Goal: Transaction & Acquisition: Purchase product/service

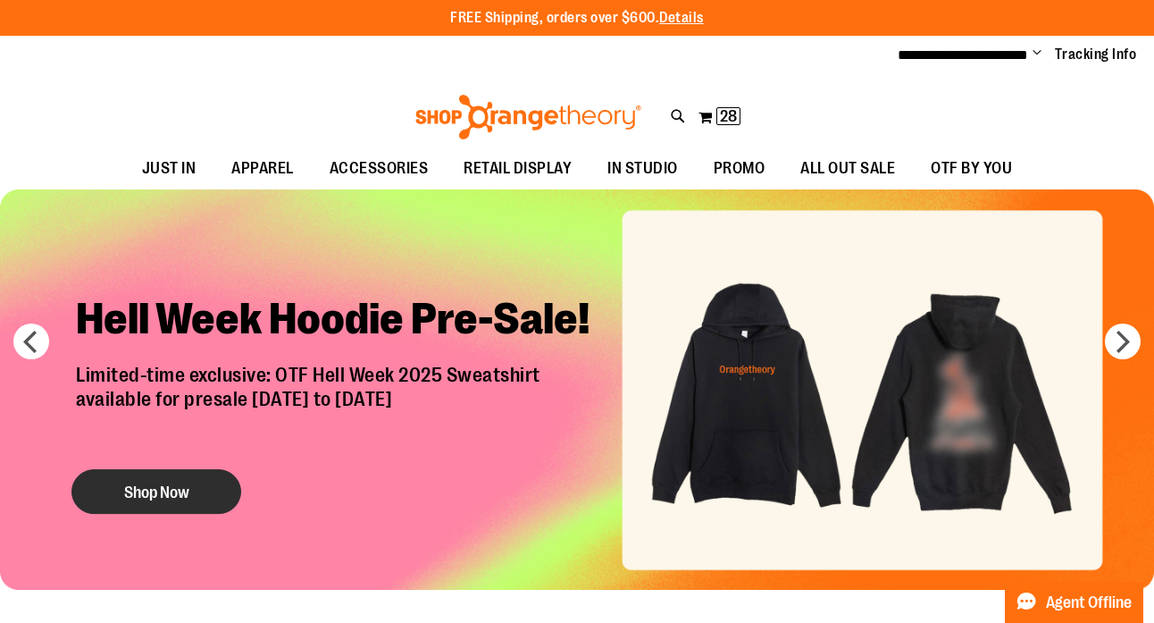
type input "**********"
click at [164, 501] on button "Shop Now" at bounding box center [156, 491] width 170 height 45
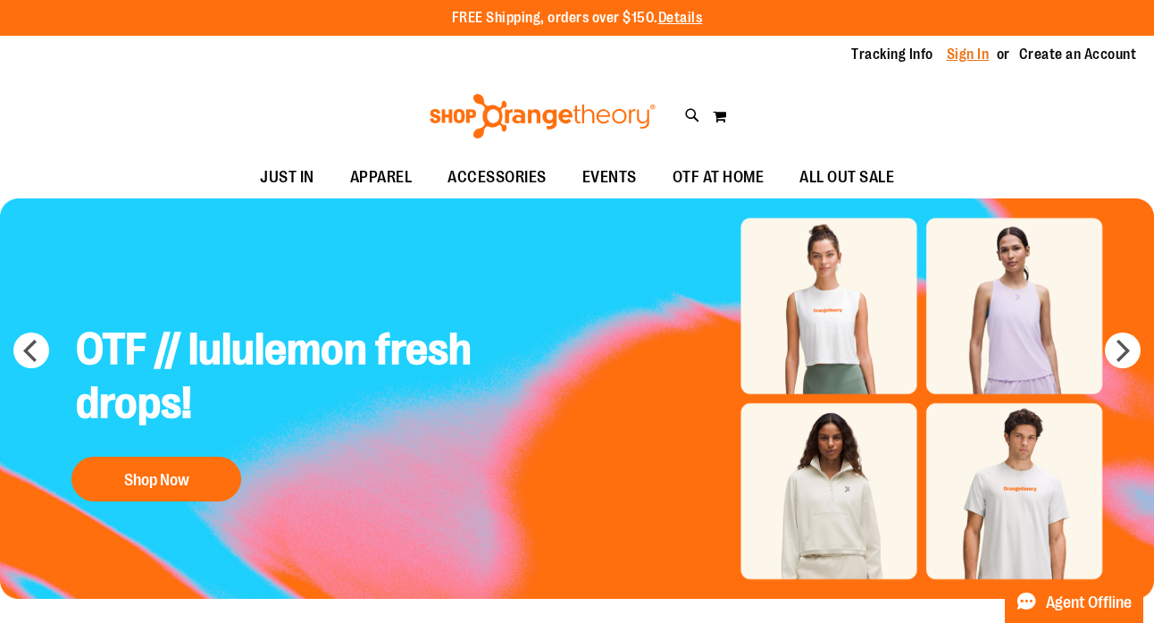
type input "**********"
click at [962, 54] on link "Sign In" at bounding box center [968, 55] width 43 height 20
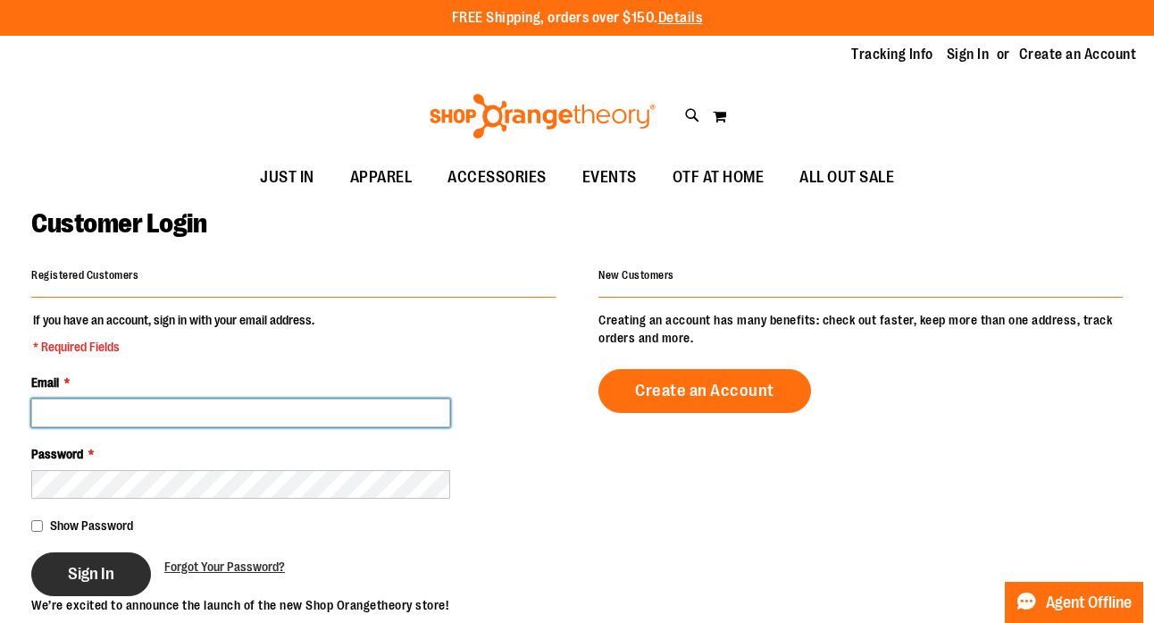
type input "**********"
click at [79, 575] on span "Sign In" at bounding box center [91, 574] width 46 height 20
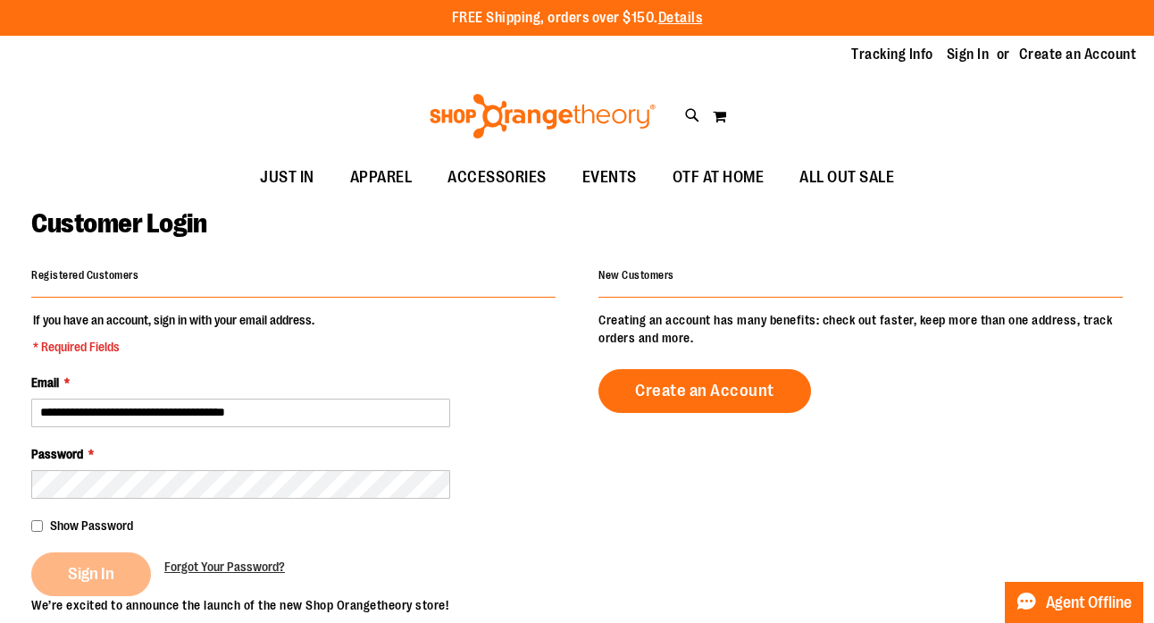
click at [80, 578] on div "Sign In" at bounding box center [97, 574] width 133 height 44
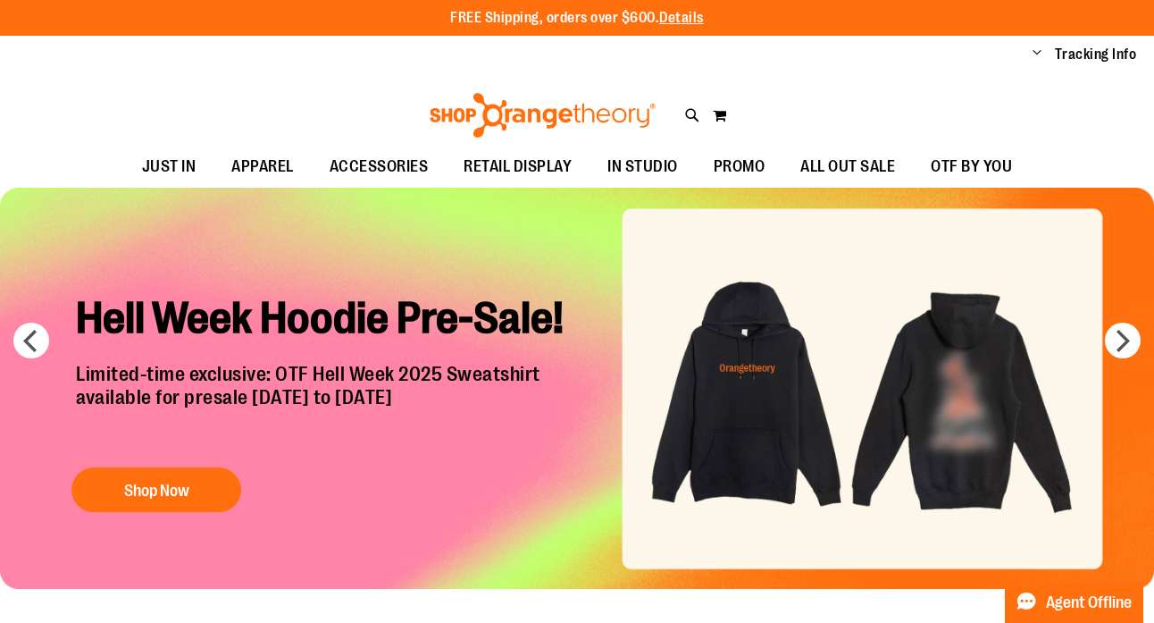
type input "**********"
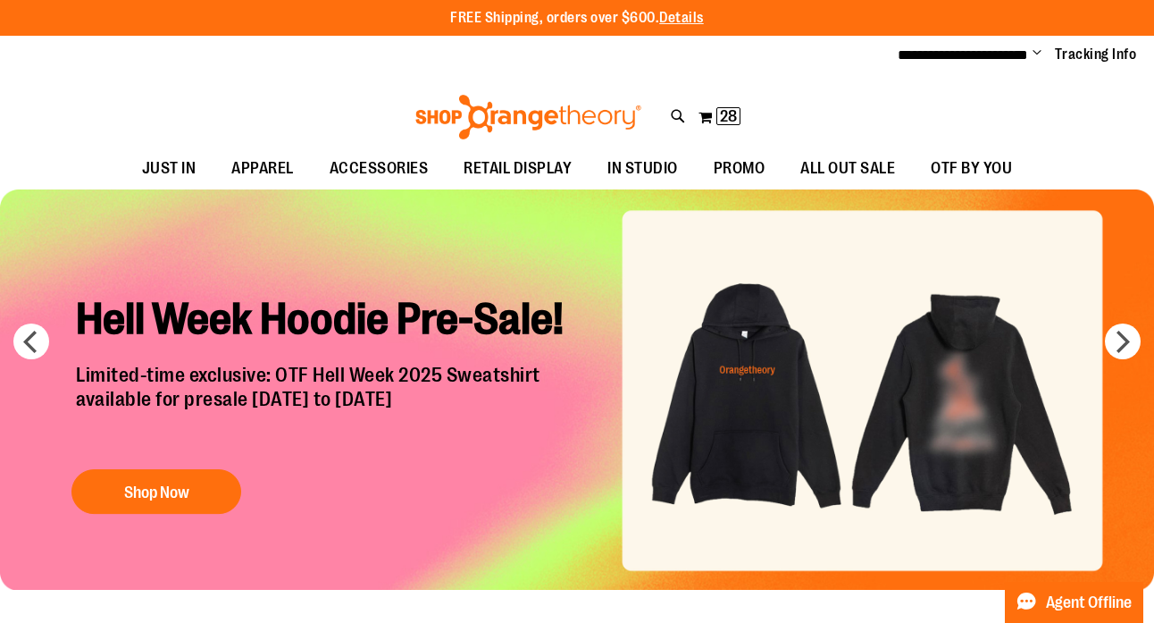
click at [121, 476] on button "Shop Now" at bounding box center [156, 491] width 170 height 45
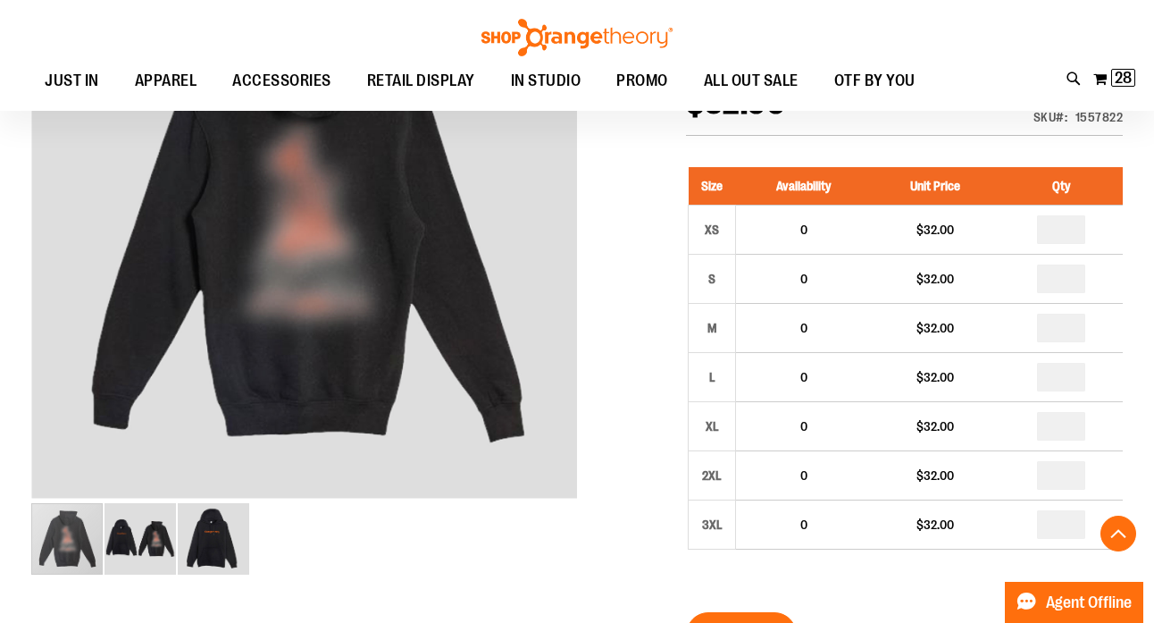
scroll to position [295, 0]
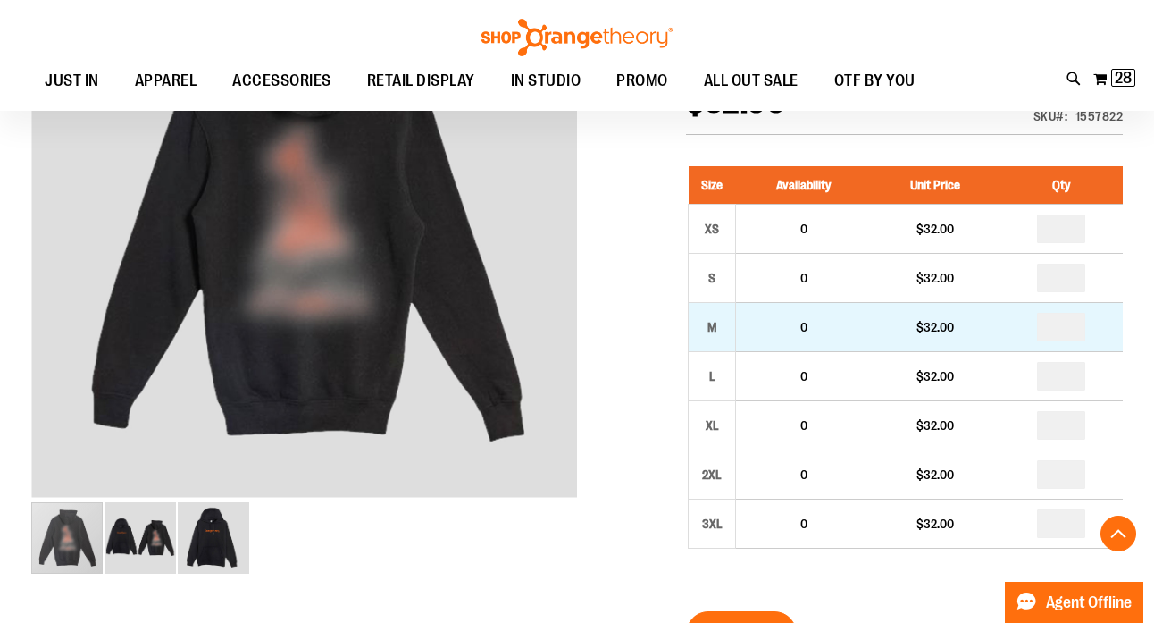
type input "**********"
click at [1071, 328] on input "number" at bounding box center [1061, 327] width 48 height 29
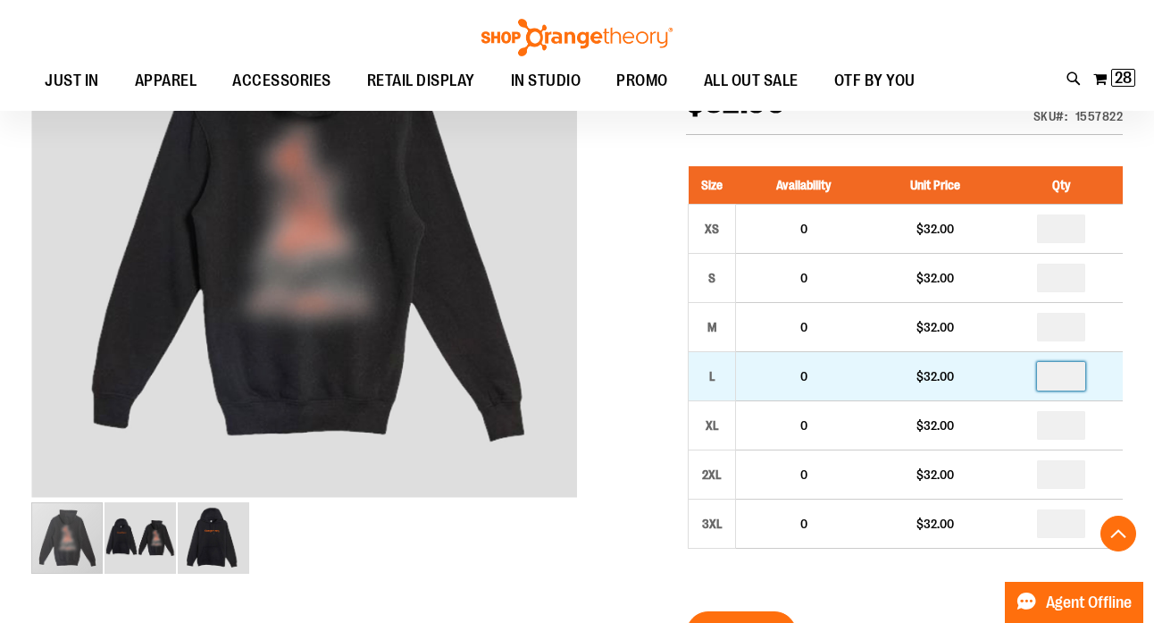
type input "*"
click at [1075, 378] on input "number" at bounding box center [1061, 376] width 48 height 29
type input "*"
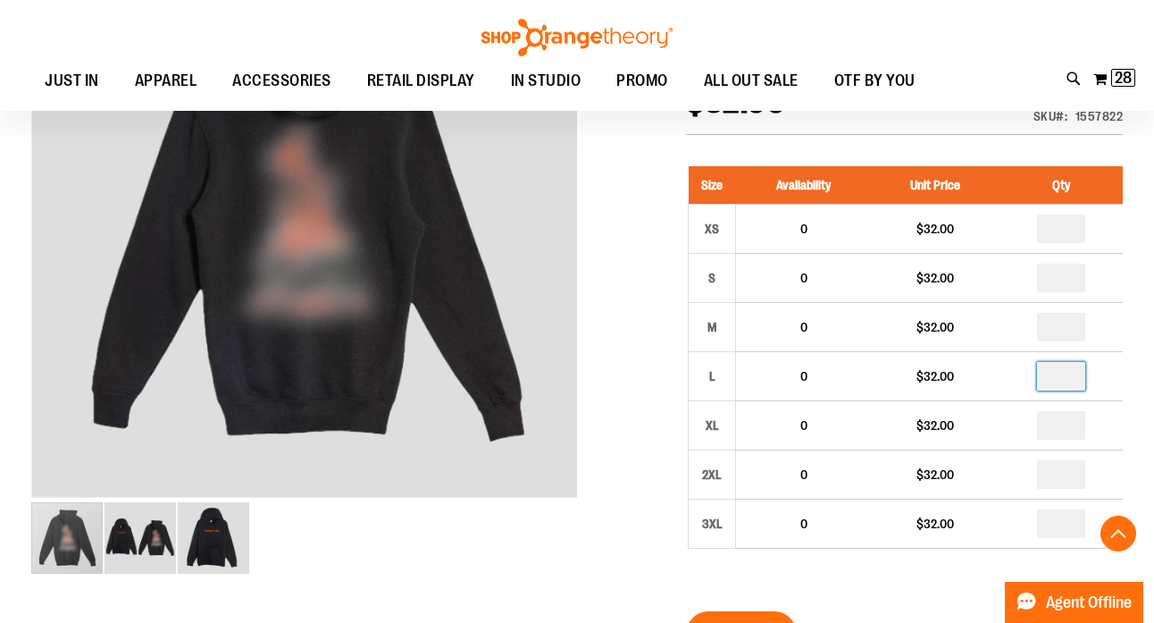
type input "*"
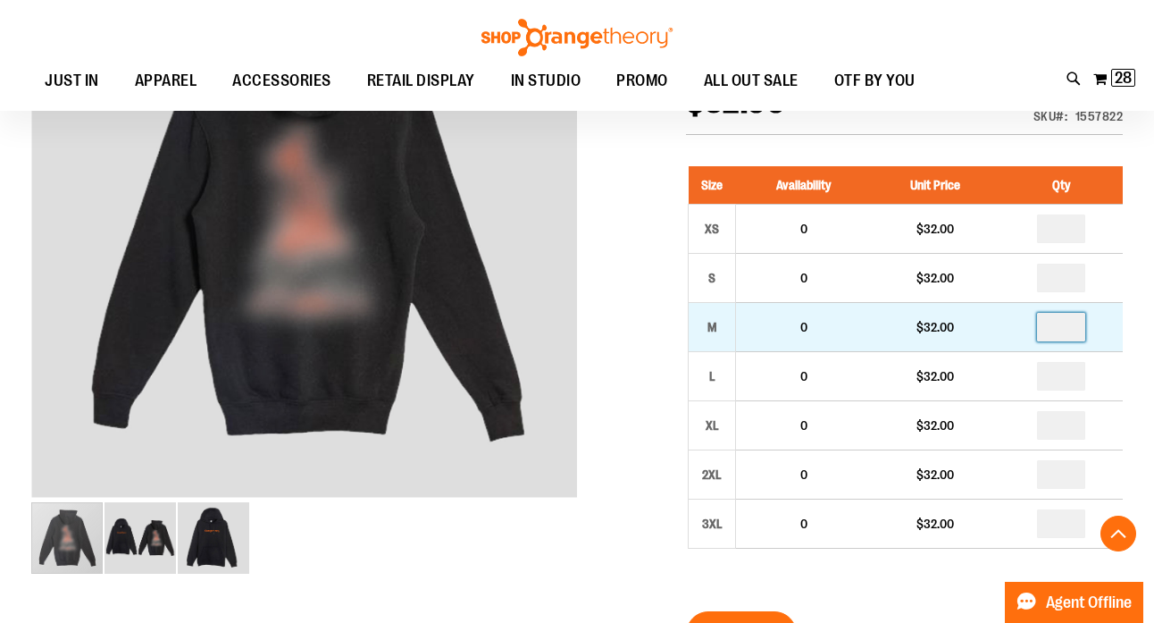
click at [1075, 327] on input "number" at bounding box center [1061, 327] width 48 height 29
type input "*"
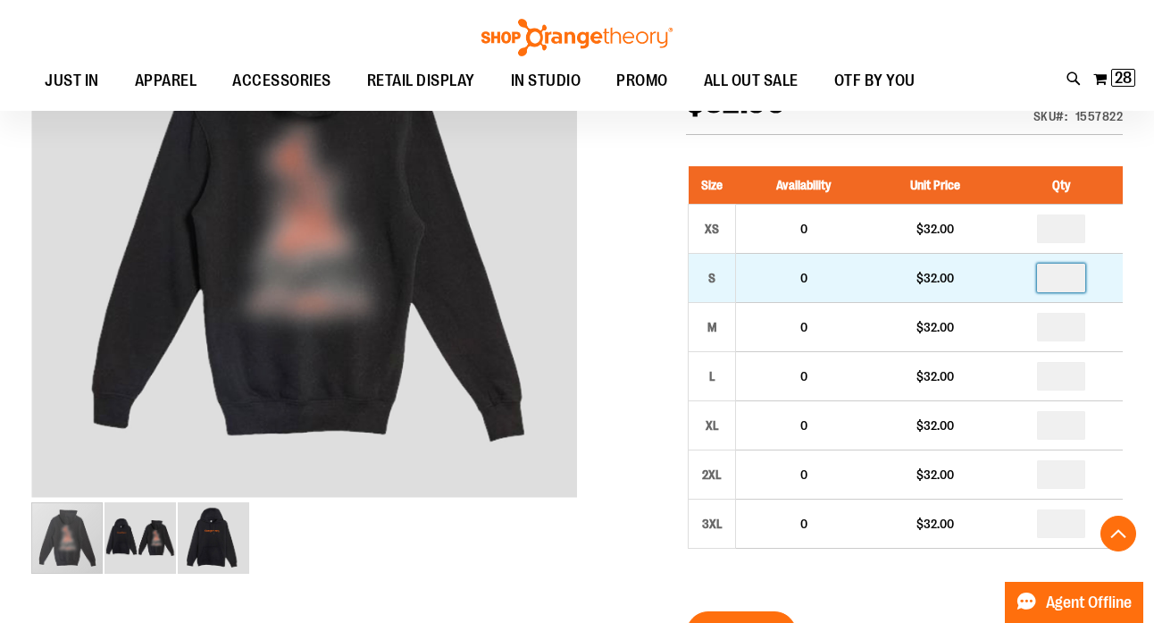
click at [1071, 276] on input "number" at bounding box center [1061, 277] width 48 height 29
type input "*"
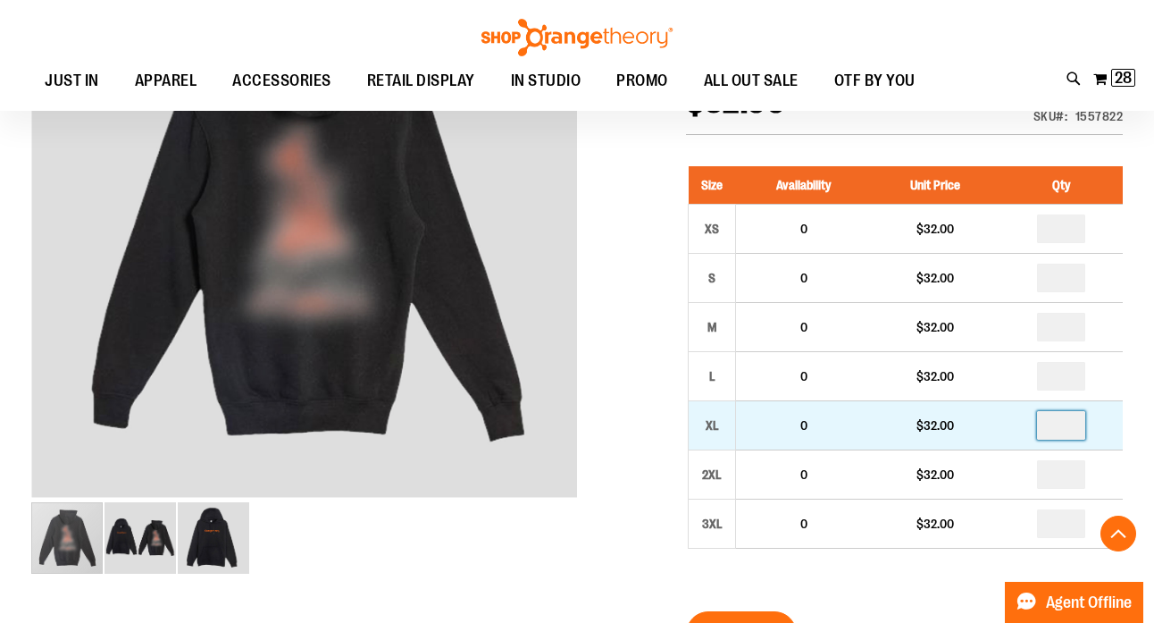
click at [1075, 430] on input "number" at bounding box center [1061, 425] width 48 height 29
type input "*"
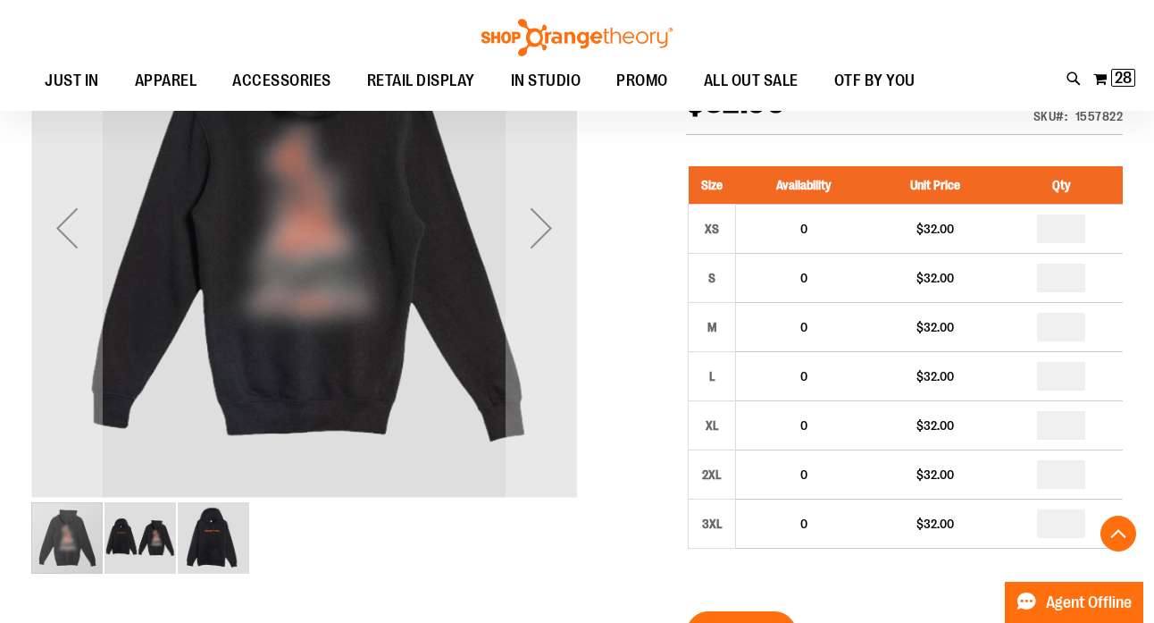
click at [158, 549] on img "image 2 of 3" at bounding box center [140, 537] width 71 height 71
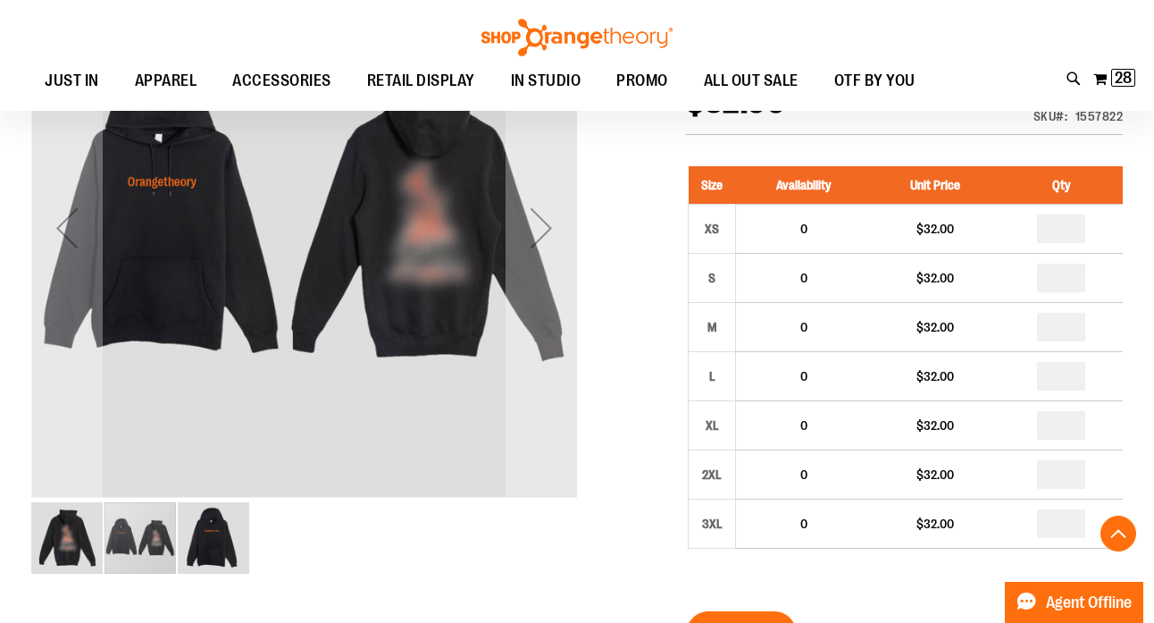
click at [185, 550] on img "image 3 of 3" at bounding box center [213, 537] width 71 height 71
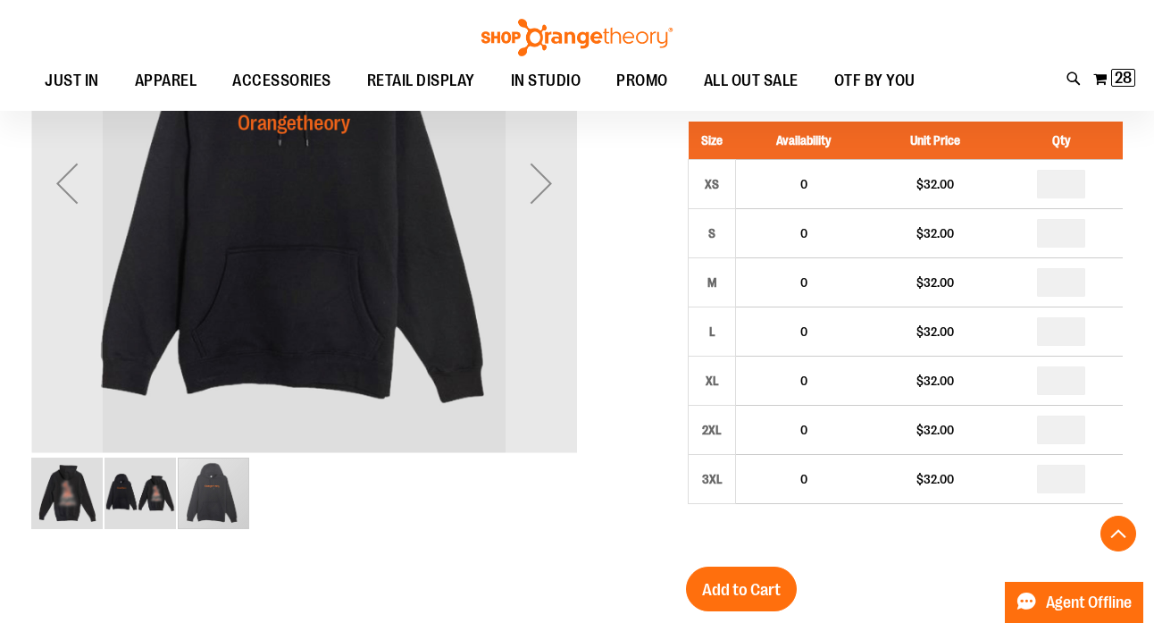
scroll to position [339, 0]
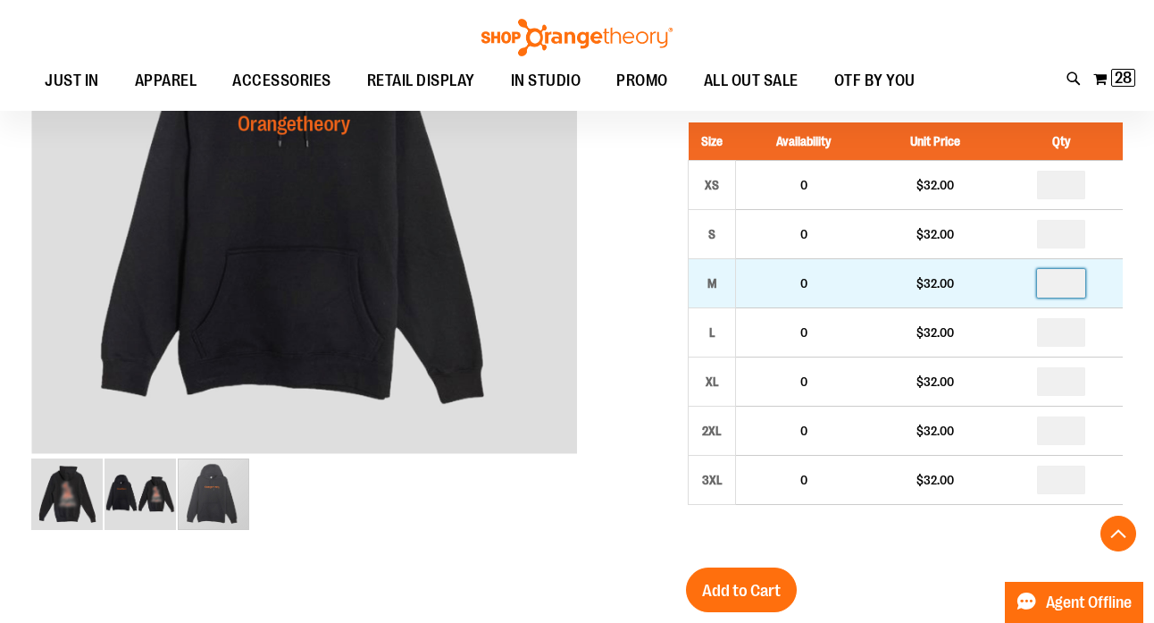
click at [1069, 285] on input "*" at bounding box center [1061, 283] width 48 height 29
type input "*"
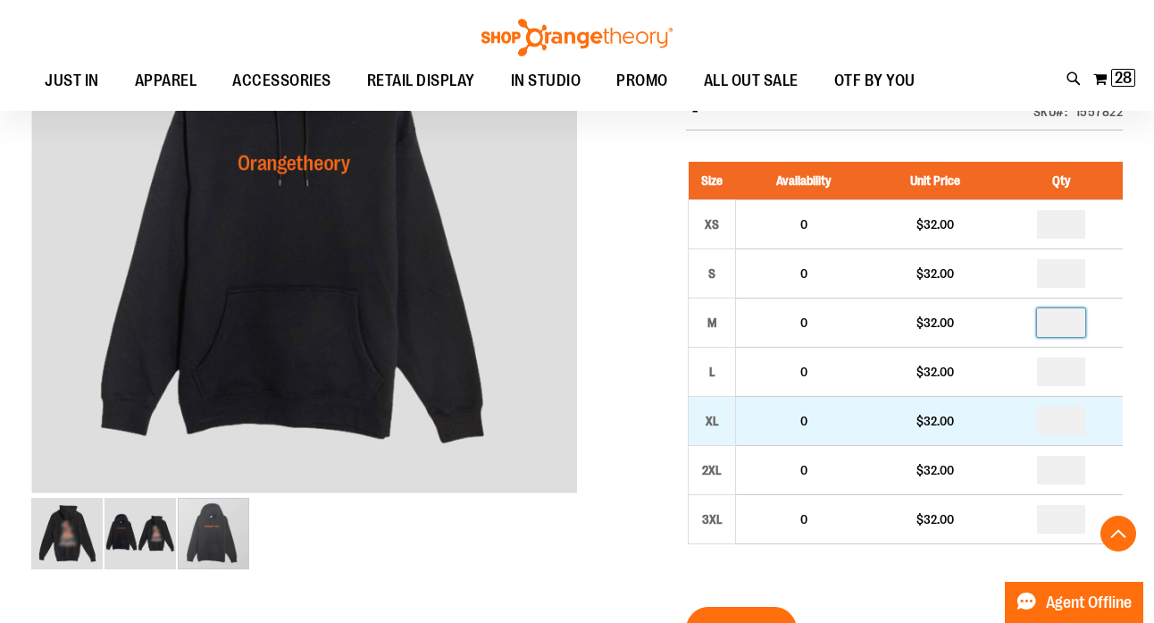
scroll to position [298, 0]
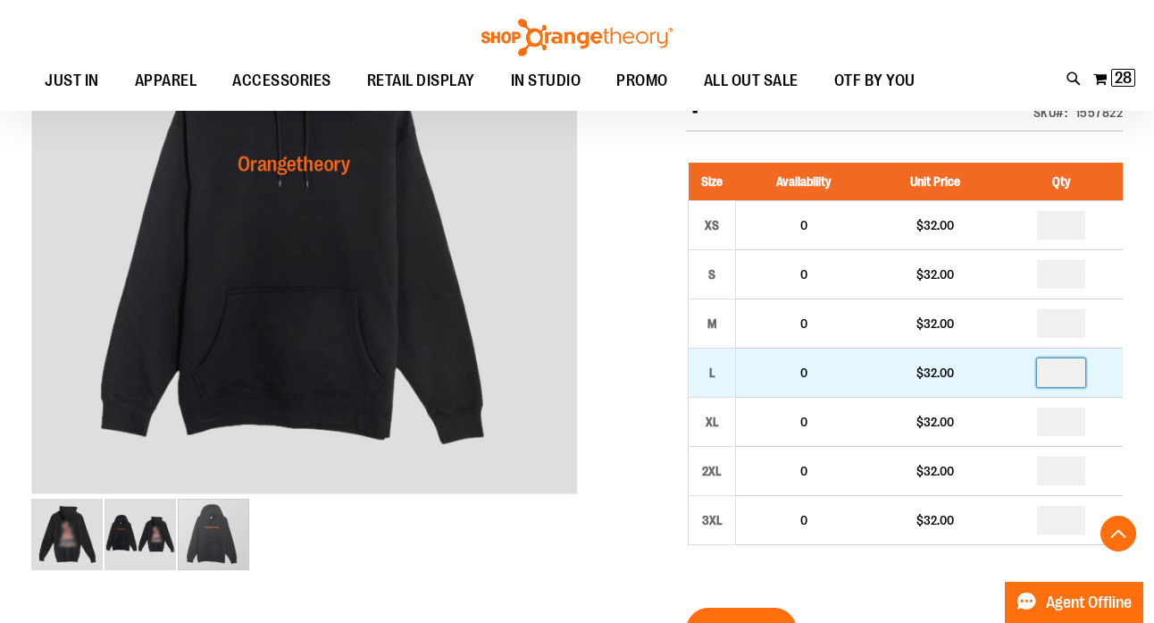
click at [1069, 375] on input "*" at bounding box center [1061, 372] width 48 height 29
type input "*"
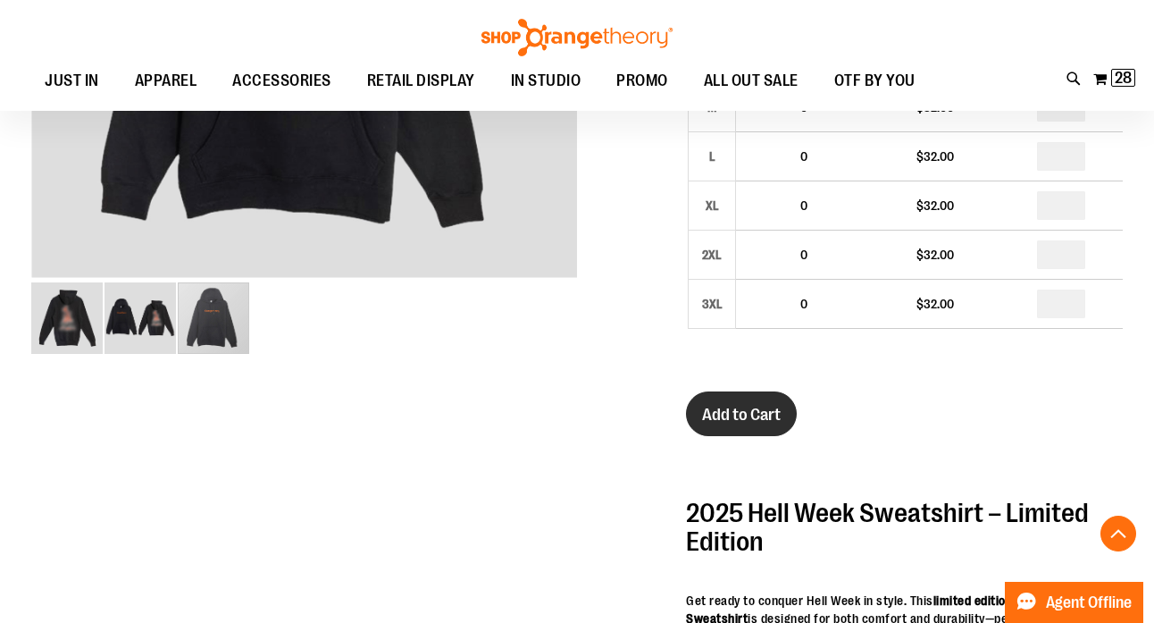
scroll to position [517, 0]
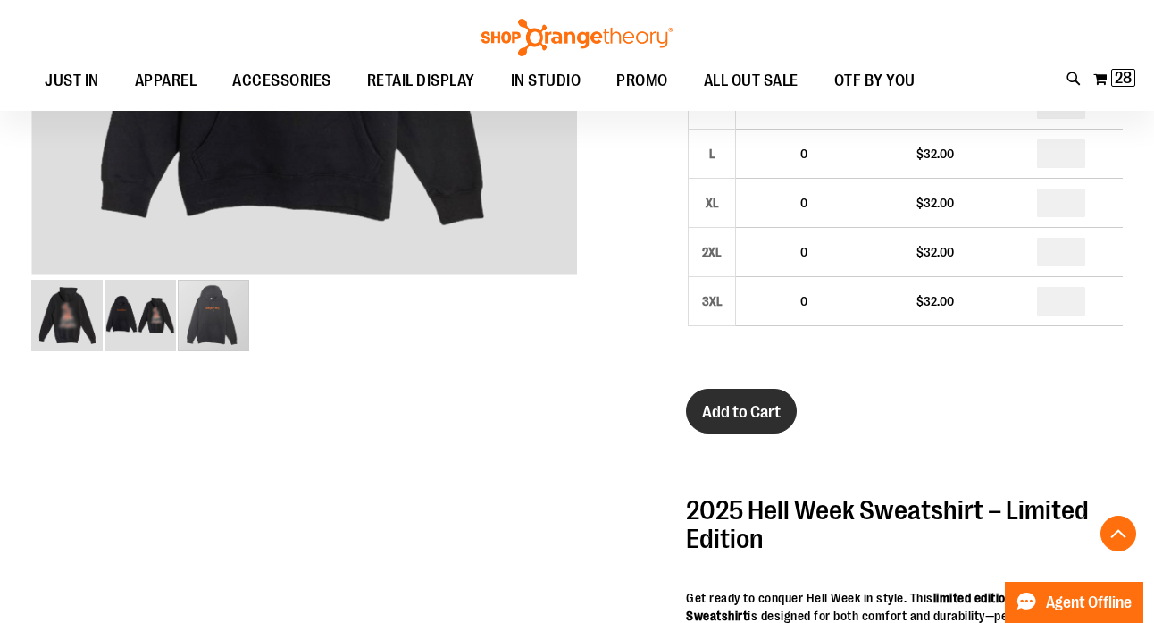
click at [749, 404] on span "Add to Cart" at bounding box center [741, 412] width 79 height 20
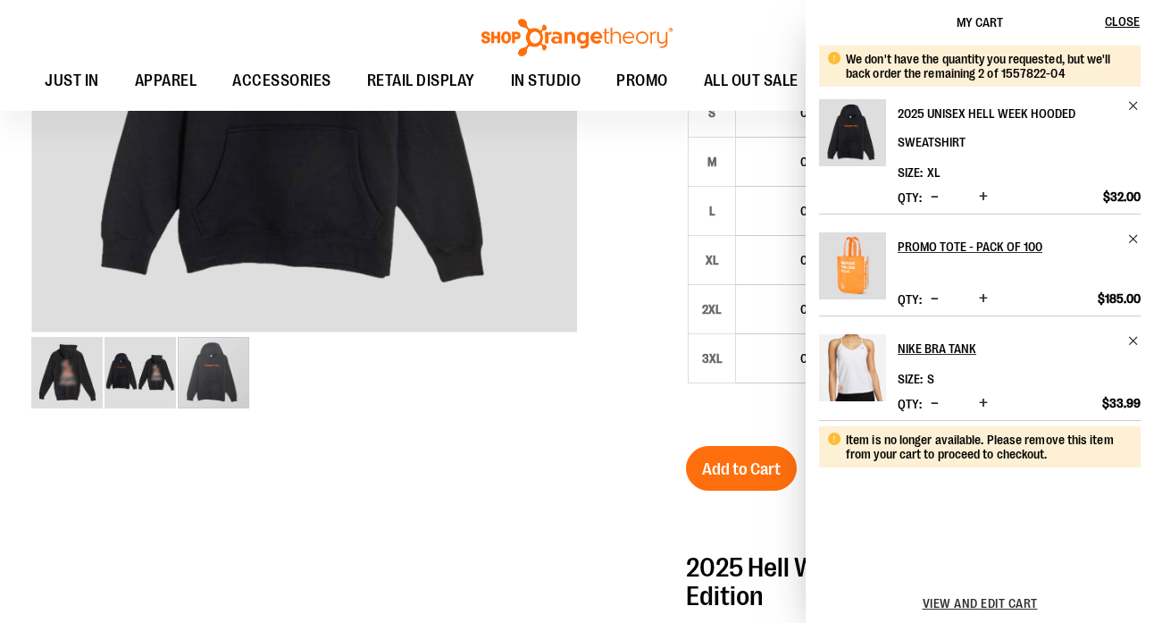
scroll to position [459, 0]
click at [1024, 69] on div "We don't have the quantity you requested, but we'll back order the remaining 2 …" at bounding box center [986, 66] width 281 height 29
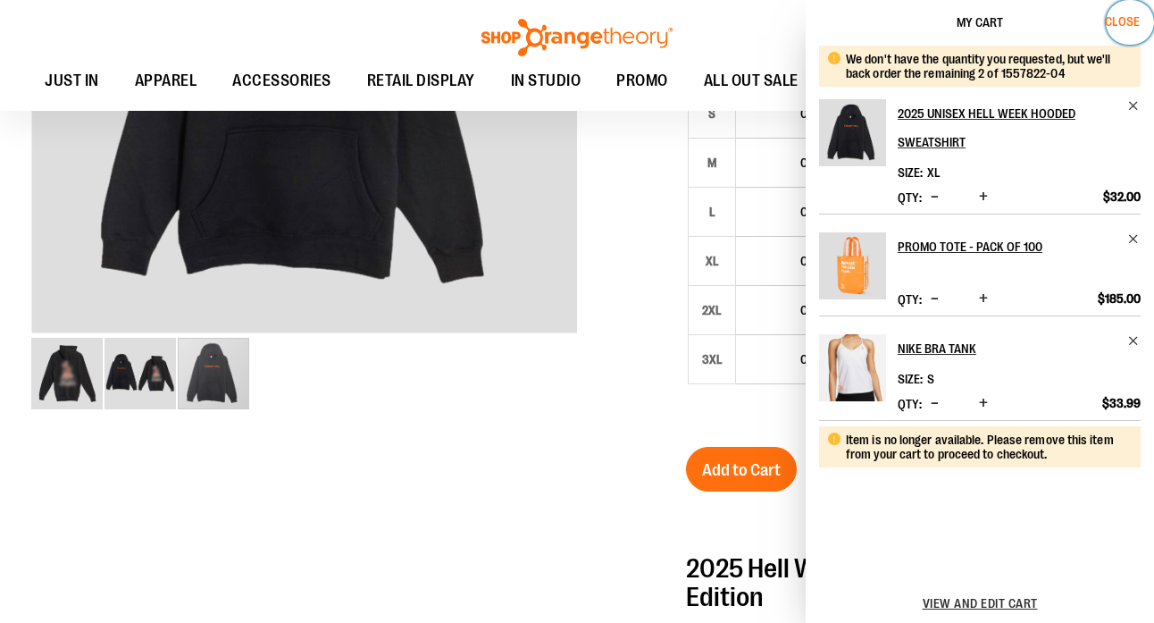
click at [1121, 23] on span "Close" at bounding box center [1122, 21] width 35 height 14
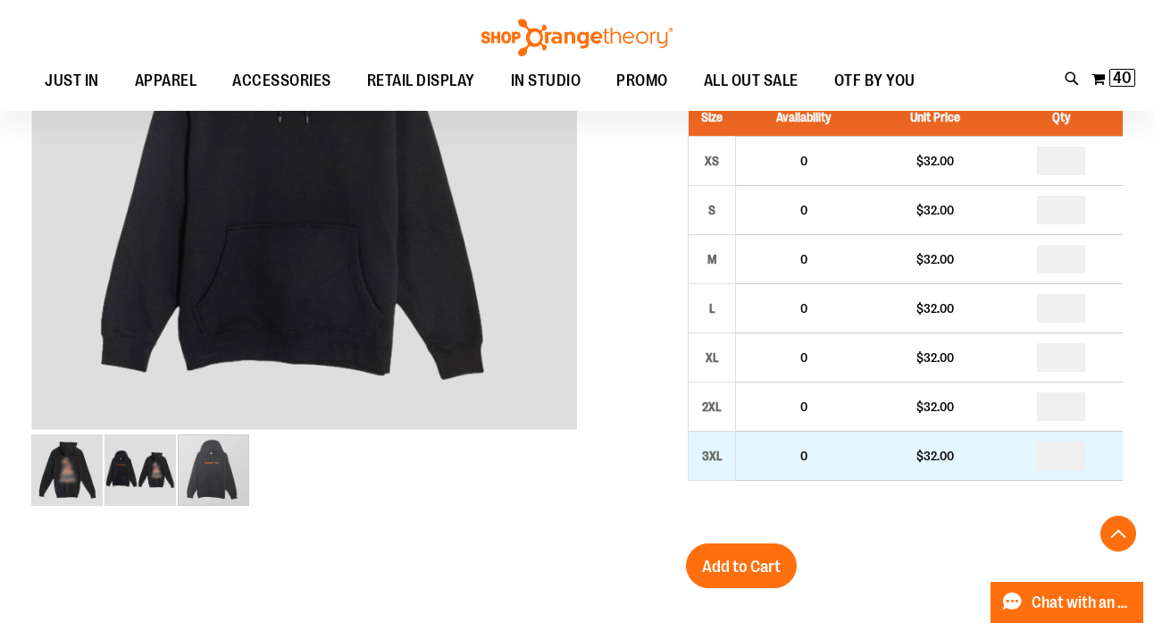
scroll to position [402, 0]
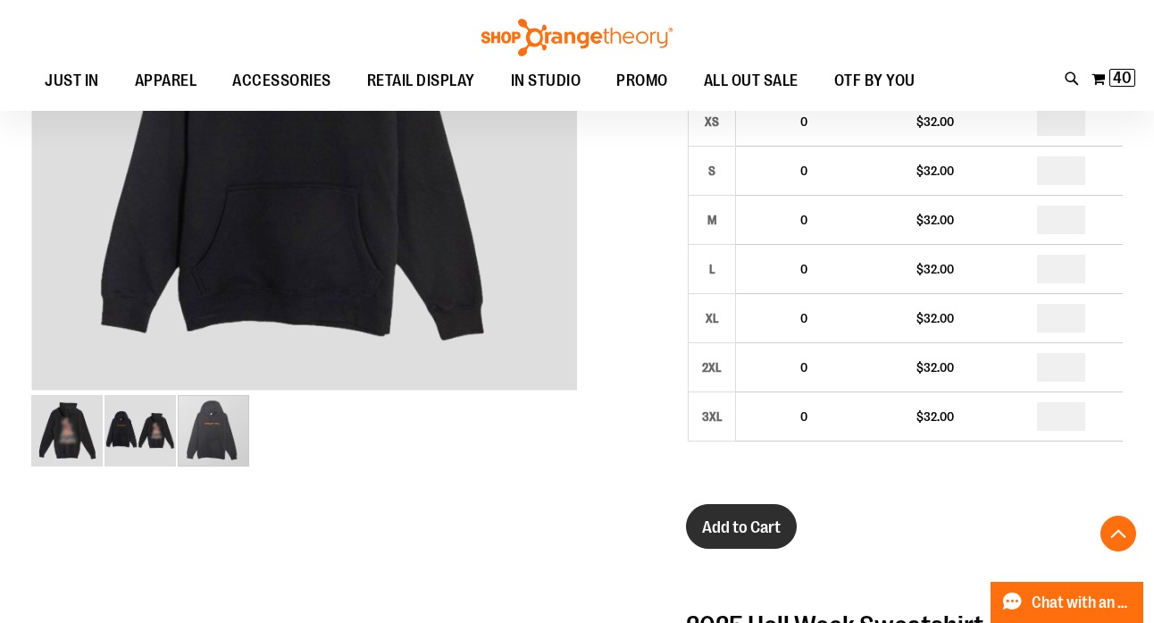
click at [727, 535] on span "Add to Cart" at bounding box center [741, 527] width 79 height 20
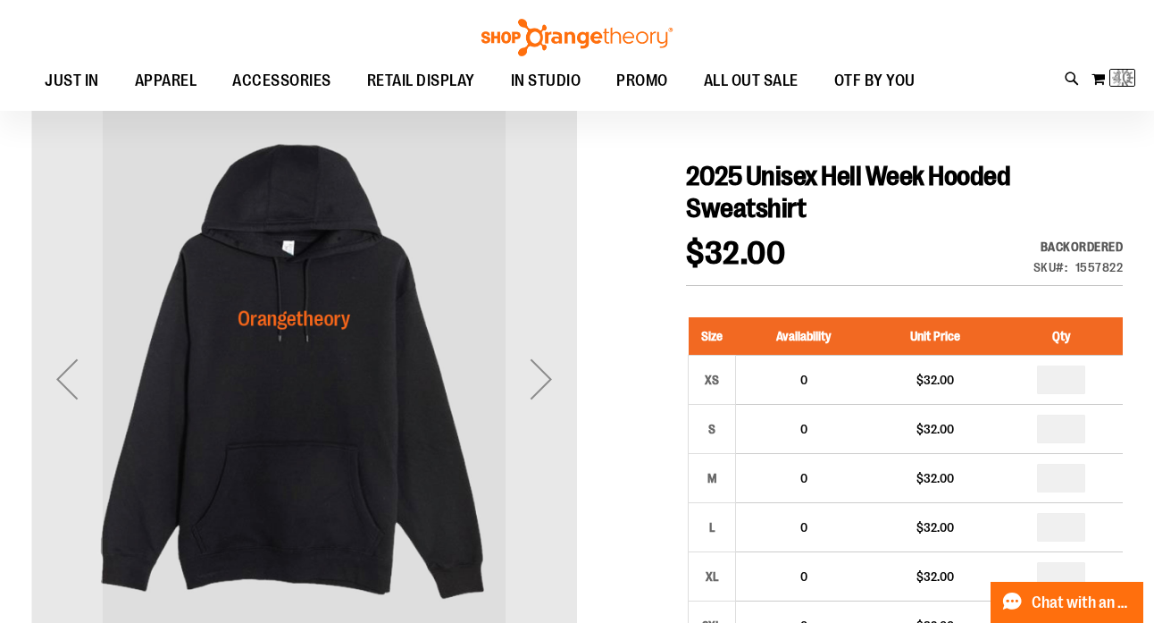
scroll to position [142, 0]
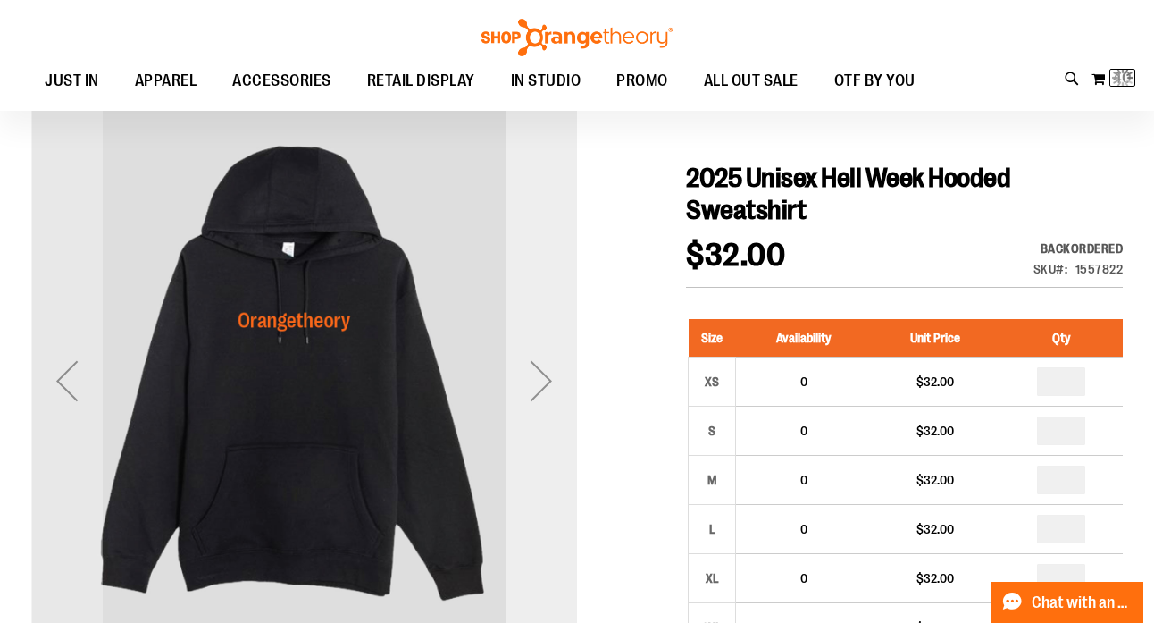
click at [553, 374] on div "Next" at bounding box center [541, 380] width 71 height 71
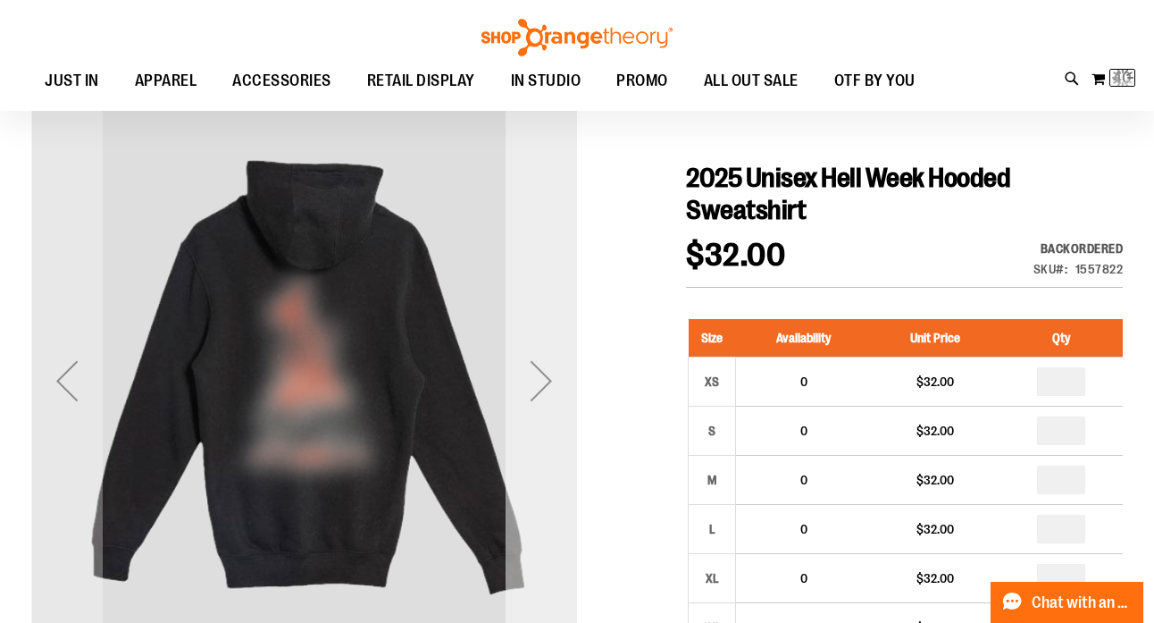
click at [553, 374] on div "Next" at bounding box center [541, 380] width 71 height 71
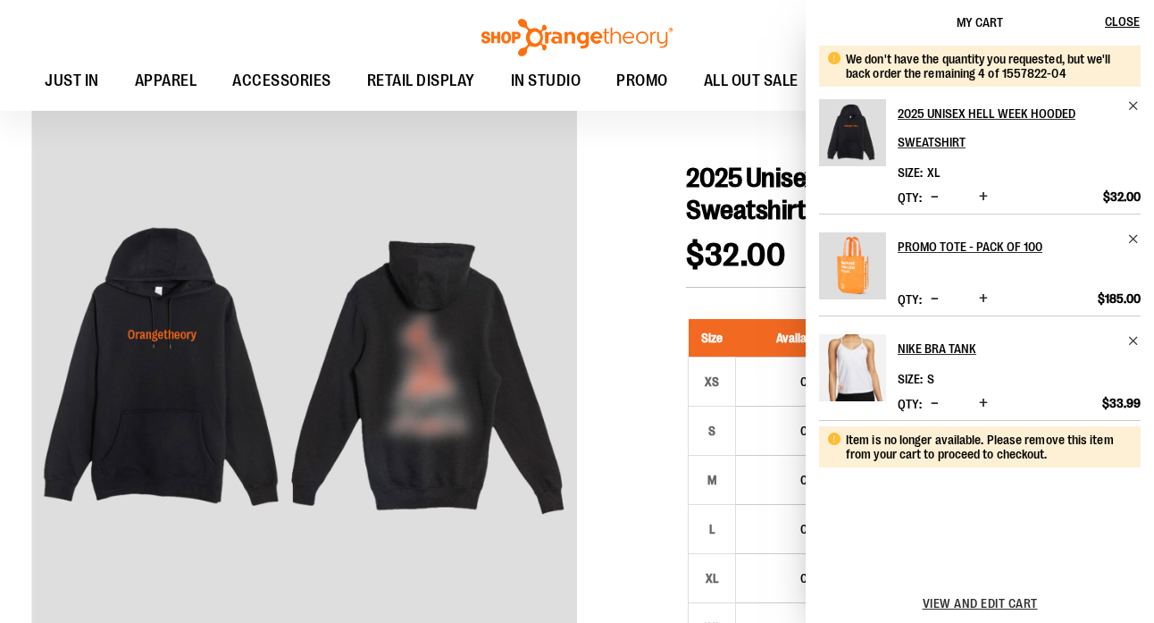
scroll to position [616, 0]
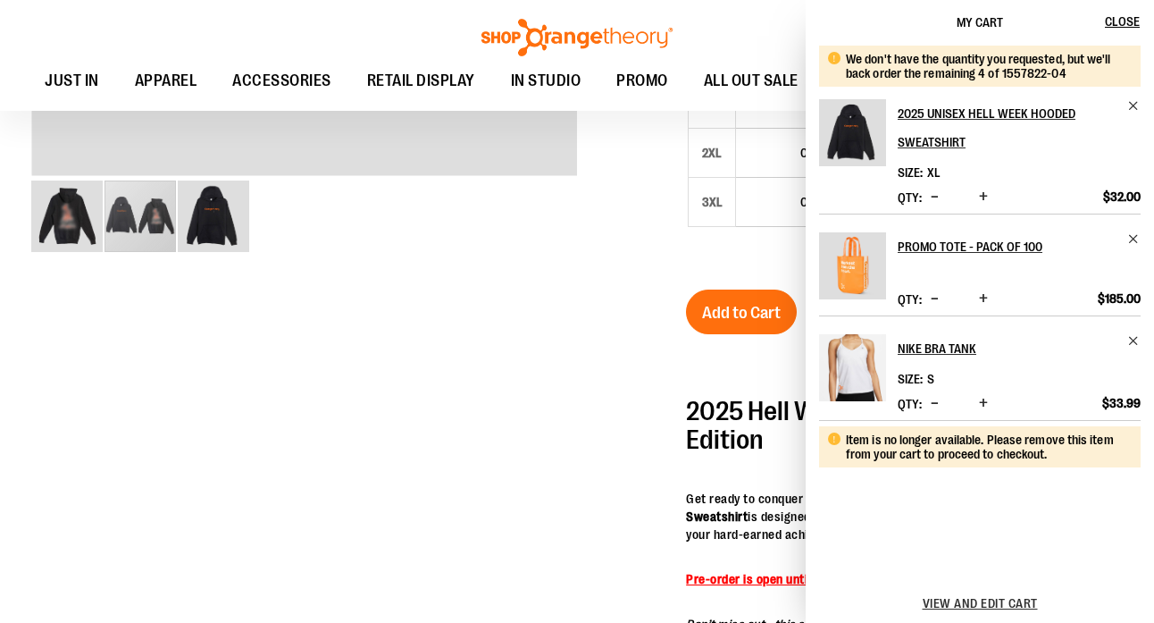
click at [939, 197] on span "Decrease product quantity" at bounding box center [935, 197] width 8 height 18
click at [1130, 105] on span "Remove item" at bounding box center [1133, 105] width 13 height 13
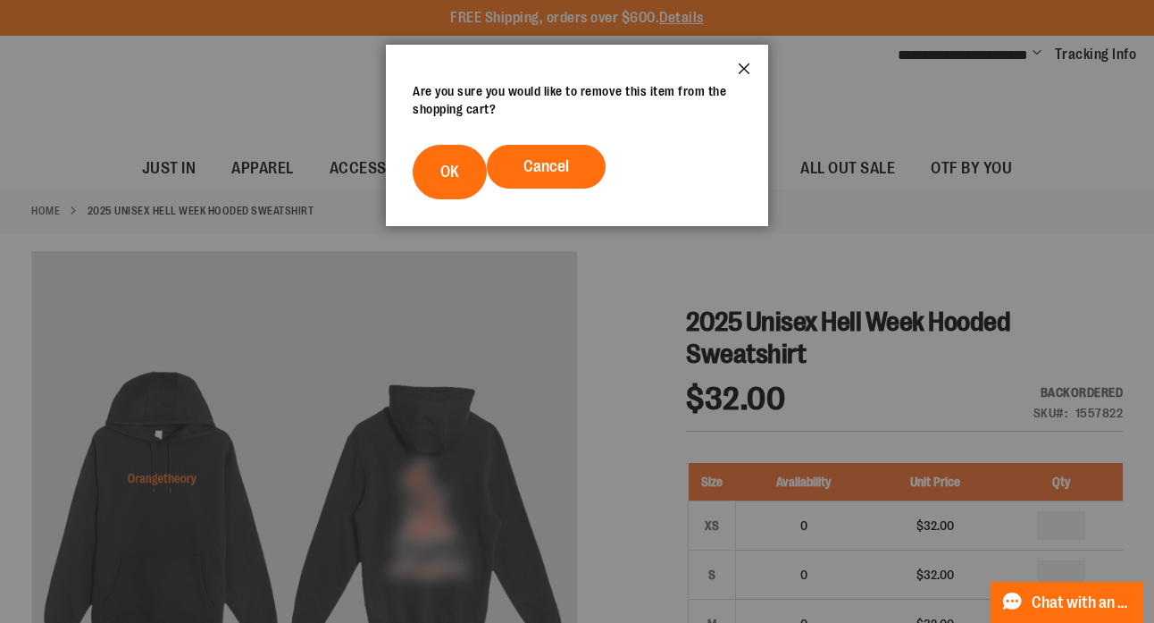
click at [740, 69] on button "Close" at bounding box center [744, 74] width 48 height 59
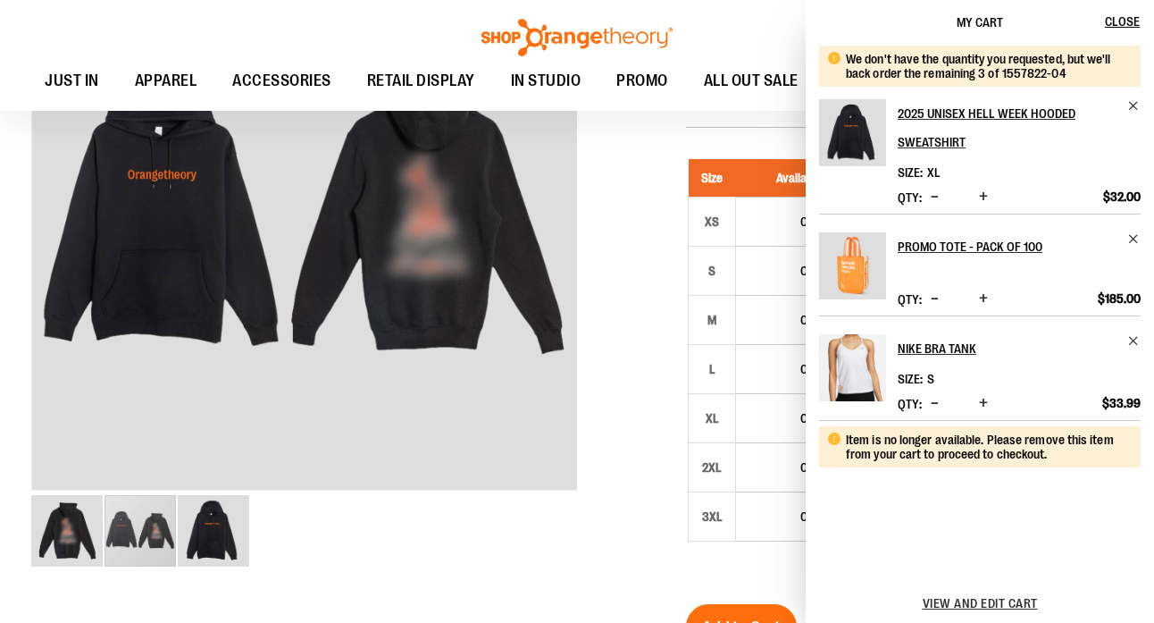
scroll to position [308, 0]
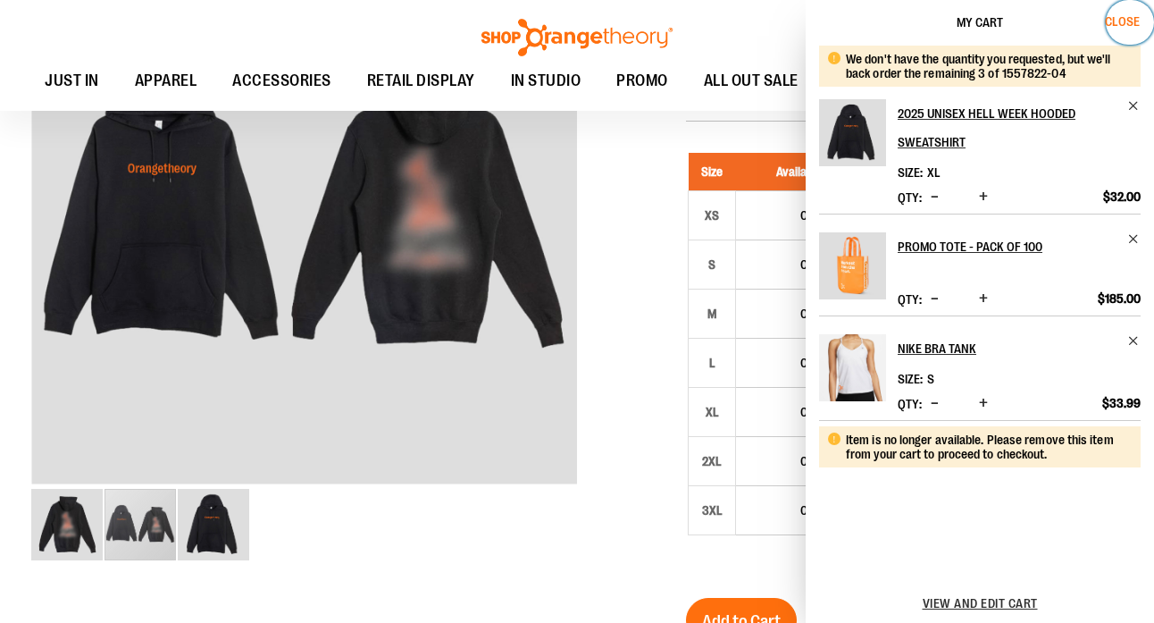
click at [1122, 26] on span "Close" at bounding box center [1122, 21] width 35 height 14
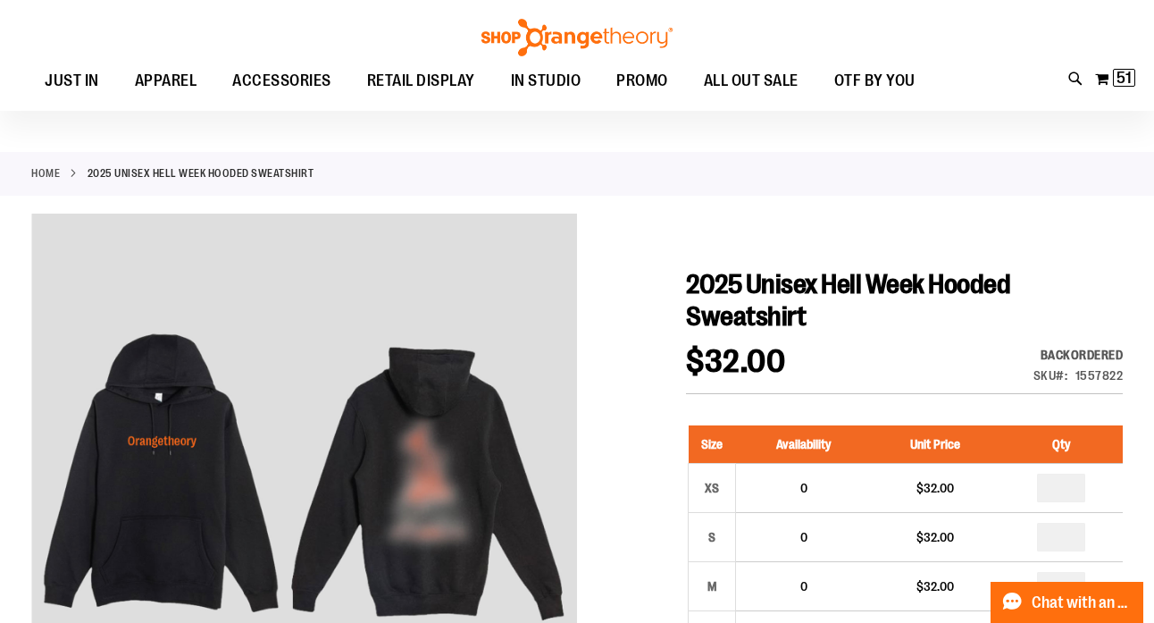
scroll to position [0, 0]
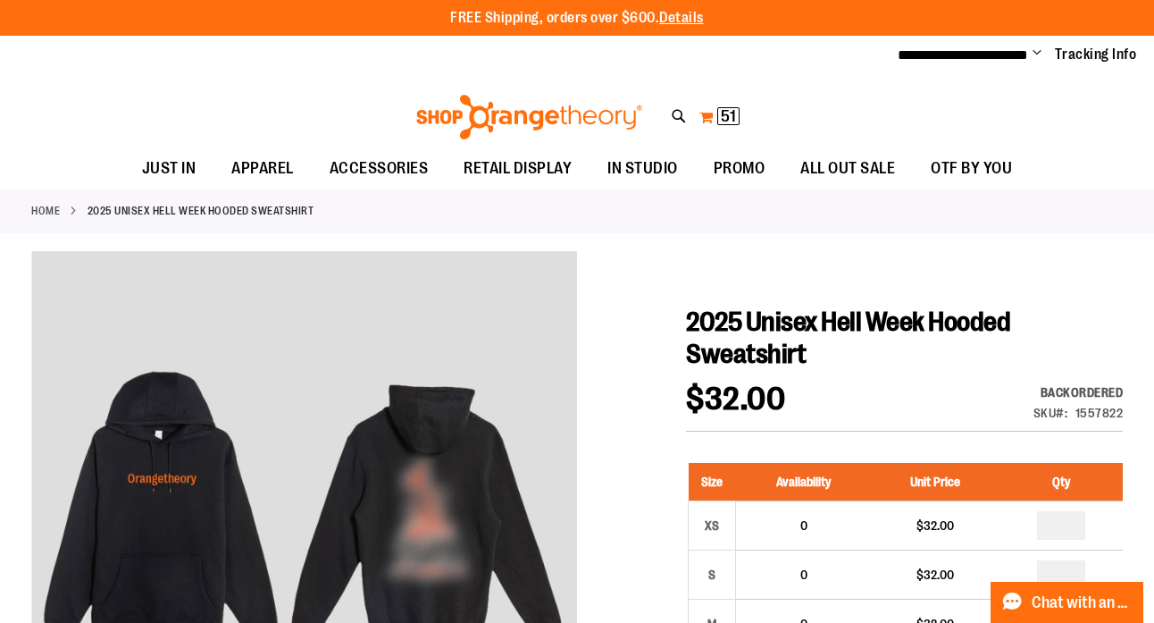
click at [728, 117] on span "51" at bounding box center [728, 116] width 15 height 18
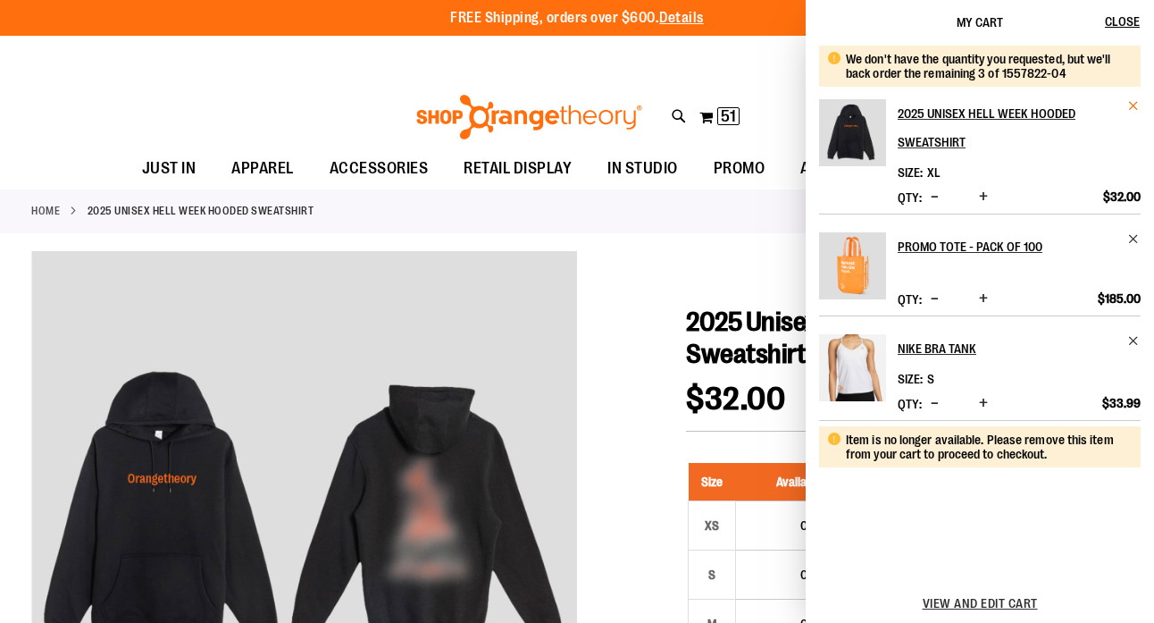
click at [1128, 106] on span "Remove item" at bounding box center [1133, 105] width 13 height 13
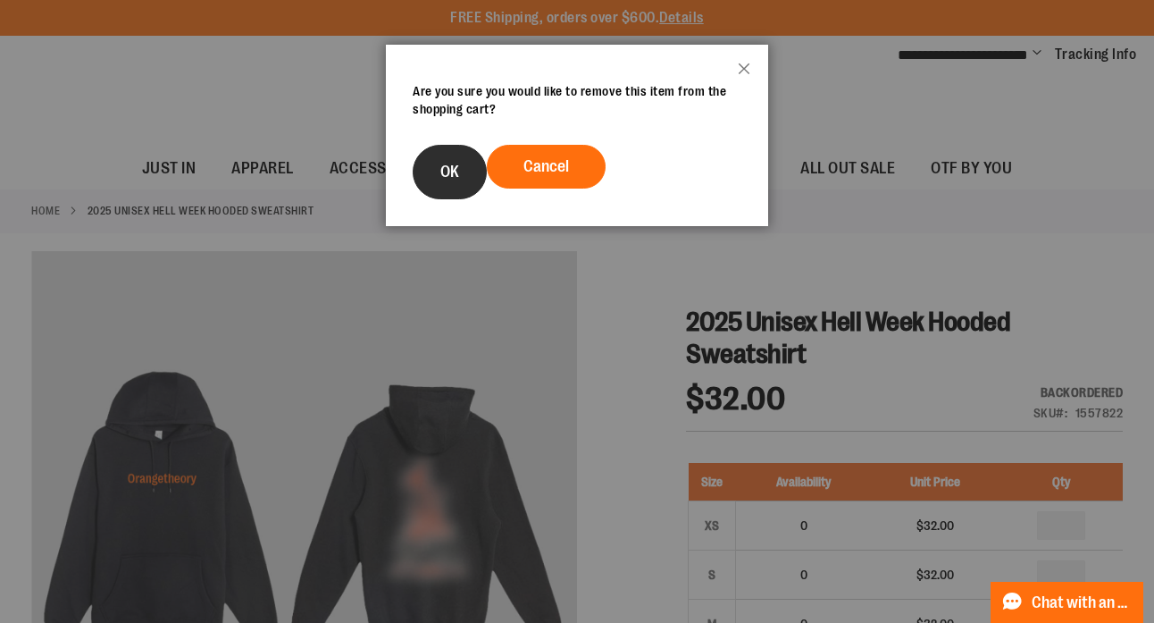
click at [455, 180] on span "OK" at bounding box center [449, 172] width 19 height 18
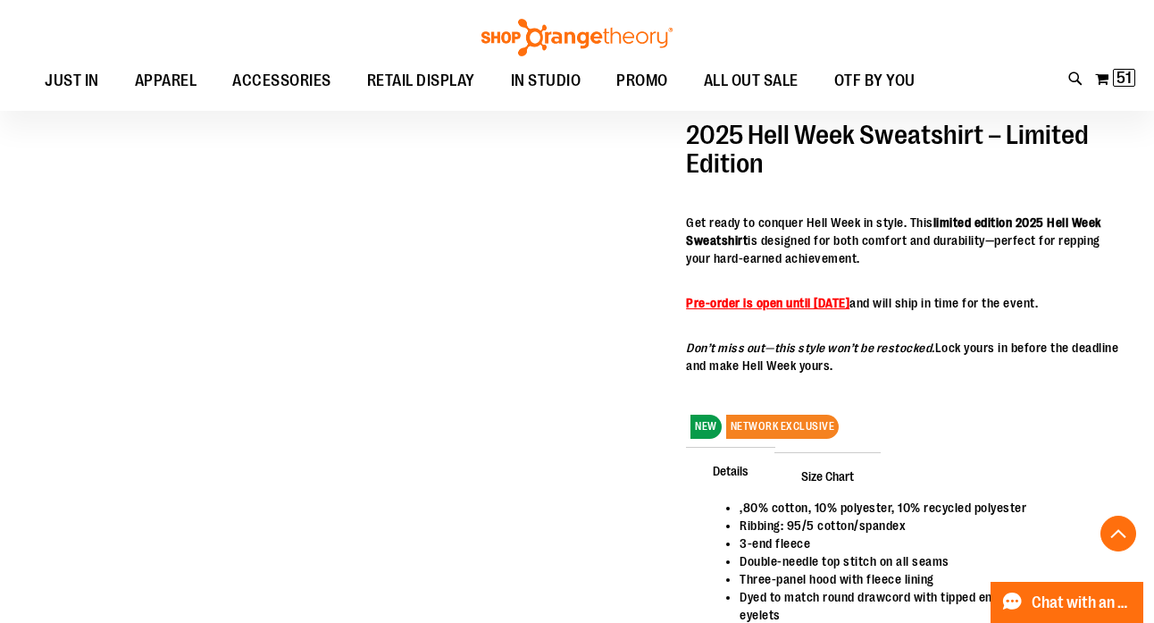
scroll to position [956, 0]
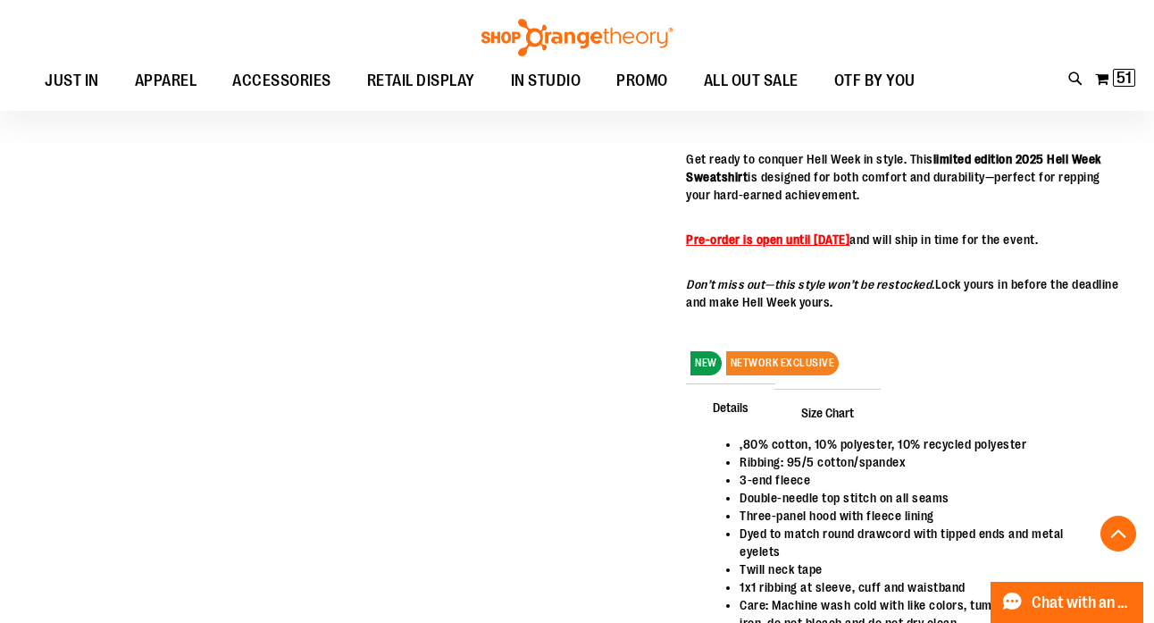
click at [849, 240] on strong "Pre-order is open until [DATE]" at bounding box center [767, 239] width 163 height 14
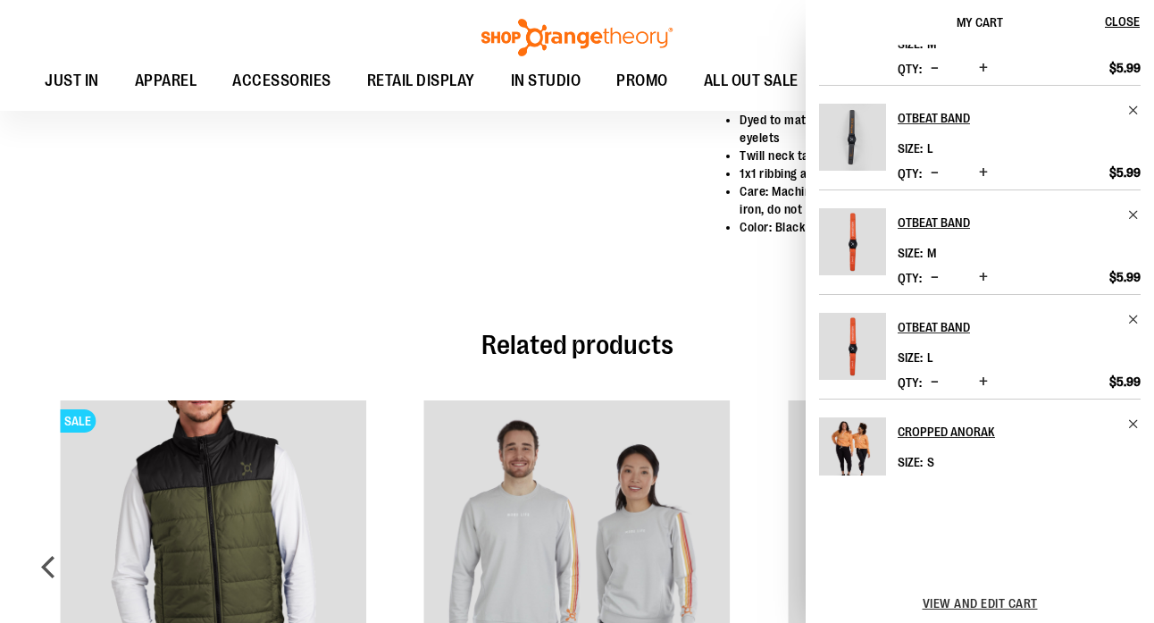
scroll to position [732, 0]
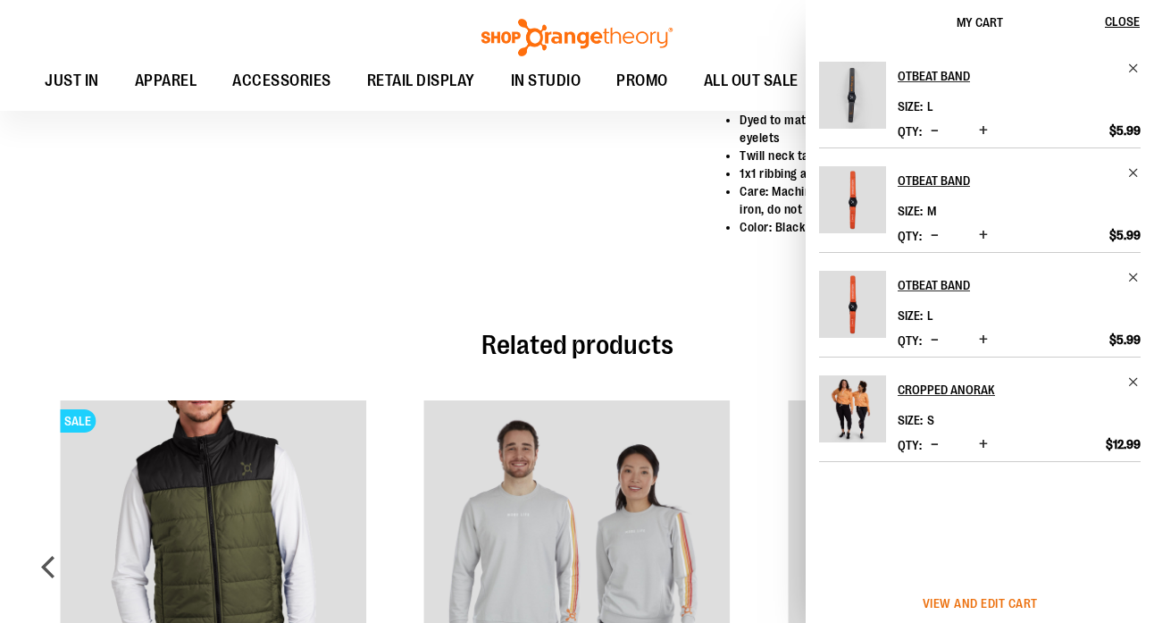
click at [992, 606] on span "View and edit cart" at bounding box center [980, 603] width 115 height 14
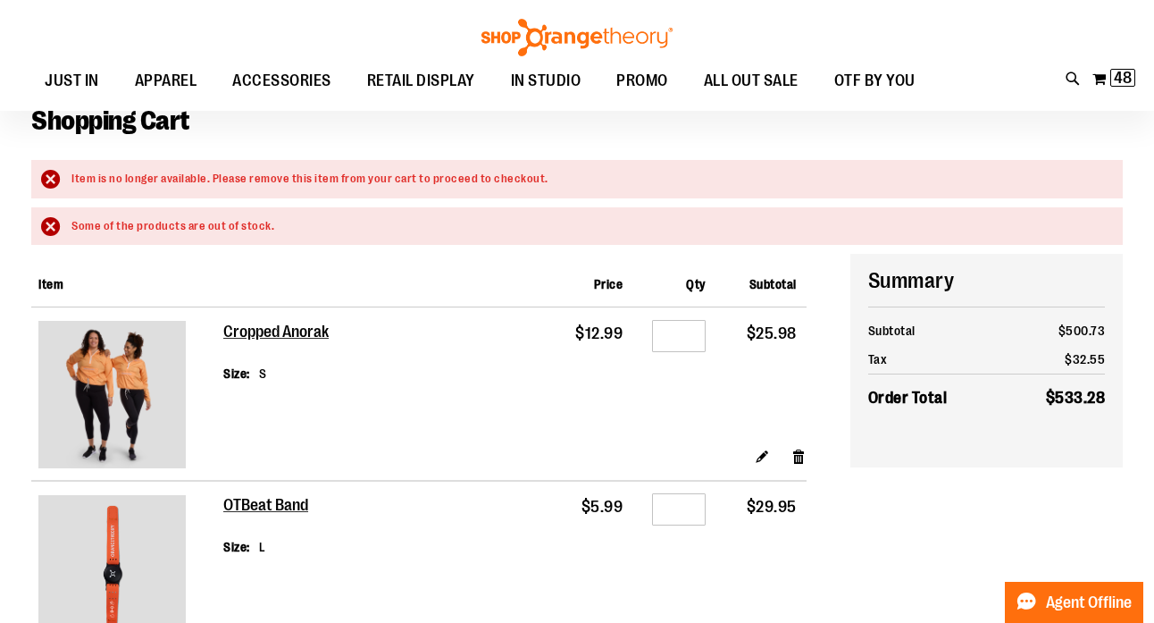
scroll to position [102, 0]
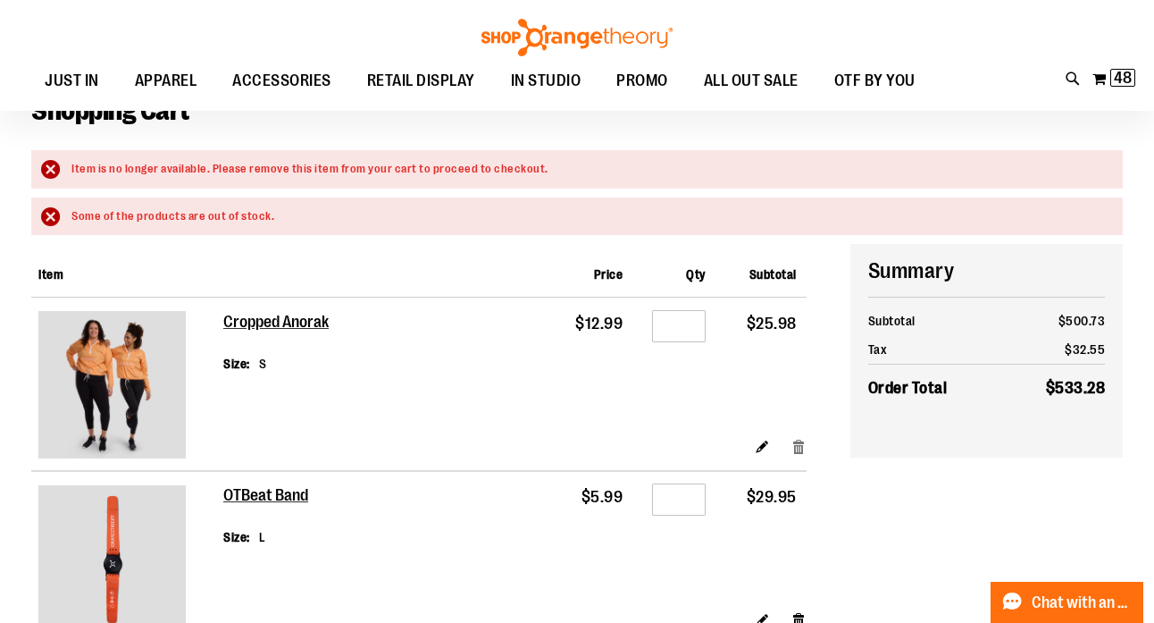
type input "**********"
click at [805, 448] on link "Remove item" at bounding box center [798, 445] width 15 height 19
click at [796, 447] on link "Remove item" at bounding box center [798, 445] width 15 height 19
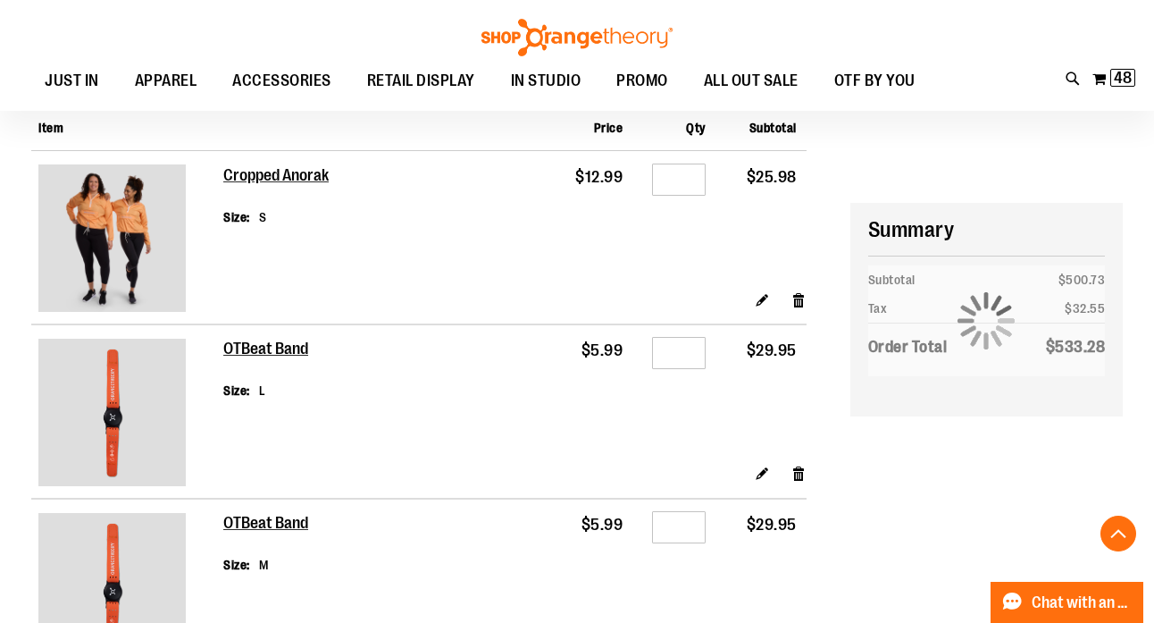
scroll to position [338, 0]
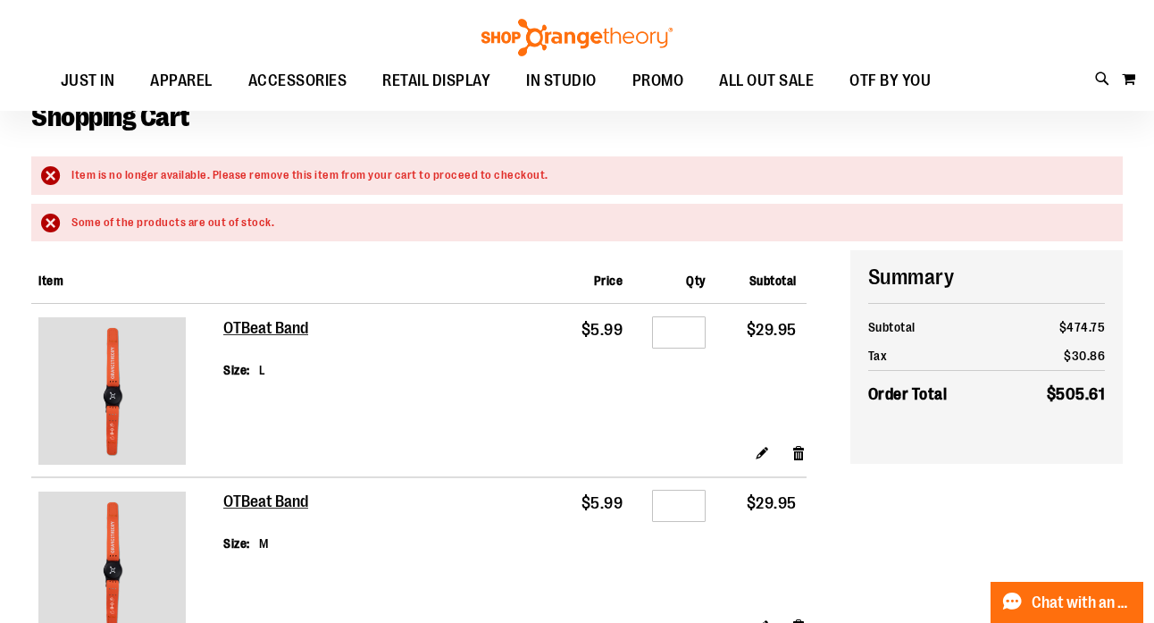
scroll to position [100, 0]
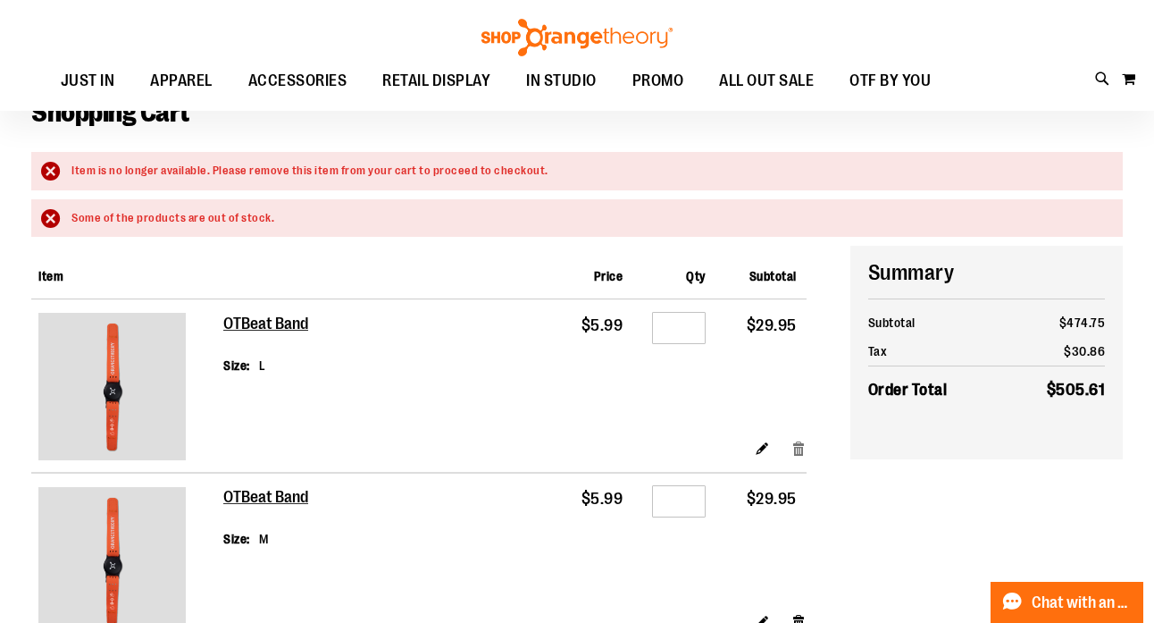
type input "**********"
click at [799, 441] on link "Remove item" at bounding box center [798, 447] width 15 height 19
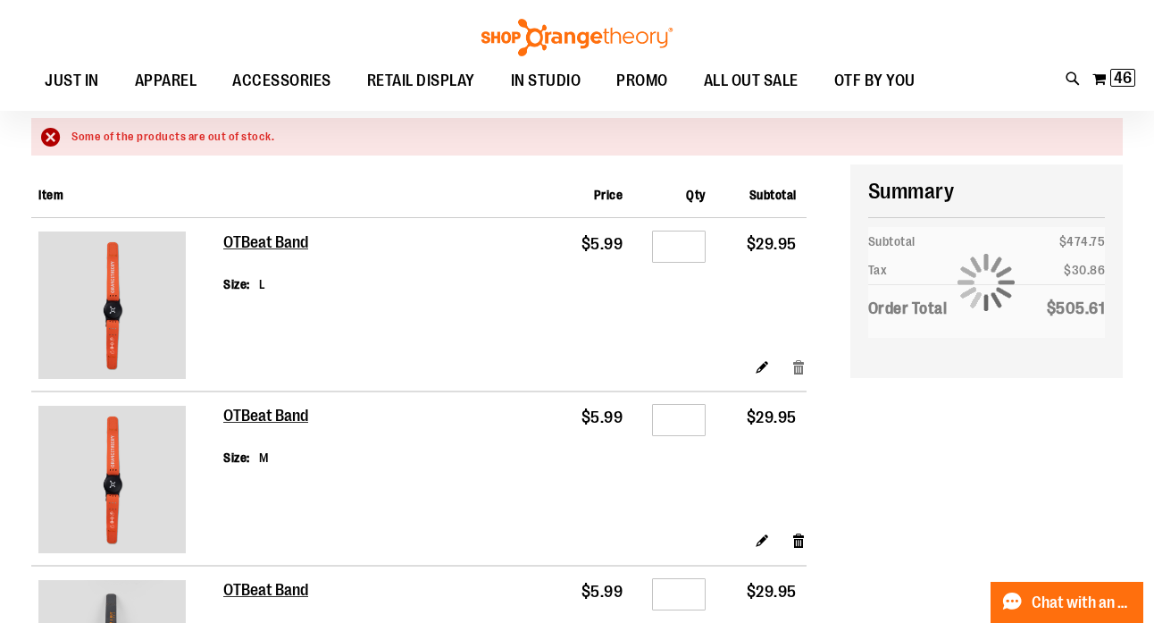
scroll to position [196, 0]
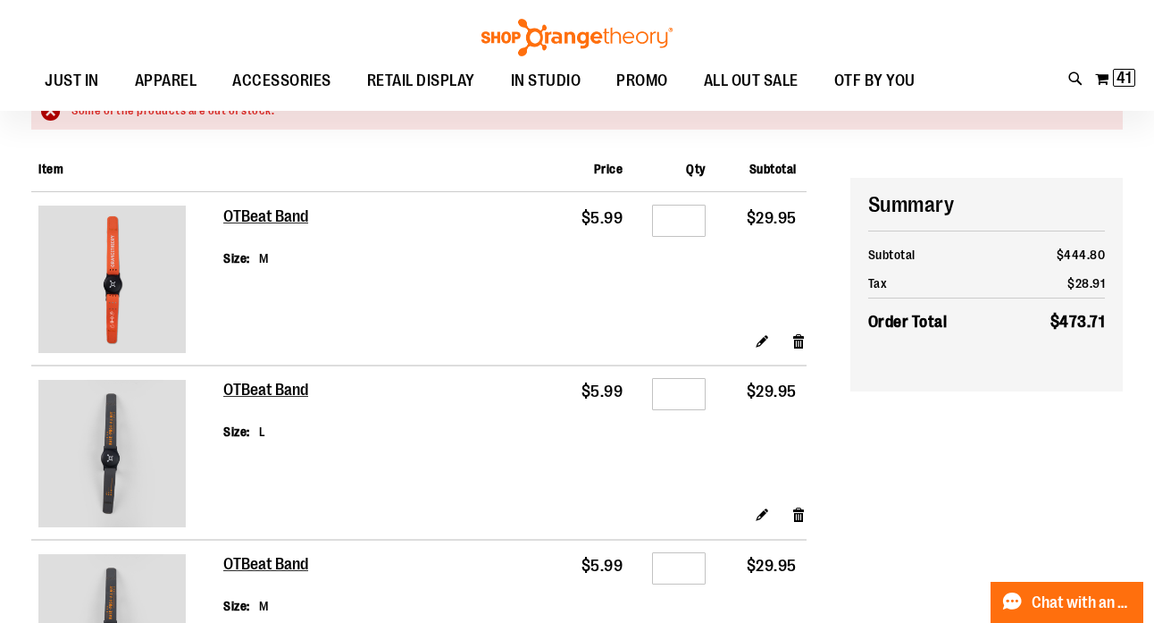
scroll to position [269, 0]
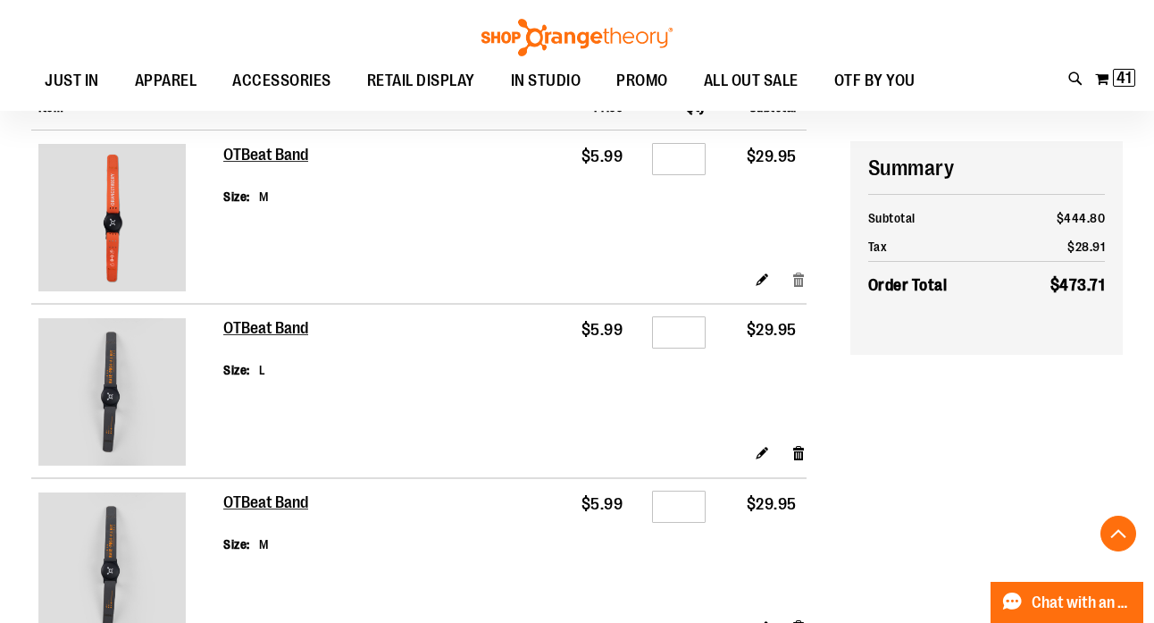
type input "**********"
click at [793, 283] on link "Remove item" at bounding box center [798, 278] width 15 height 19
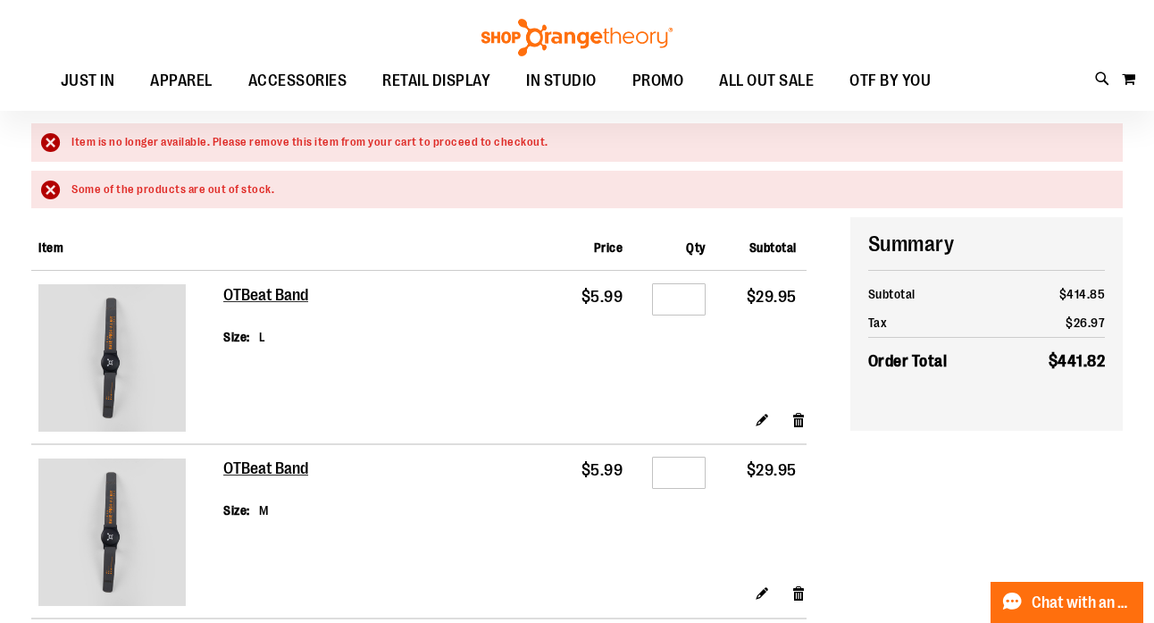
scroll to position [145, 0]
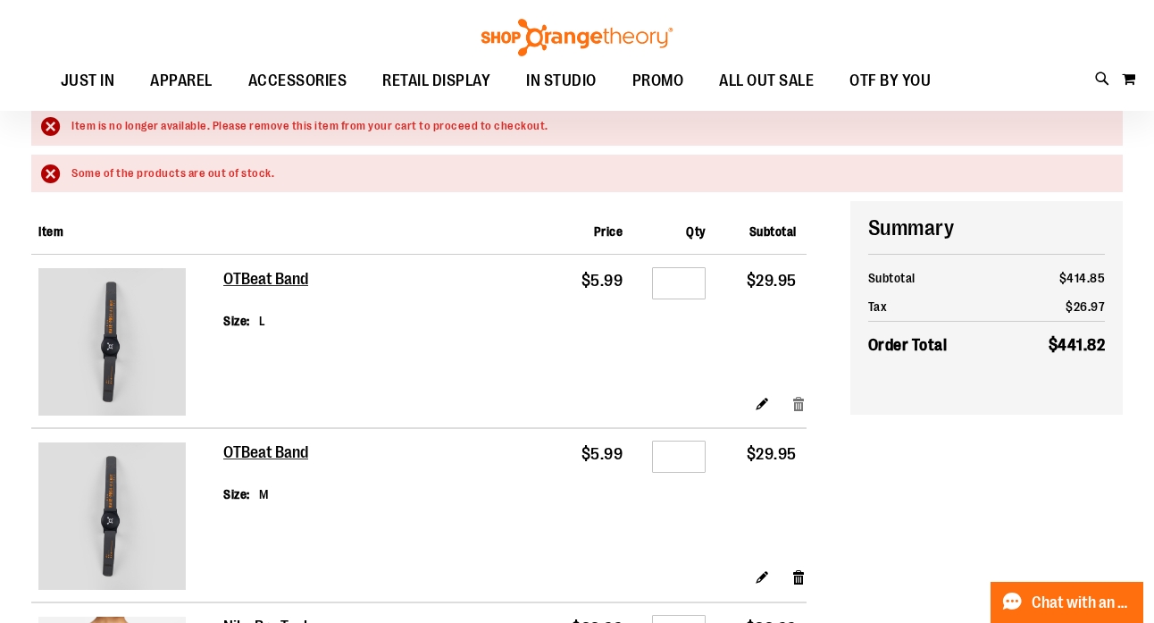
type input "**********"
click at [798, 408] on link "Remove item" at bounding box center [798, 402] width 15 height 19
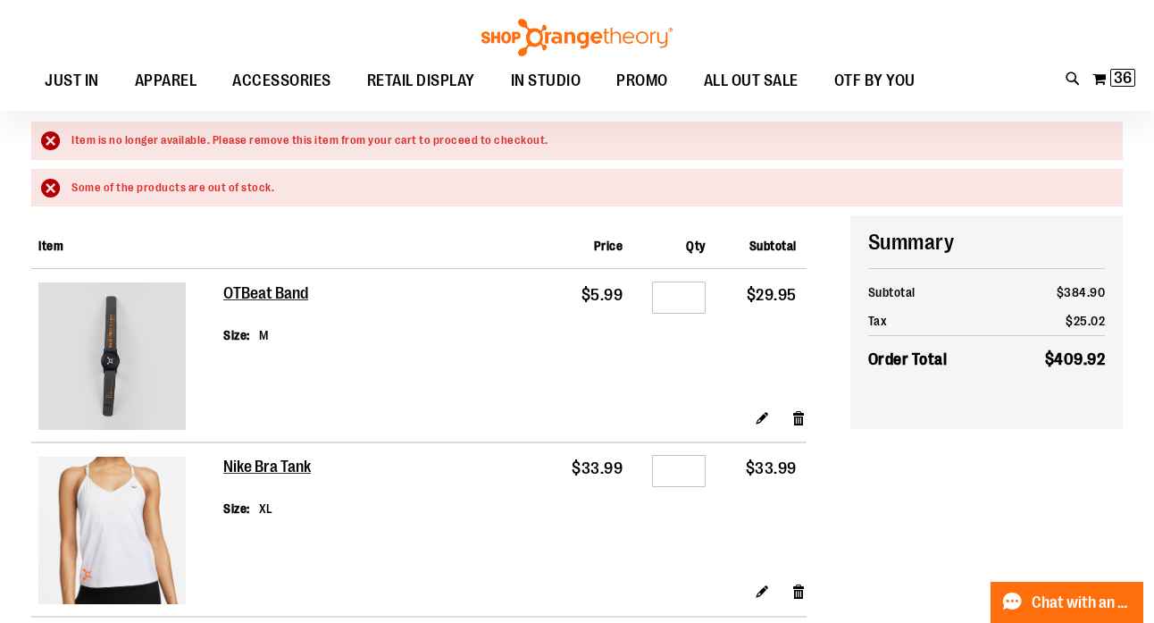
scroll to position [134, 0]
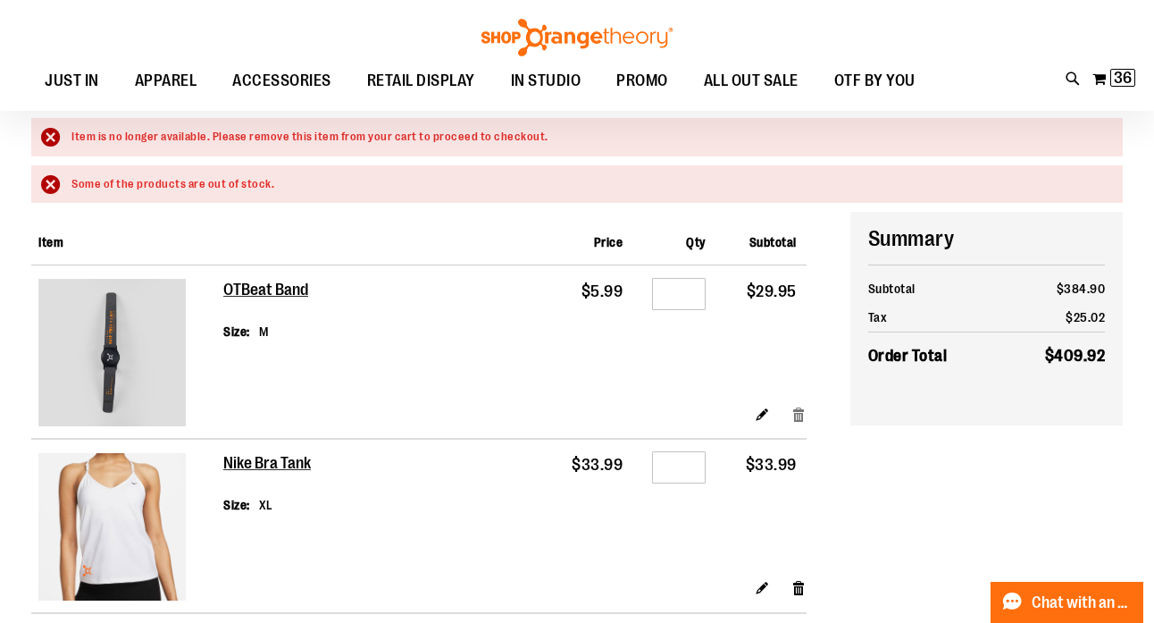
type input "**********"
click at [799, 417] on link "Remove item" at bounding box center [798, 413] width 15 height 19
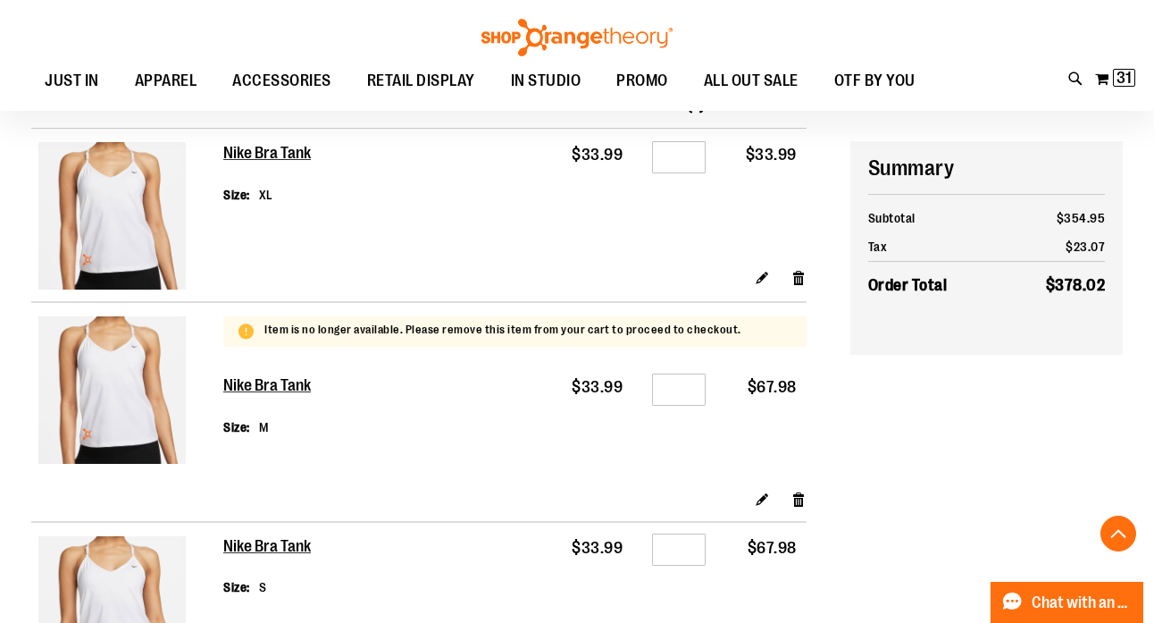
scroll to position [272, 0]
type input "**********"
click at [796, 498] on link "Remove item" at bounding box center [798, 498] width 15 height 19
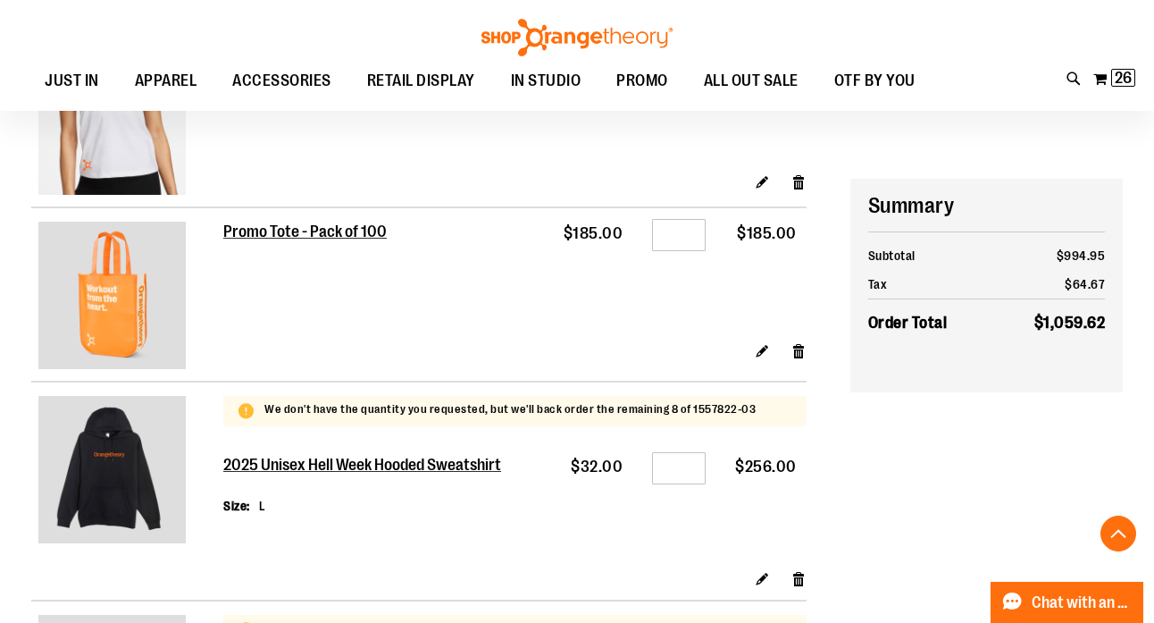
scroll to position [789, 0]
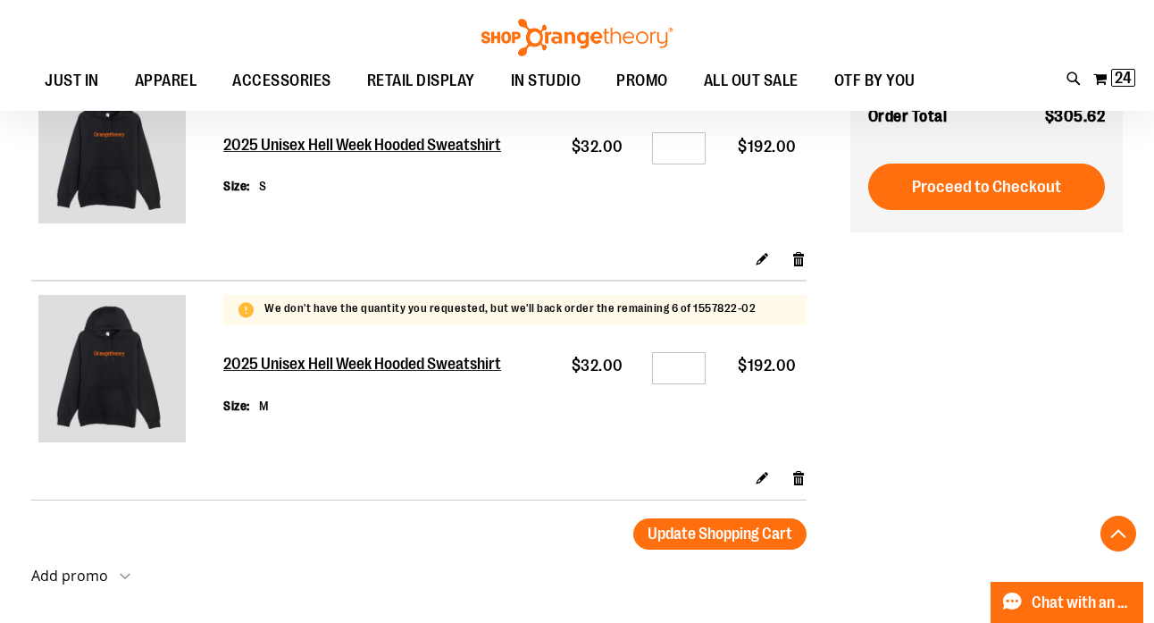
scroll to position [795, 0]
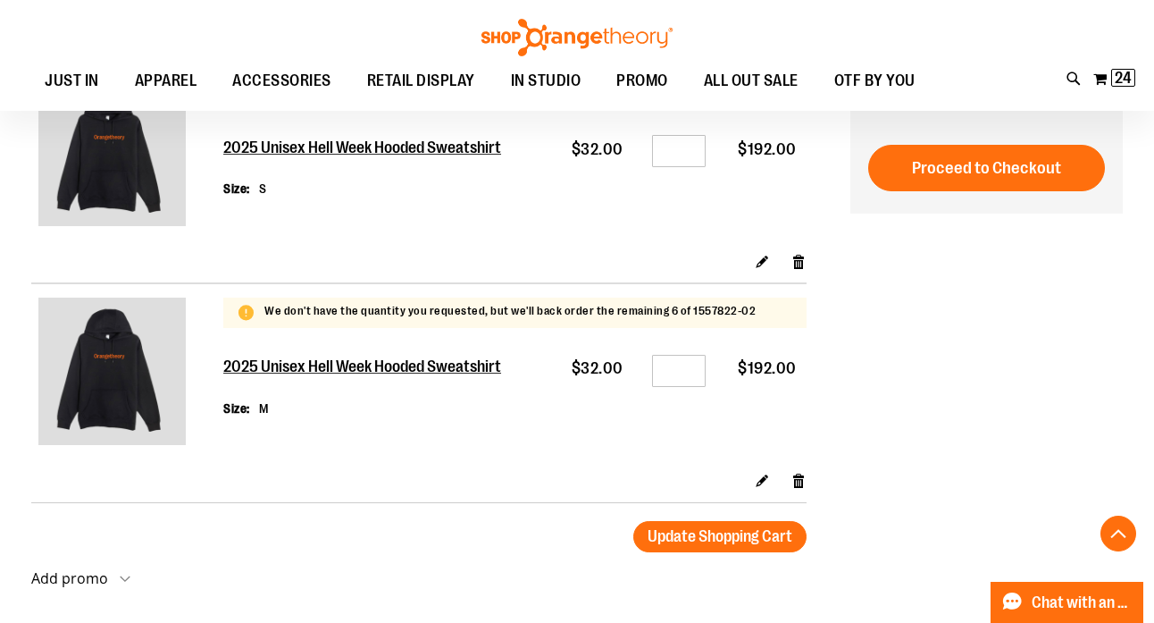
type input "**********"
click at [694, 365] on input "*" at bounding box center [679, 371] width 54 height 32
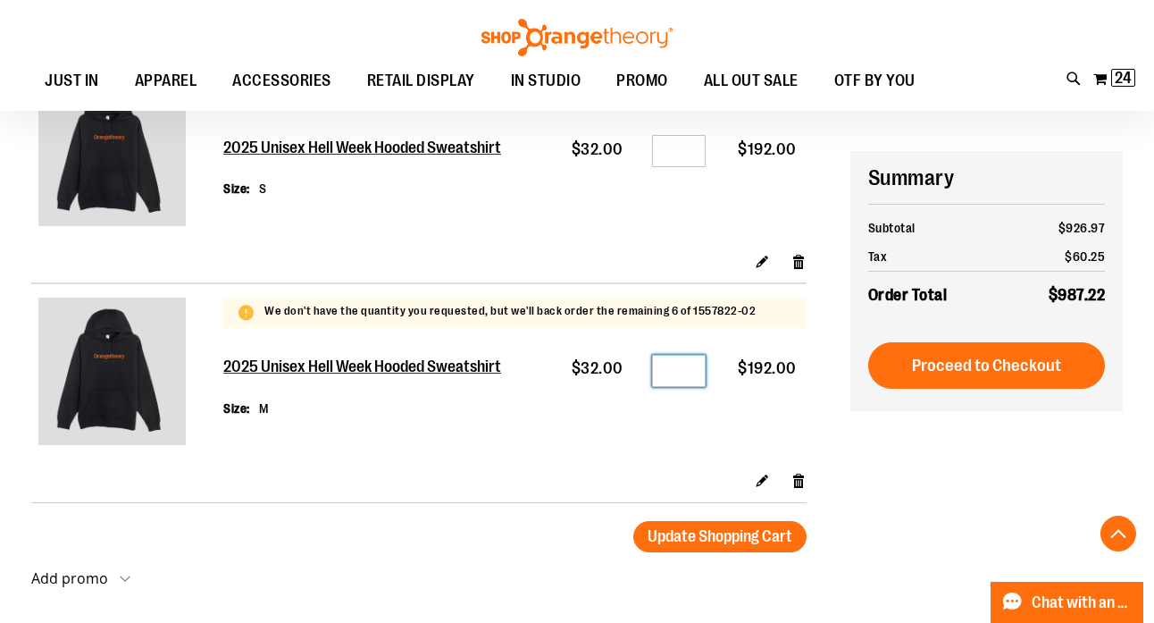
click at [701, 374] on input "*" at bounding box center [679, 371] width 54 height 32
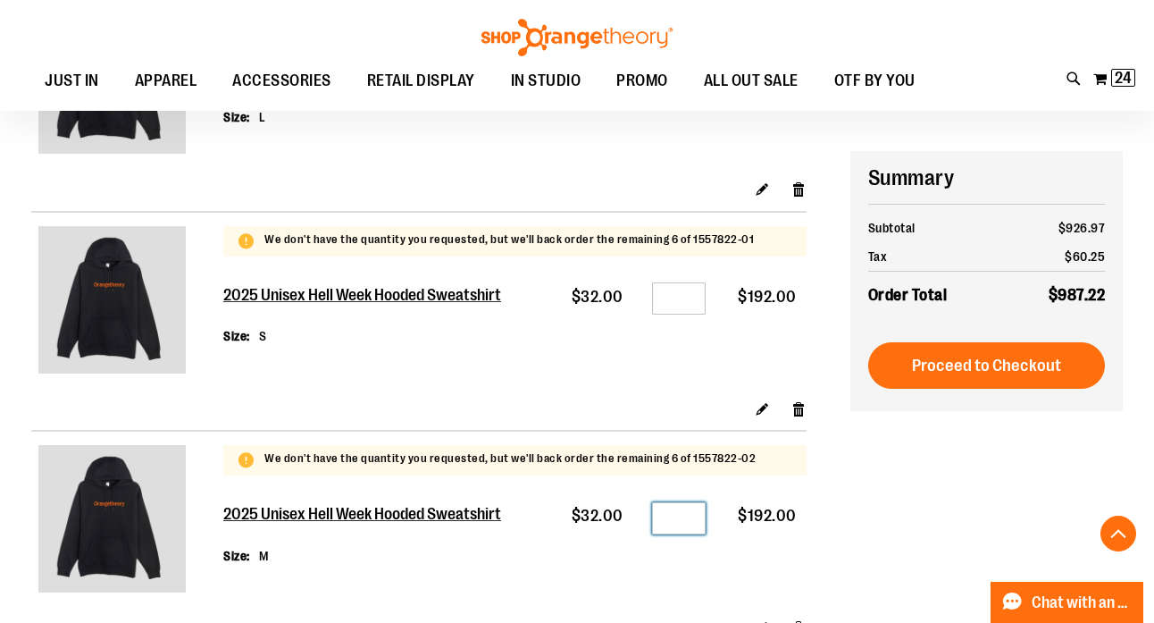
scroll to position [643, 0]
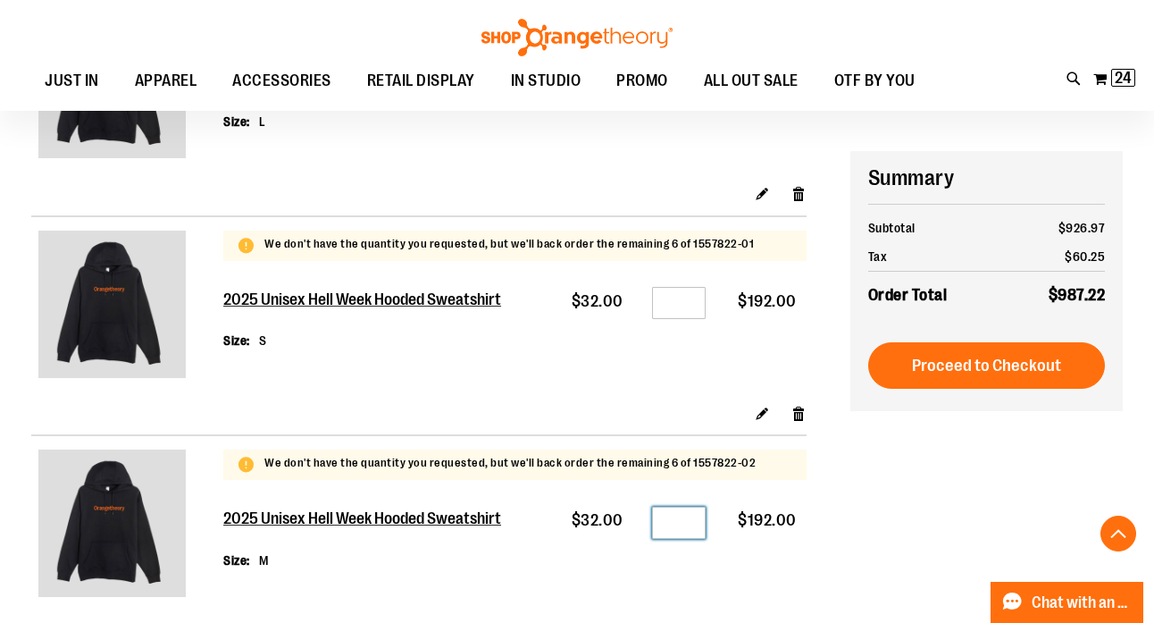
type input "*"
click at [693, 302] on input "*" at bounding box center [679, 303] width 54 height 32
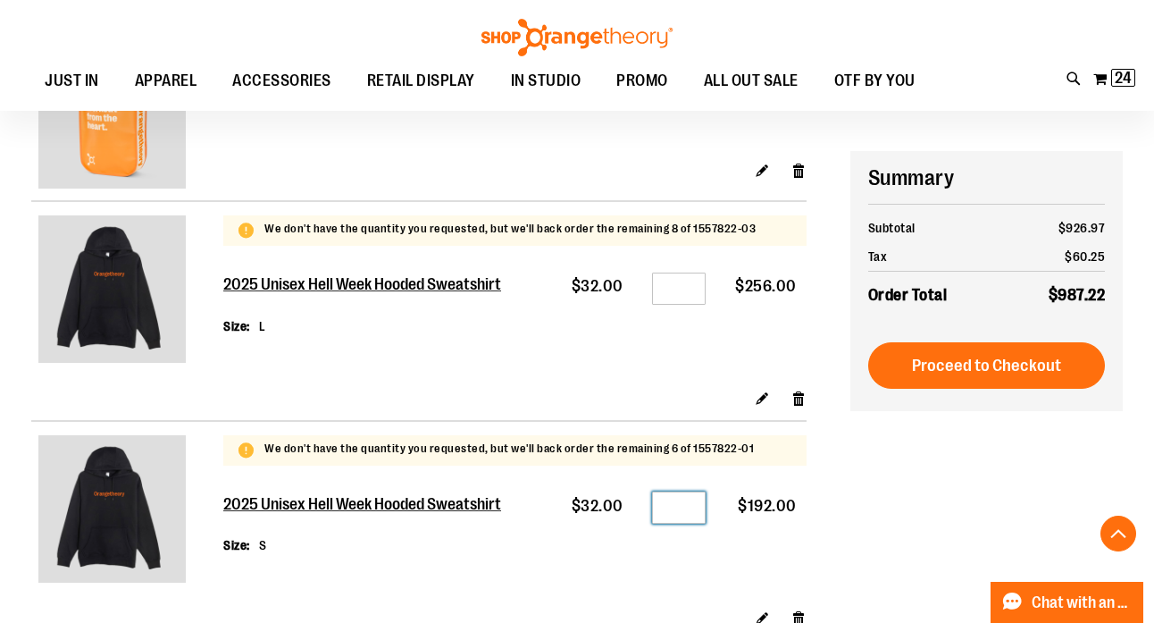
scroll to position [433, 0]
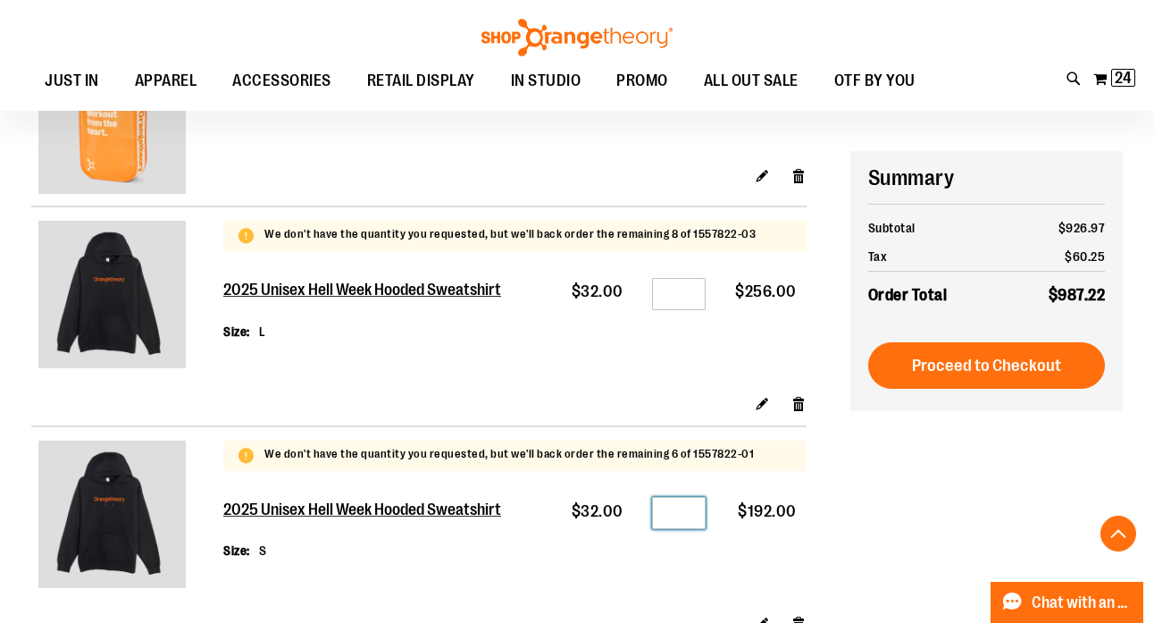
type input "*"
click at [697, 288] on input "*" at bounding box center [679, 294] width 54 height 32
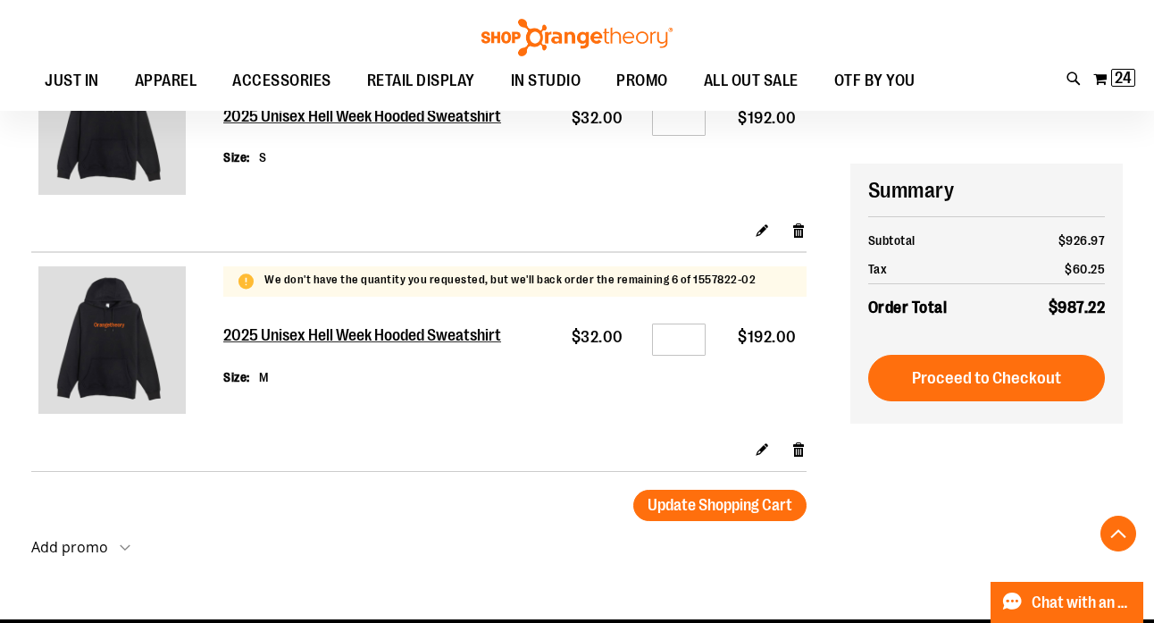
scroll to position [839, 0]
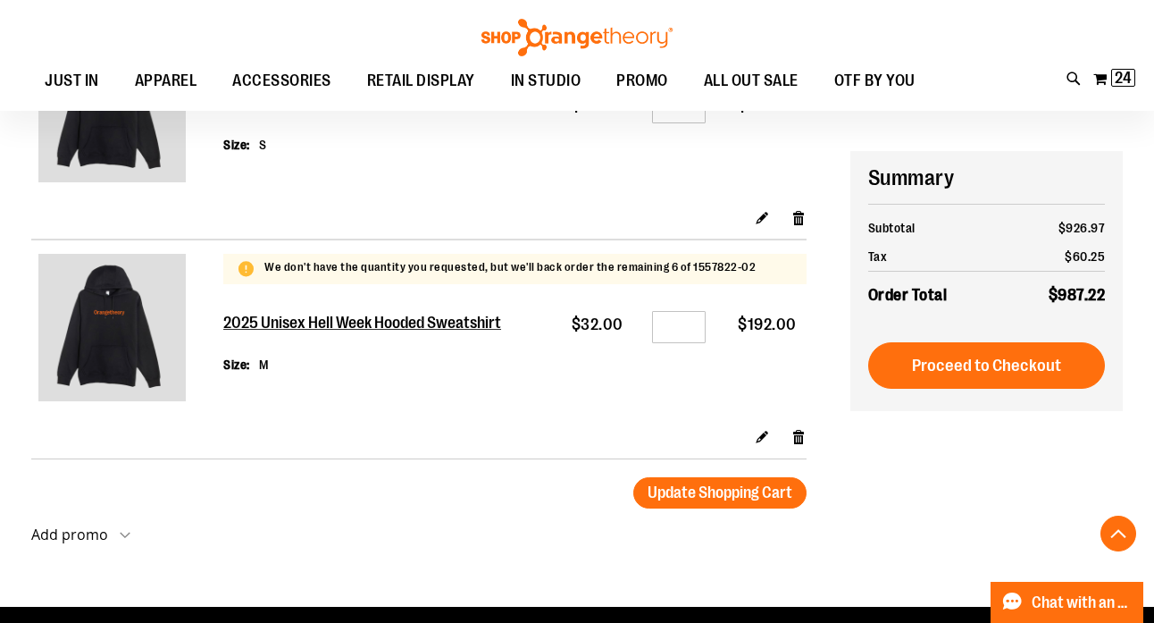
type input "*"
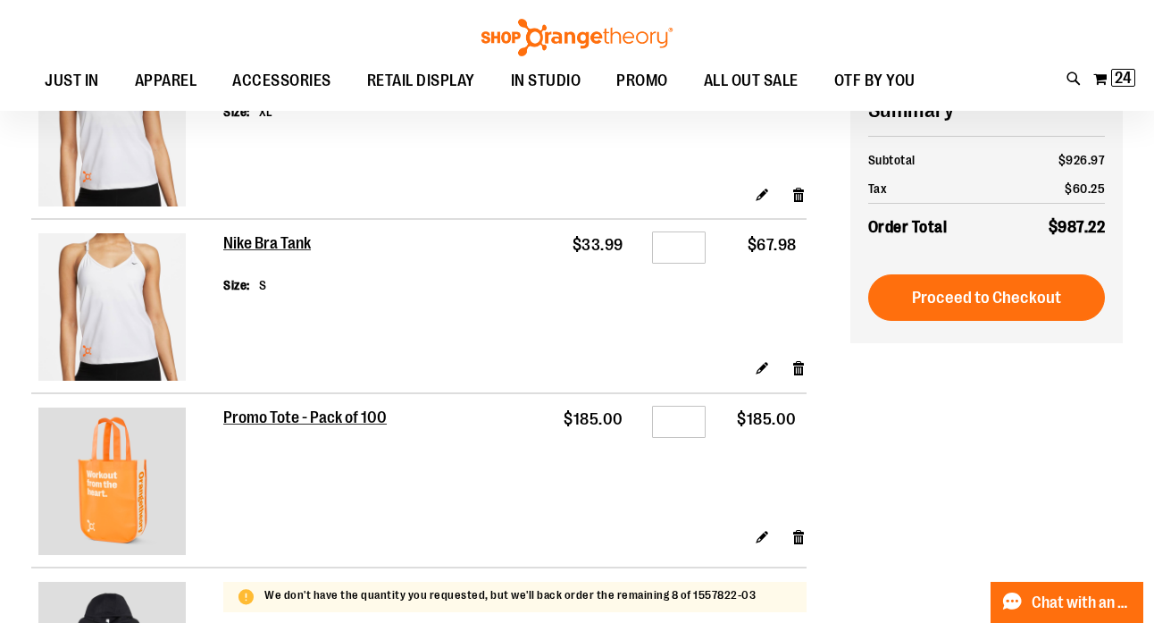
scroll to position [0, 0]
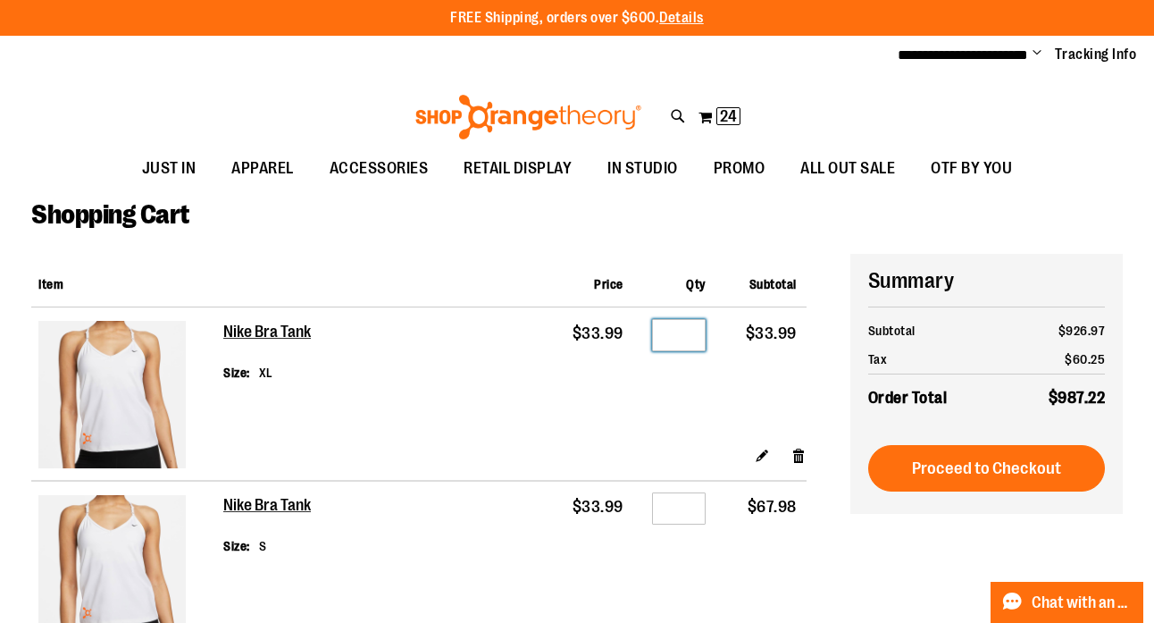
click at [696, 332] on input "*" at bounding box center [679, 335] width 54 height 32
click at [799, 453] on link "Remove item" at bounding box center [798, 455] width 15 height 19
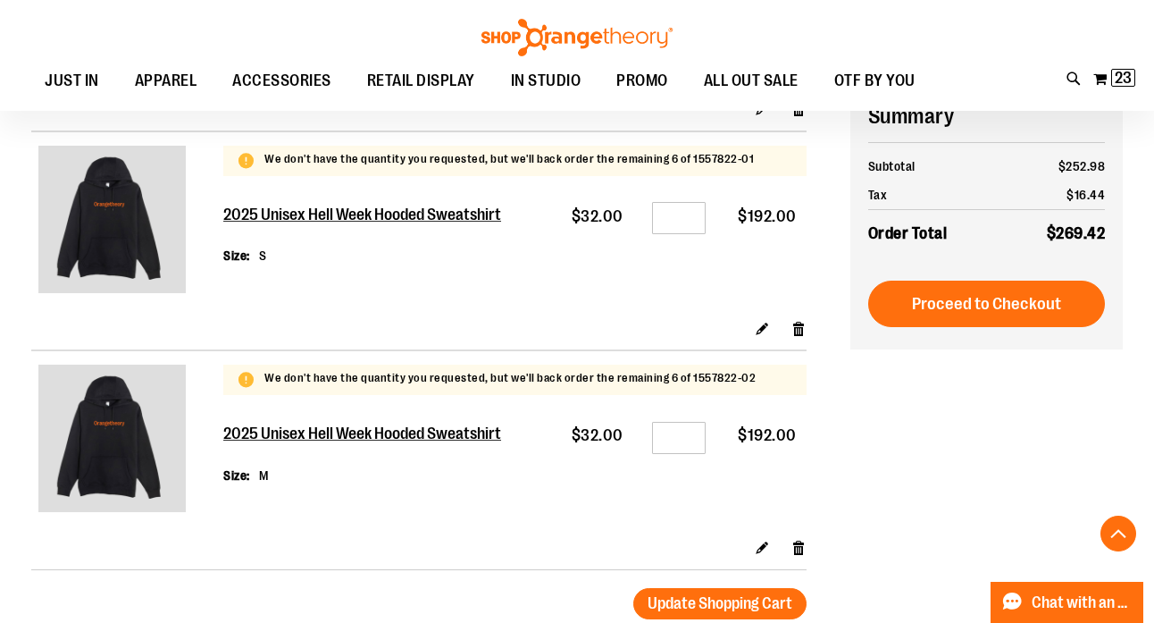
scroll to position [841, 0]
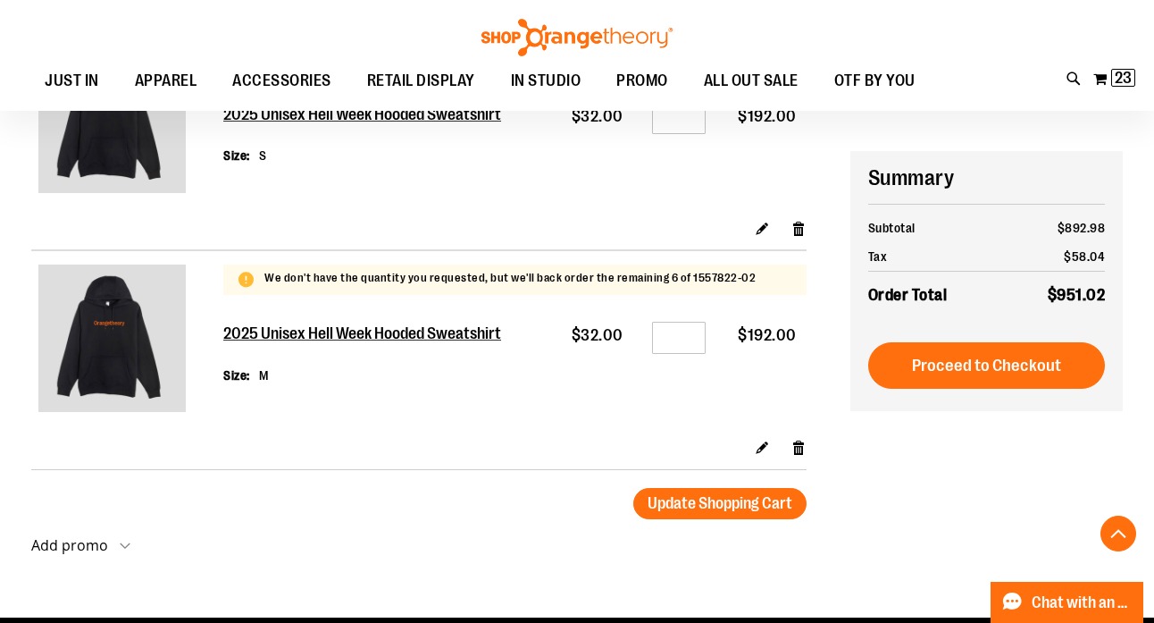
type input "**********"
click at [693, 340] on input "*" at bounding box center [679, 338] width 54 height 32
click at [762, 453] on link "Edit" at bounding box center [762, 447] width 15 height 19
click at [760, 443] on link "Edit" at bounding box center [762, 447] width 15 height 19
click at [696, 335] on input "*" at bounding box center [679, 338] width 54 height 32
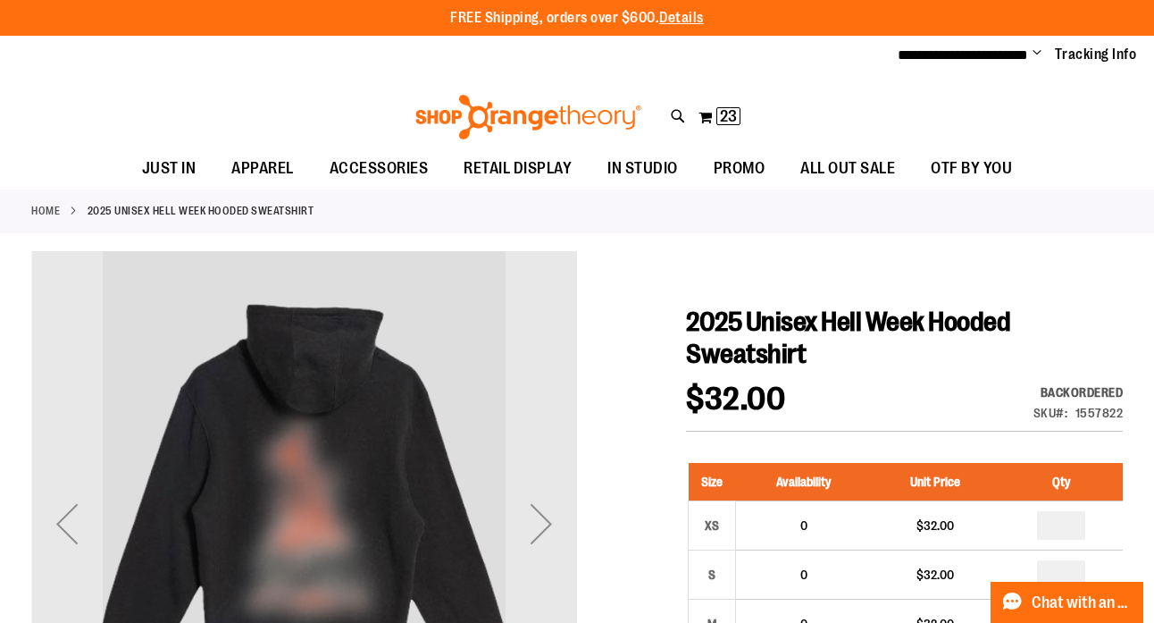
type input "**********"
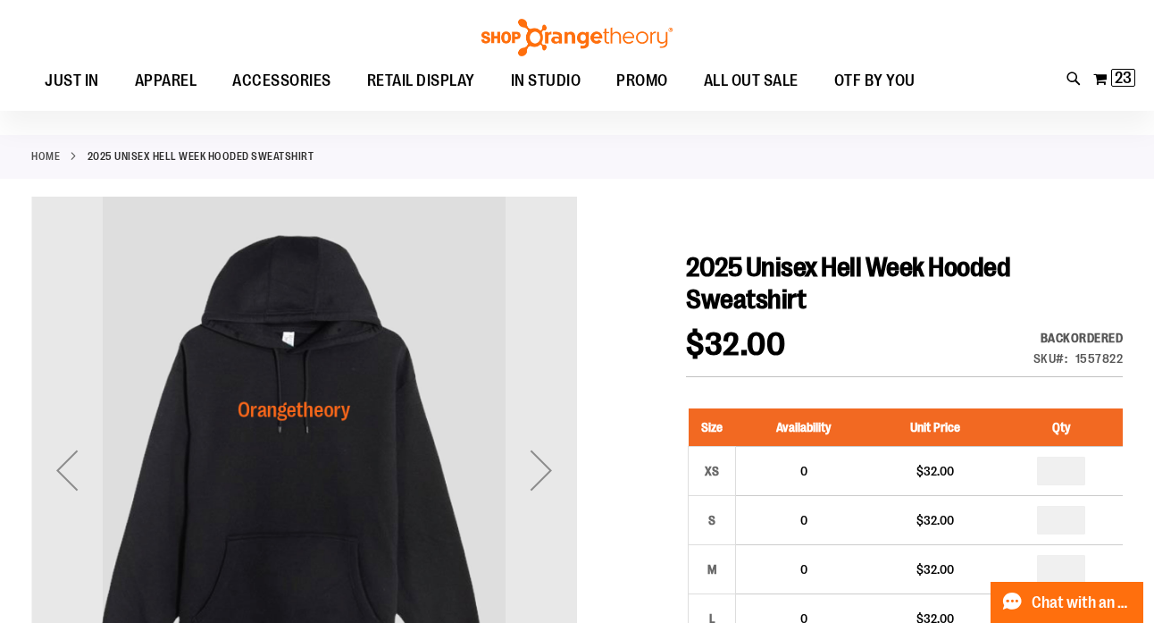
scroll to position [17, 0]
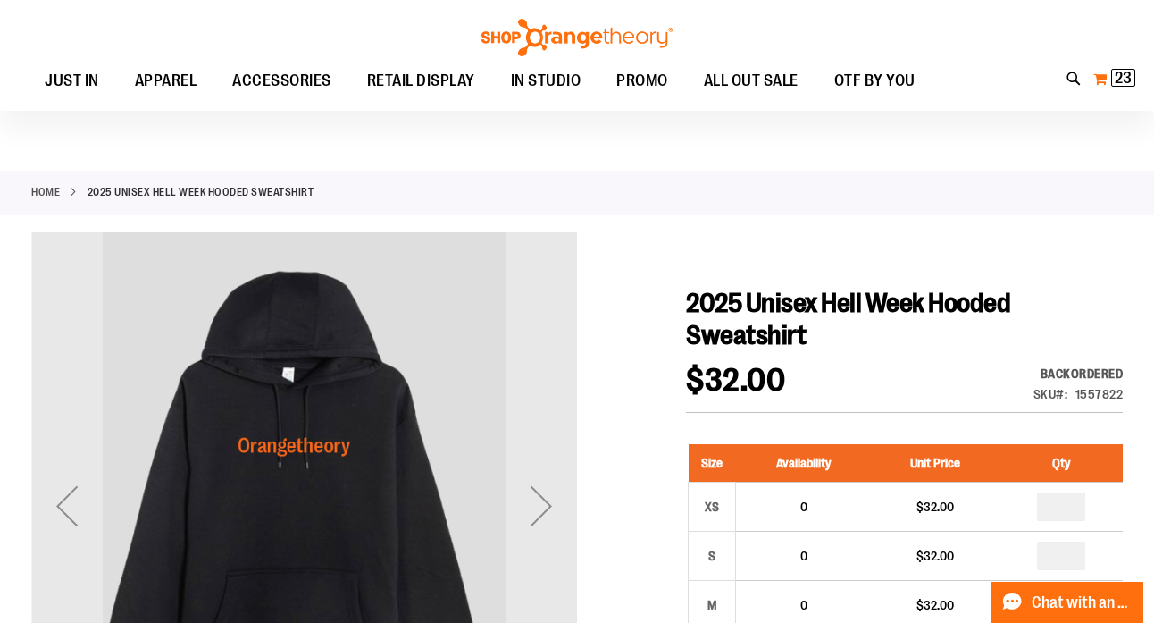
click at [1108, 91] on button "My Cart 23 23 items" at bounding box center [1114, 78] width 44 height 29
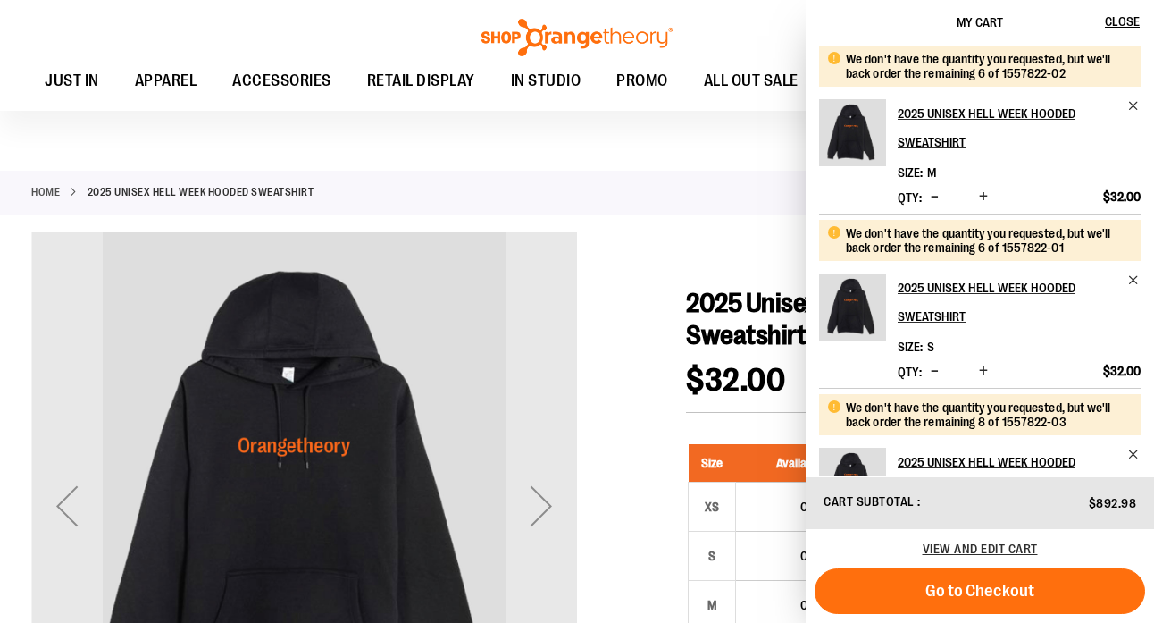
click at [937, 203] on span "Decrease product quantity" at bounding box center [935, 197] width 8 height 18
click at [938, 202] on span "Decrease product quantity" at bounding box center [935, 197] width 8 height 18
click at [939, 200] on span "Decrease product quantity" at bounding box center [935, 197] width 8 height 18
click at [939, 198] on span "Decrease product quantity" at bounding box center [935, 197] width 8 height 18
click at [939, 372] on span "Decrease product quantity" at bounding box center [935, 371] width 8 height 18
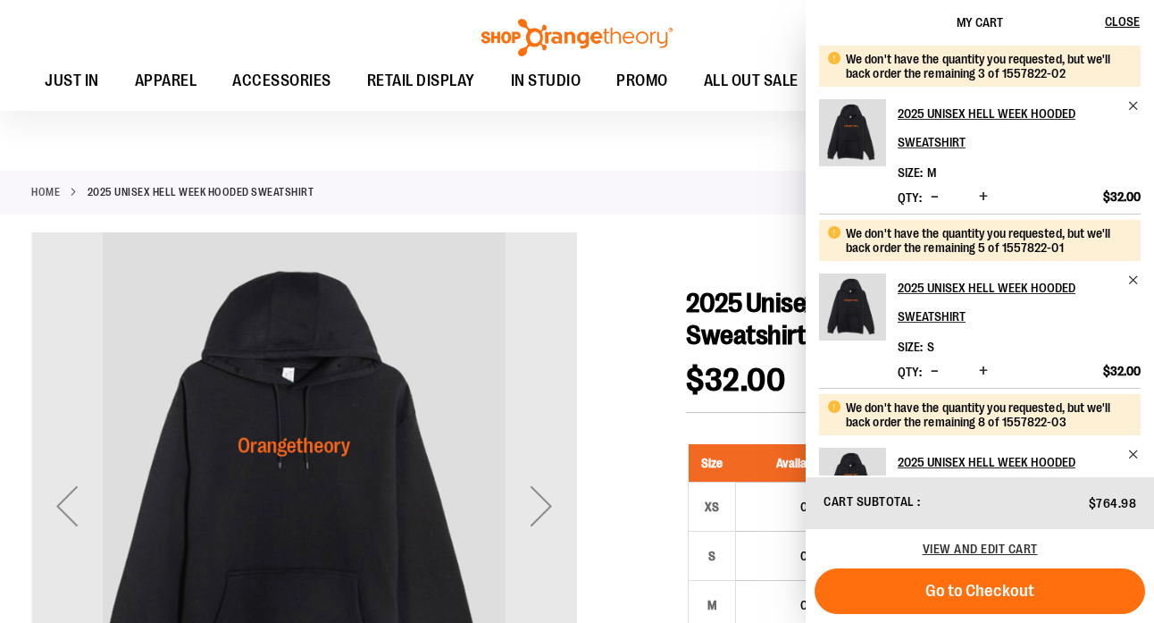
click at [943, 372] on button "Decrease product quantity" at bounding box center [934, 372] width 17 height 18
click at [939, 372] on span "Decrease product quantity" at bounding box center [935, 371] width 8 height 18
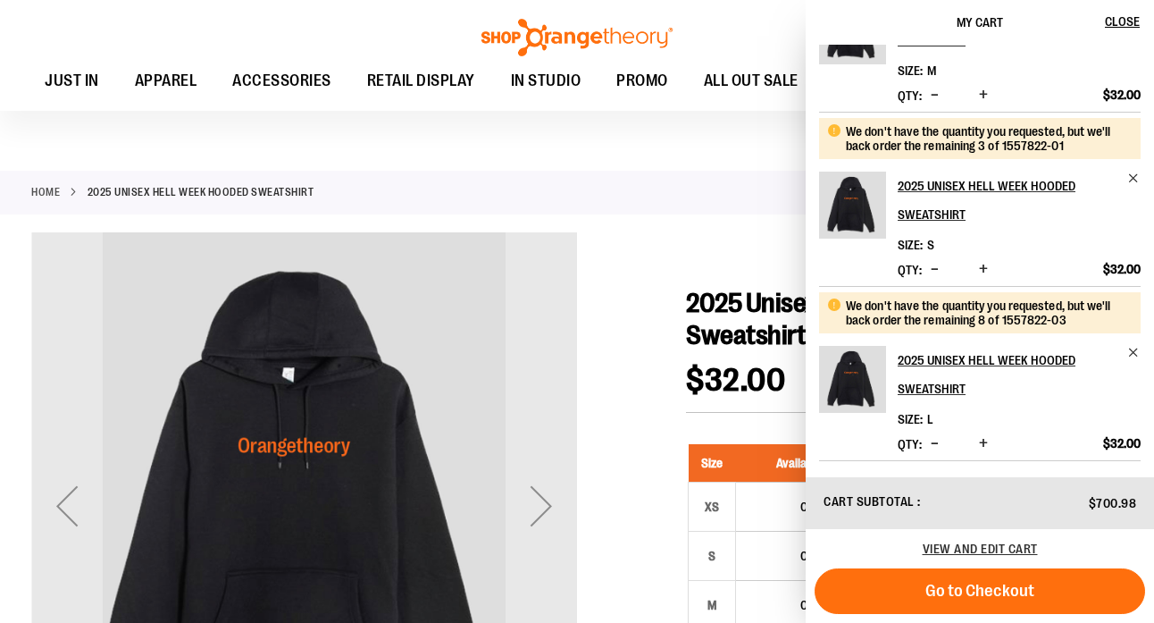
scroll to position [105, 0]
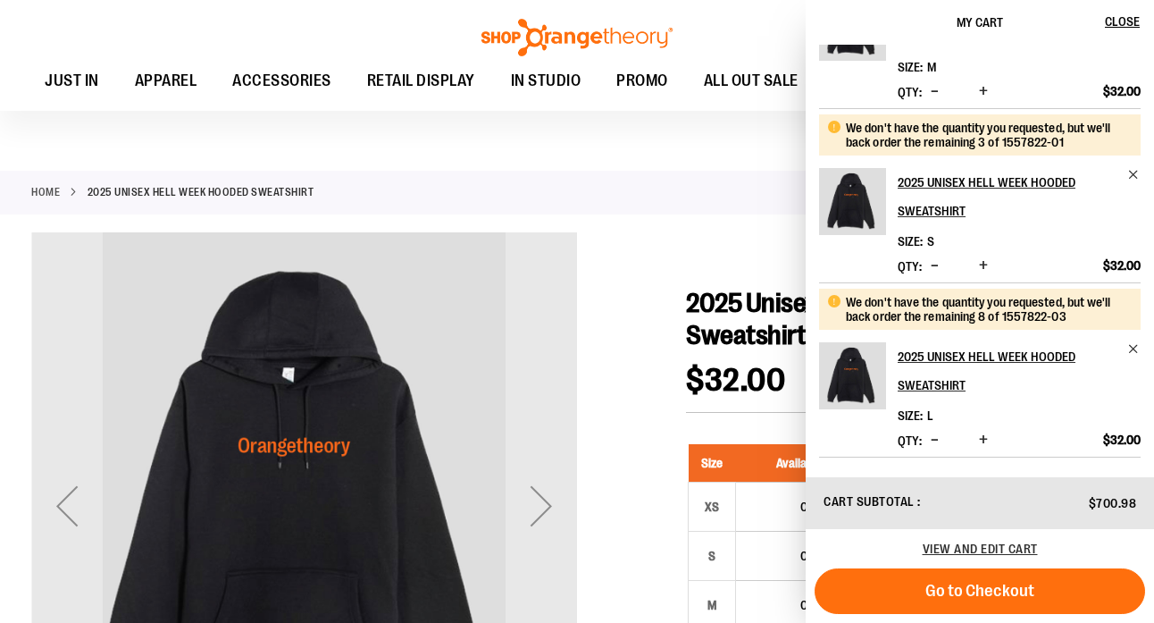
click at [937, 267] on span "Decrease product quantity" at bounding box center [935, 265] width 8 height 18
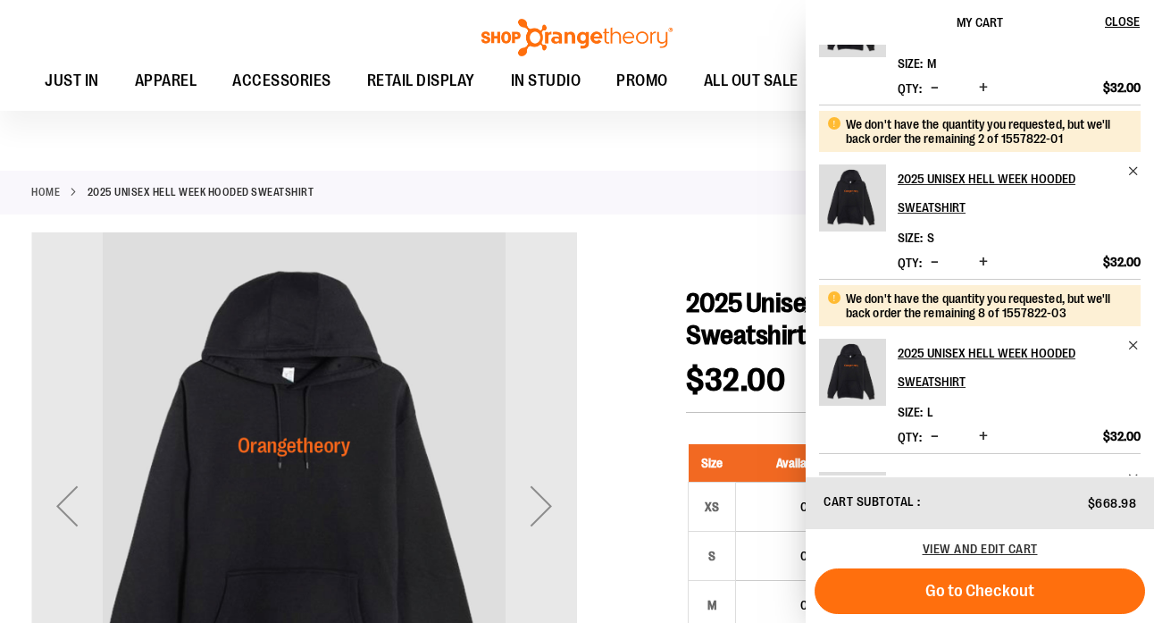
scroll to position [134, 0]
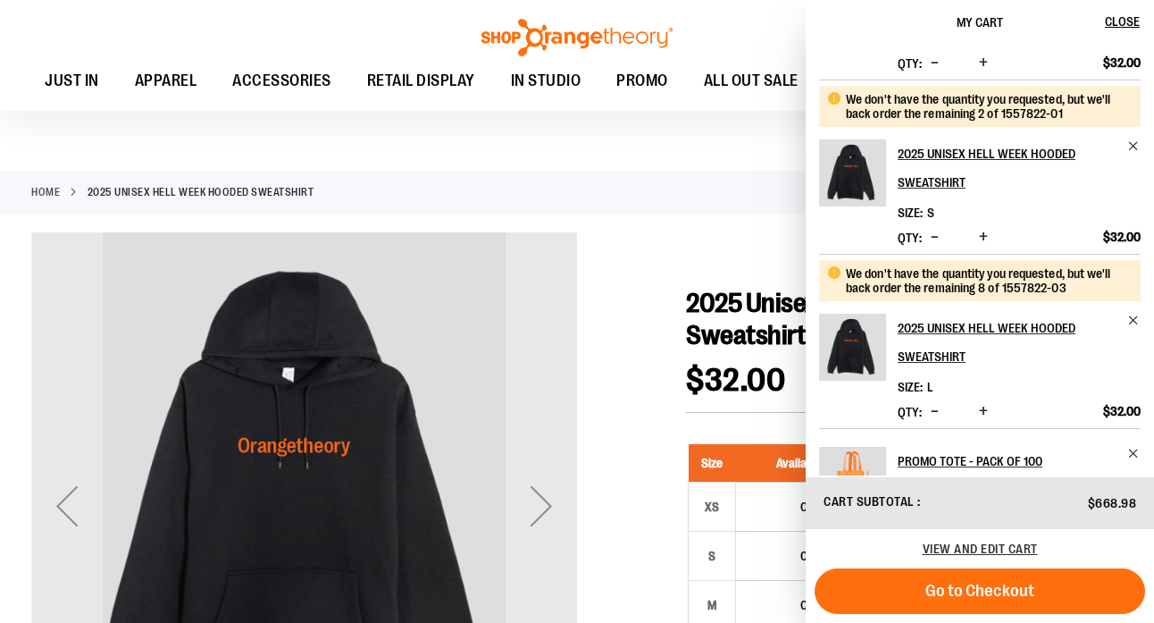
click at [939, 414] on span "Decrease product quantity" at bounding box center [935, 411] width 8 height 18
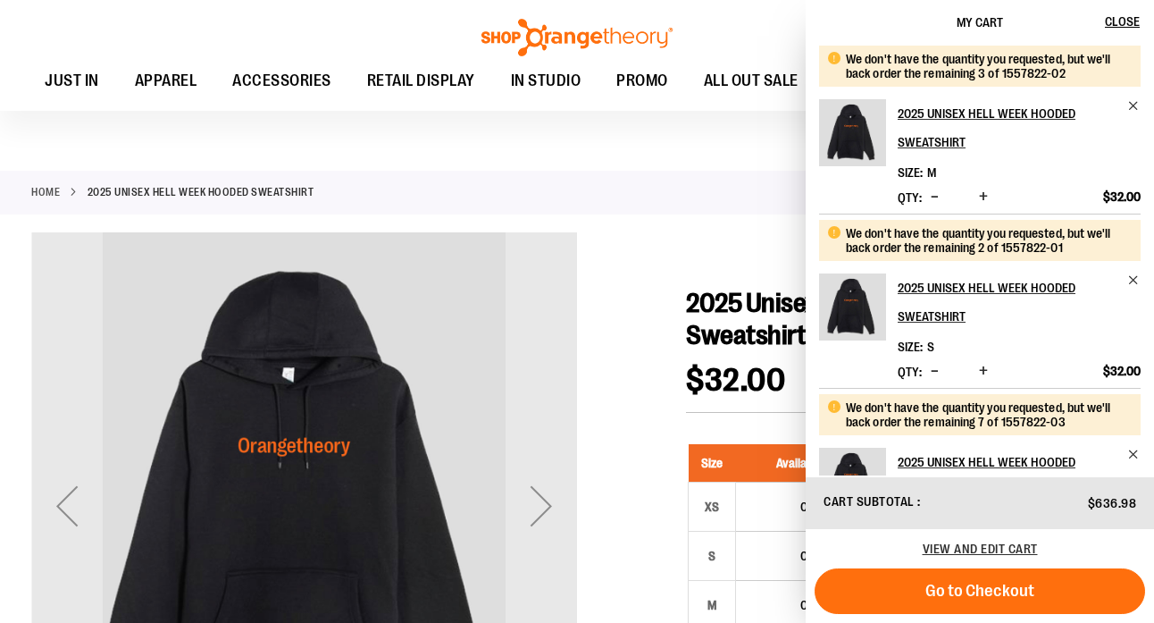
click at [943, 414] on div "We don't have the quantity you requested, but we'll back order the remaining 7 …" at bounding box center [986, 414] width 281 height 29
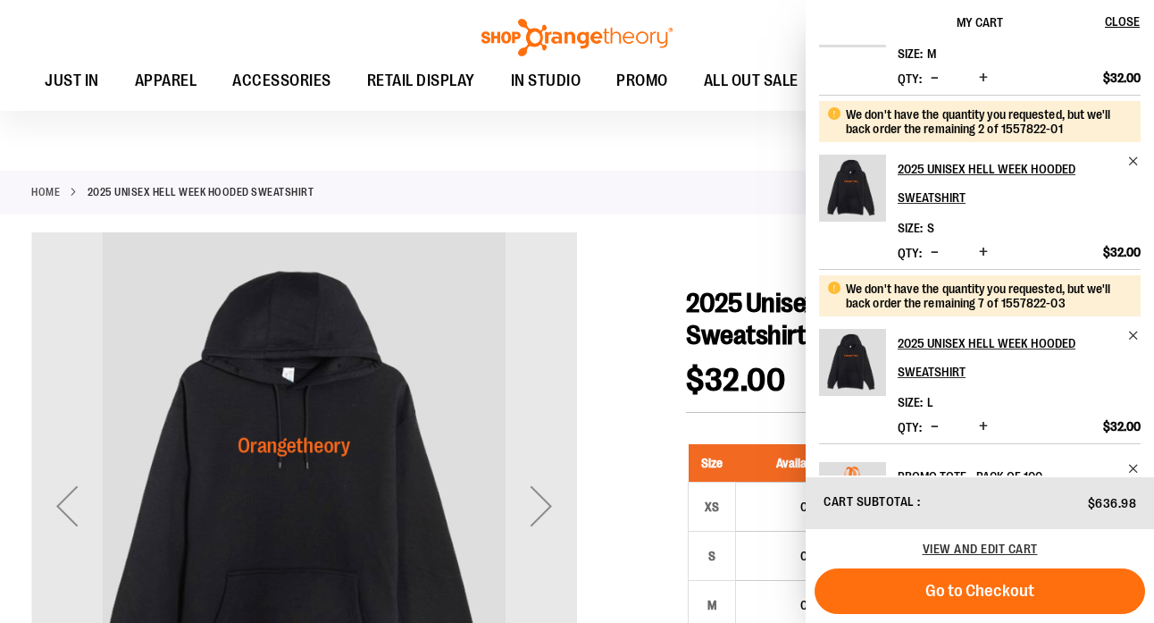
scroll to position [150, 0]
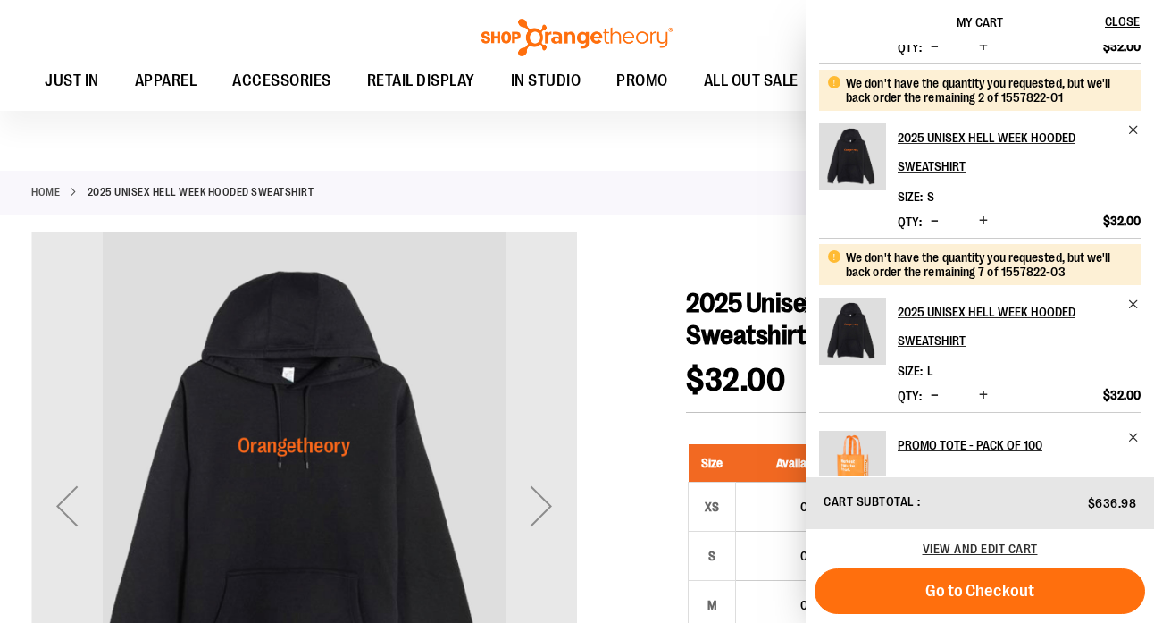
click at [939, 396] on span "Decrease product quantity" at bounding box center [935, 395] width 8 height 18
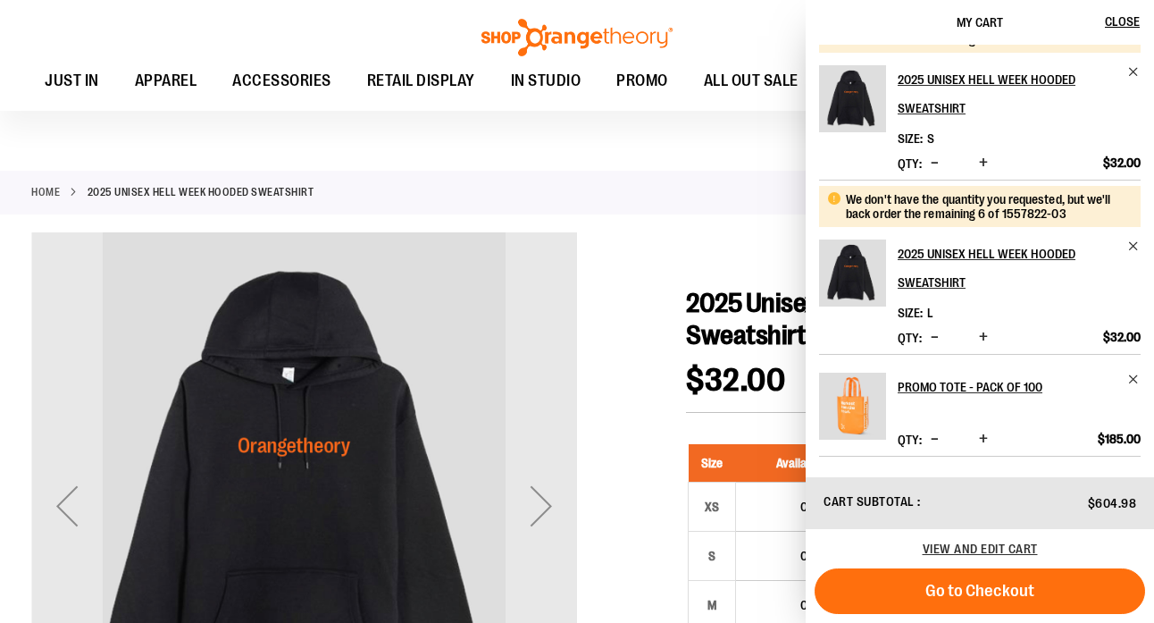
scroll to position [211, 0]
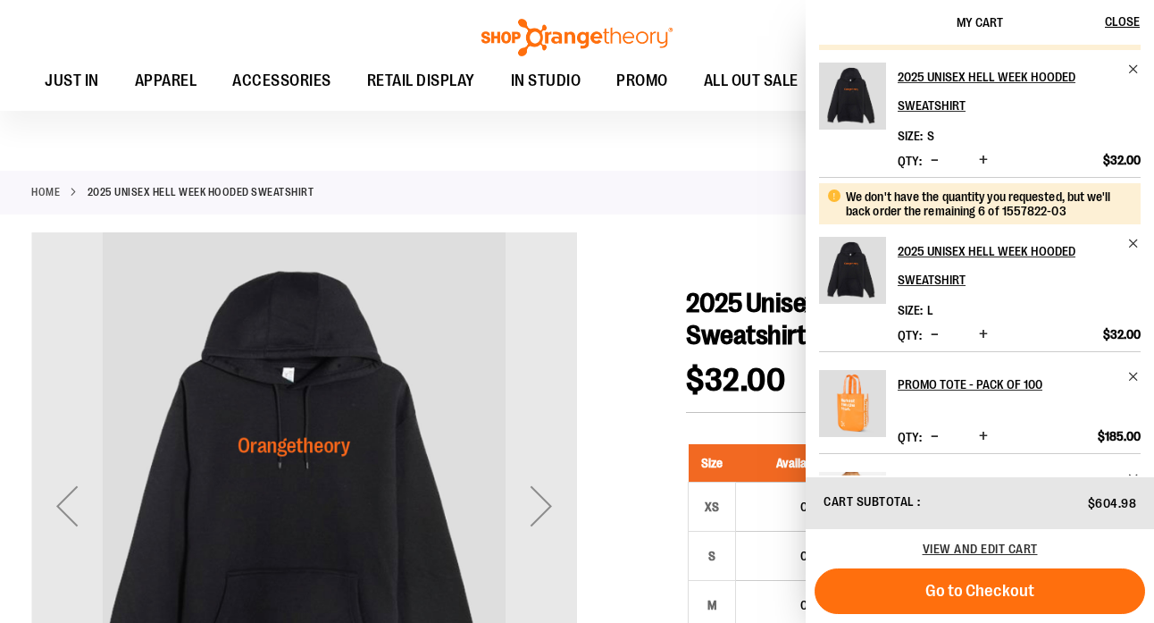
click at [937, 338] on span "Decrease product quantity" at bounding box center [935, 334] width 8 height 18
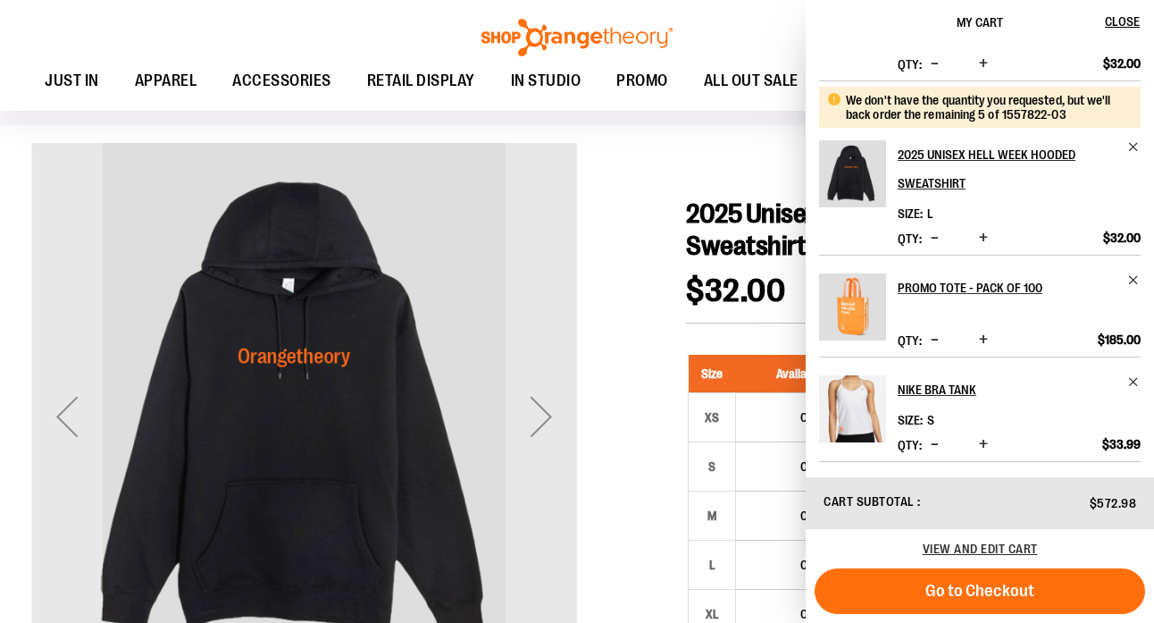
scroll to position [136, 0]
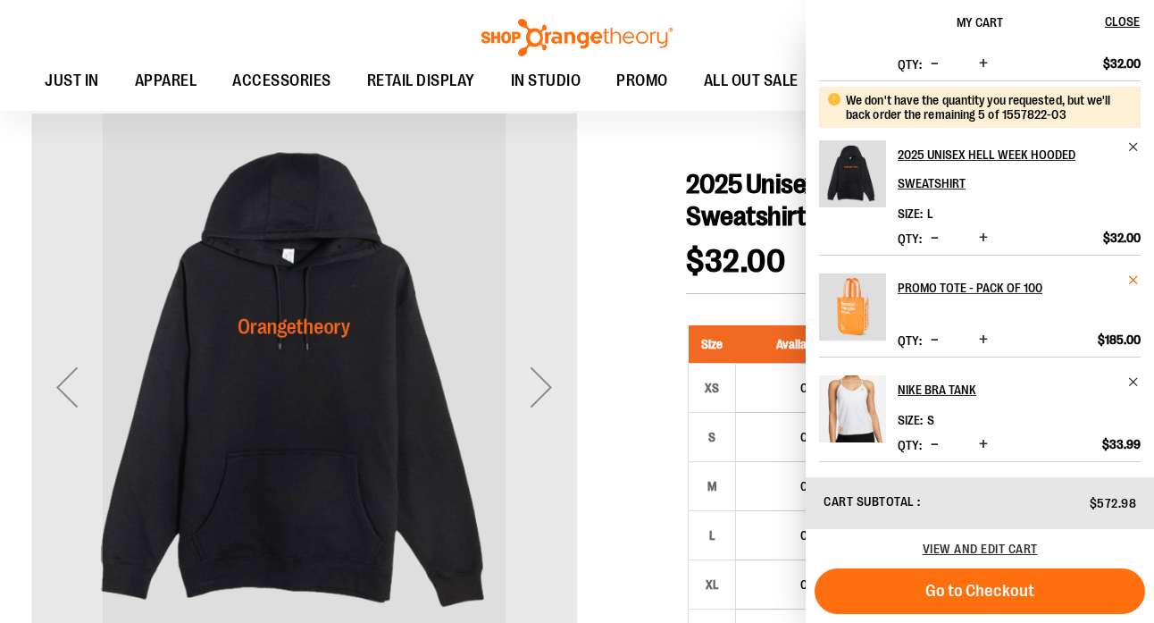
click at [1130, 279] on span "Remove item" at bounding box center [1133, 279] width 13 height 13
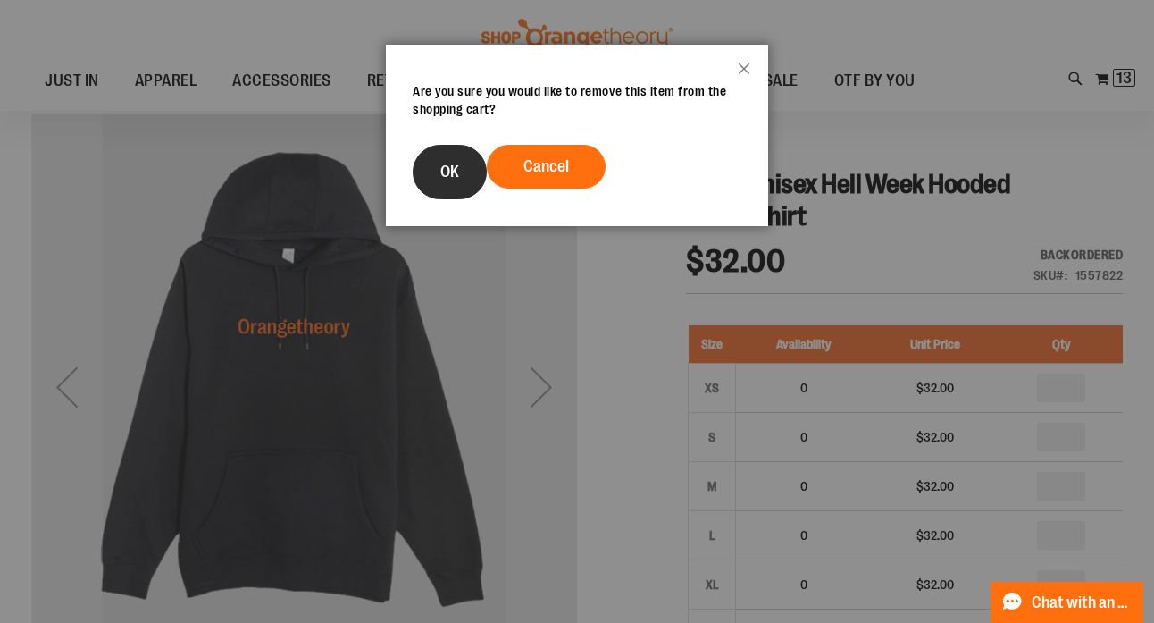
click at [448, 179] on span "OK" at bounding box center [449, 172] width 19 height 18
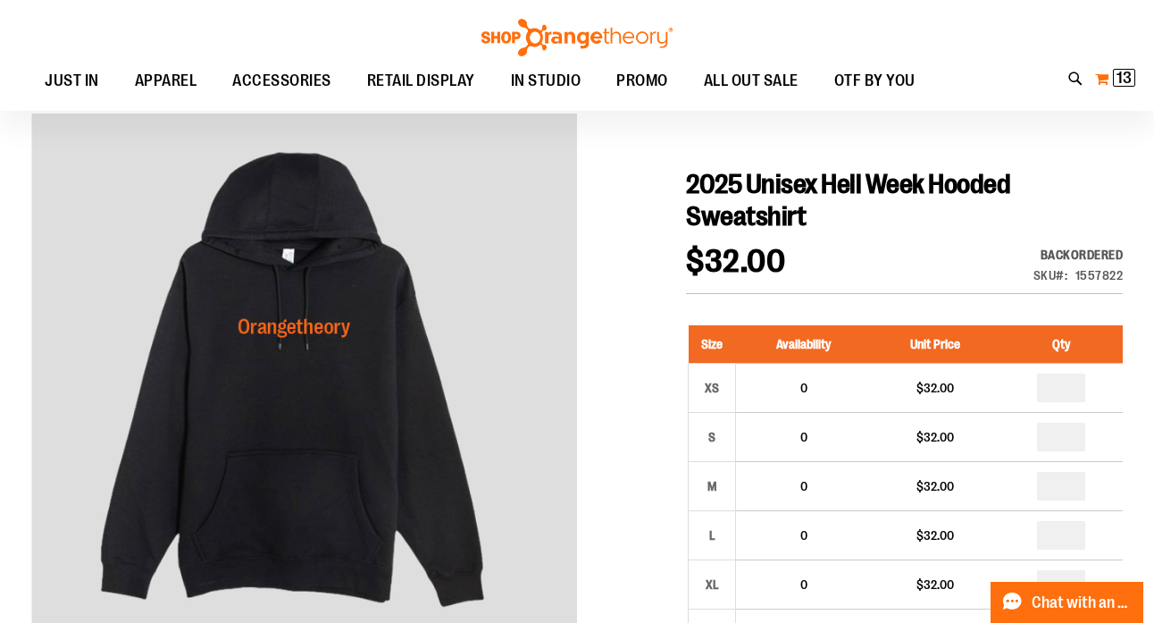
click at [1100, 93] on button "My Cart 13 13 items" at bounding box center [1115, 78] width 42 height 29
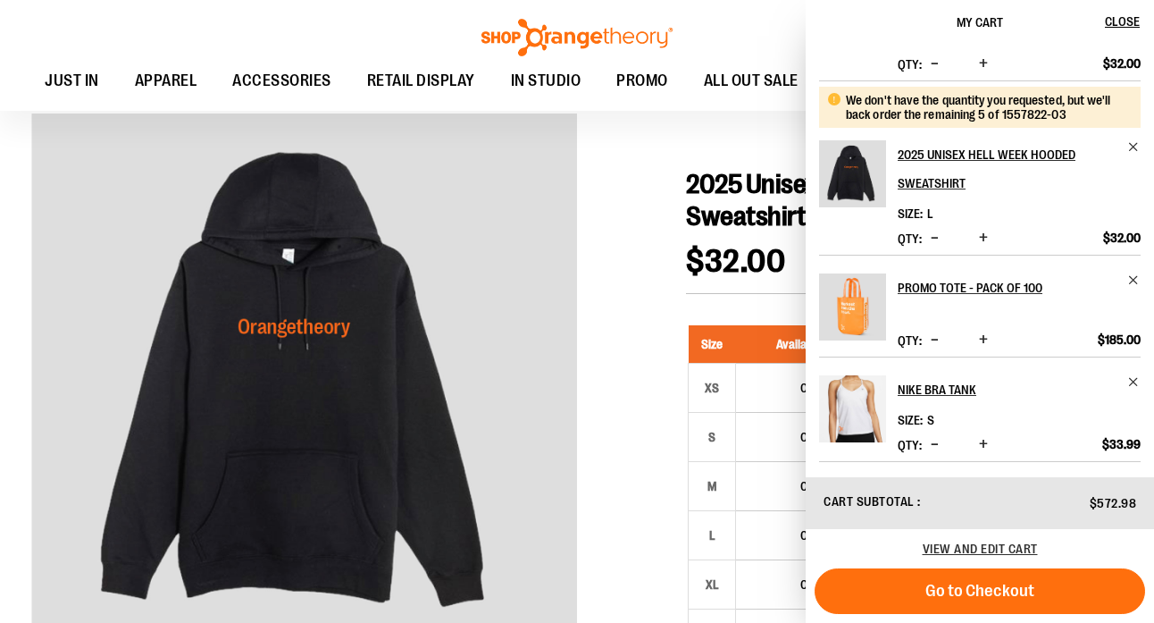
scroll to position [138, 0]
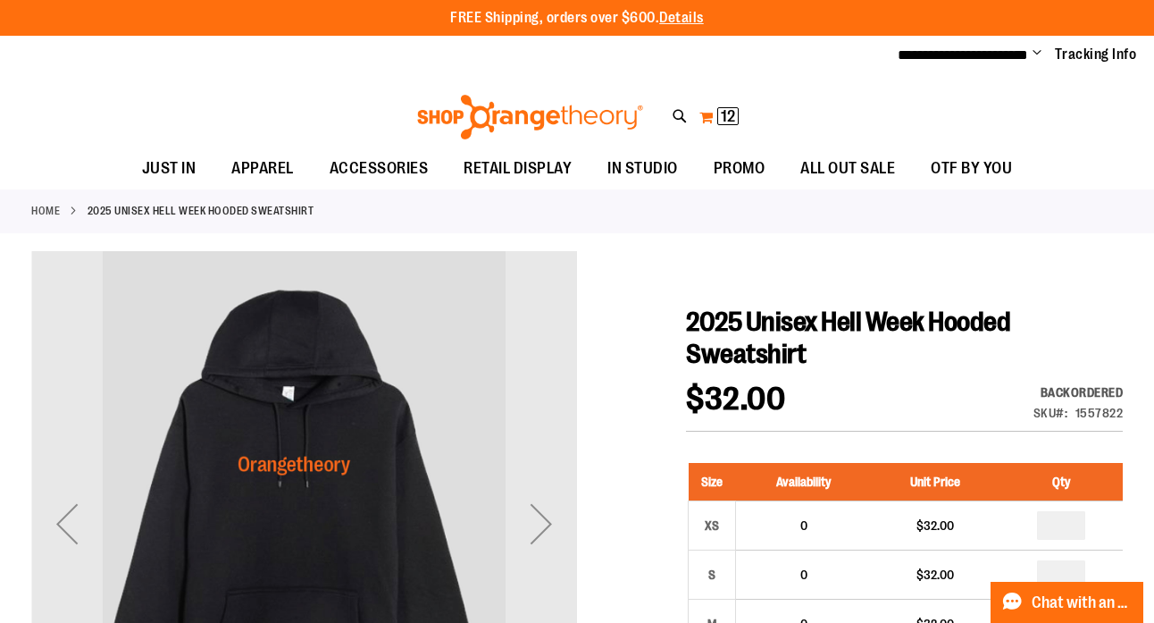
type input "**********"
click at [717, 124] on button "My Cart 12 12 items" at bounding box center [718, 117] width 41 height 29
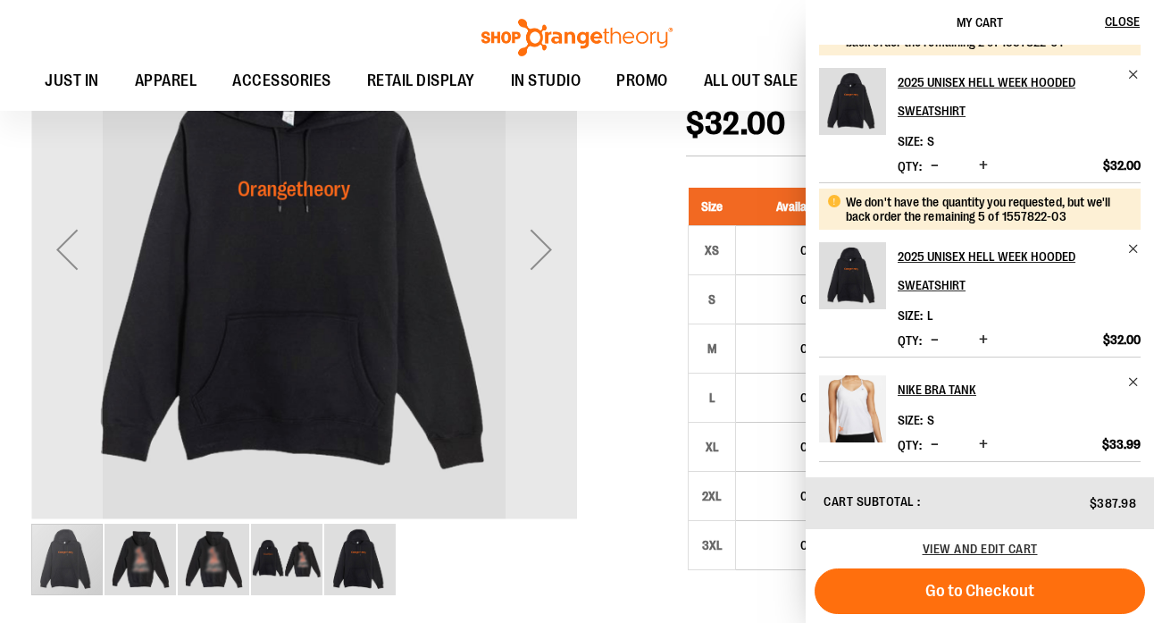
scroll to position [88, 0]
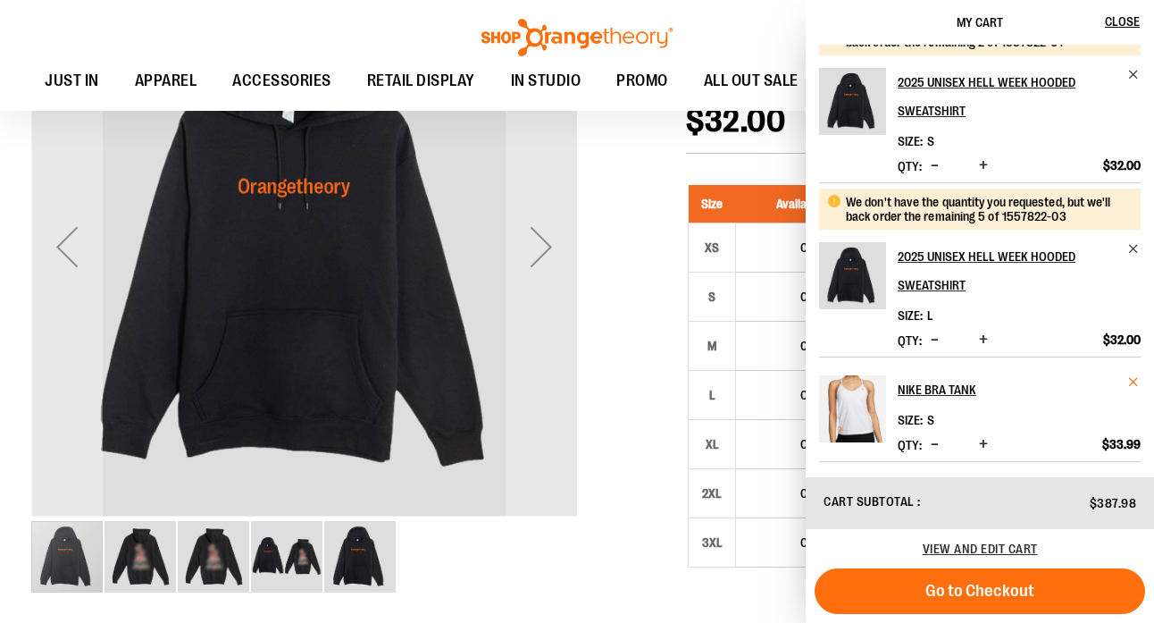
click at [1133, 382] on span "Remove item" at bounding box center [1133, 381] width 13 height 13
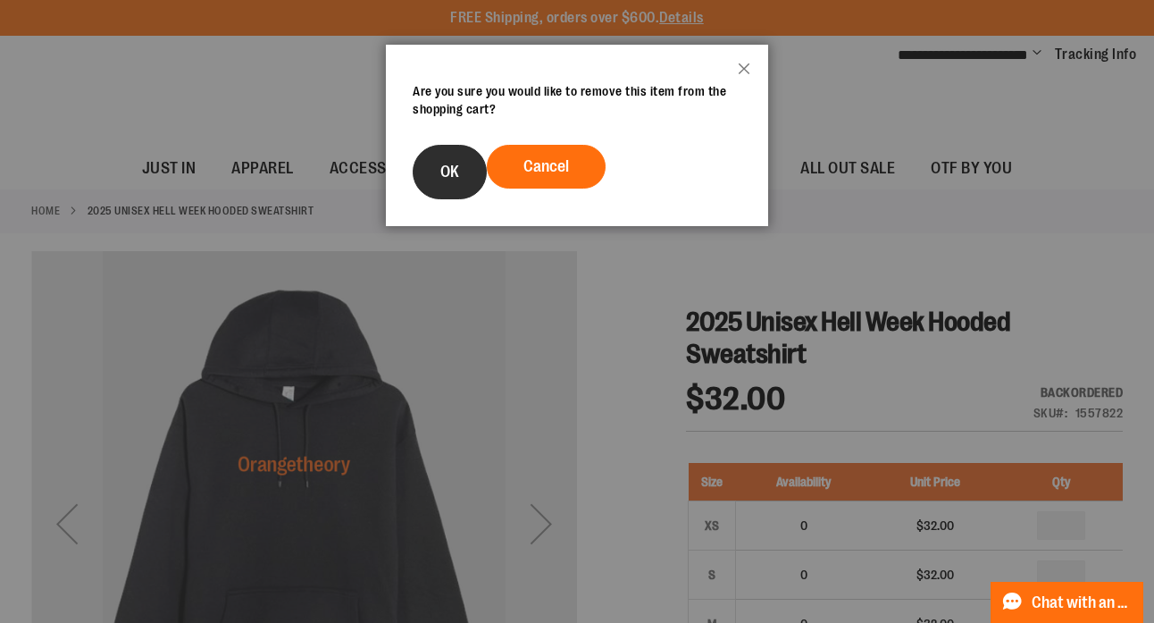
click at [470, 178] on button "OK" at bounding box center [450, 172] width 74 height 54
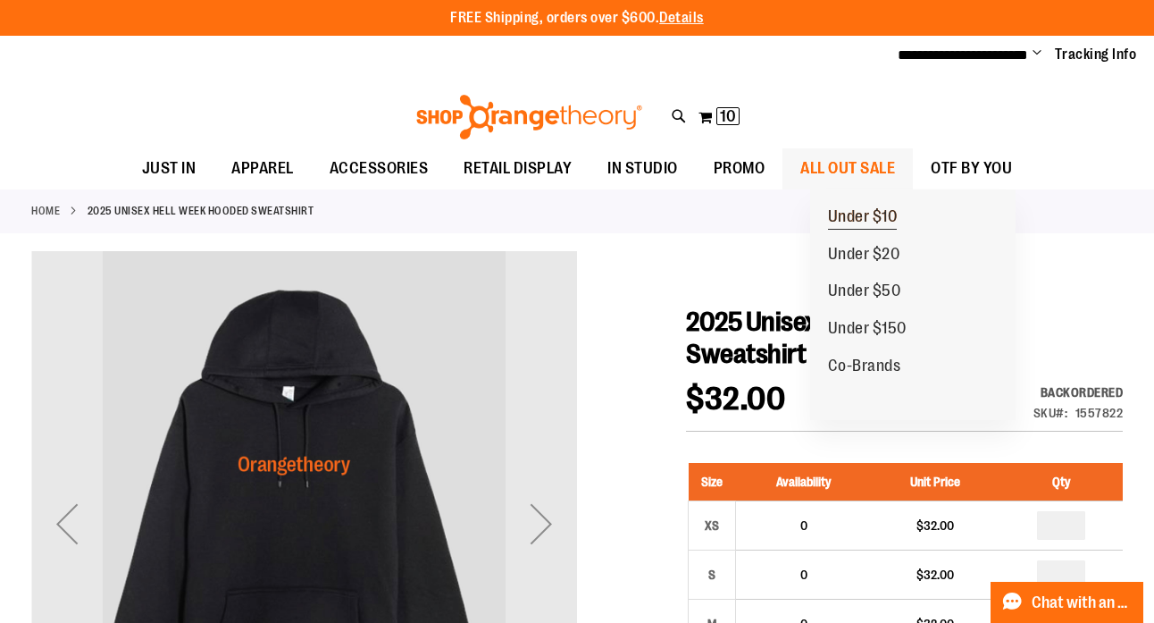
type input "**********"
click at [848, 218] on span "Under $10" at bounding box center [863, 218] width 70 height 22
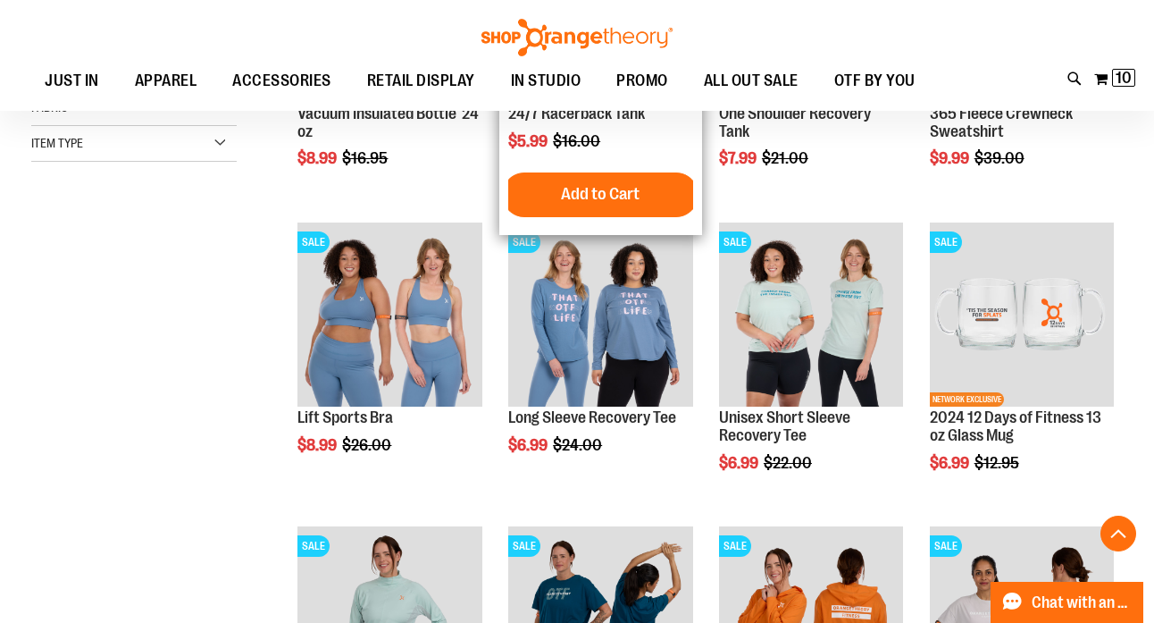
scroll to position [439, 0]
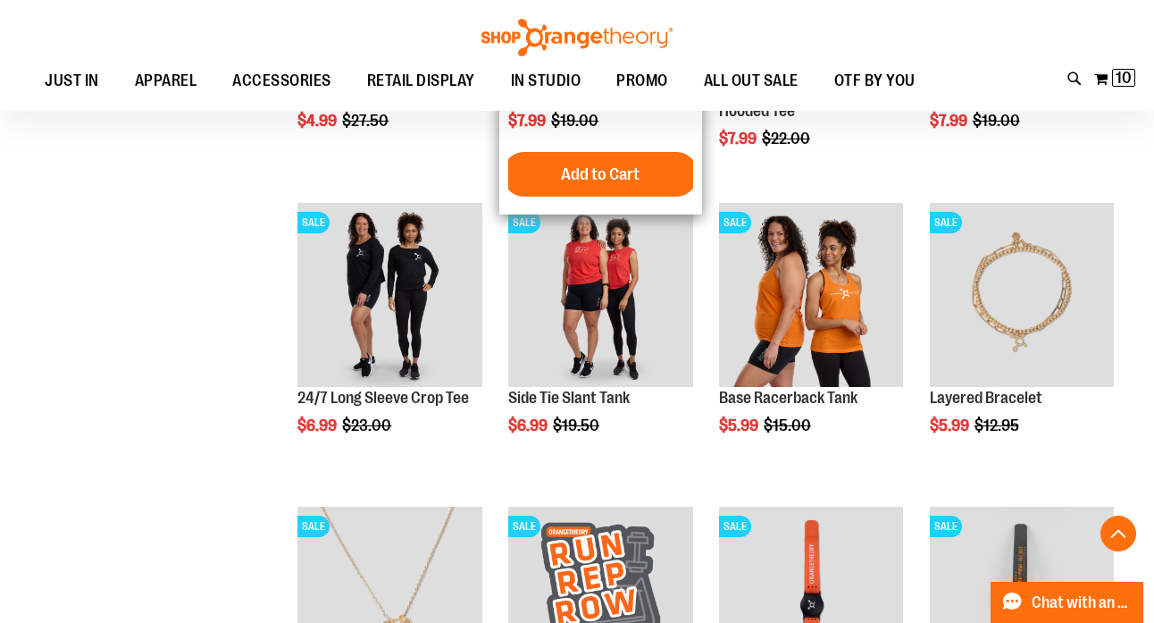
scroll to position [1063, 0]
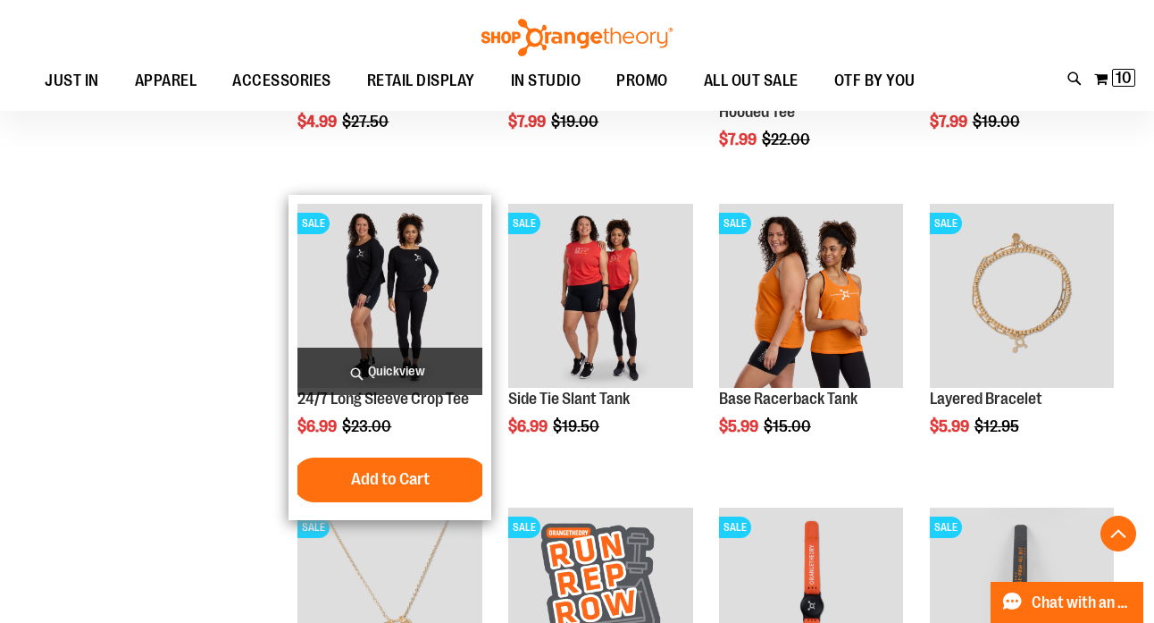
type input "**********"
click at [424, 286] on img "product" at bounding box center [389, 296] width 184 height 184
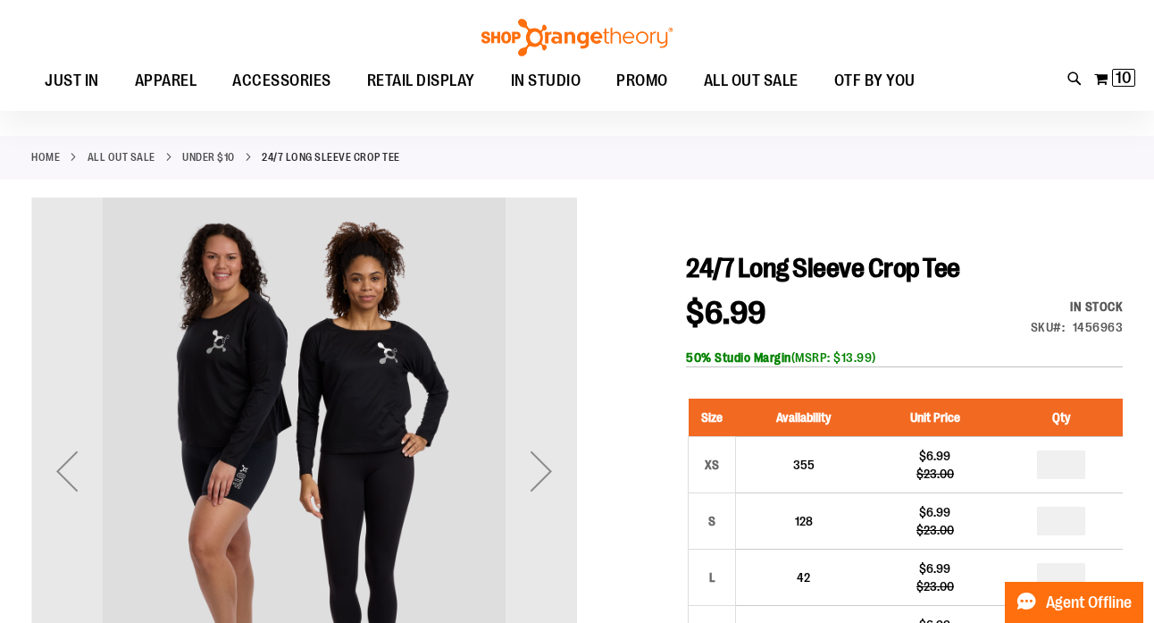
scroll to position [77, 0]
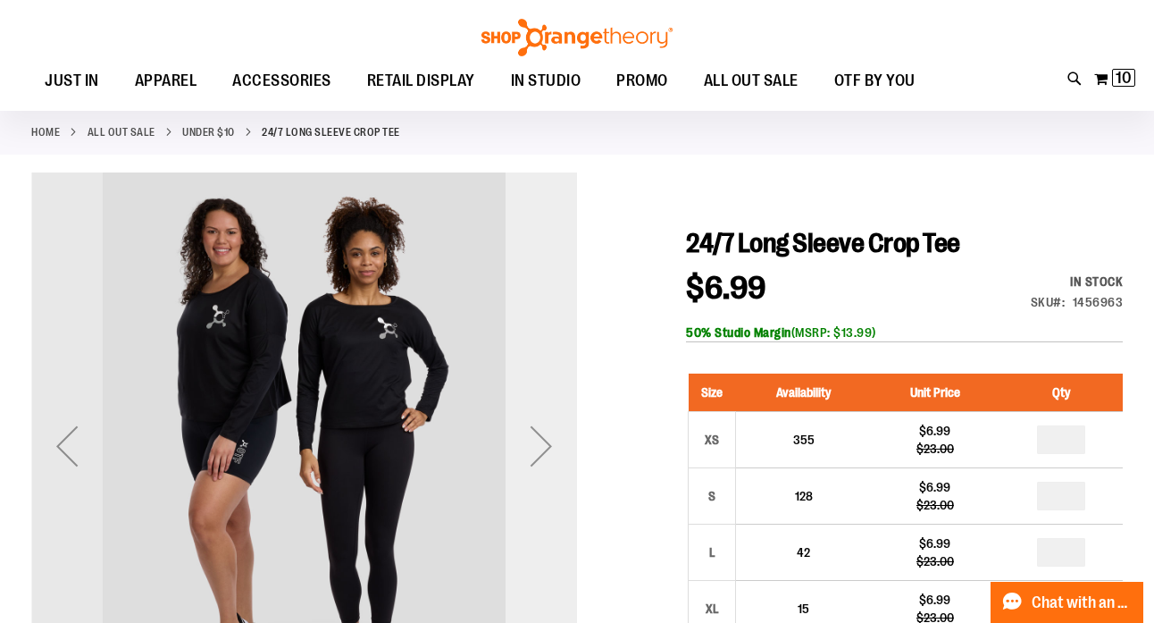
type input "**********"
click at [540, 464] on div "Next" at bounding box center [541, 445] width 71 height 71
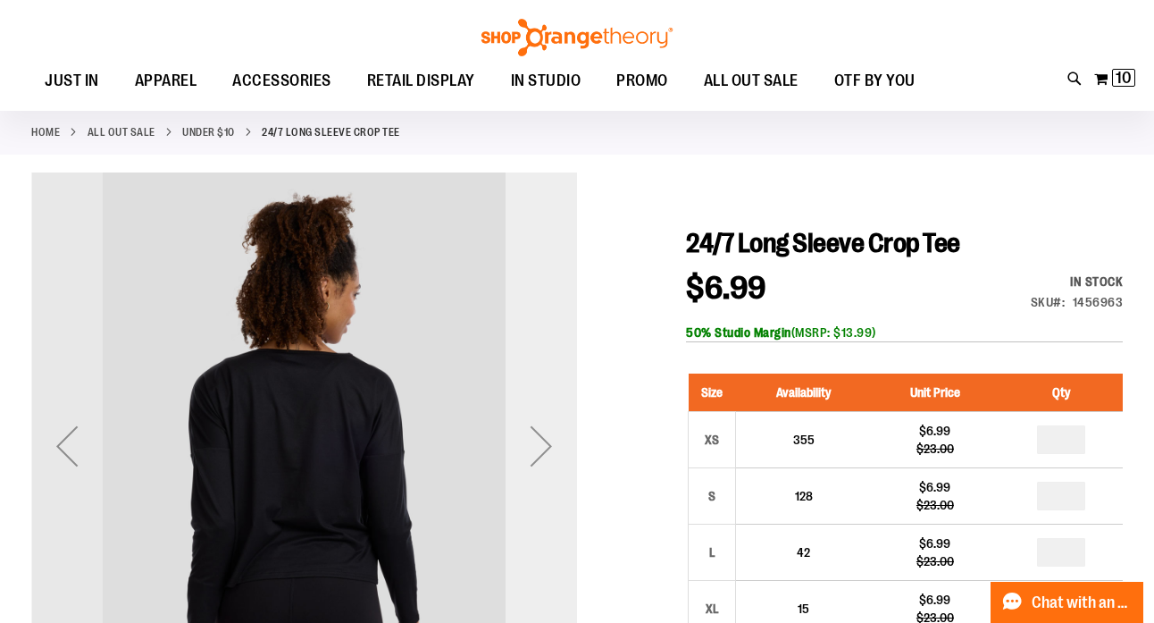
click at [547, 458] on div "Next" at bounding box center [541, 445] width 71 height 71
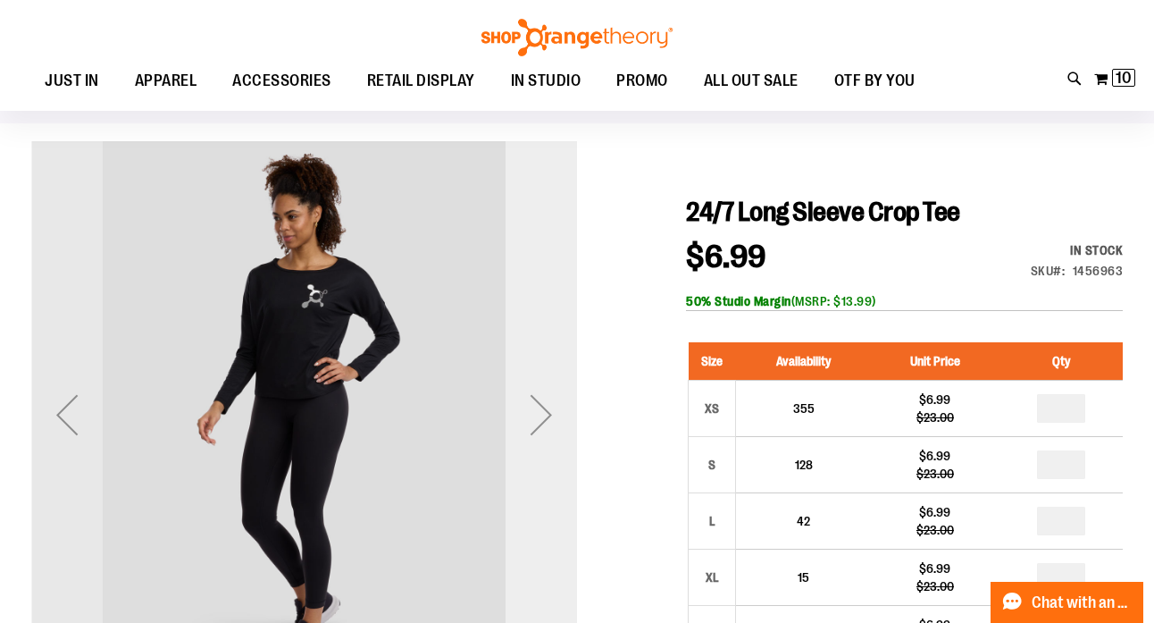
scroll to position [109, 0]
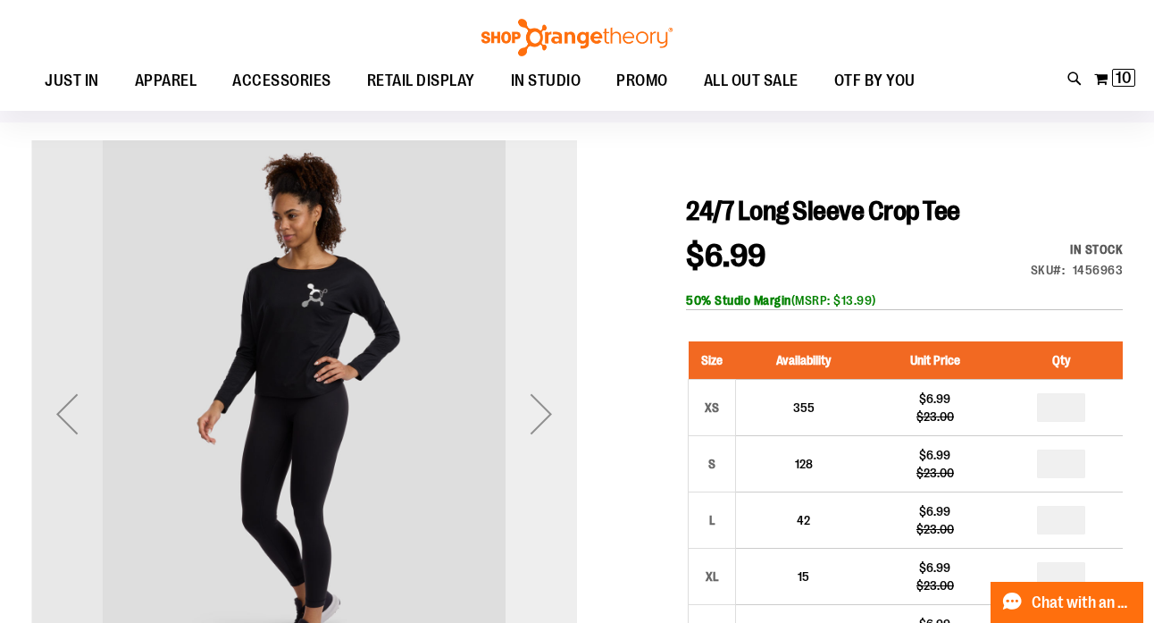
click at [550, 411] on div "Next" at bounding box center [541, 413] width 71 height 71
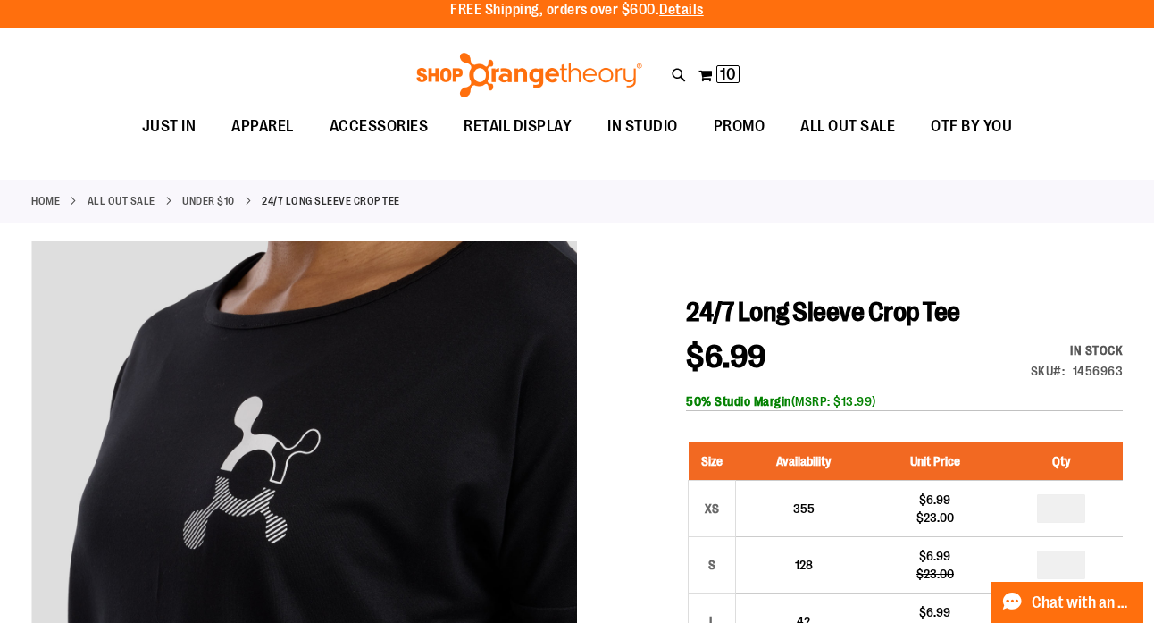
scroll to position [0, 0]
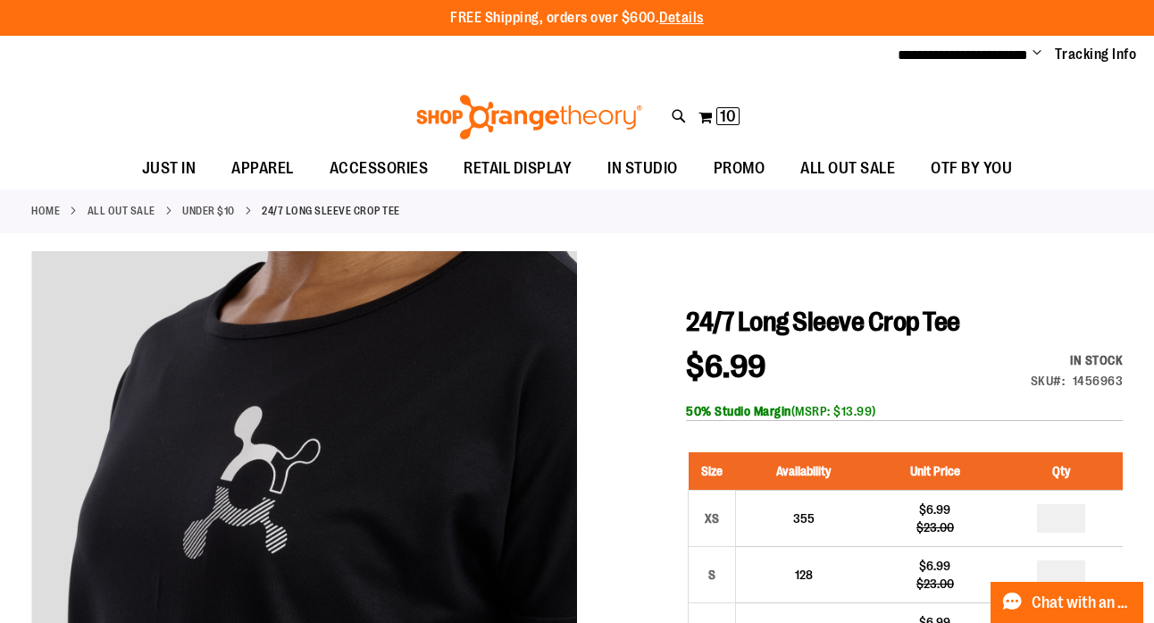
click at [231, 205] on link "Under $10" at bounding box center [208, 211] width 53 height 16
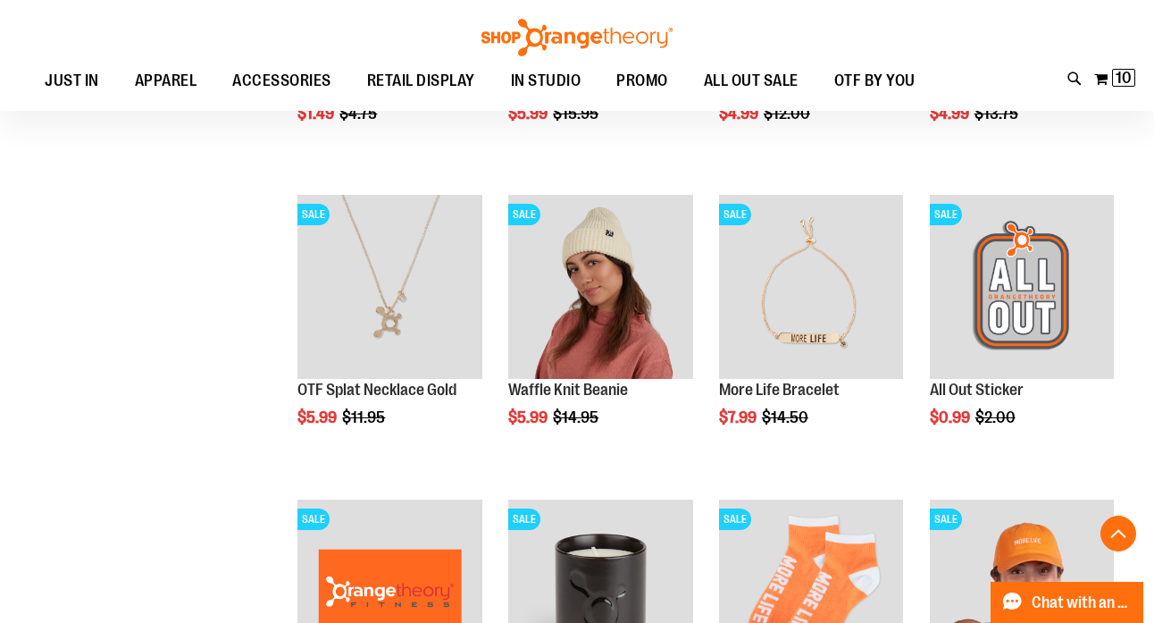
scroll to position [2292, 0]
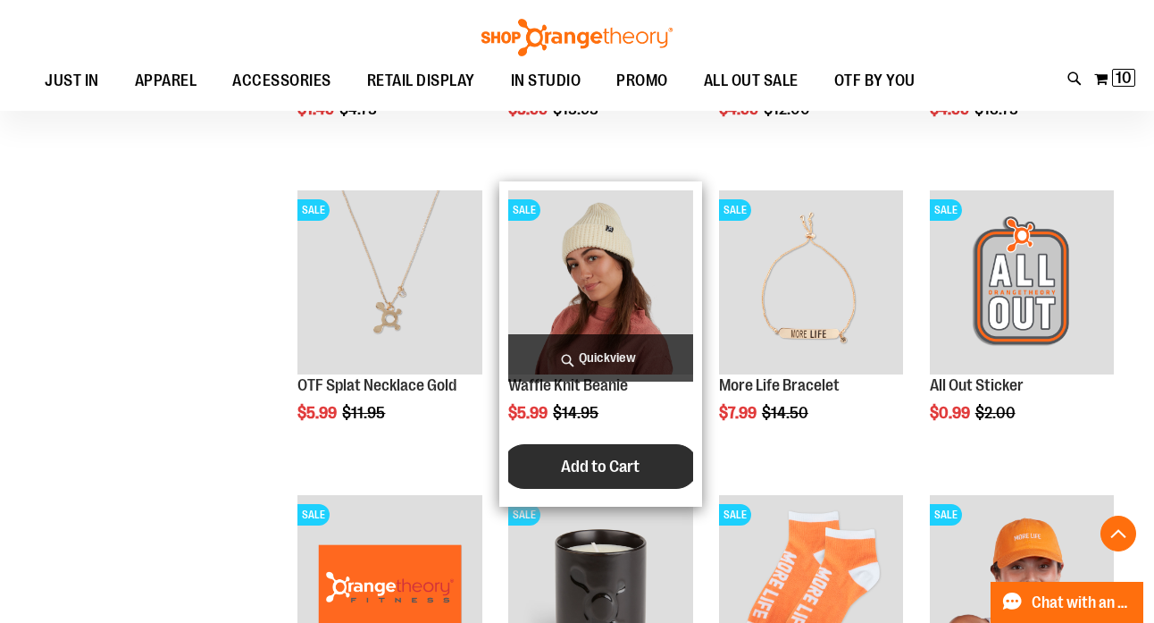
type input "**********"
click at [662, 465] on button "Add to Cart" at bounding box center [600, 466] width 197 height 45
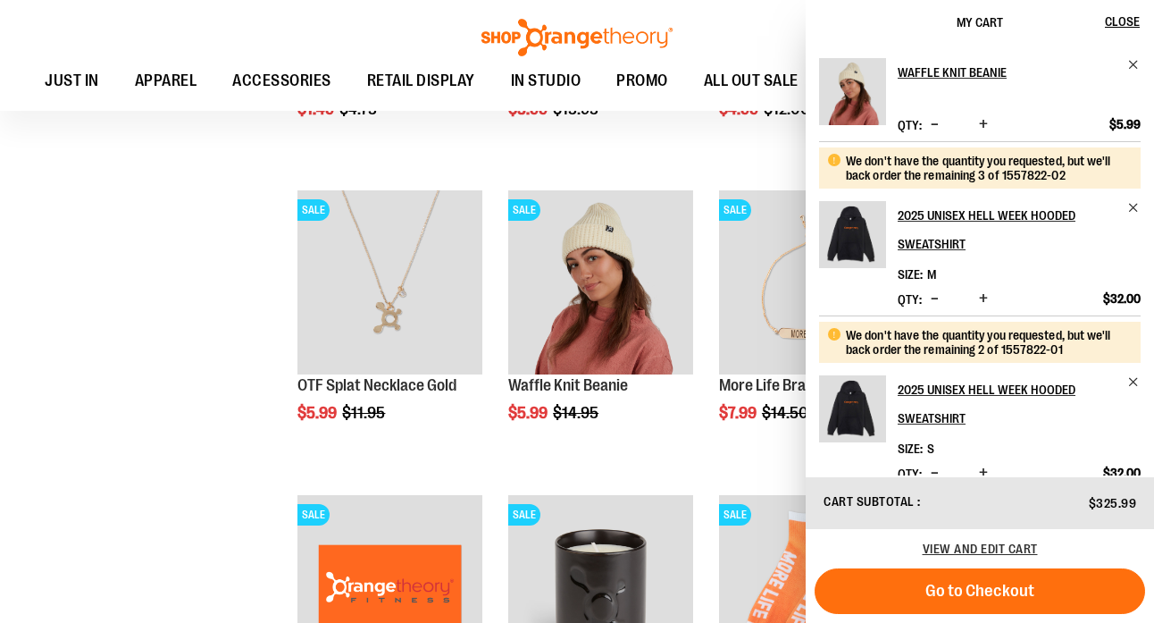
click at [986, 124] on span "Increase product quantity" at bounding box center [983, 124] width 9 height 18
click at [714, 102] on ul "JUST IN JUST IN Balanced Basics New for Women New for Men New Accessories New B…" at bounding box center [480, 81] width 924 height 41
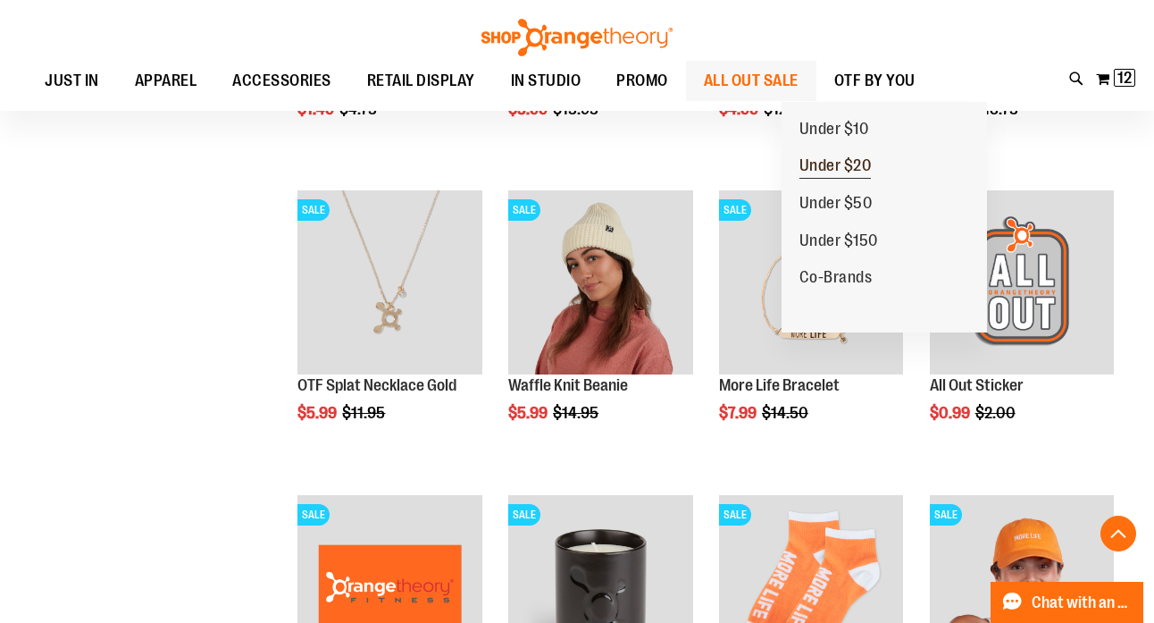
click at [835, 169] on span "Under $20" at bounding box center [835, 167] width 72 height 22
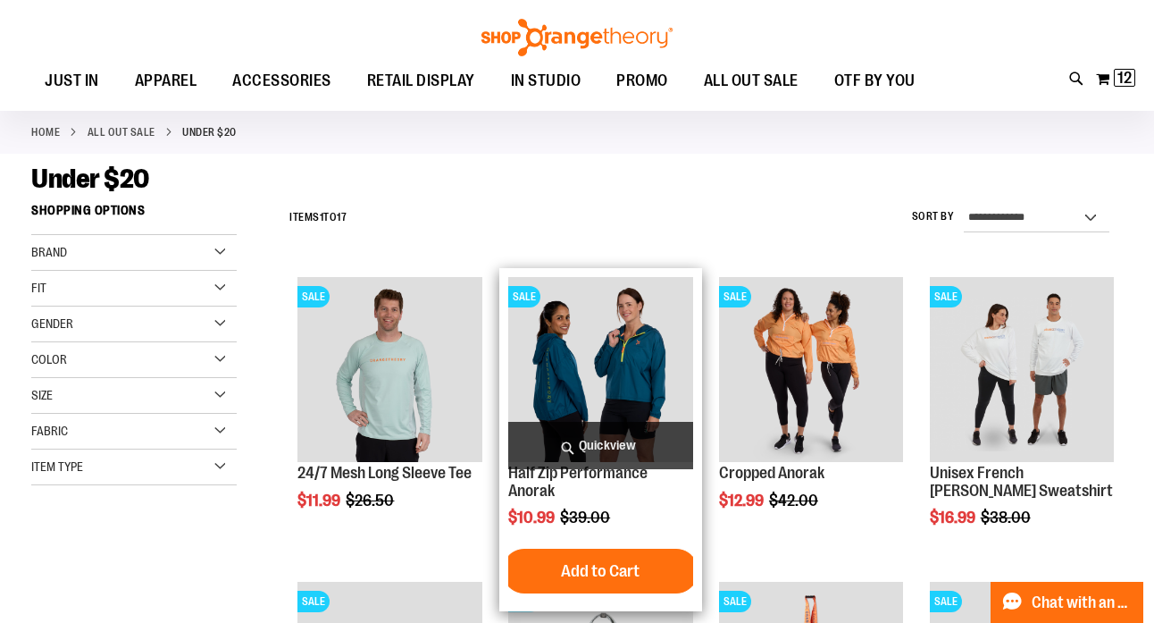
scroll to position [79, 0]
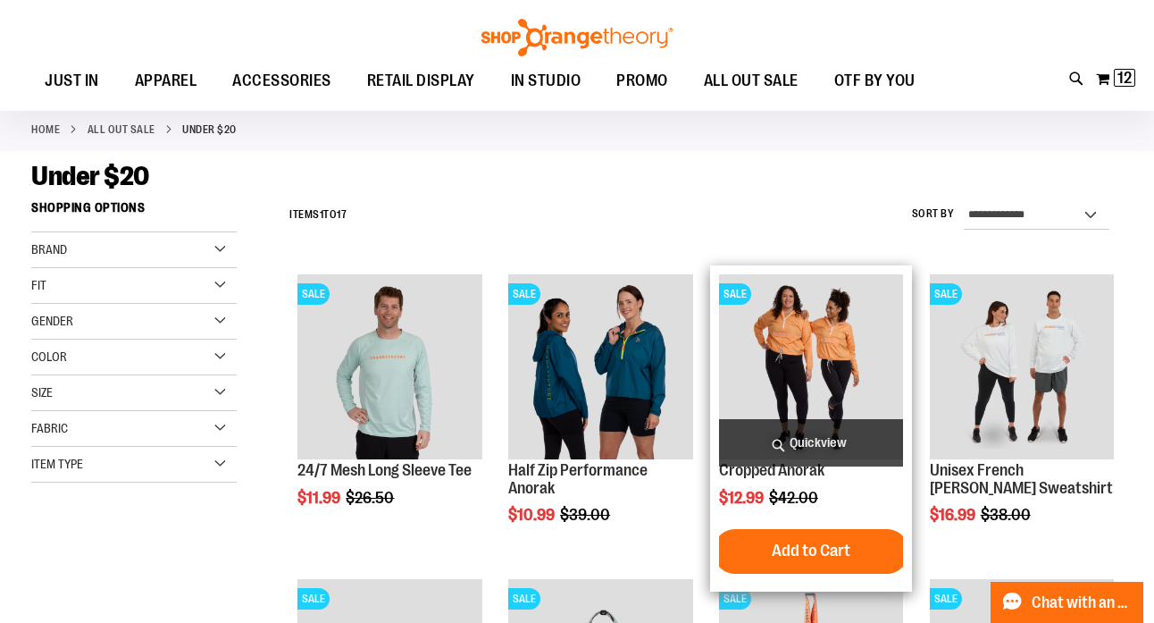
type input "**********"
click at [816, 402] on img "product" at bounding box center [811, 366] width 184 height 184
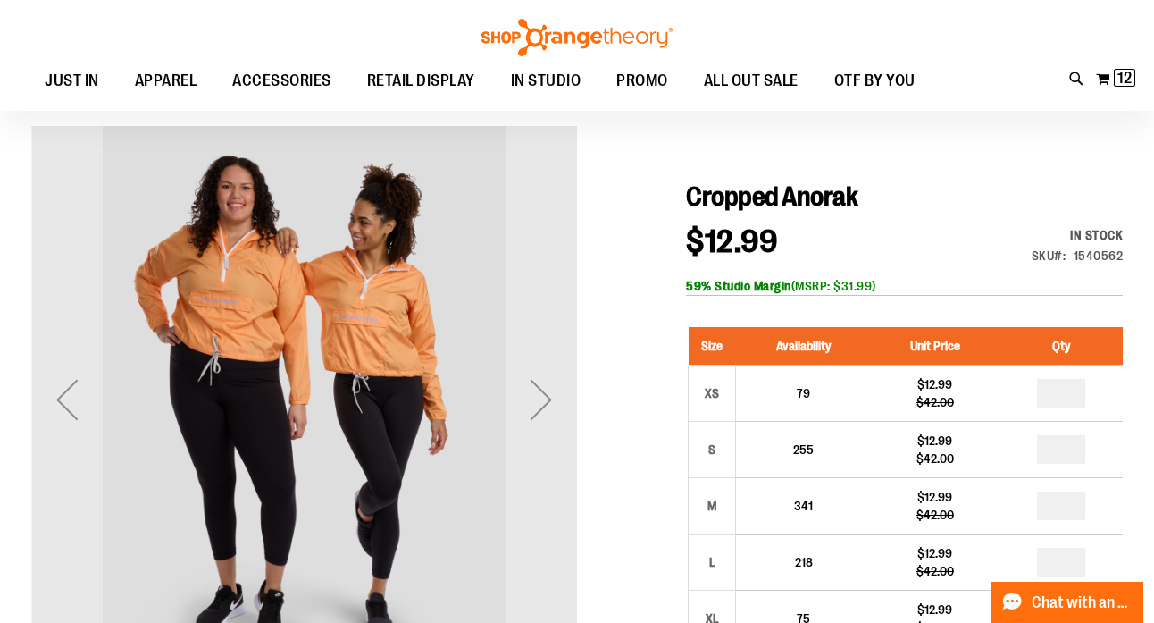
scroll to position [125, 0]
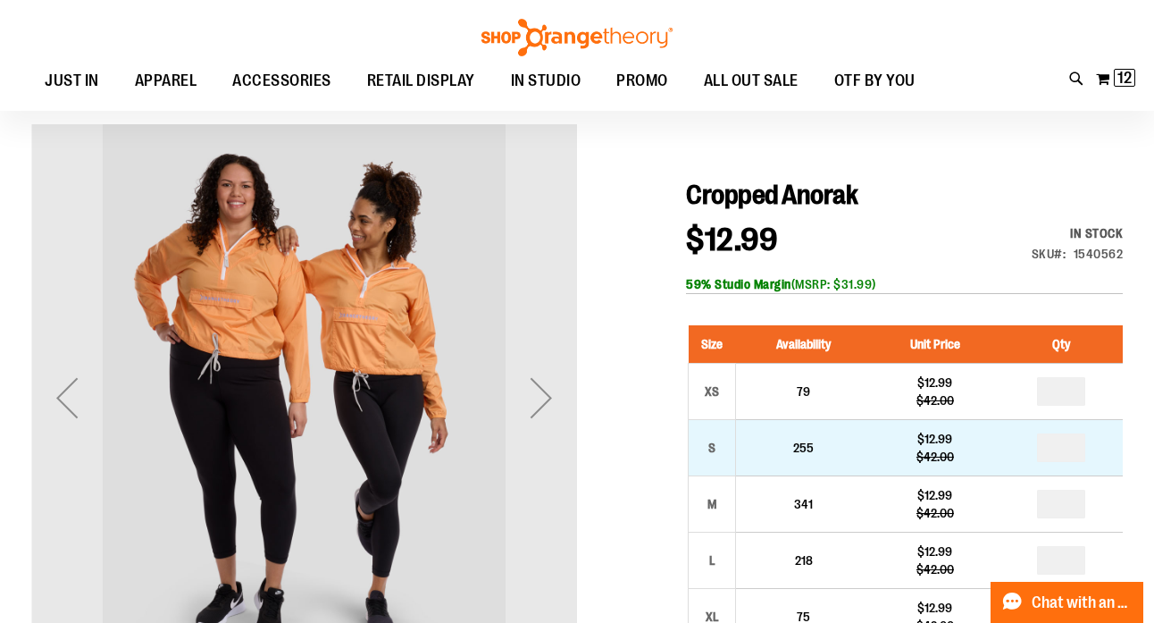
type input "**********"
click at [1080, 453] on input "number" at bounding box center [1061, 447] width 48 height 29
type input "*"
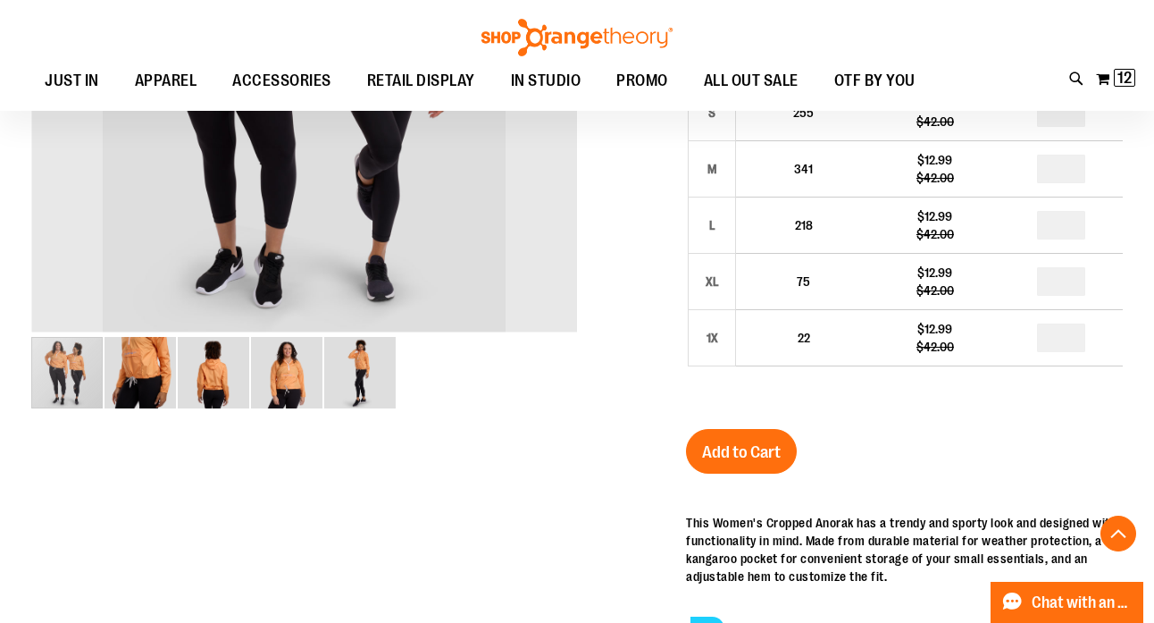
scroll to position [632, 0]
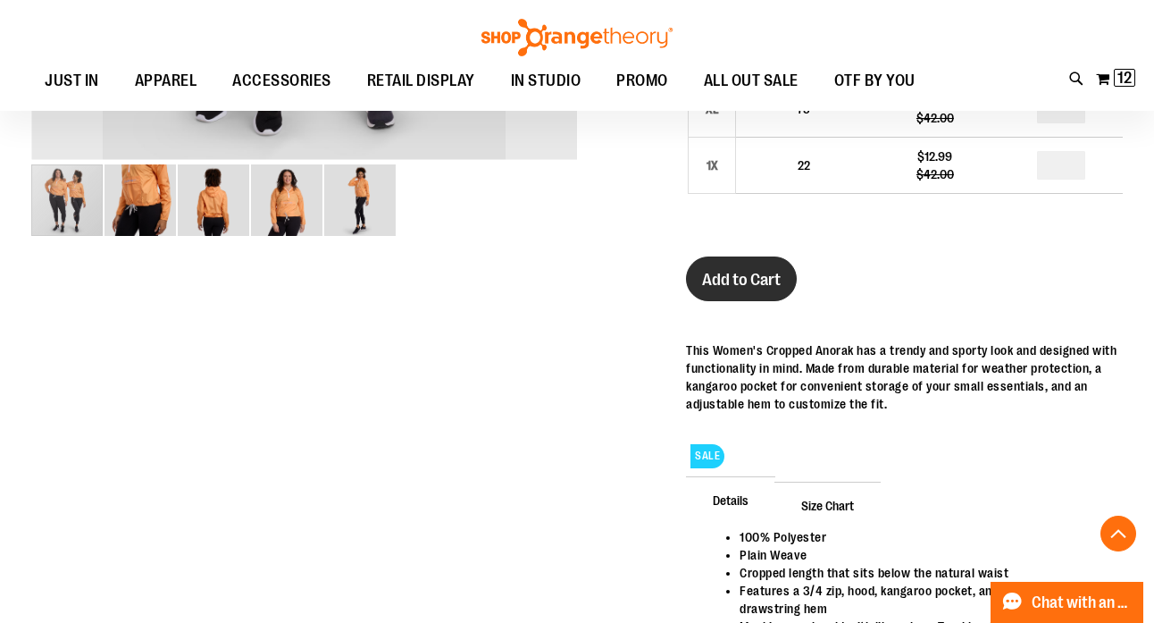
click at [774, 281] on span "Add to Cart" at bounding box center [741, 280] width 79 height 20
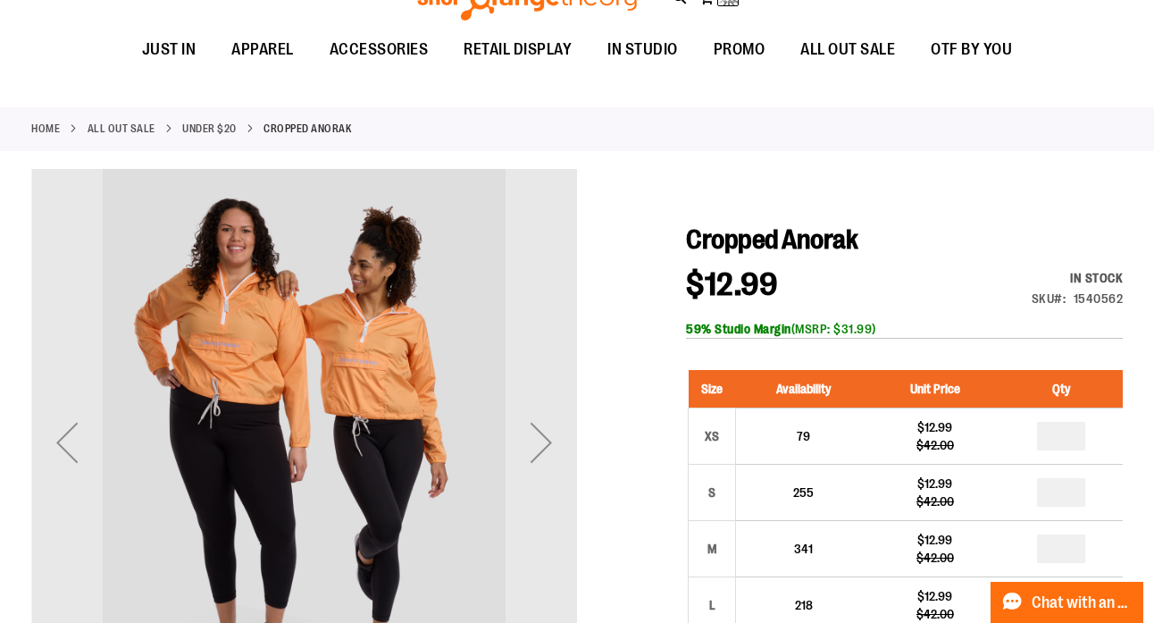
scroll to position [0, 0]
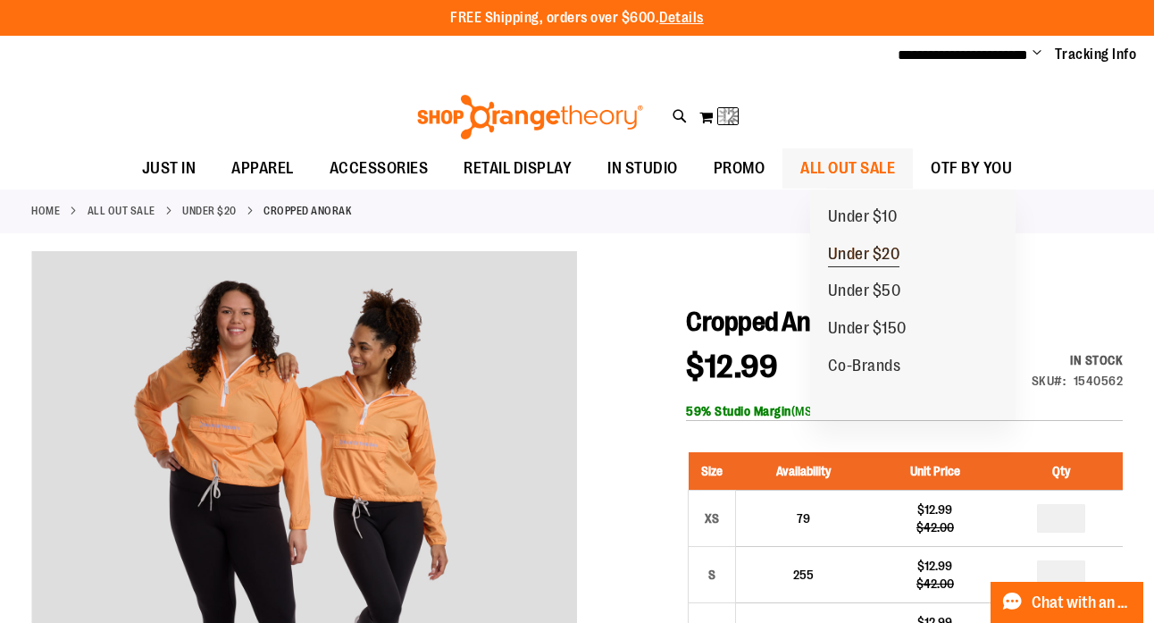
click at [860, 251] on span "Under $20" at bounding box center [864, 256] width 72 height 22
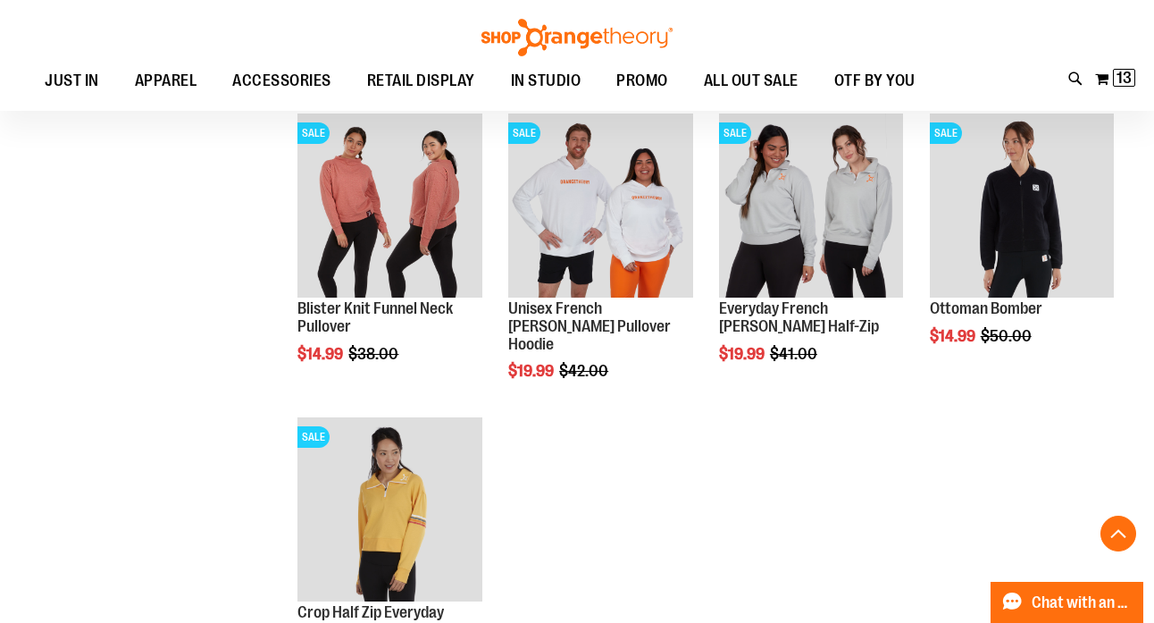
scroll to position [1188, 0]
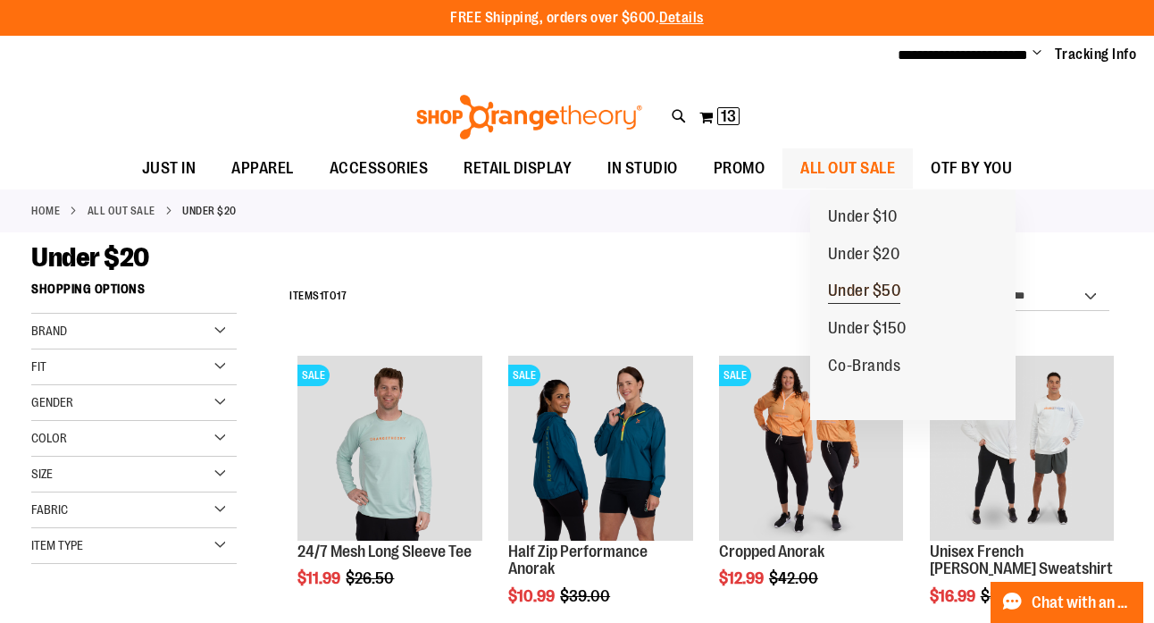
type input "**********"
click at [844, 296] on span "Under $50" at bounding box center [864, 292] width 73 height 22
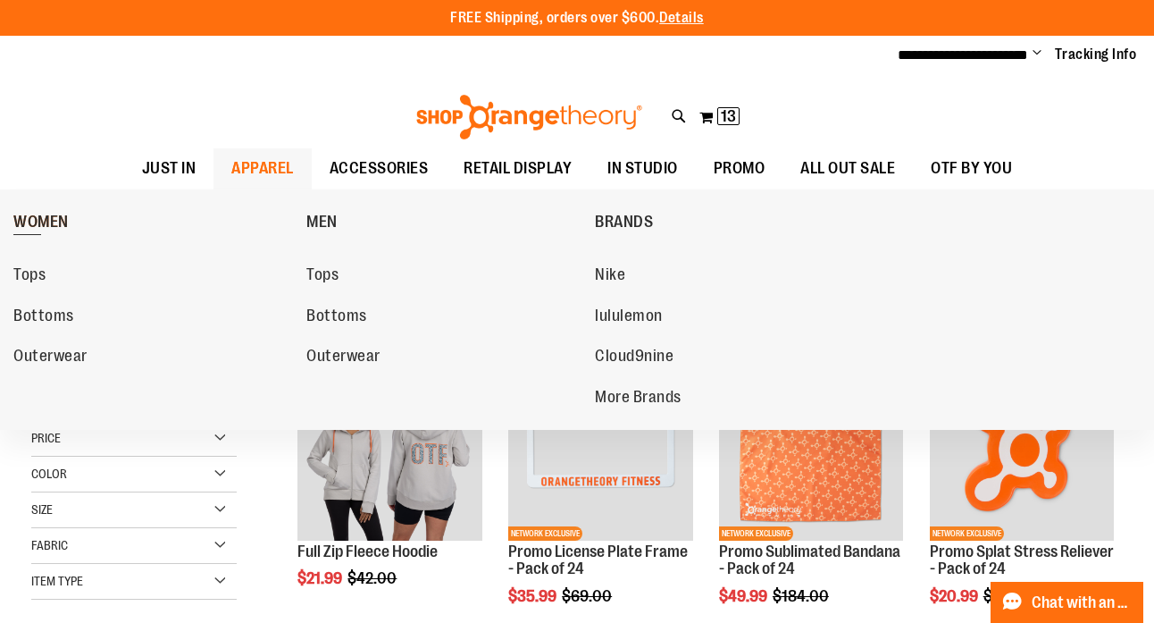
type input "**********"
click at [60, 208] on link "WOMEN" at bounding box center [155, 221] width 284 height 46
click at [57, 222] on span "WOMEN" at bounding box center [40, 224] width 55 height 22
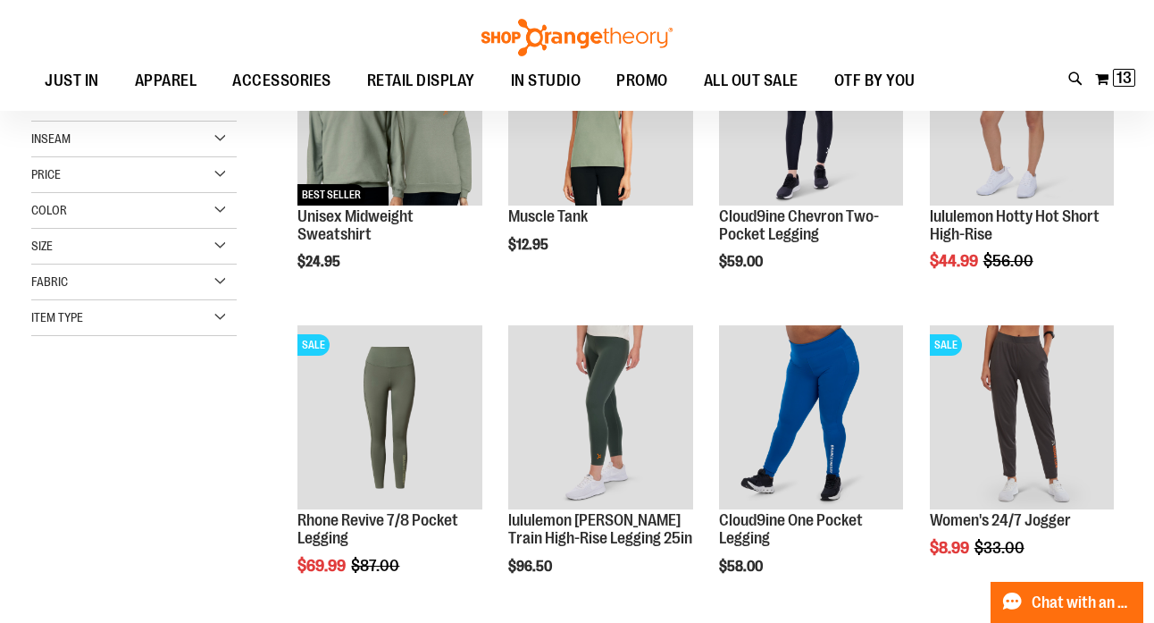
scroll to position [160, 0]
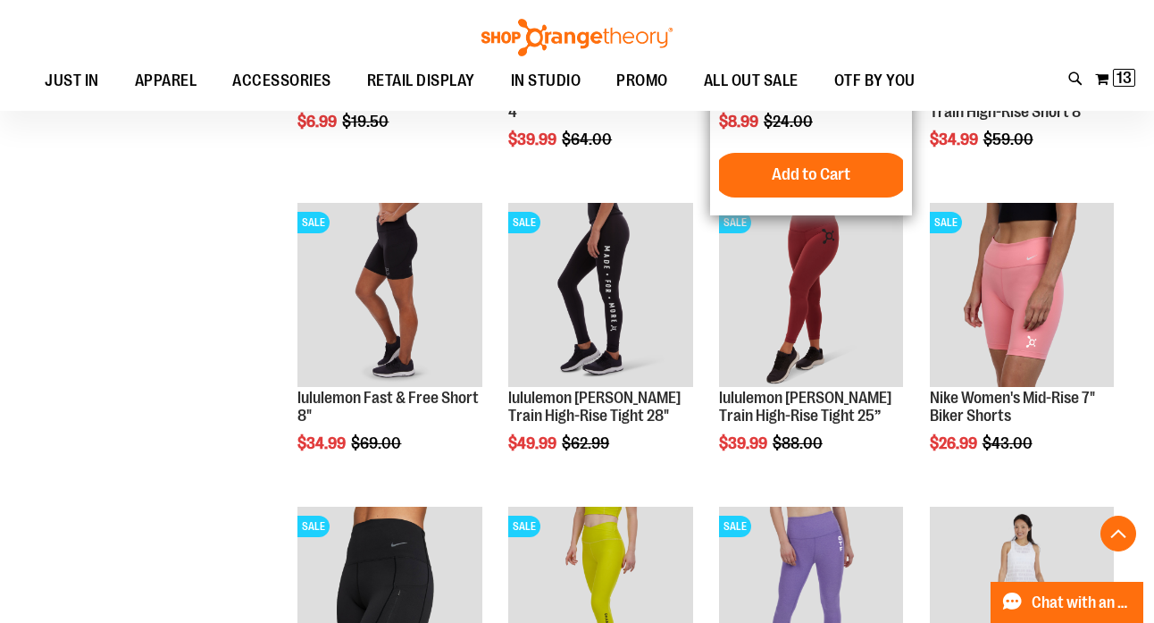
scroll to position [1192, 0]
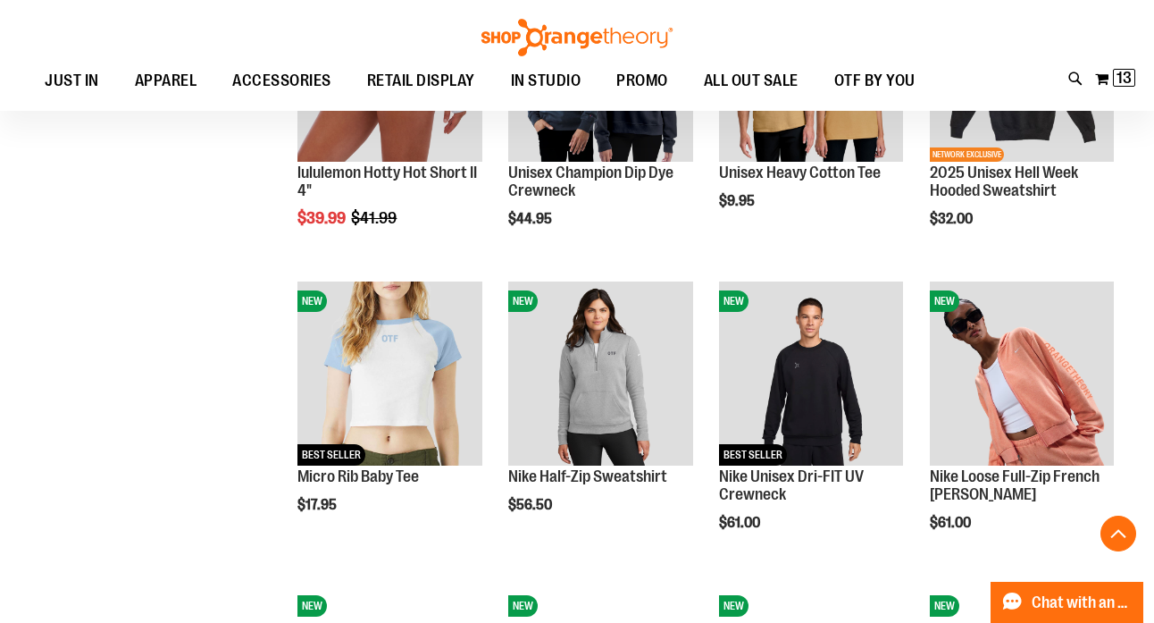
scroll to position [2020, 0]
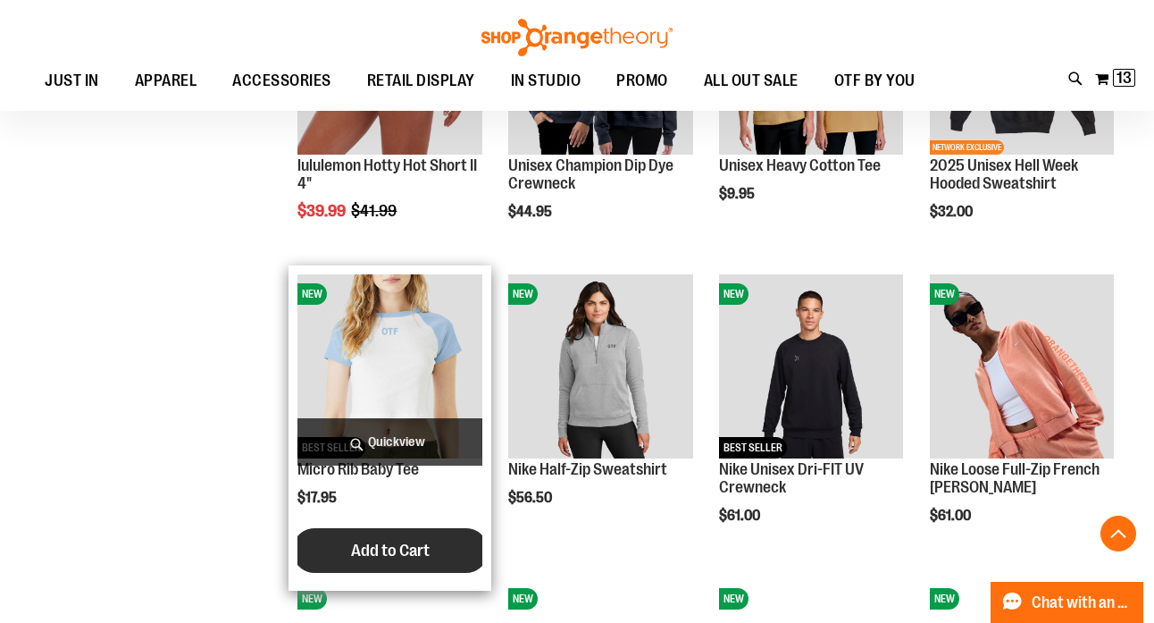
type input "**********"
click at [417, 551] on span "Add to Cart" at bounding box center [390, 550] width 79 height 20
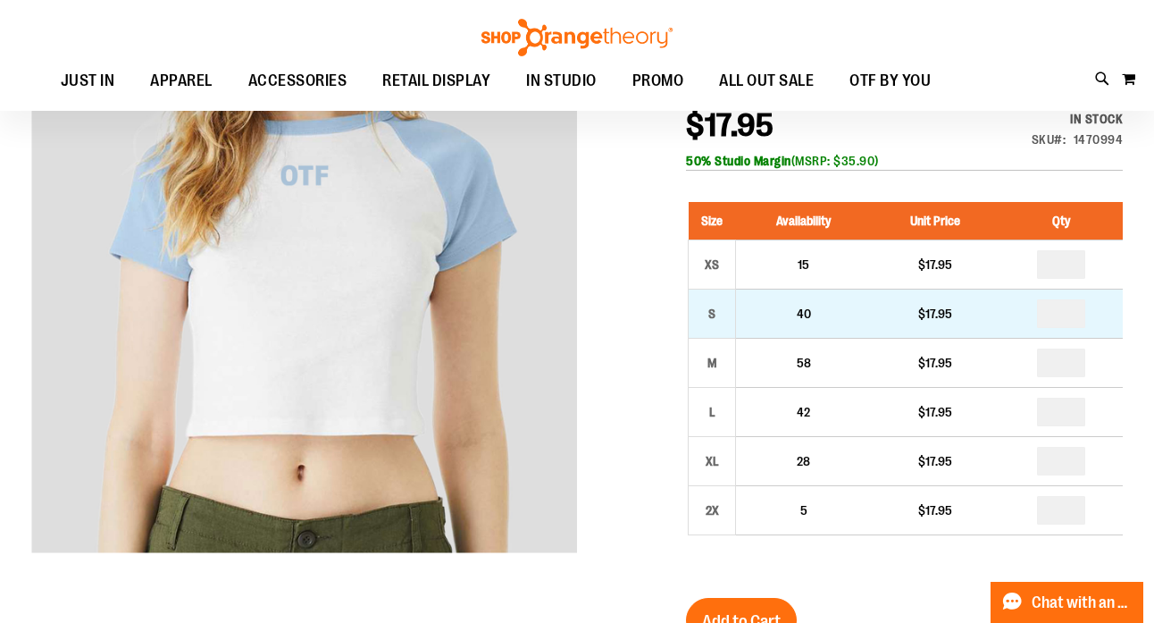
scroll to position [286, 0]
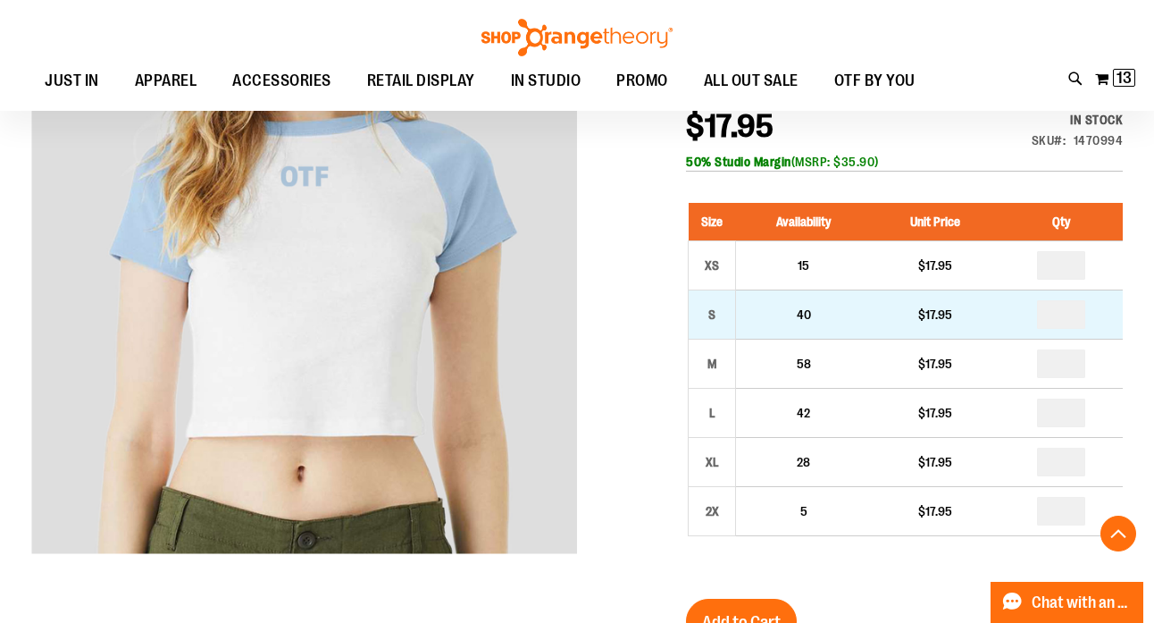
type input "**********"
click at [1079, 314] on input "number" at bounding box center [1061, 314] width 48 height 29
type input "*"
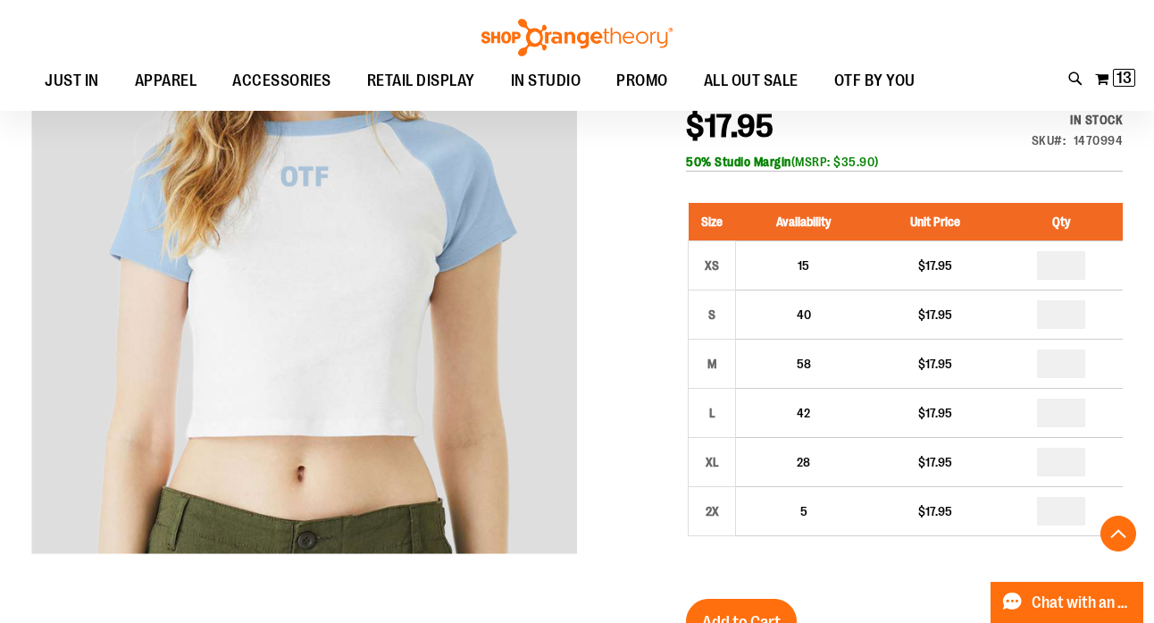
type input "*"
click at [648, 455] on div at bounding box center [576, 566] width 1091 height 1110
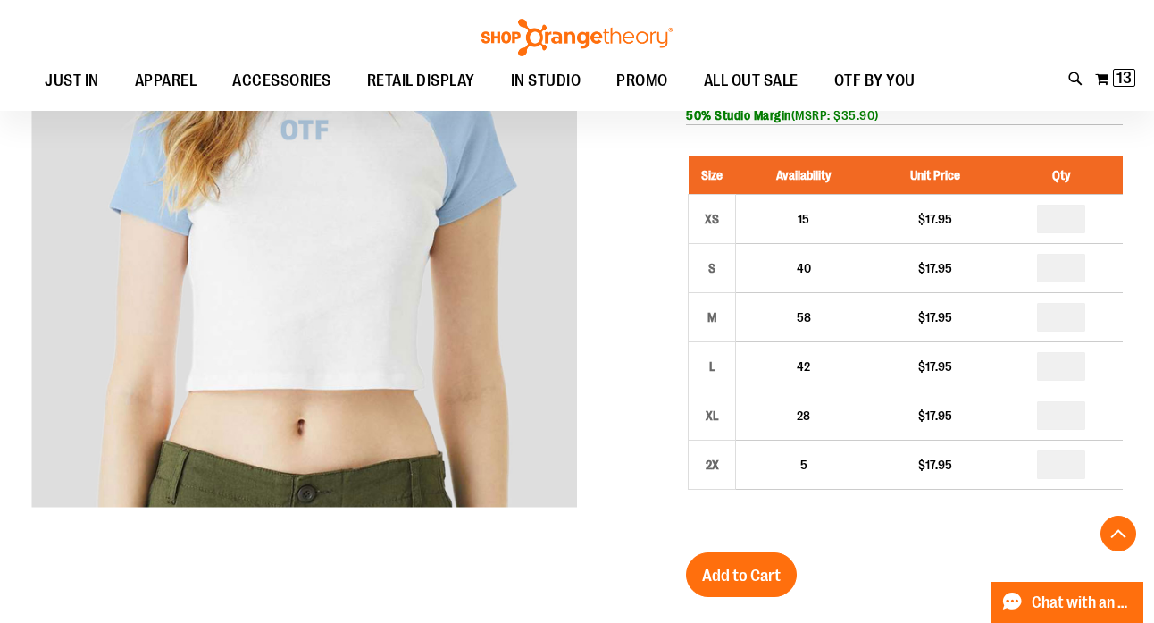
scroll to position [335, 0]
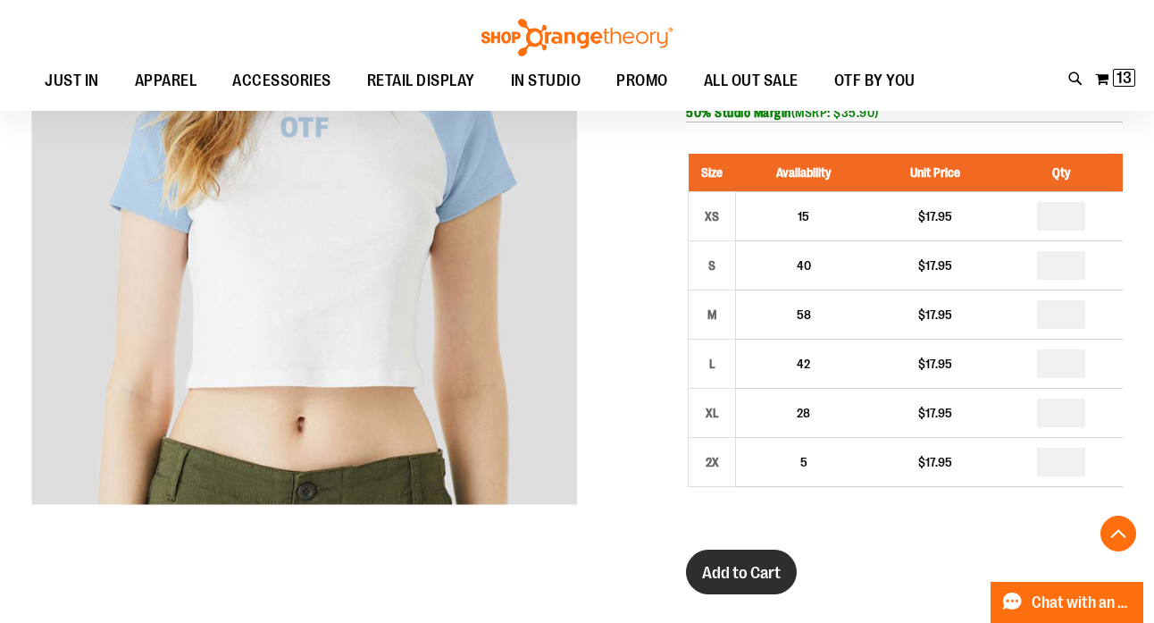
click at [762, 565] on span "Add to Cart" at bounding box center [741, 573] width 79 height 20
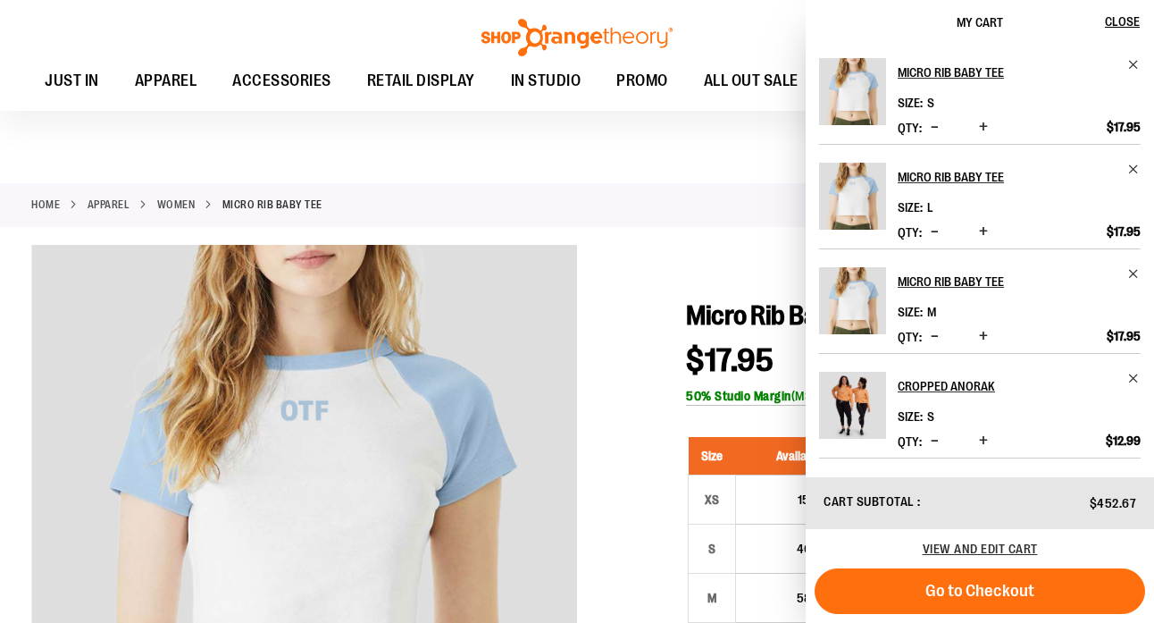
scroll to position [0, 0]
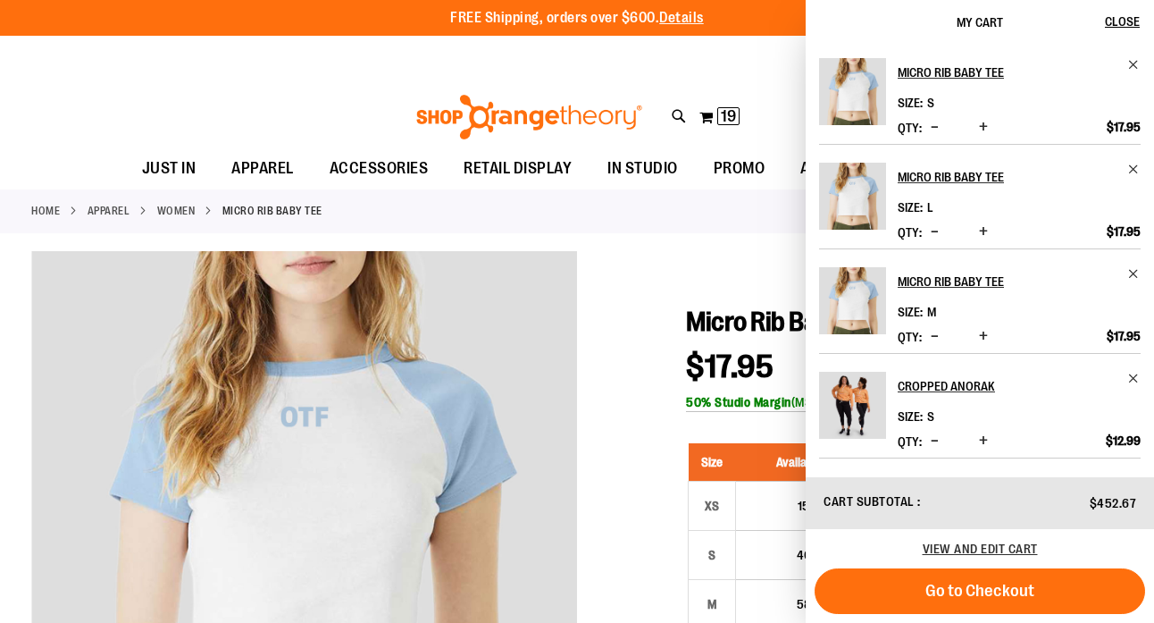
click at [191, 205] on link "WOMEN" at bounding box center [176, 211] width 38 height 16
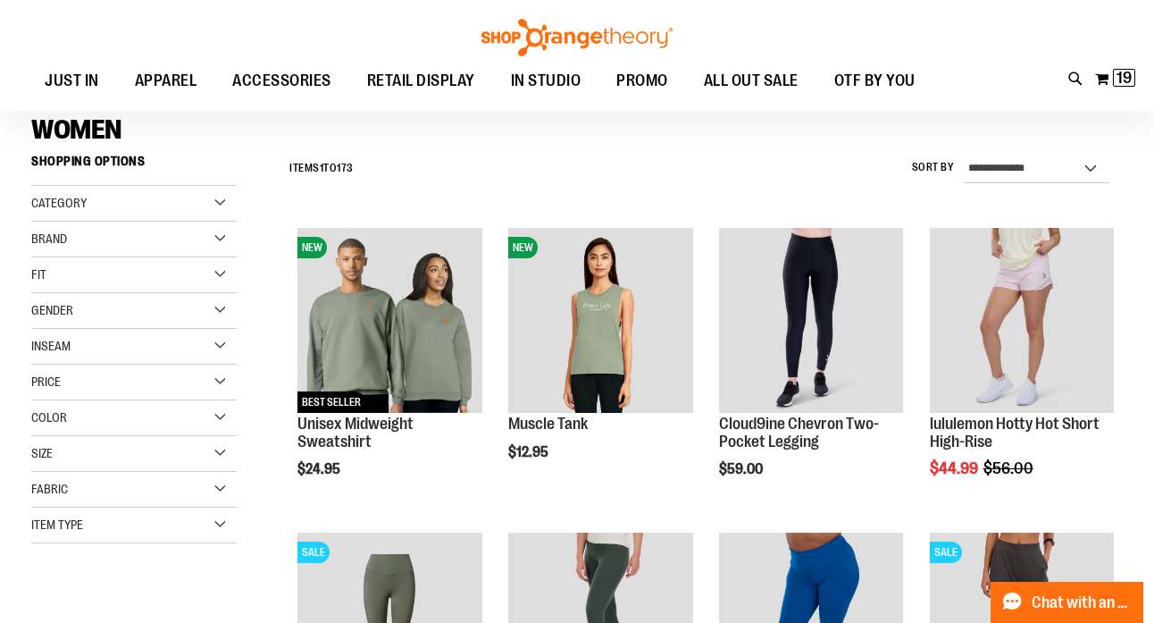
scroll to position [209, 0]
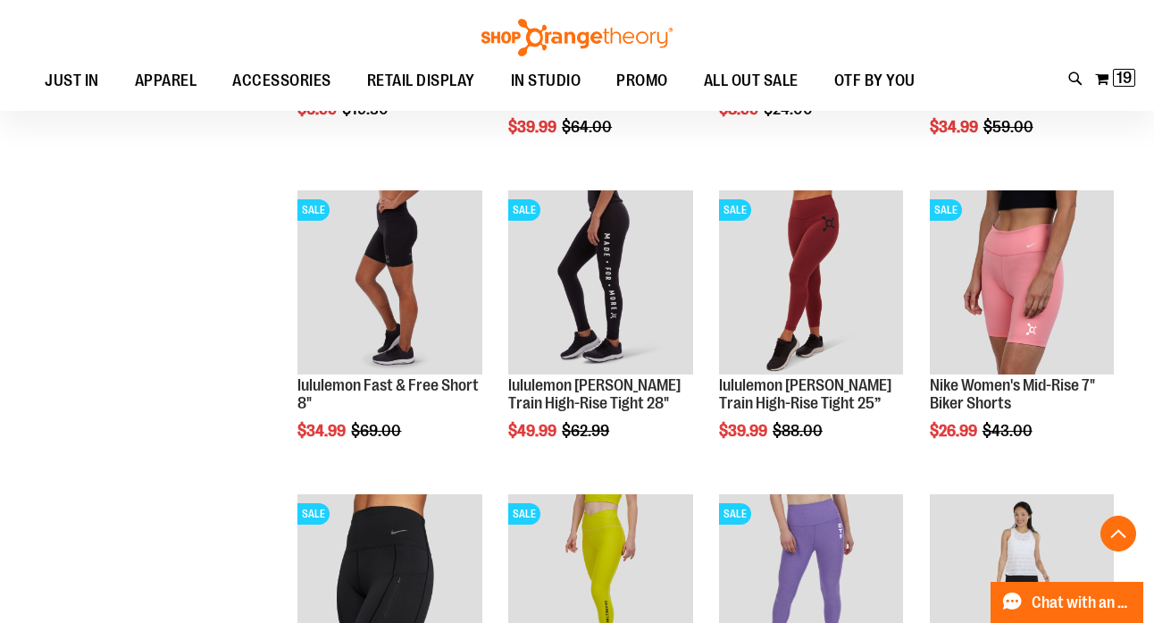
scroll to position [1420, 0]
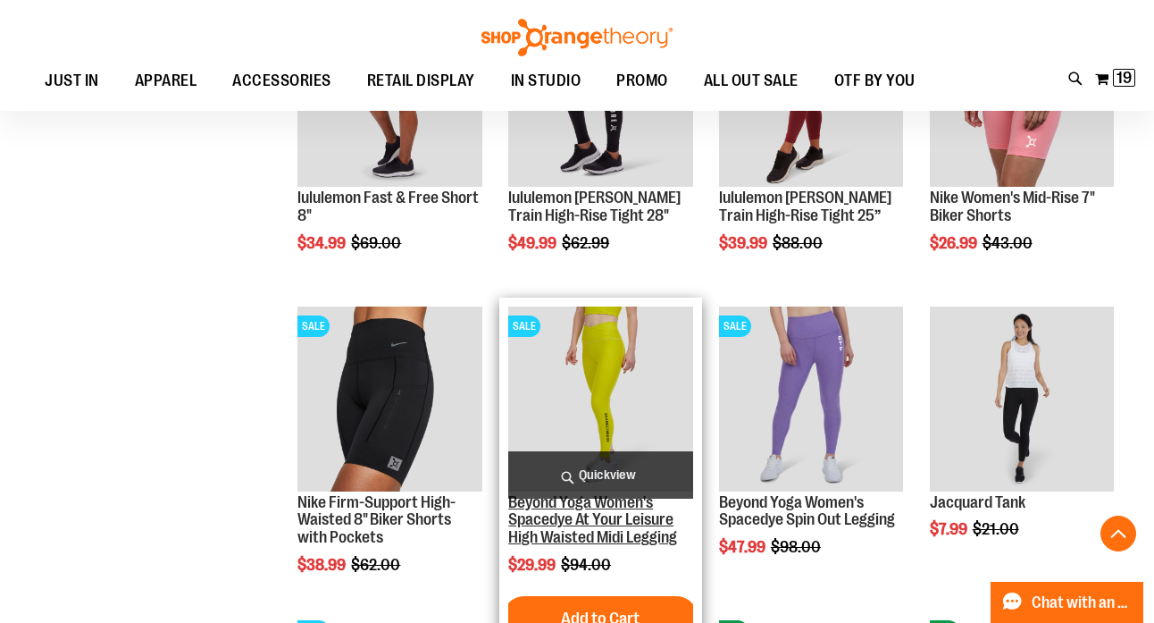
scroll to position [1569, 0]
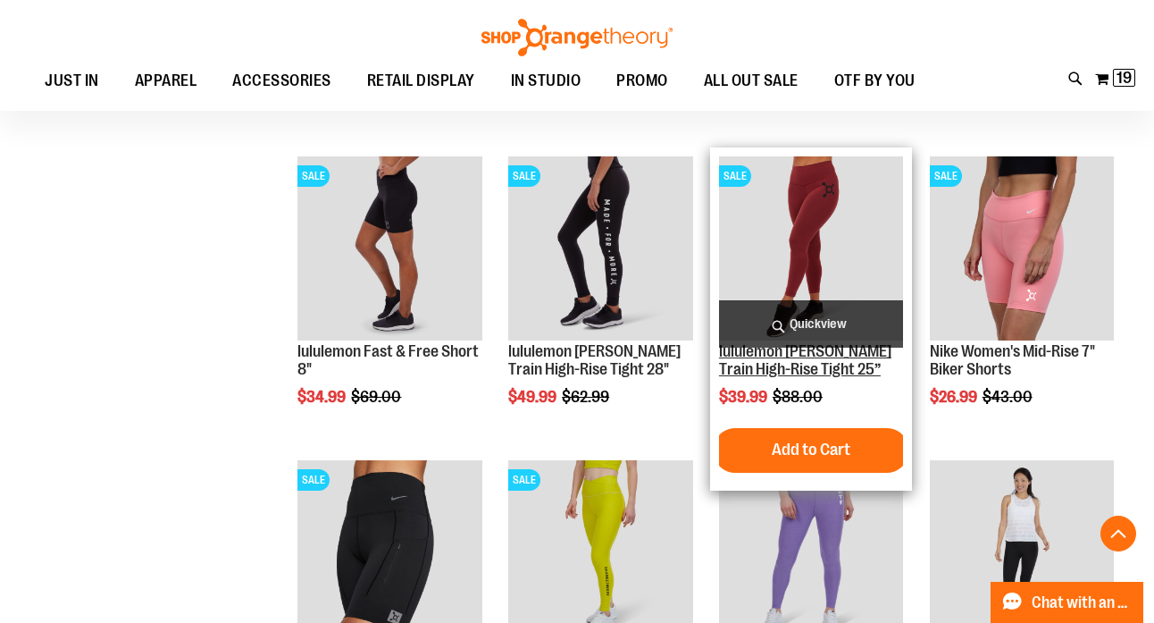
scroll to position [1413, 0]
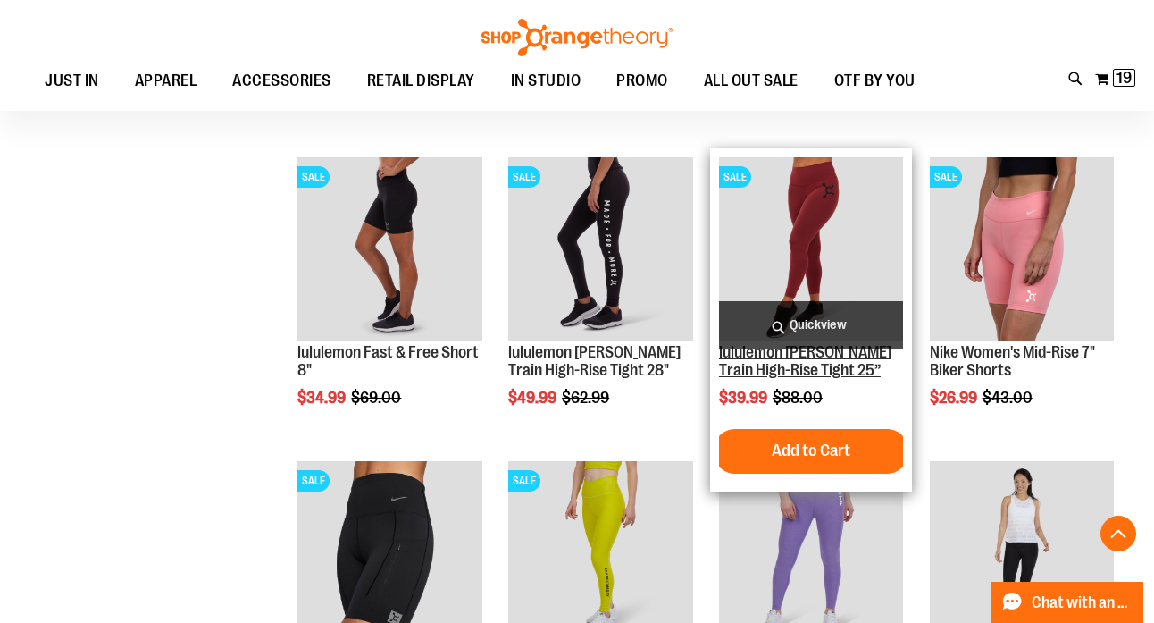
type input "**********"
click at [758, 364] on link "lululemon [PERSON_NAME] Train High-Rise Tight 25”" at bounding box center [805, 361] width 172 height 36
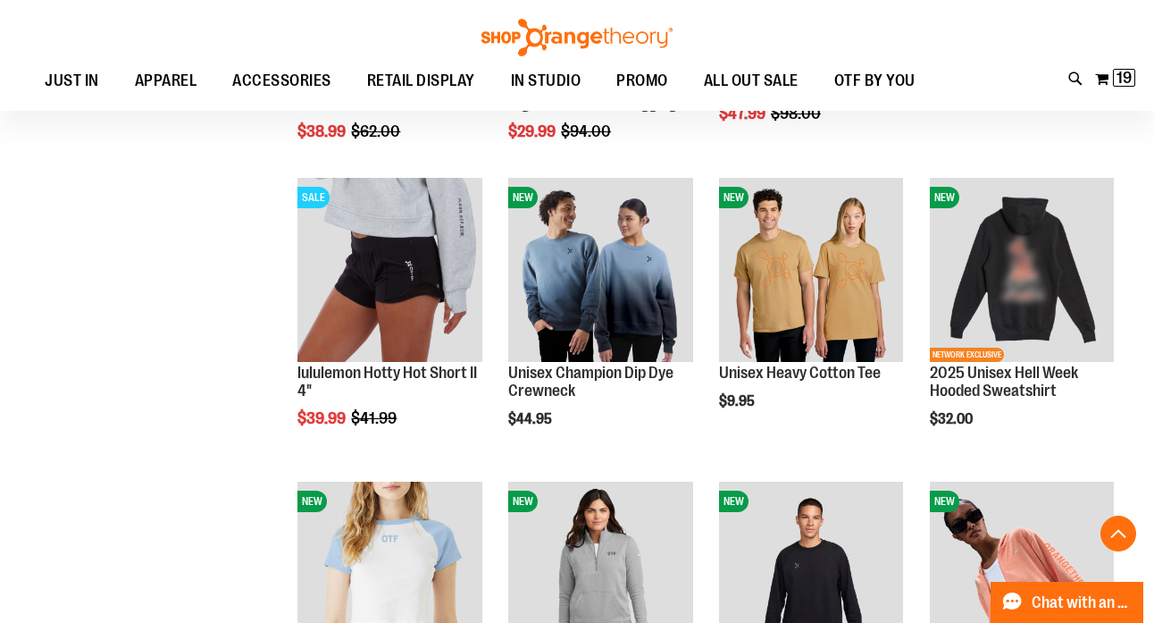
scroll to position [948, 0]
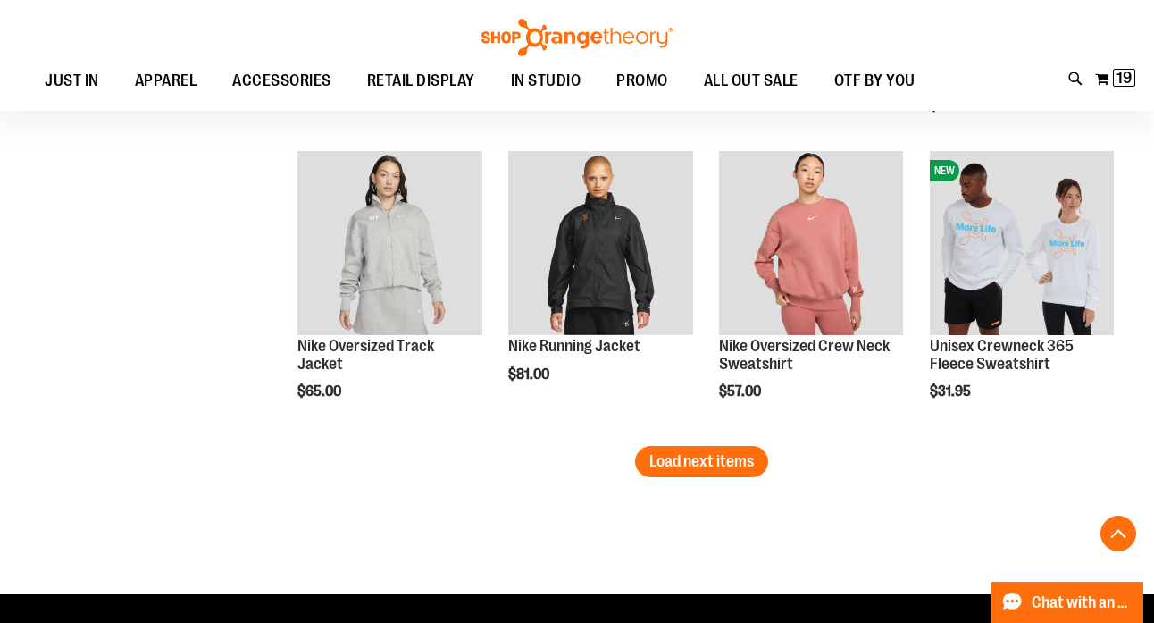
scroll to position [2501, 0]
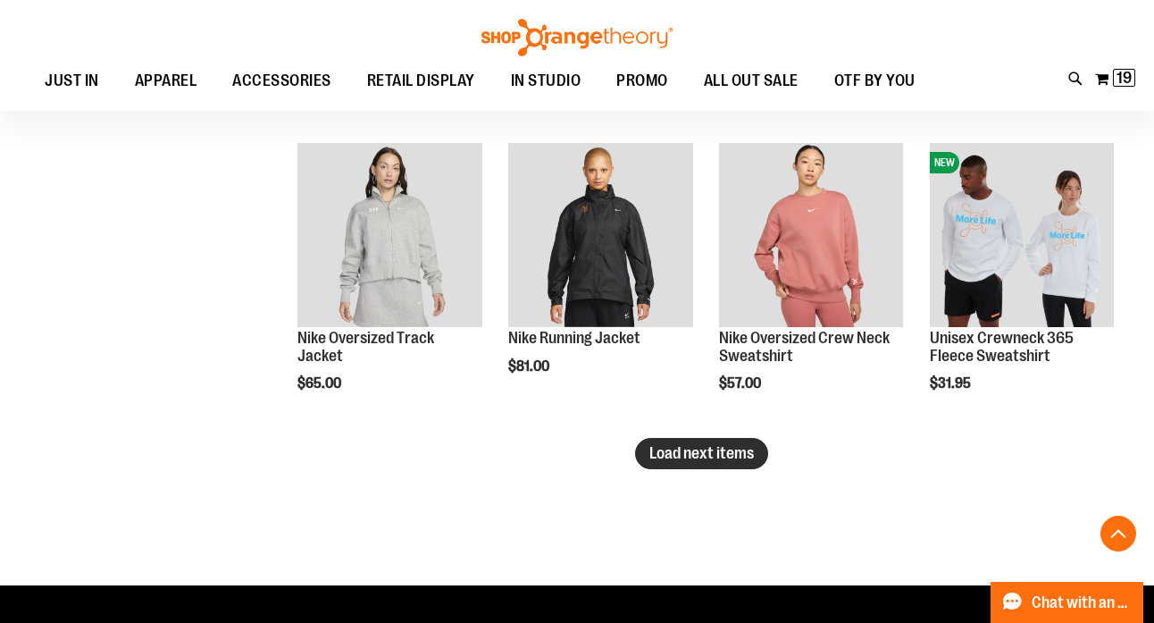
type input "**********"
click at [721, 454] on span "Load next items" at bounding box center [701, 453] width 105 height 18
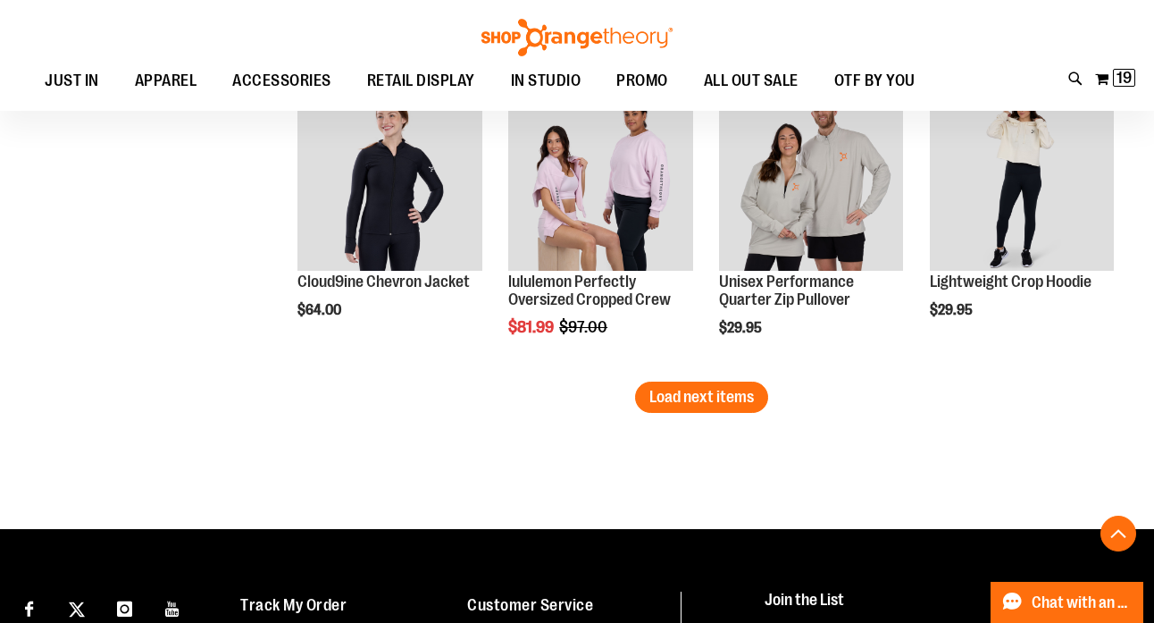
scroll to position [3479, 0]
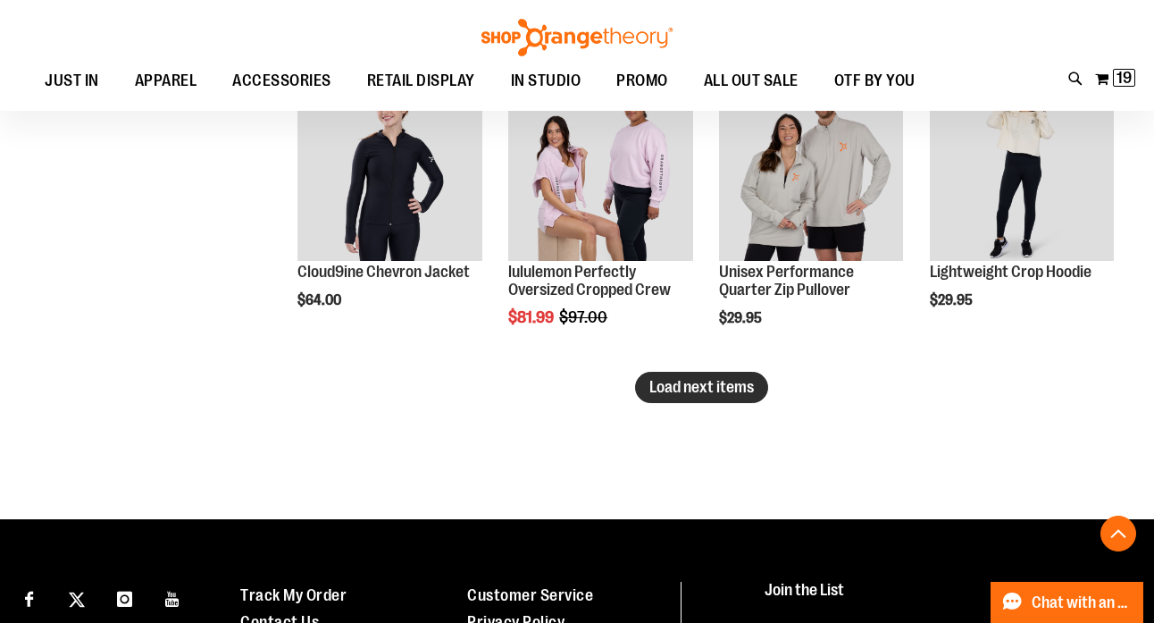
click at [707, 389] on span "Load next items" at bounding box center [701, 387] width 105 height 18
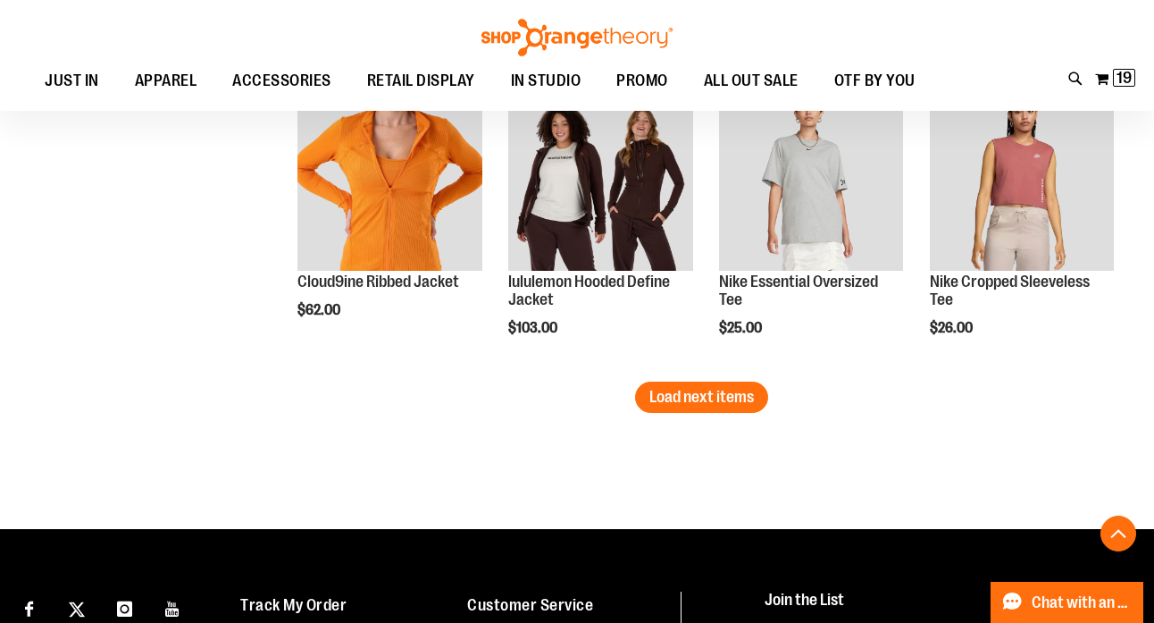
scroll to position [4391, 0]
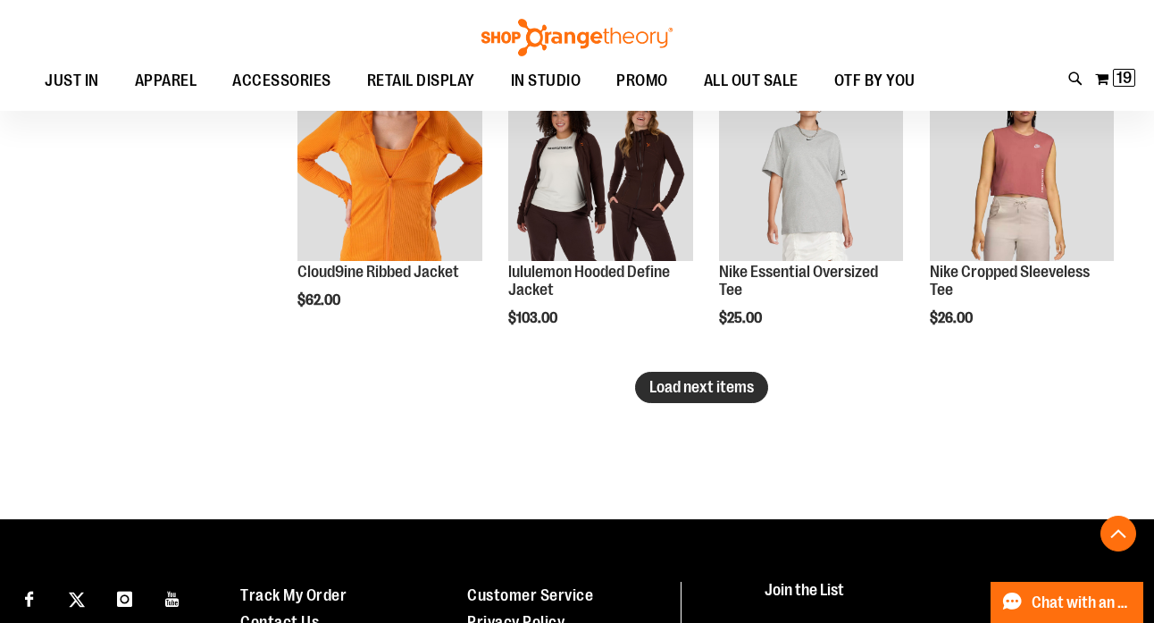
click at [731, 384] on span "Load next items" at bounding box center [701, 387] width 105 height 18
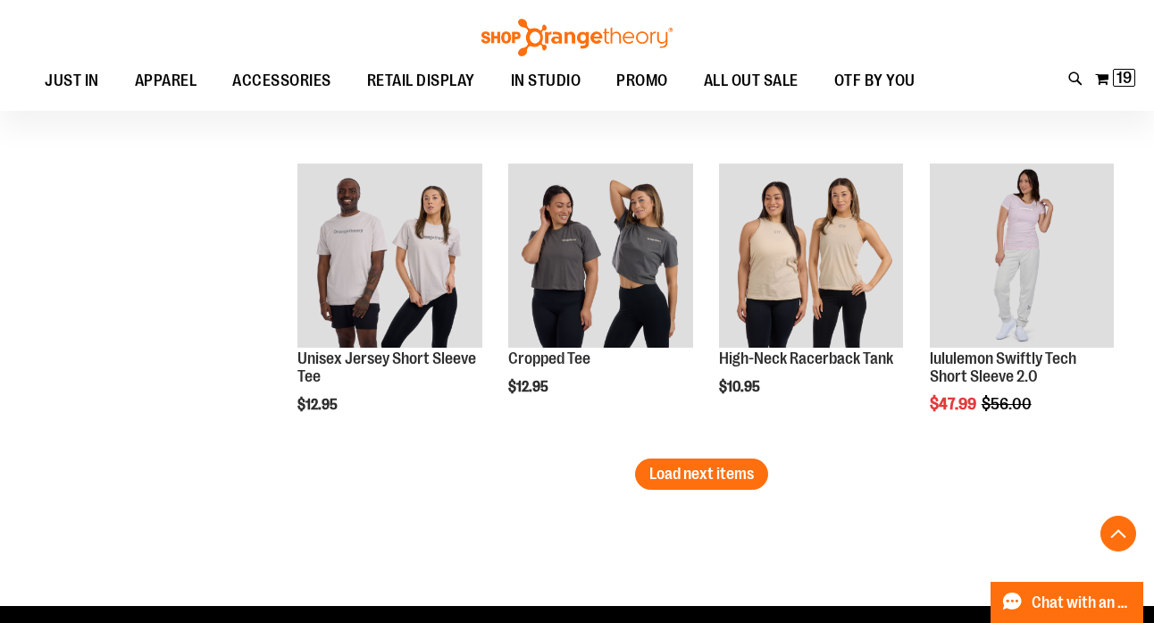
scroll to position [5253, 0]
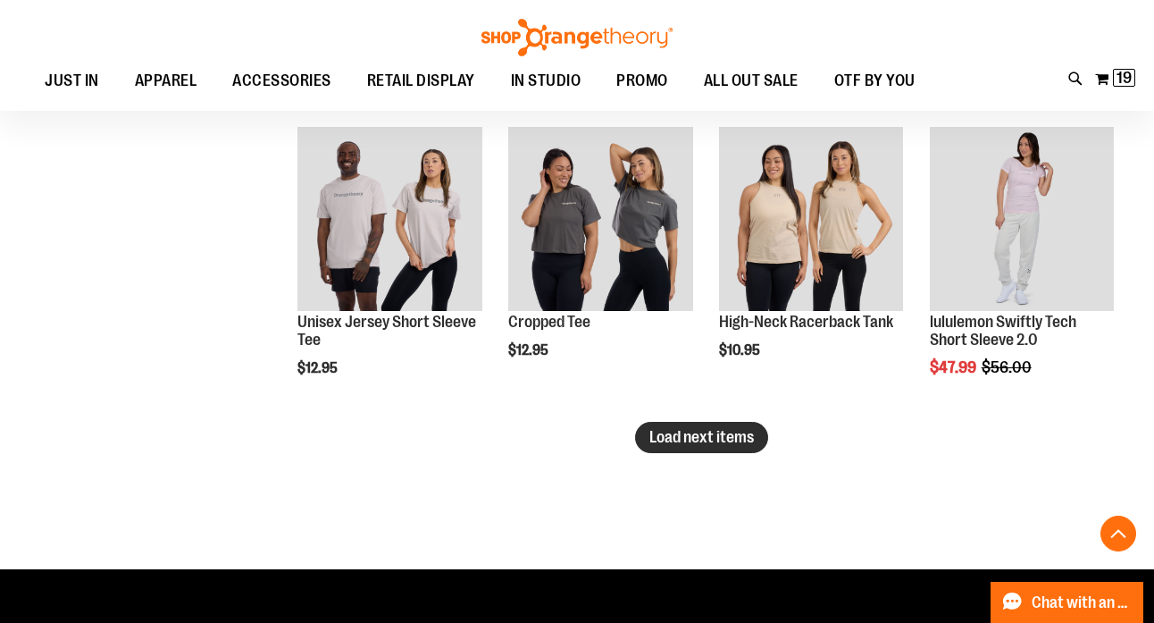
click at [719, 439] on span "Load next items" at bounding box center [701, 437] width 105 height 18
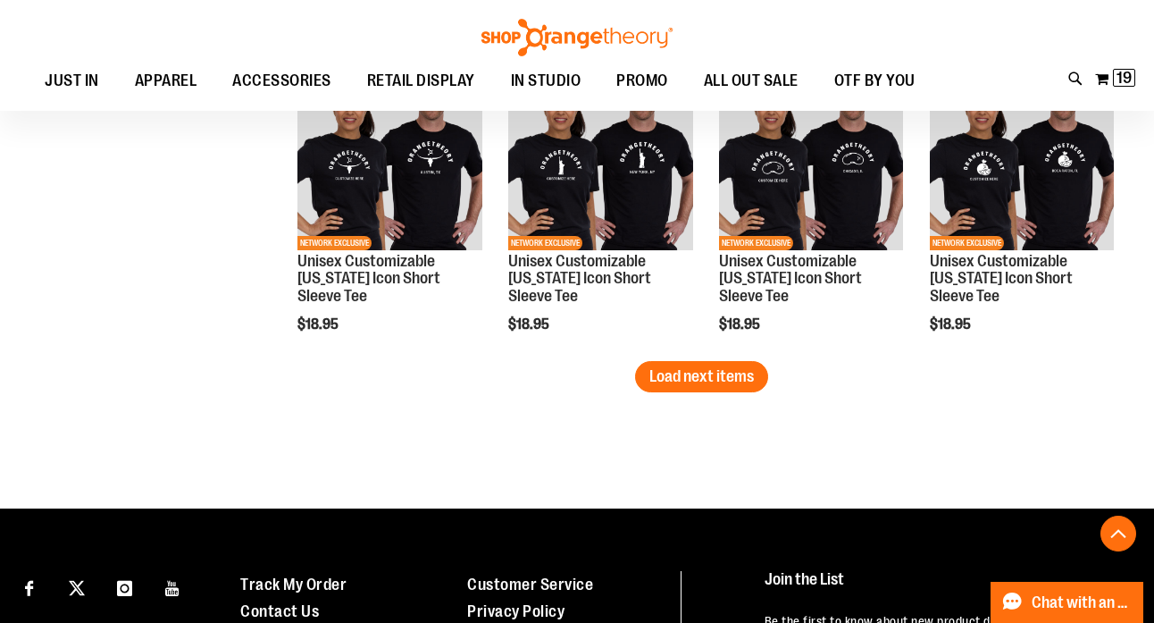
scroll to position [6197, 0]
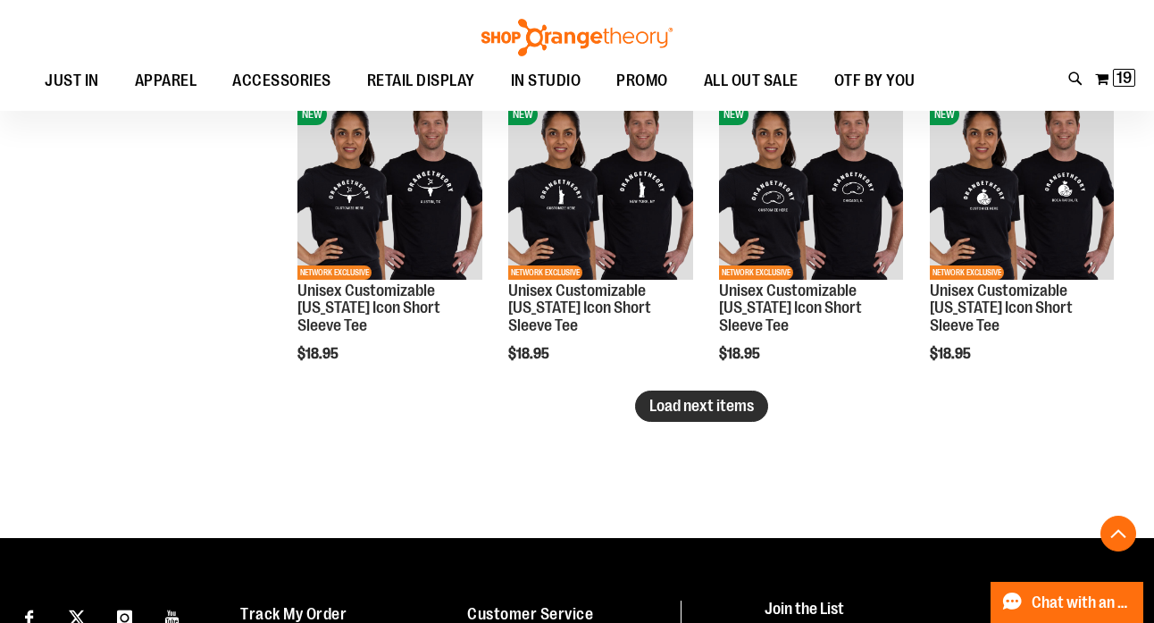
click at [695, 406] on span "Load next items" at bounding box center [701, 406] width 105 height 18
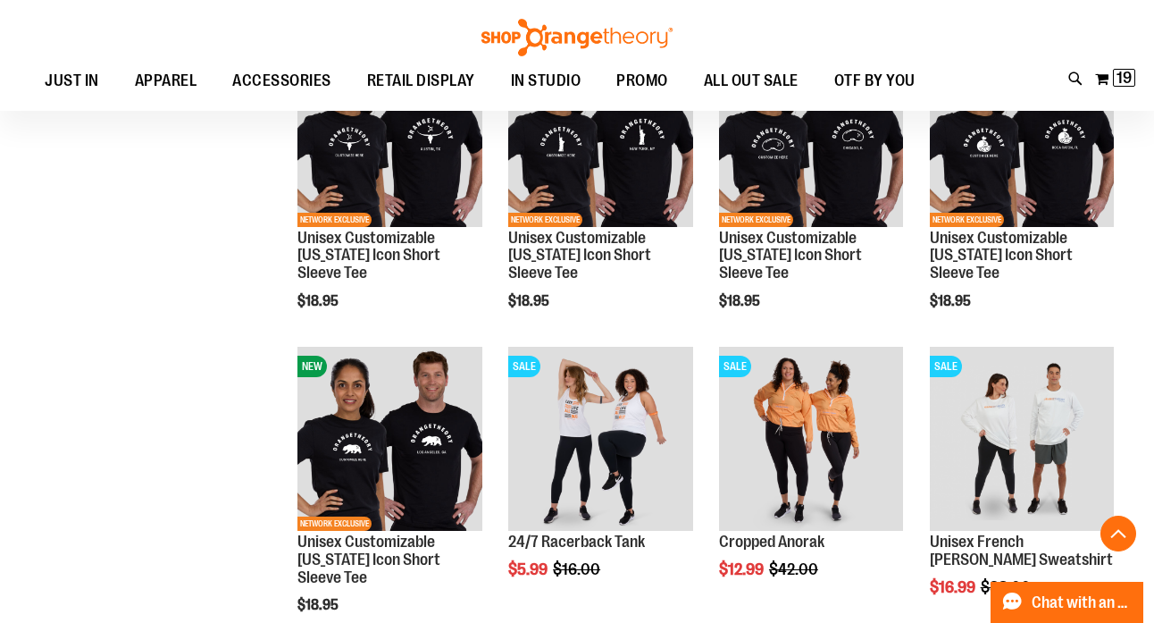
scroll to position [6278, 0]
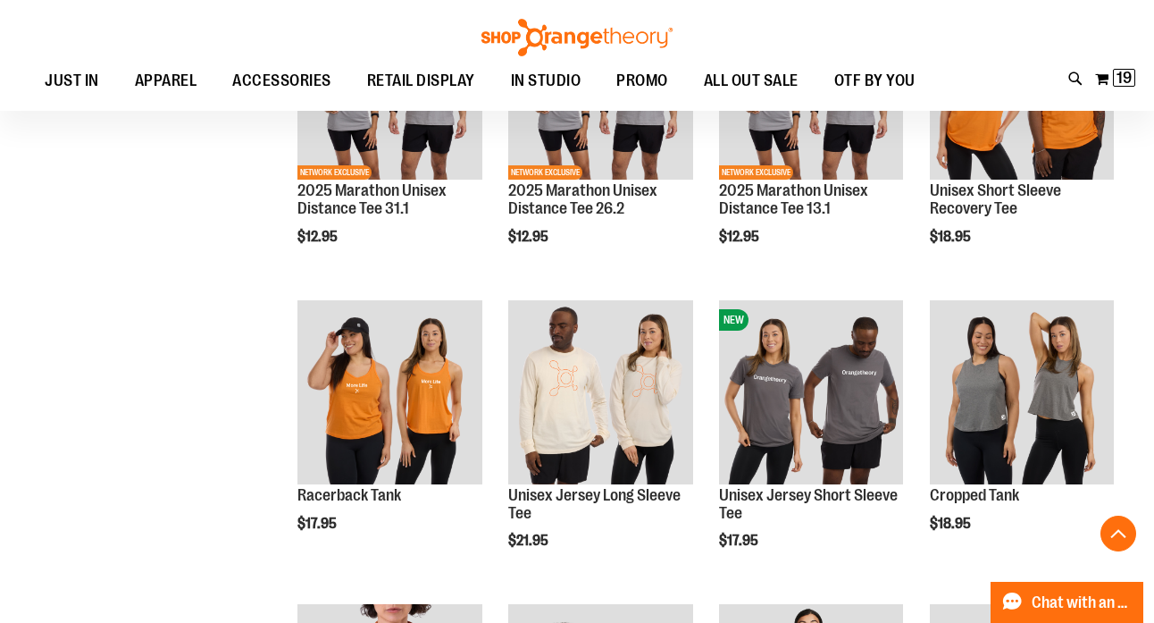
scroll to position [3666, 0]
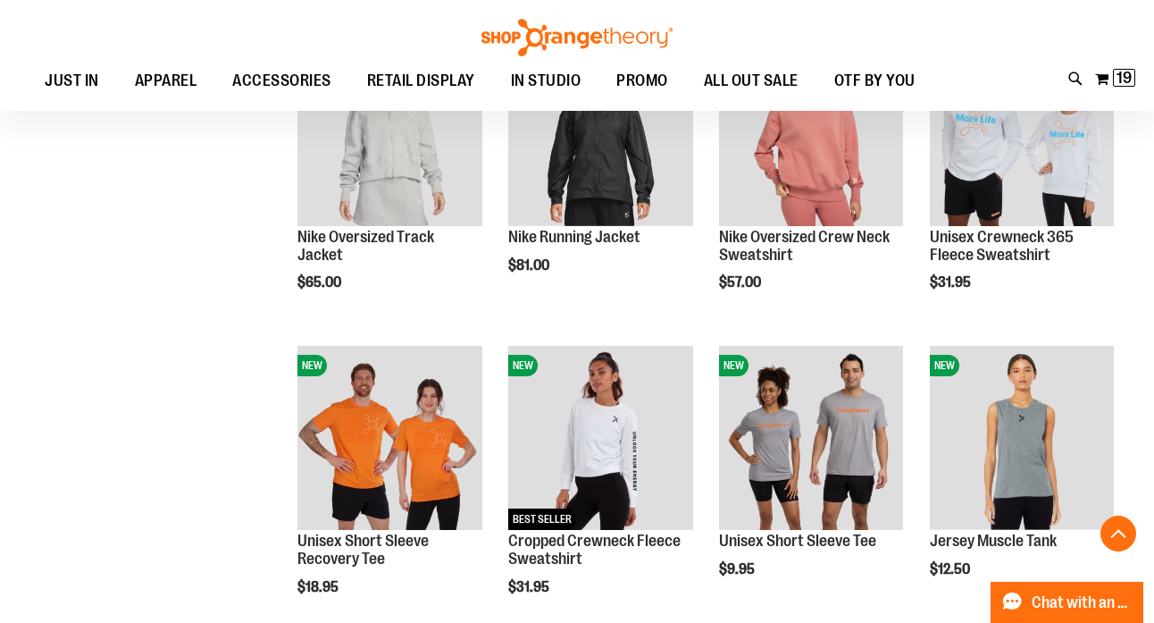
scroll to position [2599, 0]
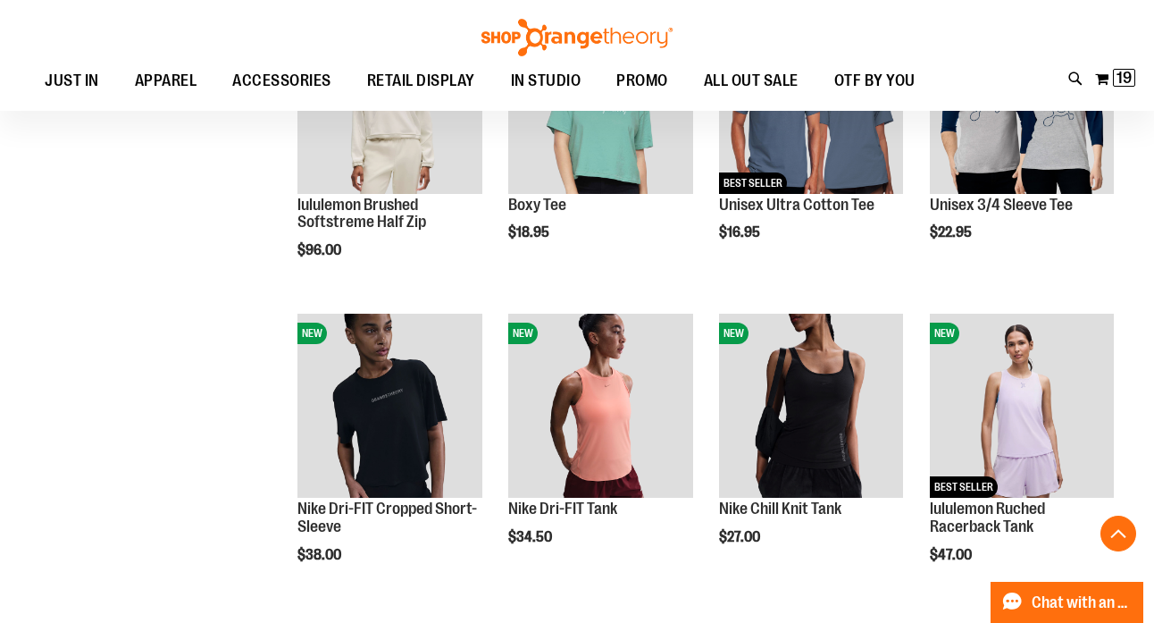
scroll to position [1720, 0]
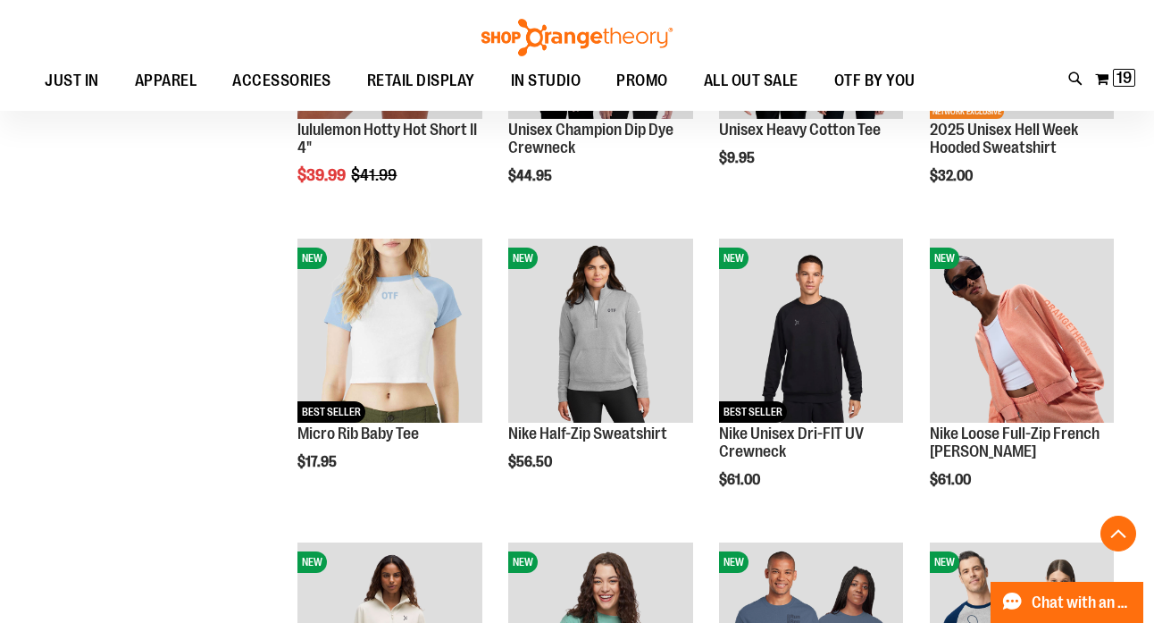
scroll to position [1157, 0]
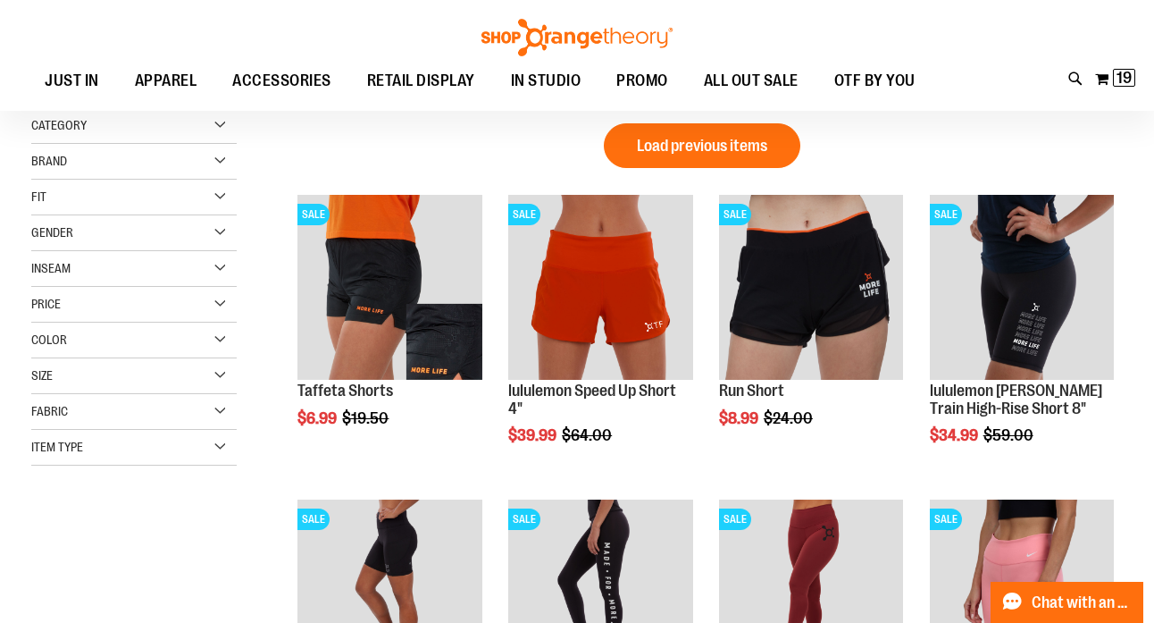
scroll to position [25, 0]
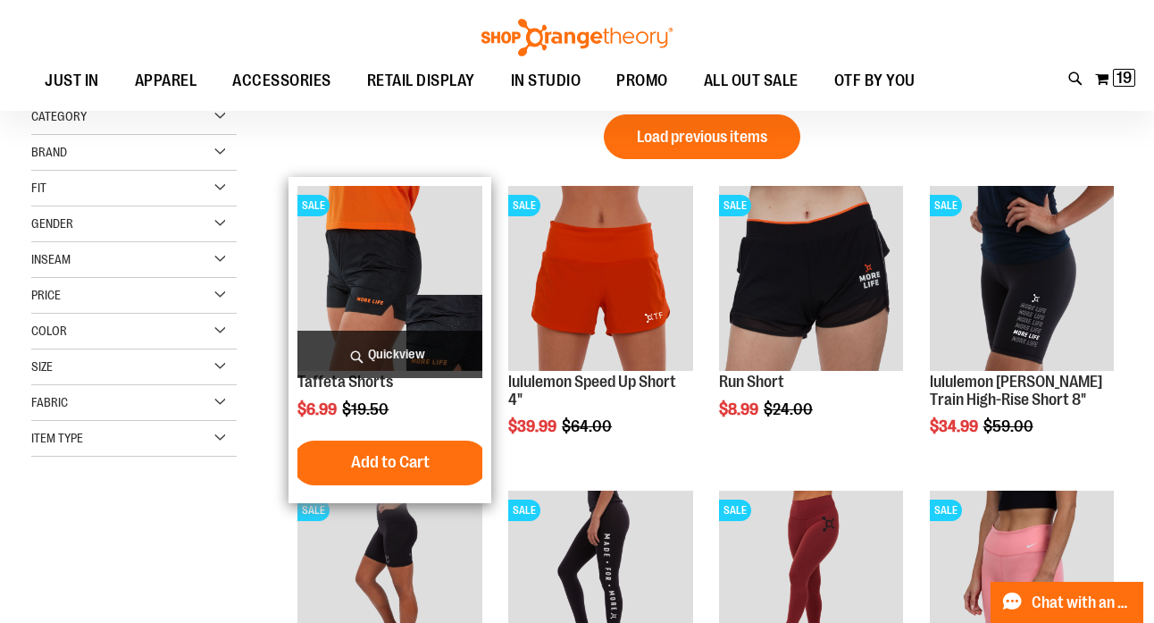
click at [368, 302] on img "product" at bounding box center [389, 278] width 184 height 184
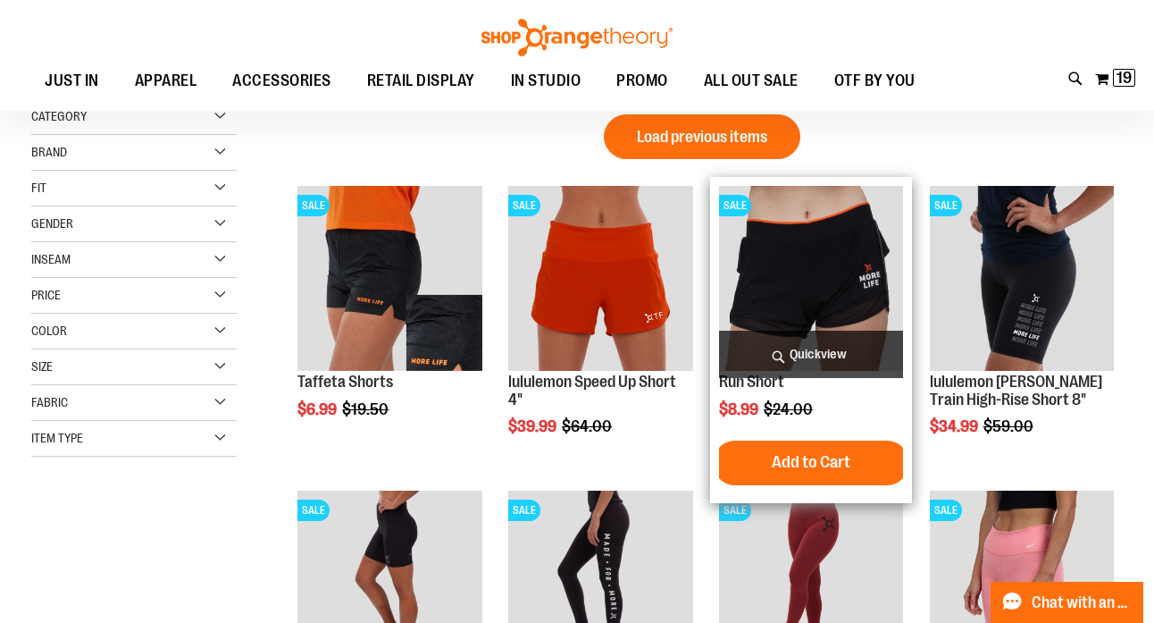
click at [816, 297] on img "product" at bounding box center [811, 278] width 184 height 184
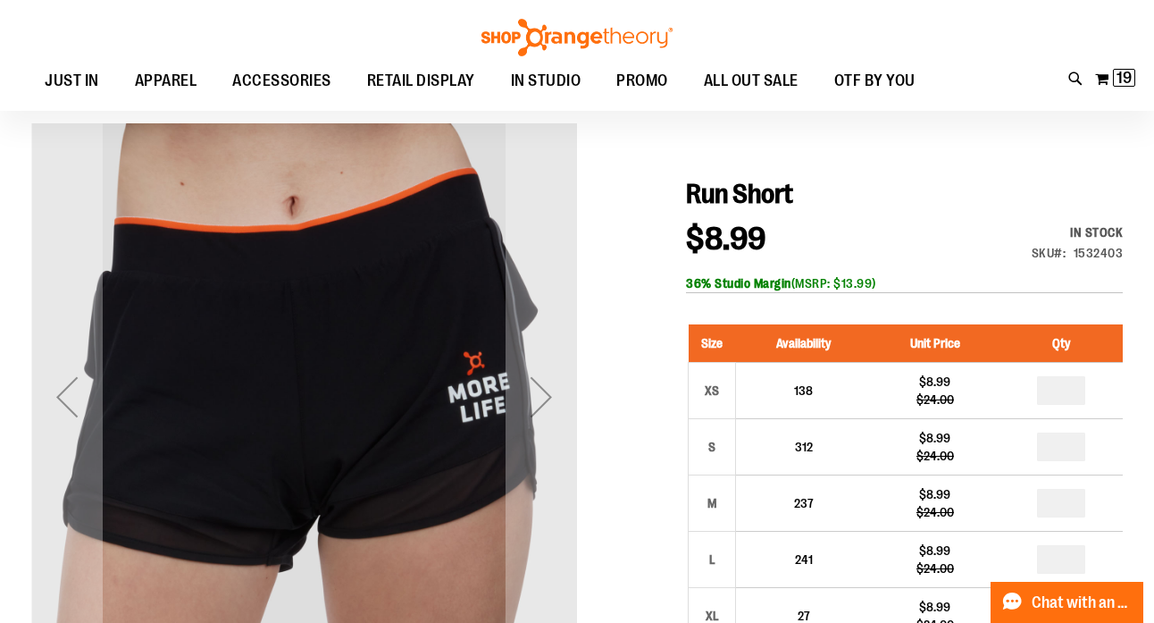
scroll to position [137, 0]
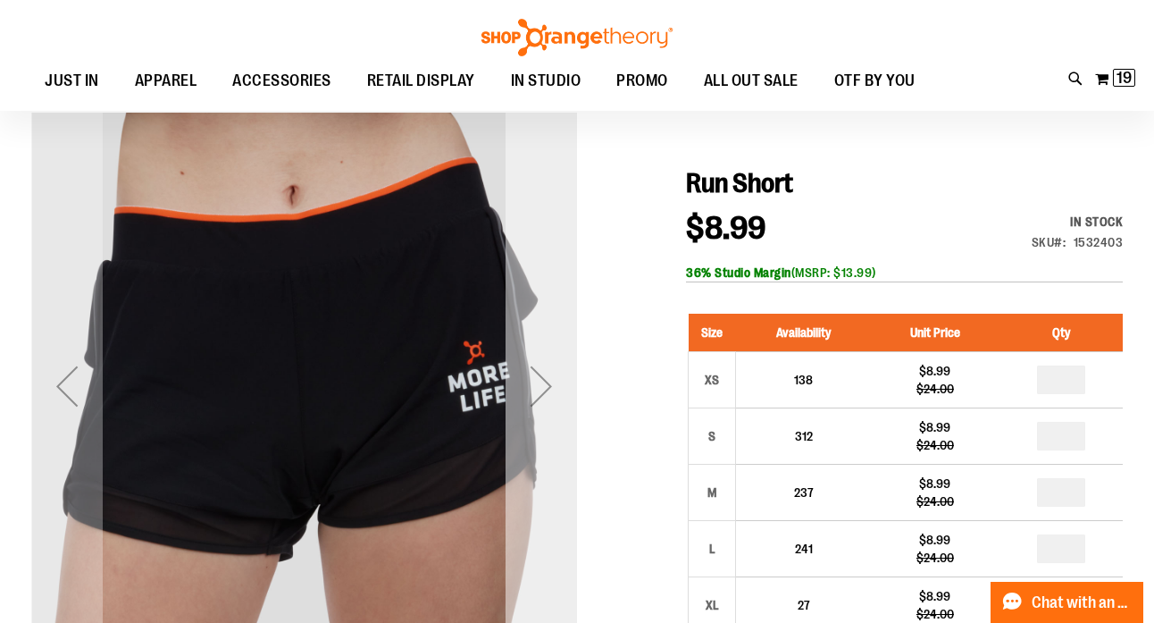
type input "**********"
click at [539, 388] on div "Next" at bounding box center [541, 385] width 71 height 71
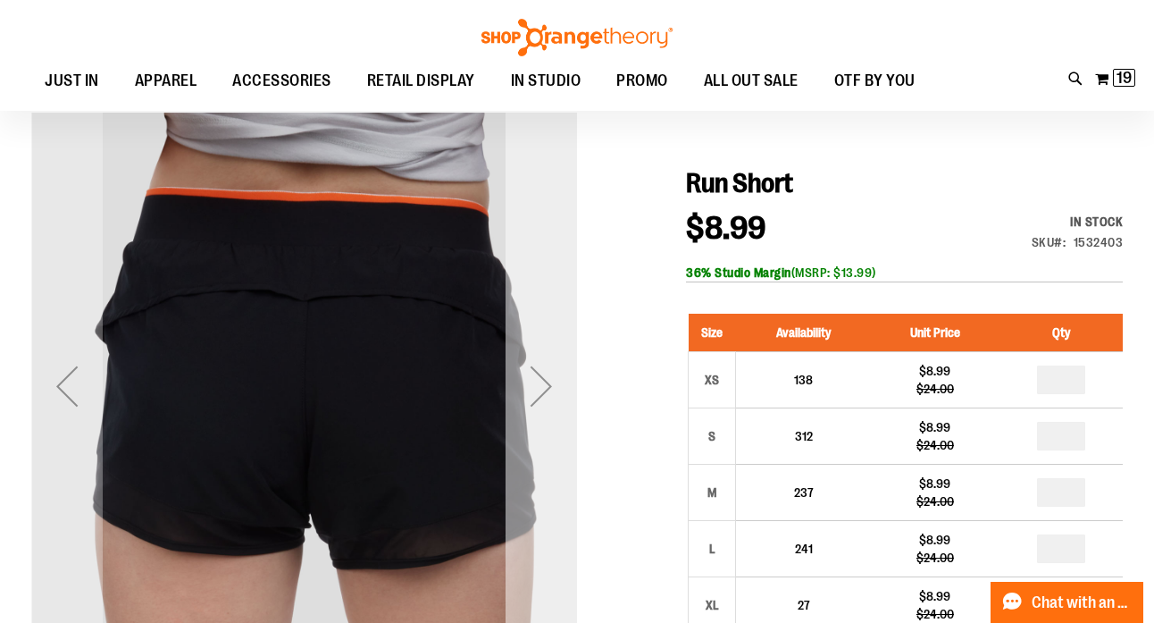
click at [539, 388] on div "Next" at bounding box center [541, 385] width 71 height 71
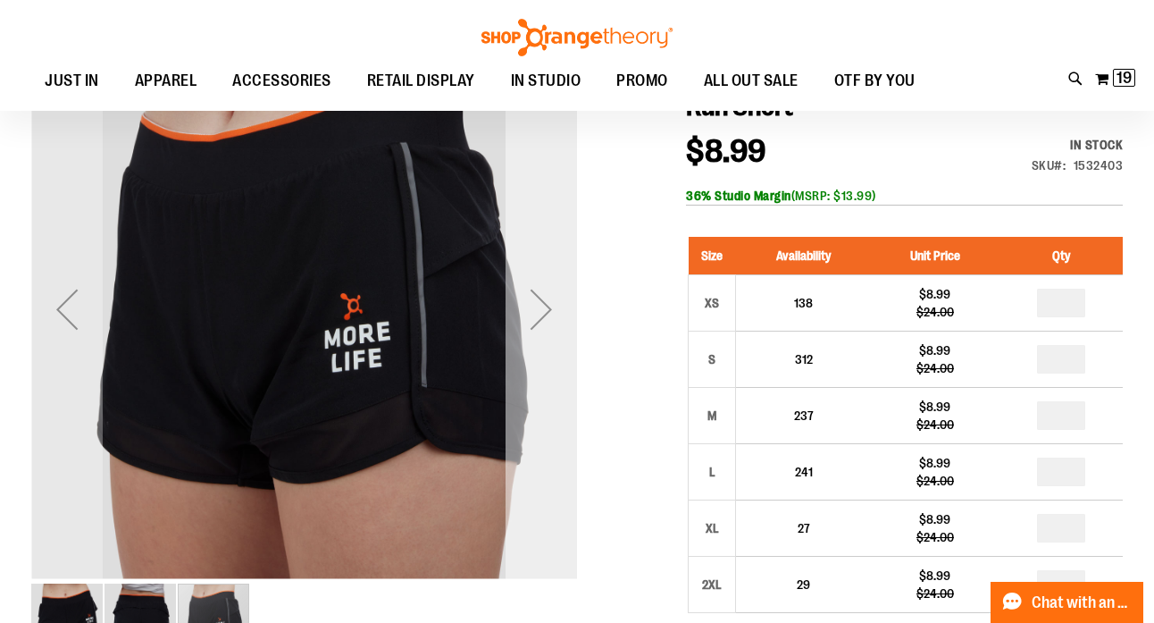
scroll to position [222, 0]
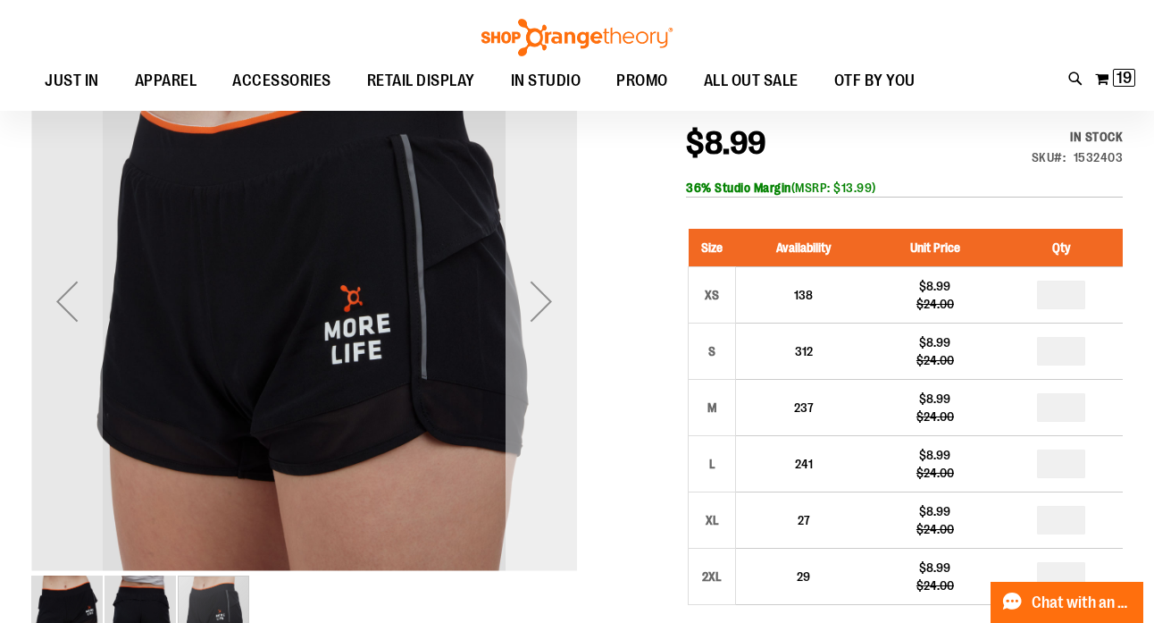
click at [535, 318] on div "Next" at bounding box center [541, 300] width 71 height 71
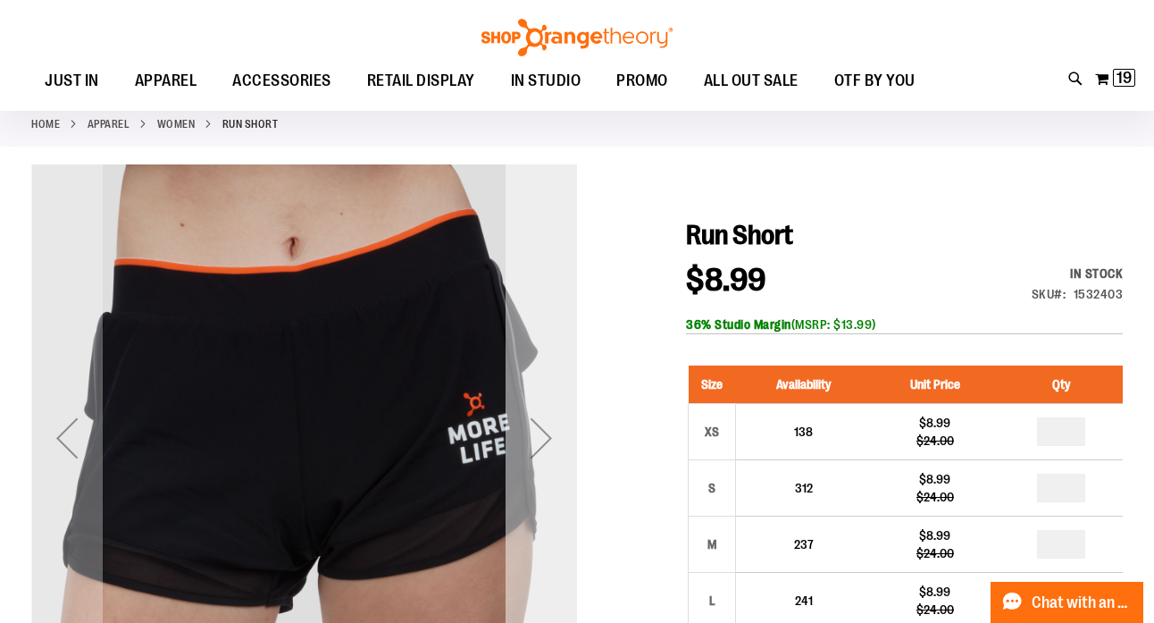
scroll to position [86, 0]
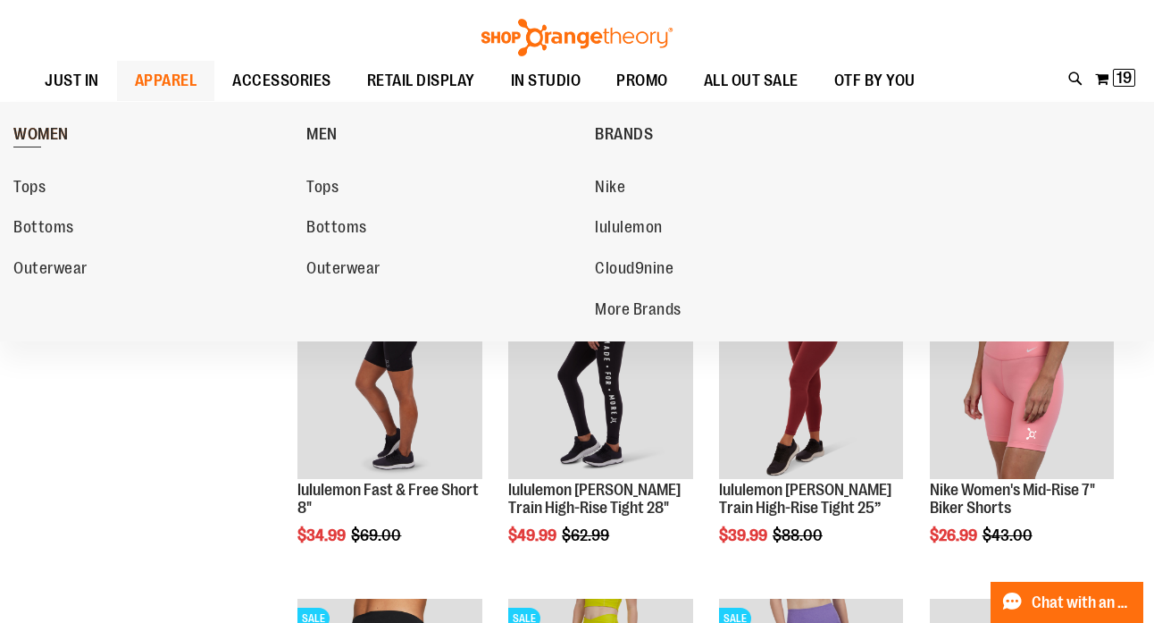
scroll to position [23, 0]
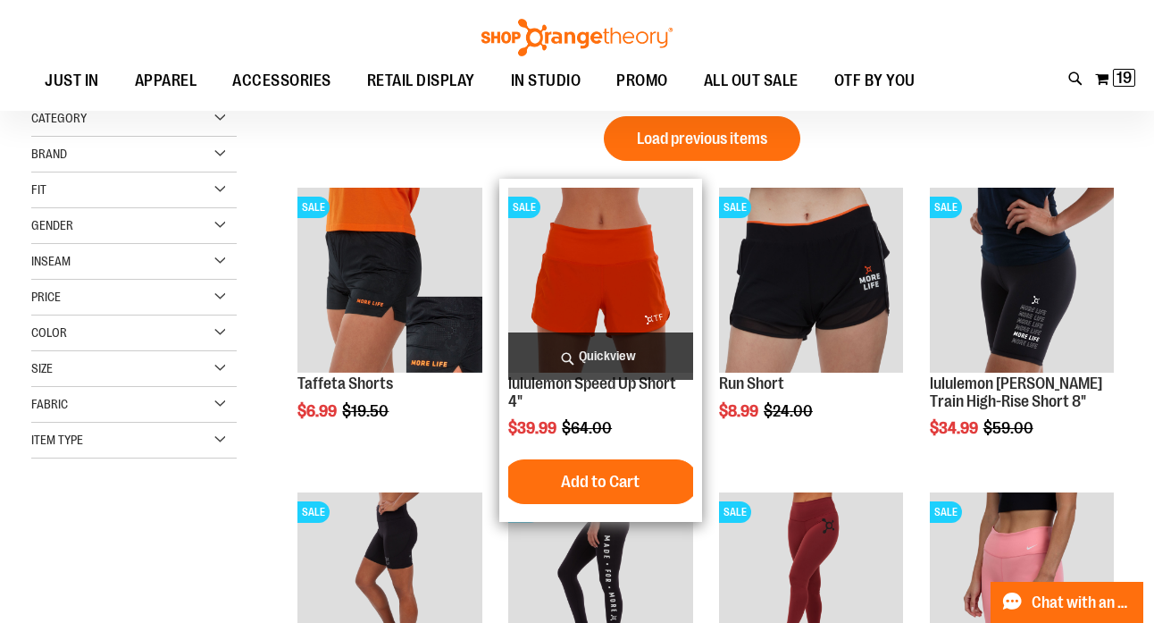
type input "**********"
click at [596, 325] on img "product" at bounding box center [600, 280] width 184 height 184
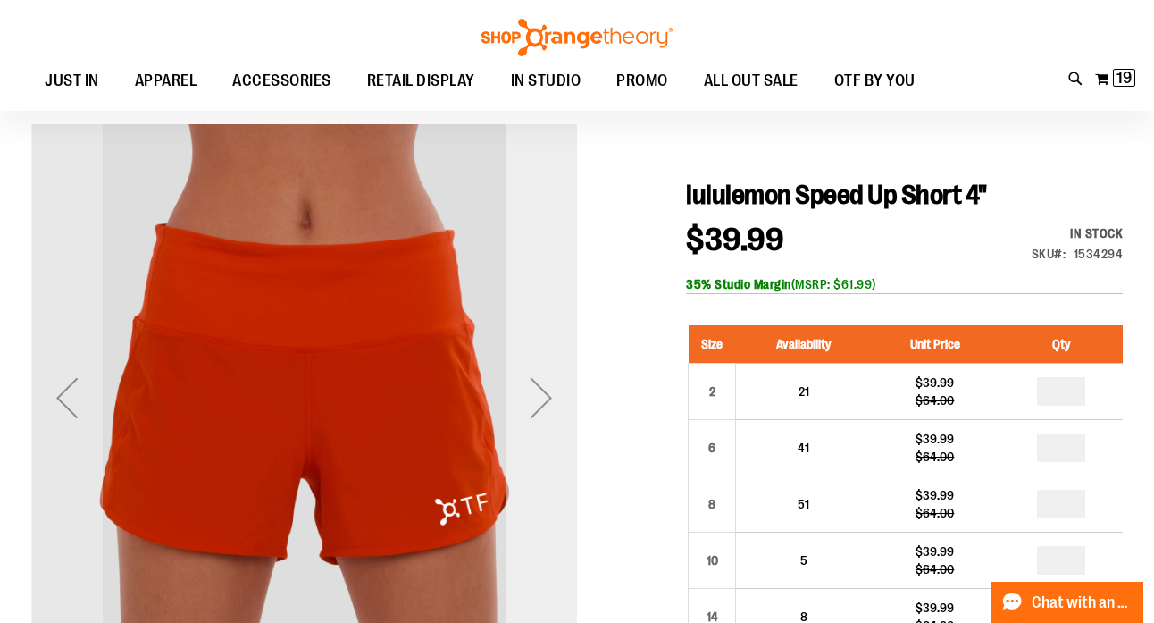
scroll to position [146, 0]
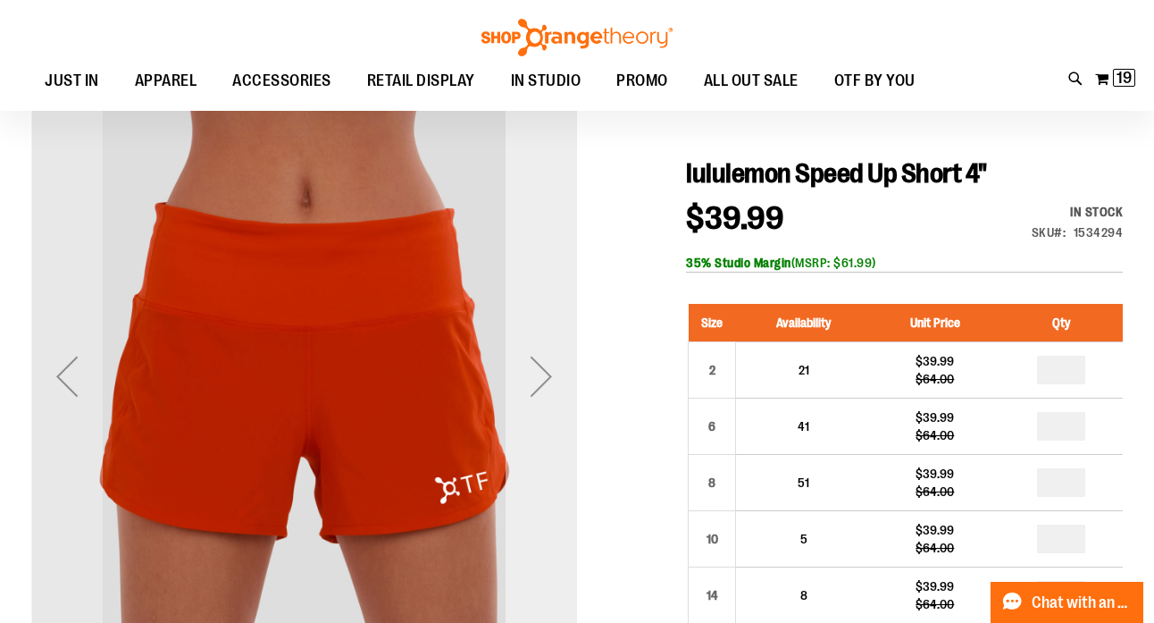
type input "**********"
click at [550, 372] on div "Next" at bounding box center [541, 375] width 71 height 71
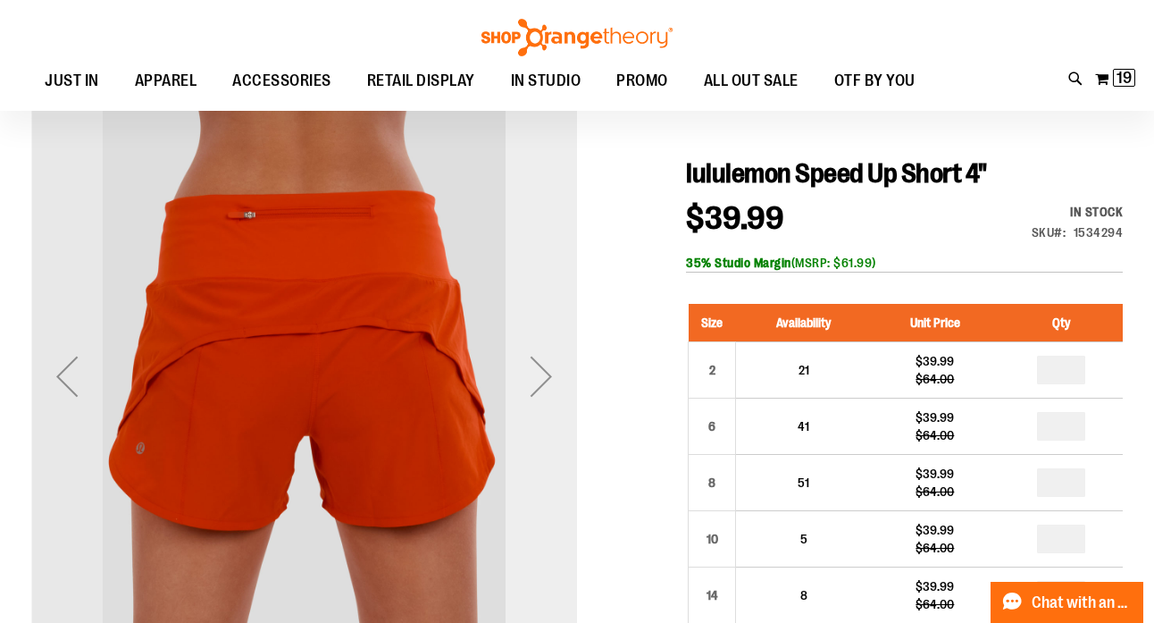
click at [545, 365] on div "Next" at bounding box center [541, 375] width 71 height 71
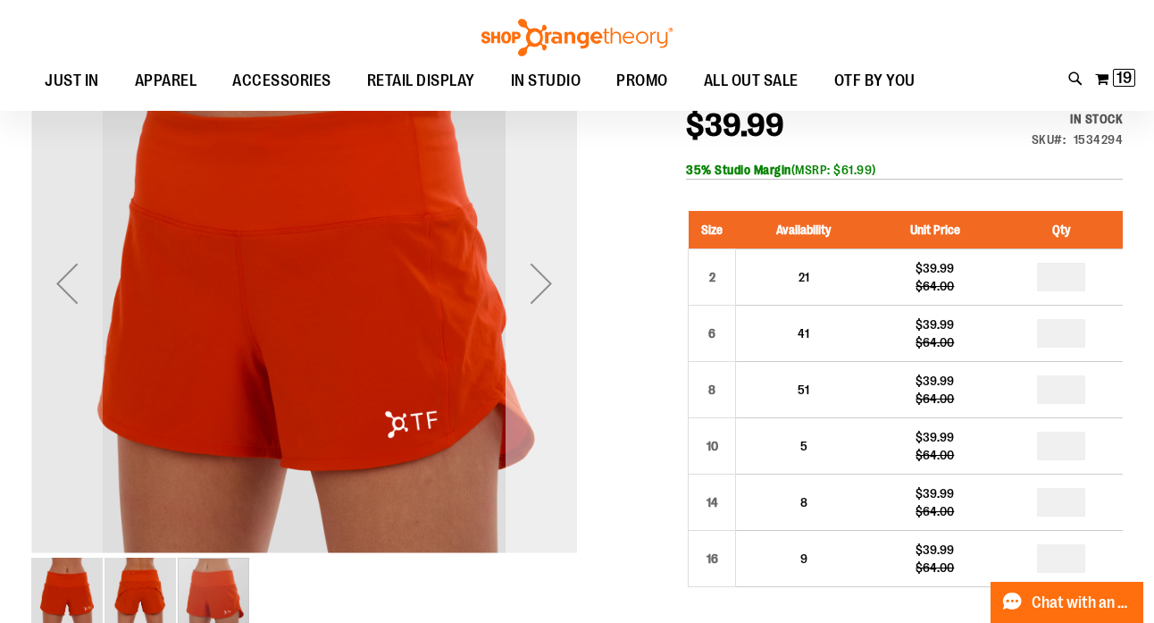
scroll to position [332, 0]
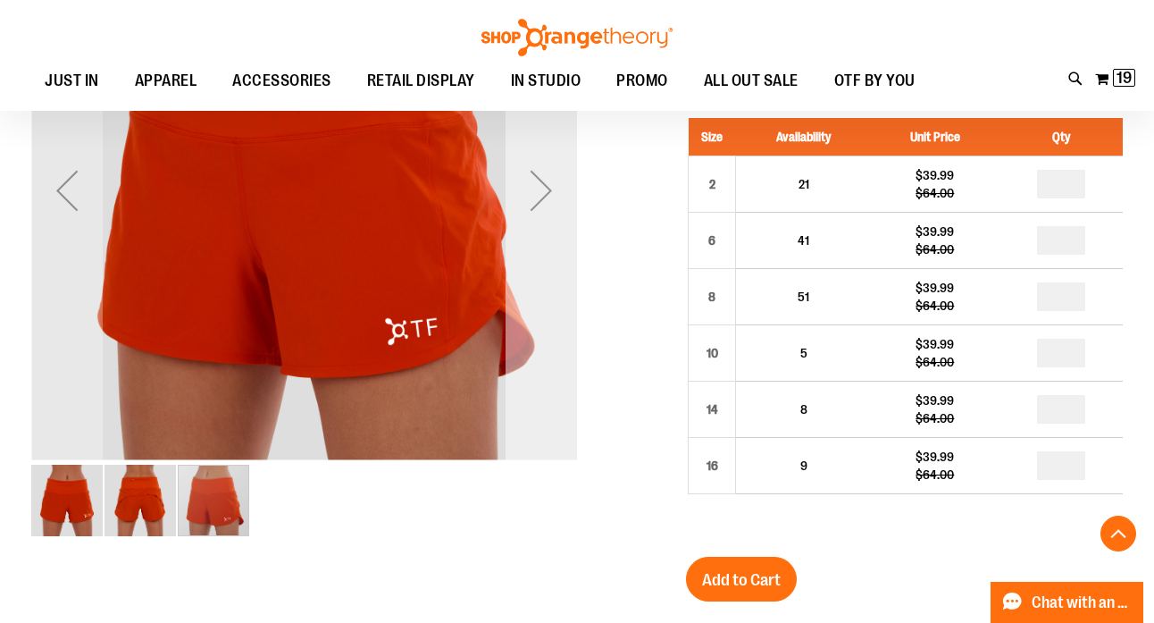
click at [535, 197] on div "Next" at bounding box center [541, 190] width 71 height 71
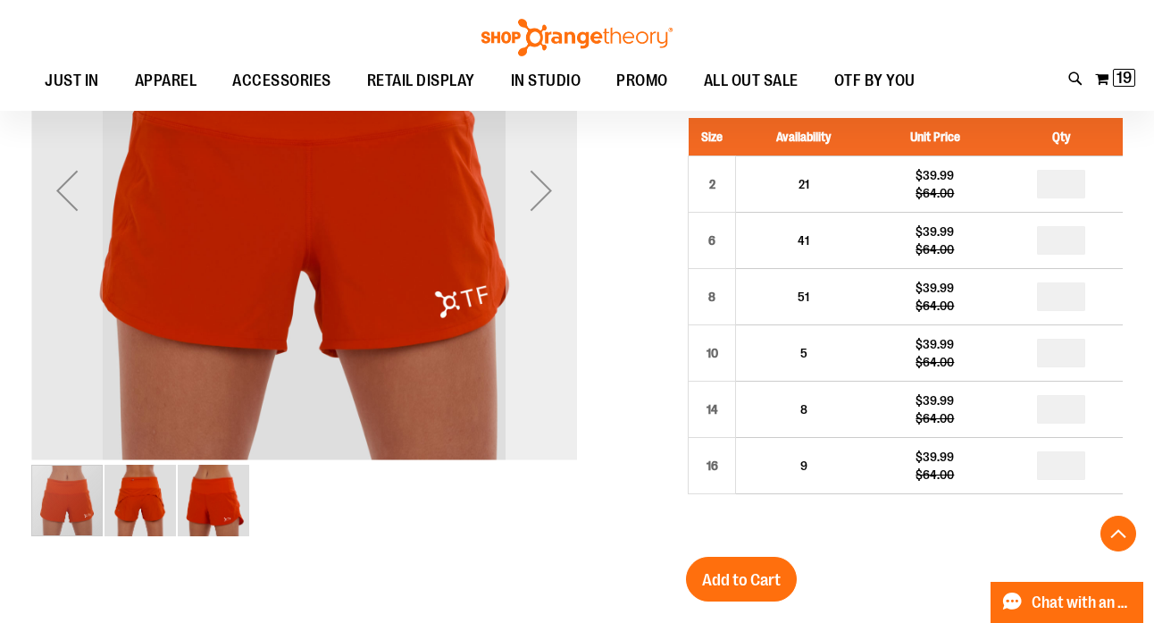
click at [540, 200] on div "Next" at bounding box center [541, 190] width 71 height 71
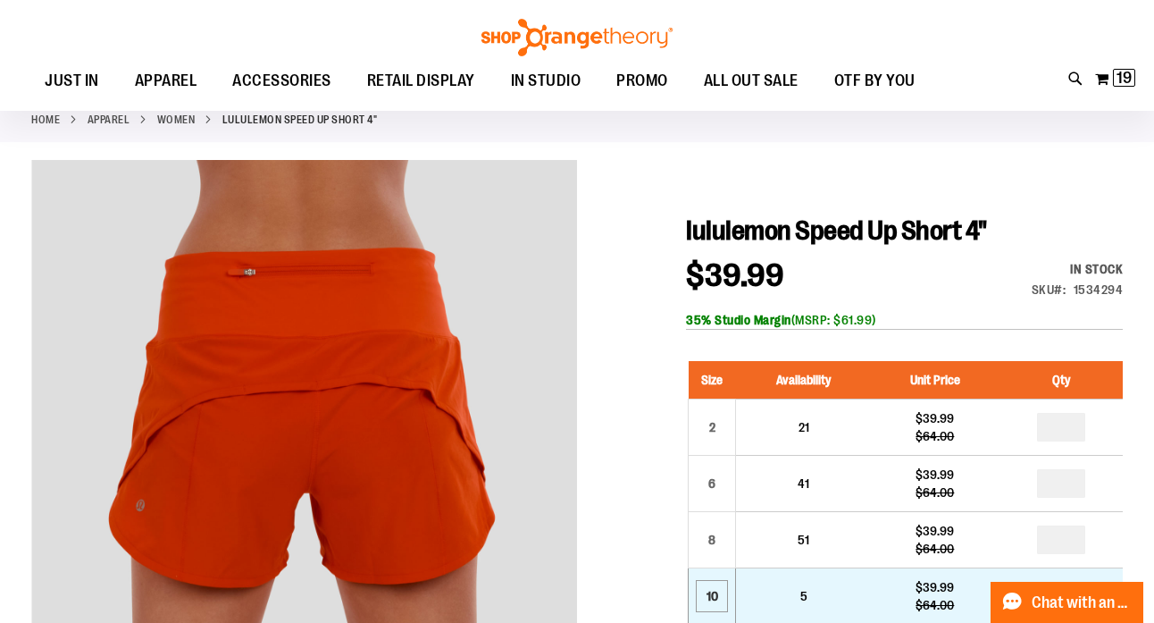
scroll to position [0, 0]
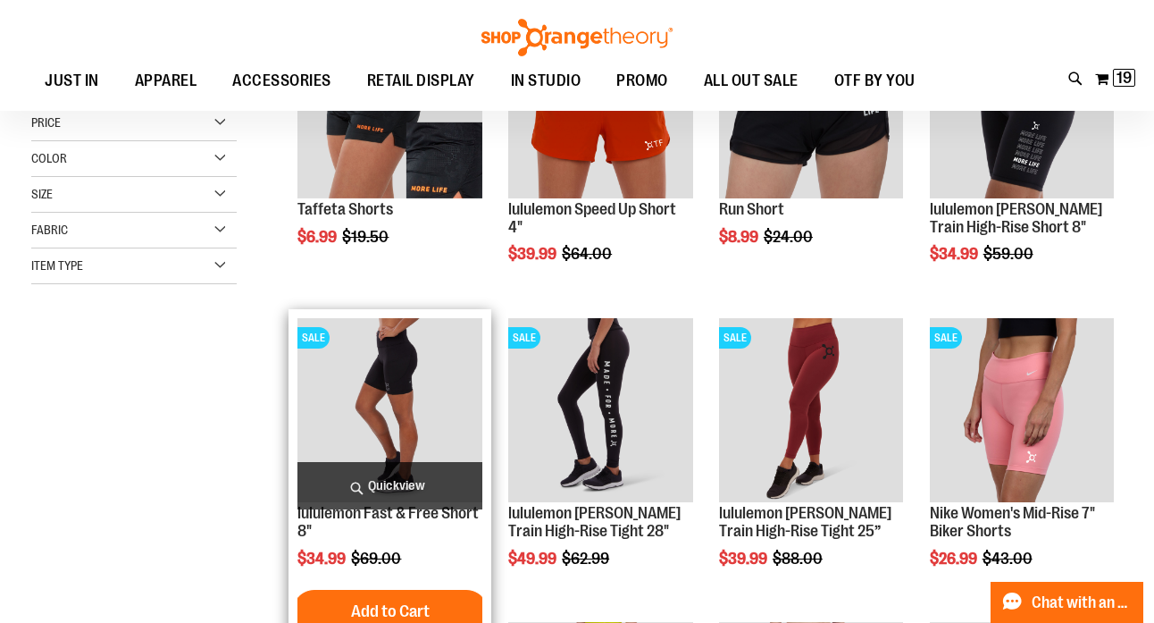
scroll to position [201, 0]
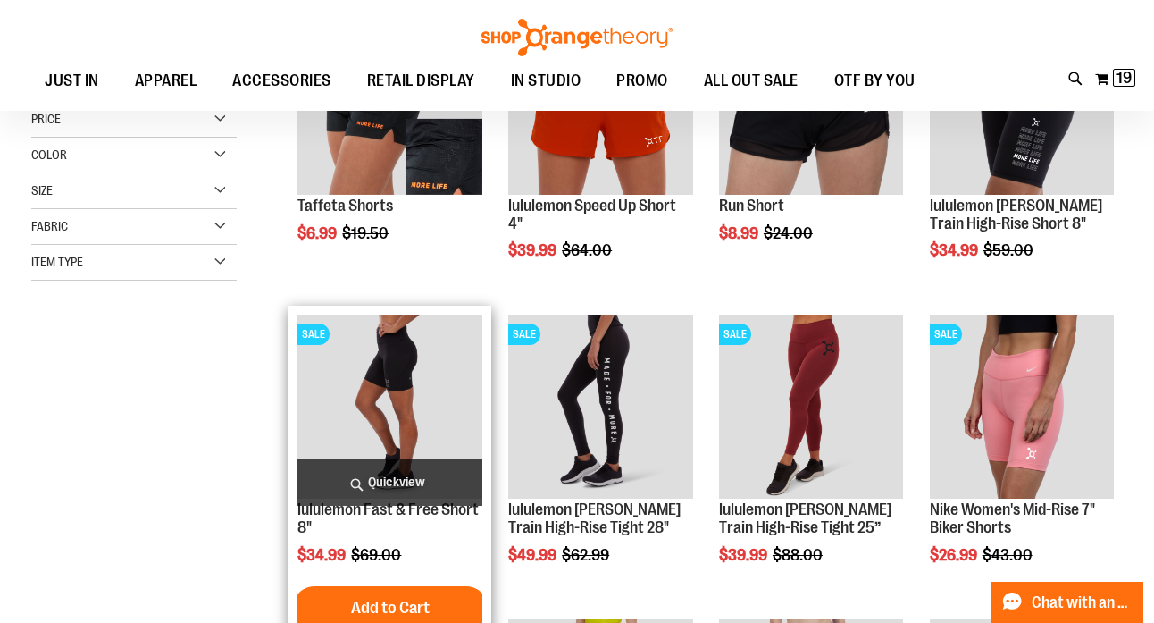
type input "**********"
click at [380, 424] on img "product" at bounding box center [389, 406] width 184 height 184
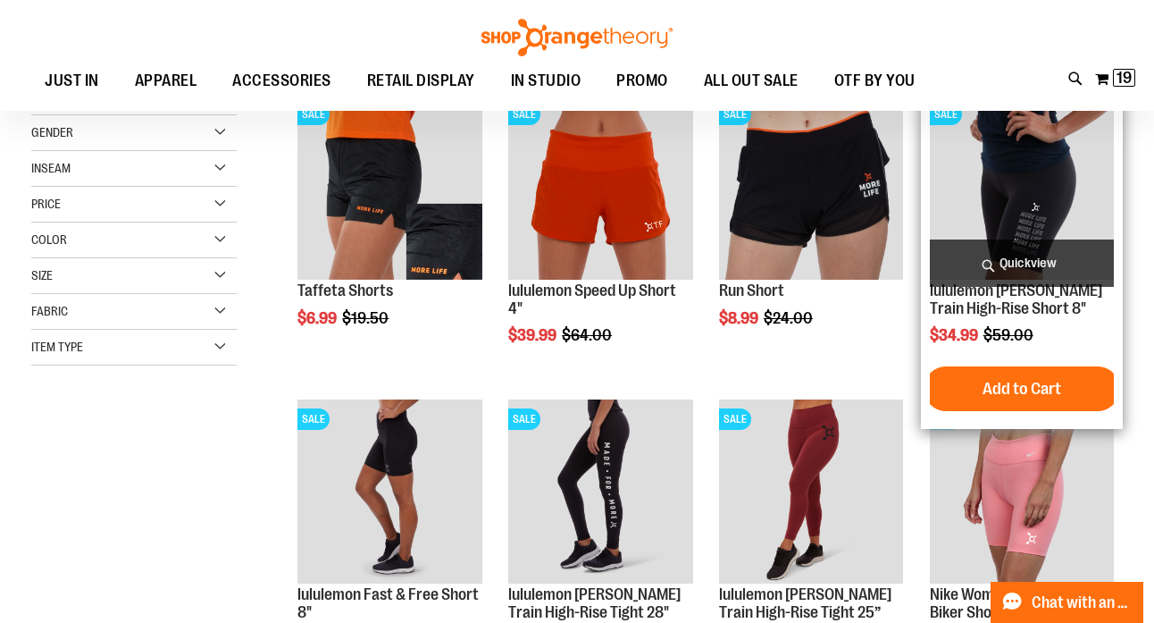
scroll to position [110, 0]
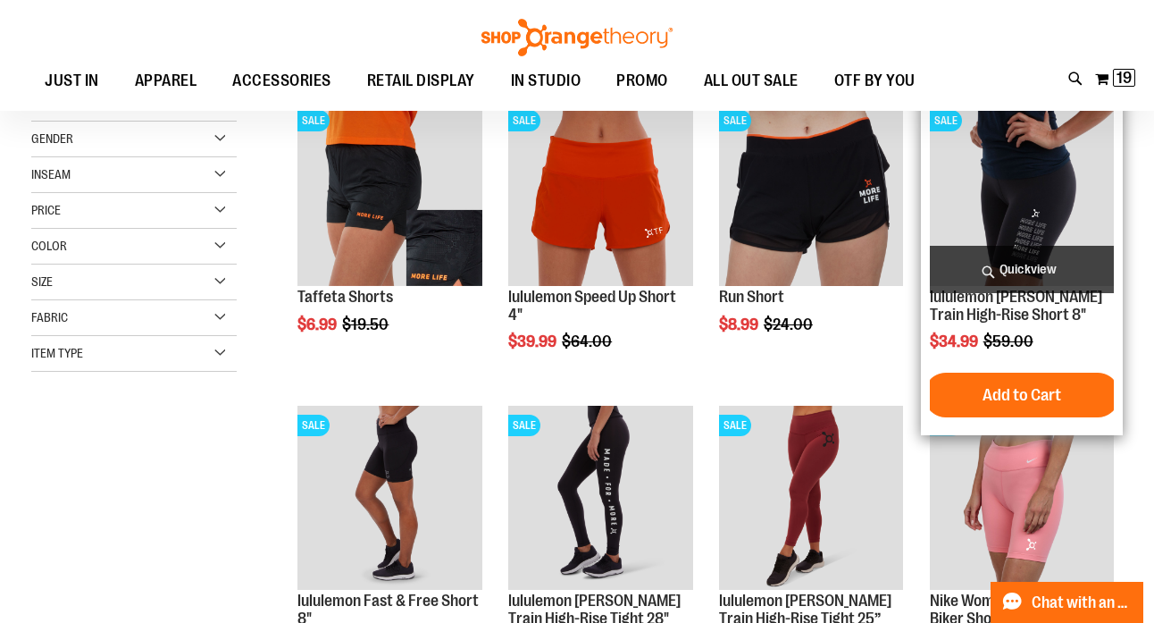
type input "**********"
click at [989, 194] on img "product" at bounding box center [1022, 193] width 184 height 184
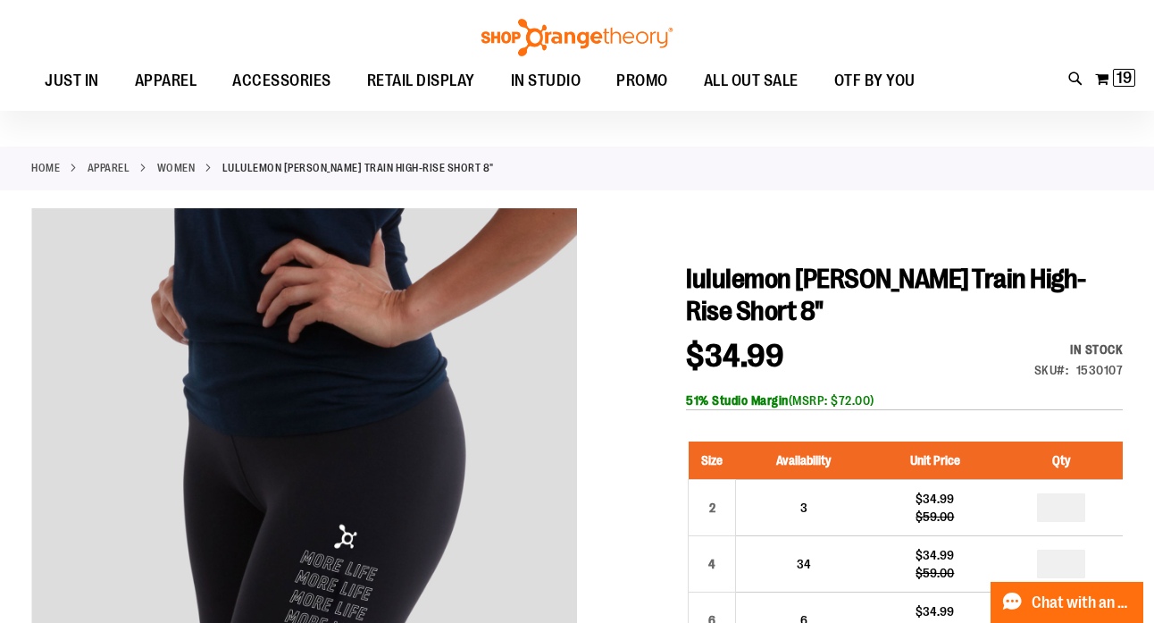
scroll to position [29, 0]
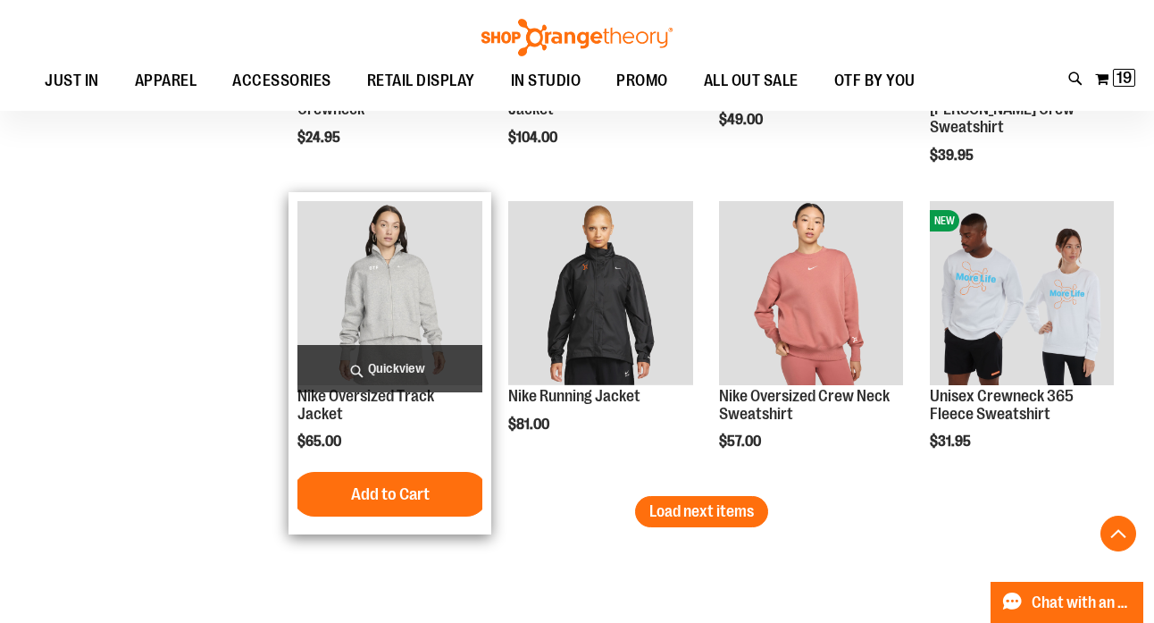
scroll to position [2452, 0]
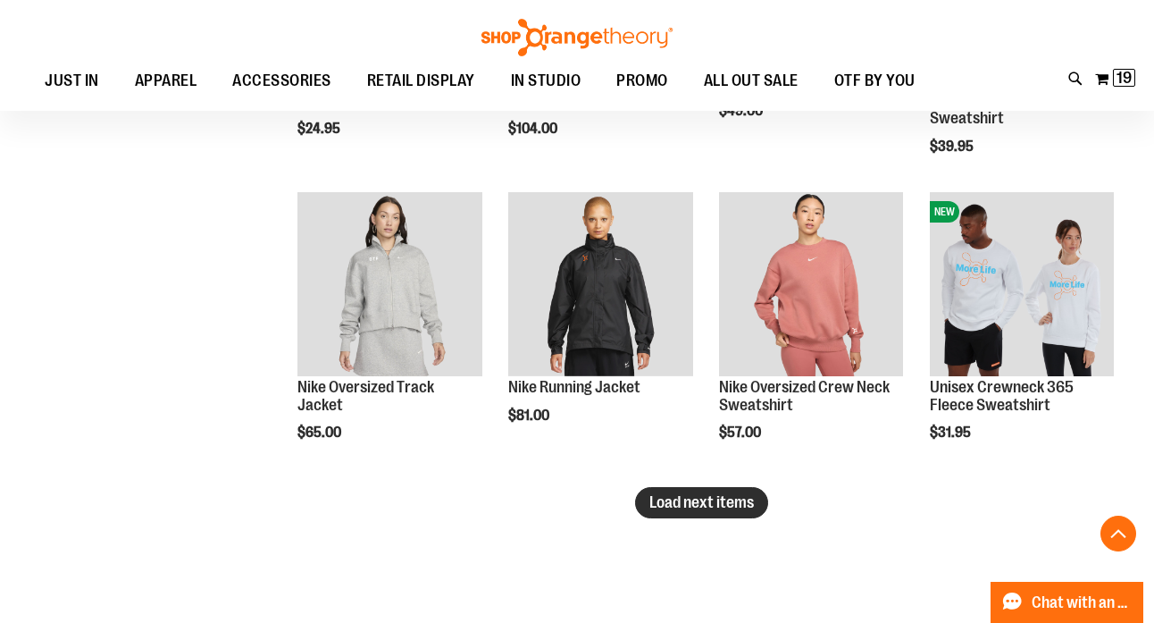
type input "**********"
click at [686, 507] on span "Load next items" at bounding box center [701, 502] width 105 height 18
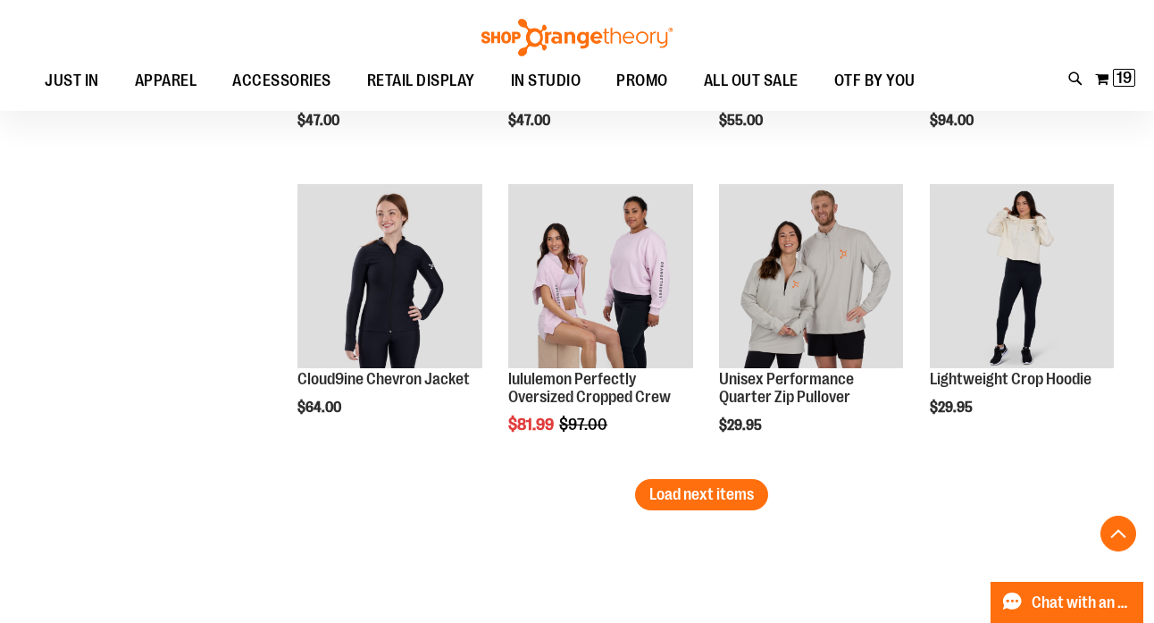
scroll to position [3385, 0]
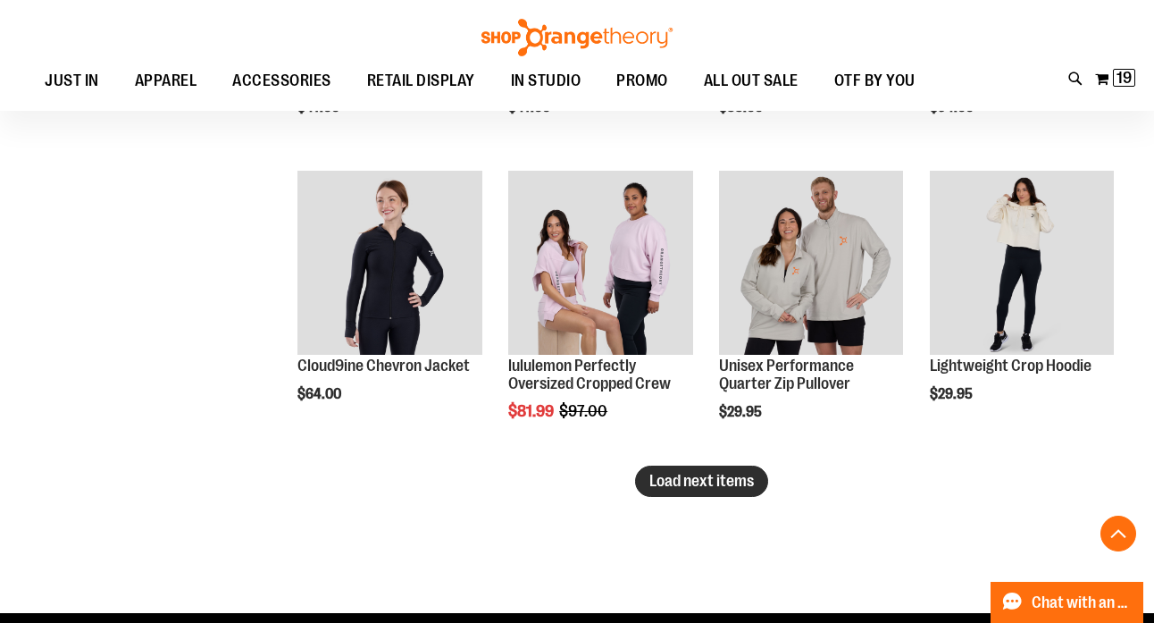
click at [673, 476] on span "Load next items" at bounding box center [701, 481] width 105 height 18
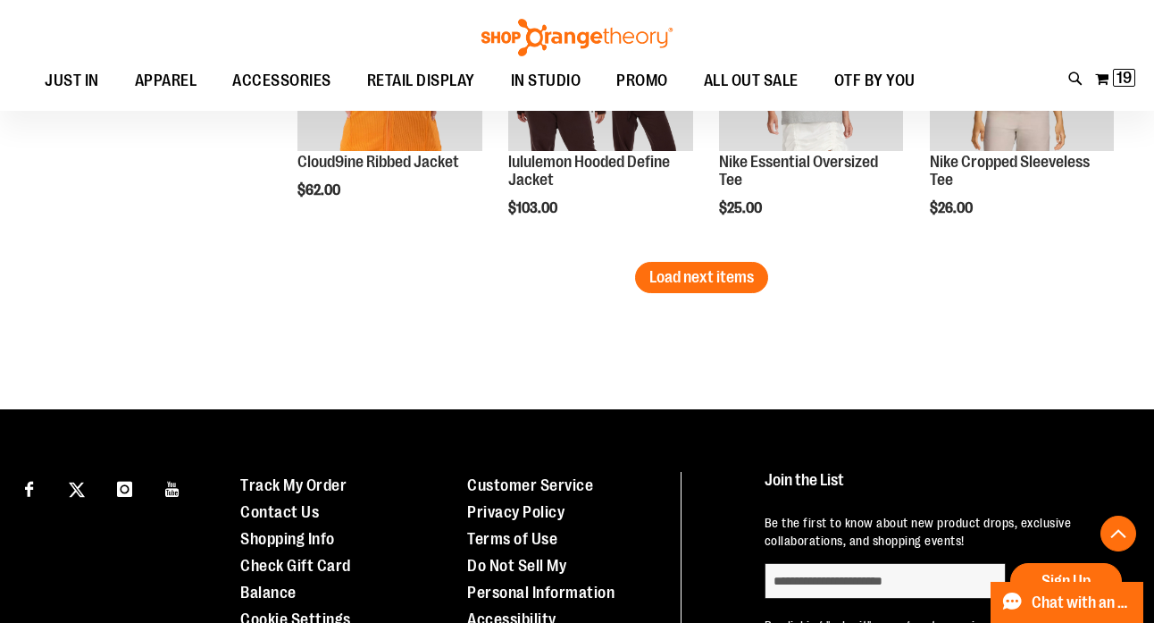
scroll to position [4491, 0]
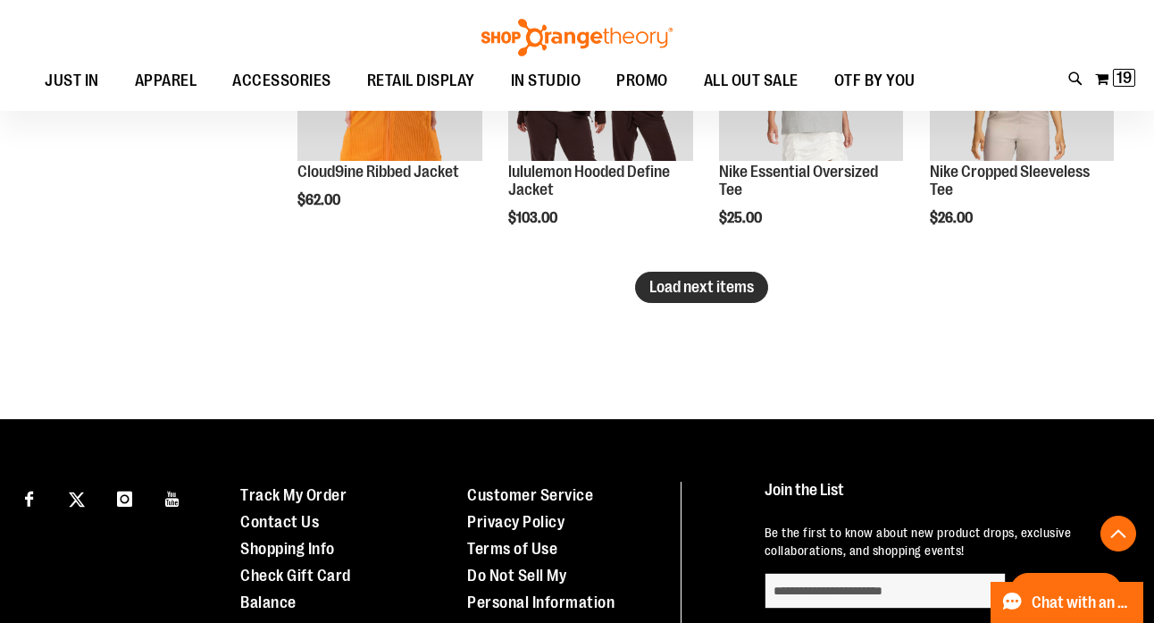
click at [659, 297] on button "Load next items" at bounding box center [701, 287] width 133 height 31
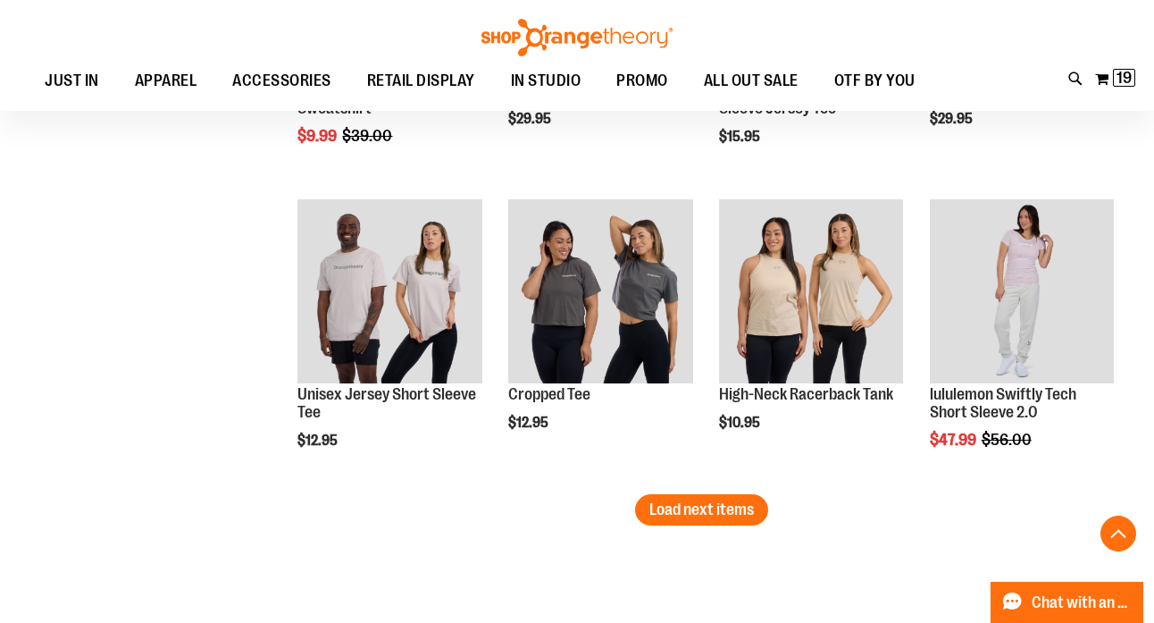
scroll to position [5223, 0]
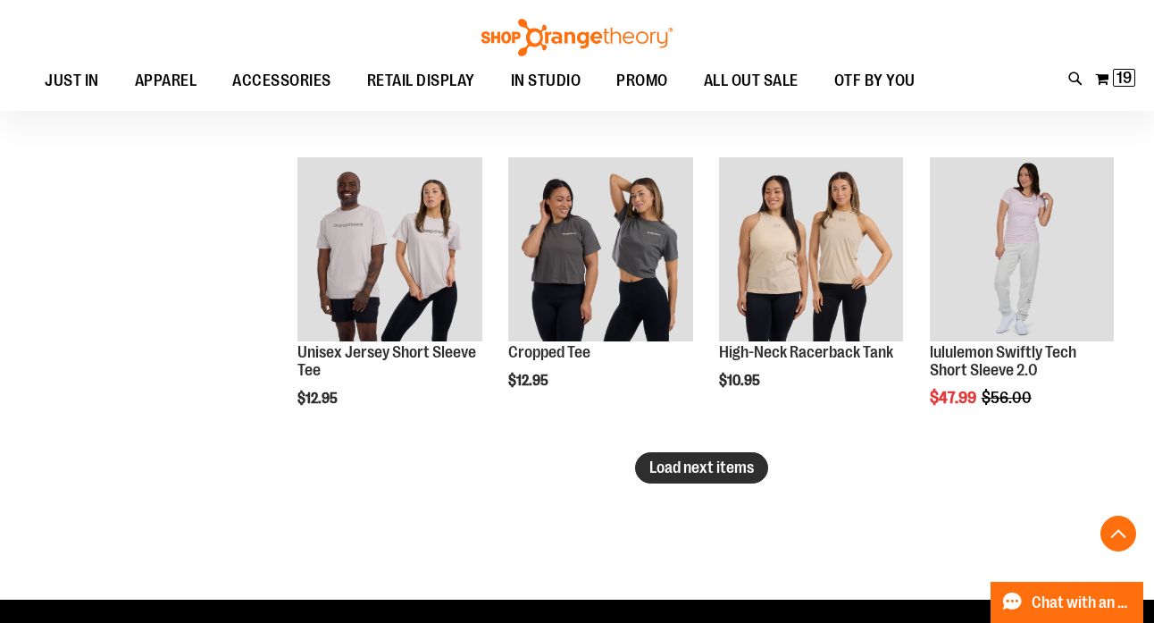
click at [747, 466] on span "Load next items" at bounding box center [701, 467] width 105 height 18
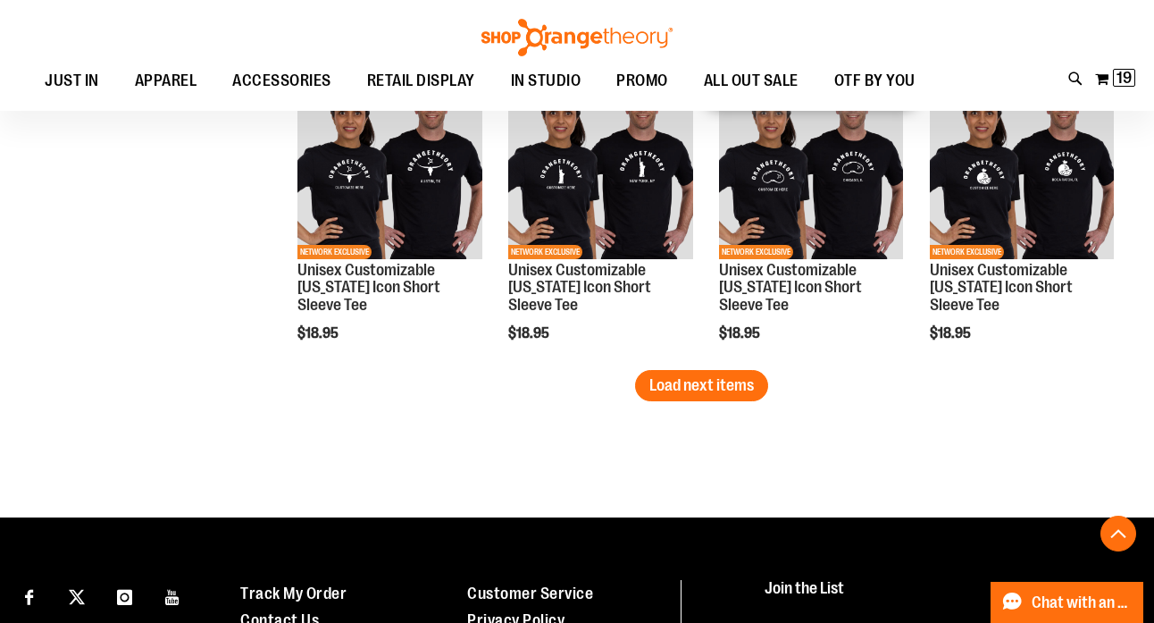
scroll to position [6219, 0]
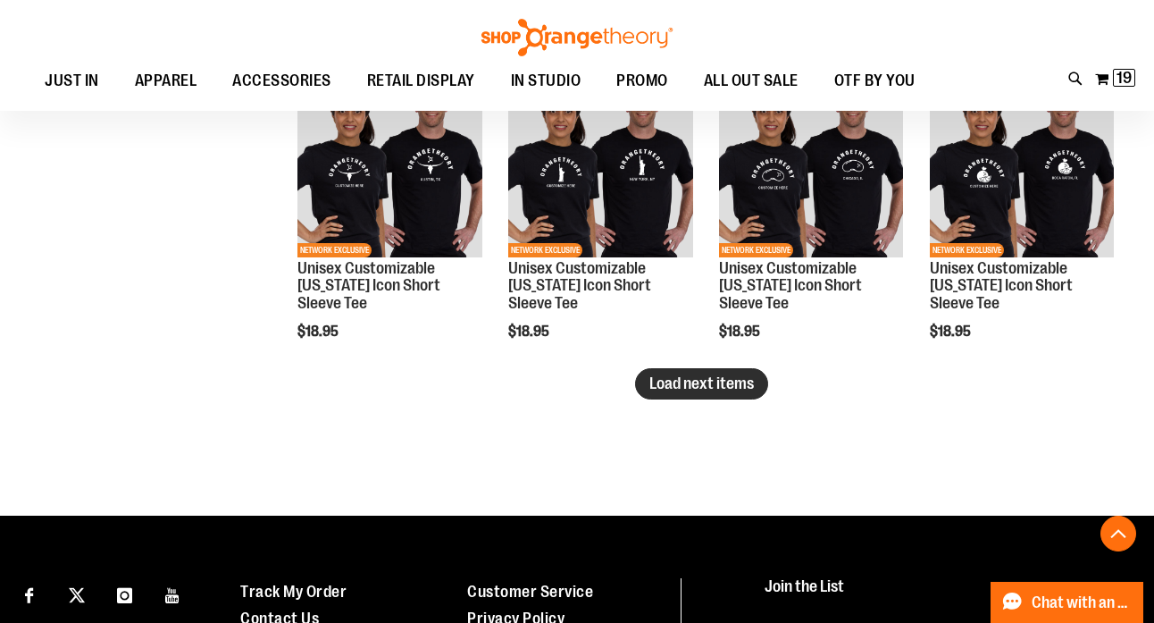
click at [716, 382] on span "Load next items" at bounding box center [701, 383] width 105 height 18
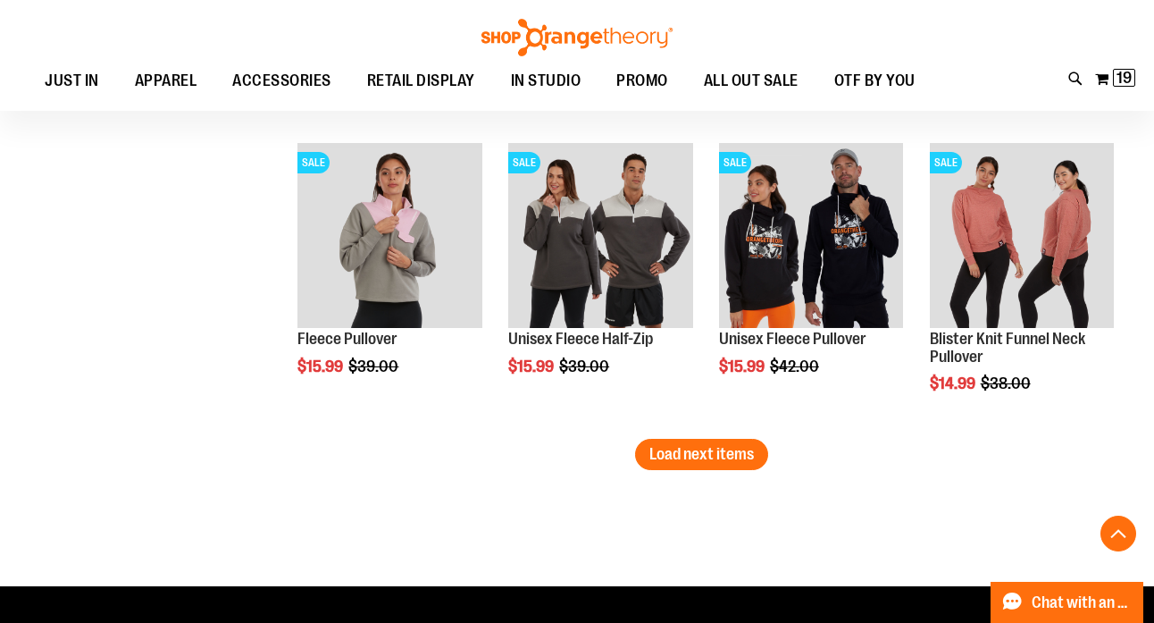
scroll to position [7077, 0]
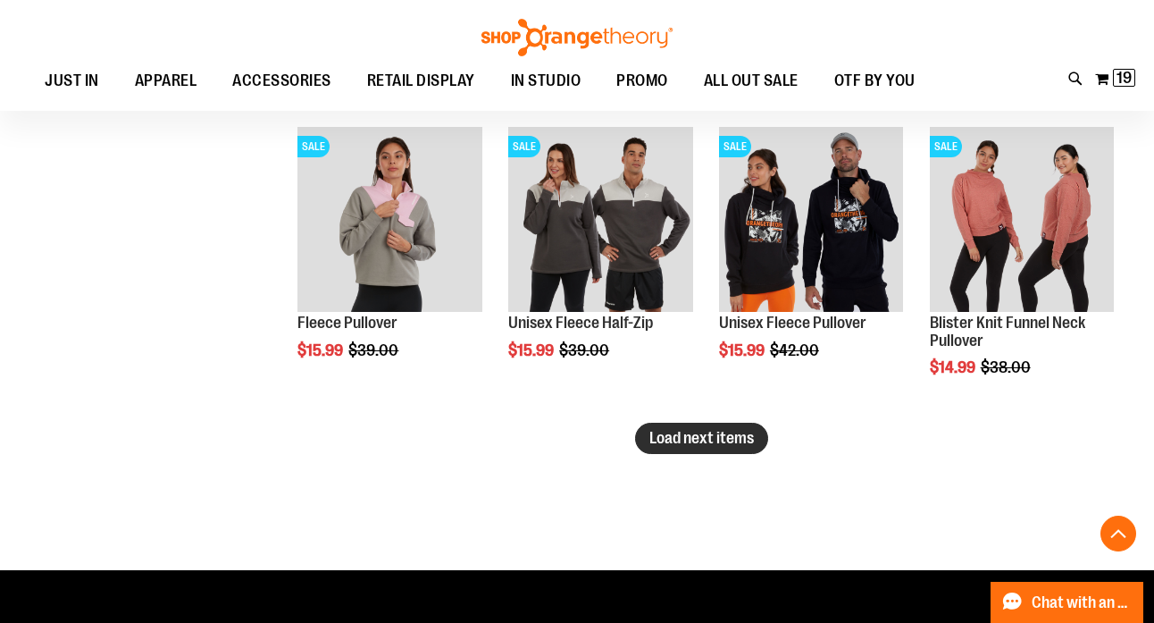
click at [734, 437] on span "Load next items" at bounding box center [701, 438] width 105 height 18
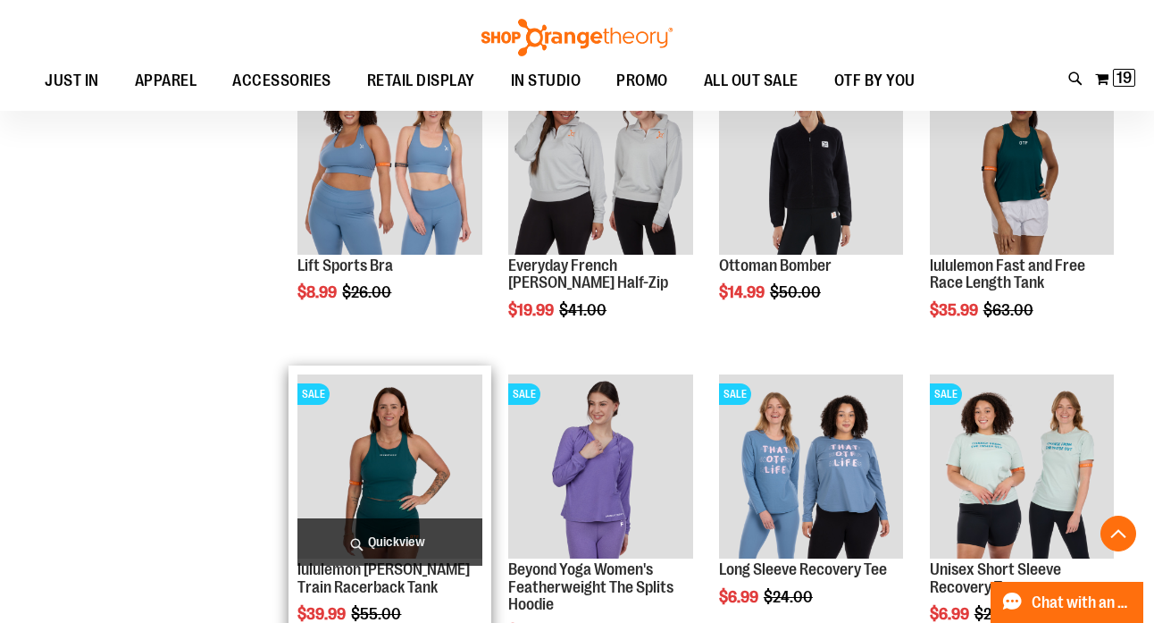
scroll to position [7757, 0]
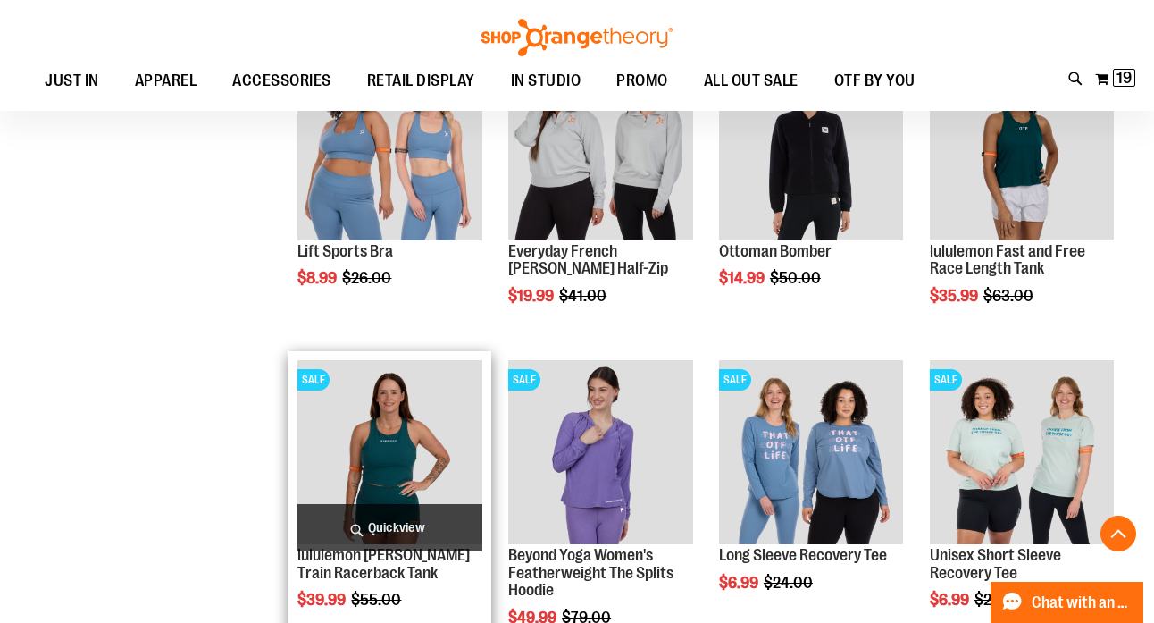
click at [389, 435] on img "product" at bounding box center [389, 452] width 184 height 184
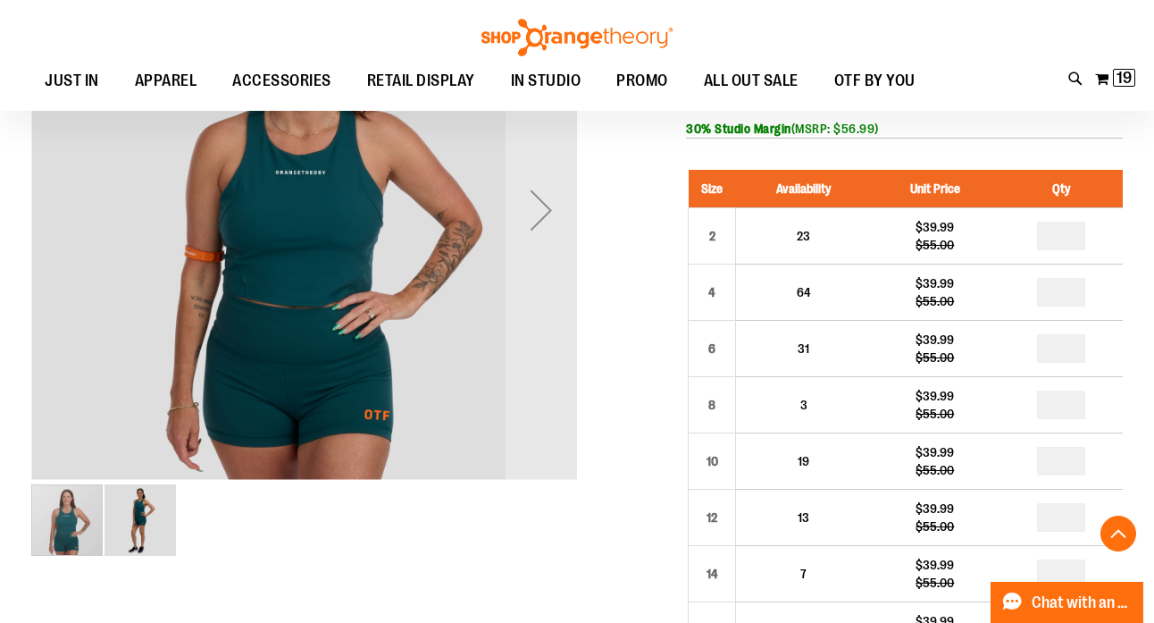
scroll to position [314, 0]
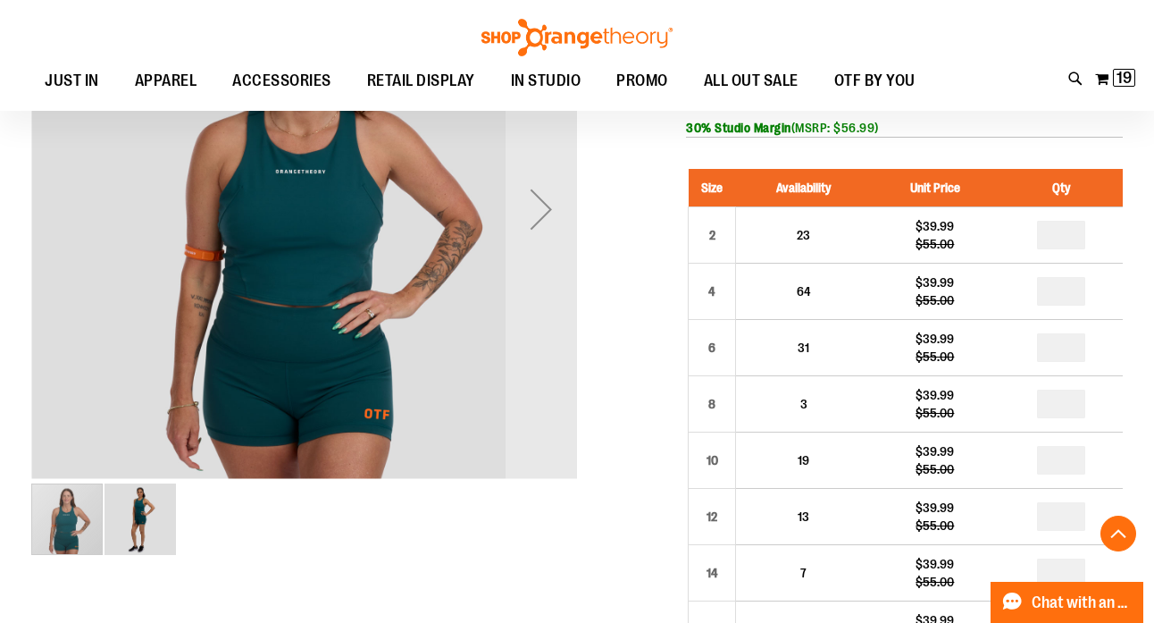
type input "**********"
click at [145, 517] on img "image 2 of 2" at bounding box center [140, 518] width 71 height 71
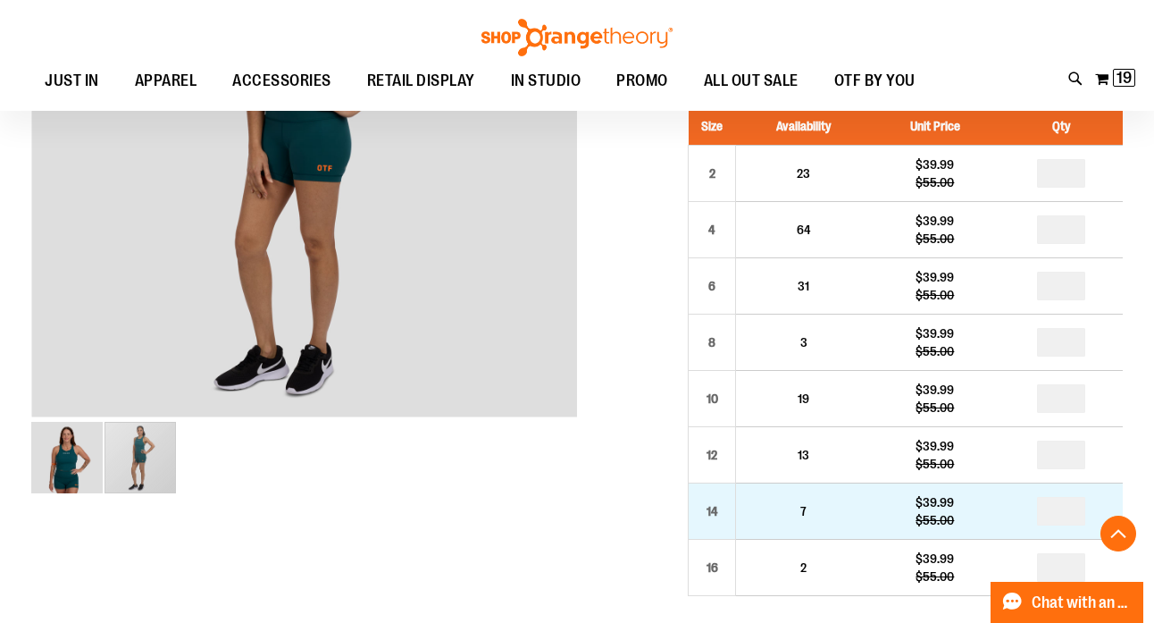
scroll to position [364, 0]
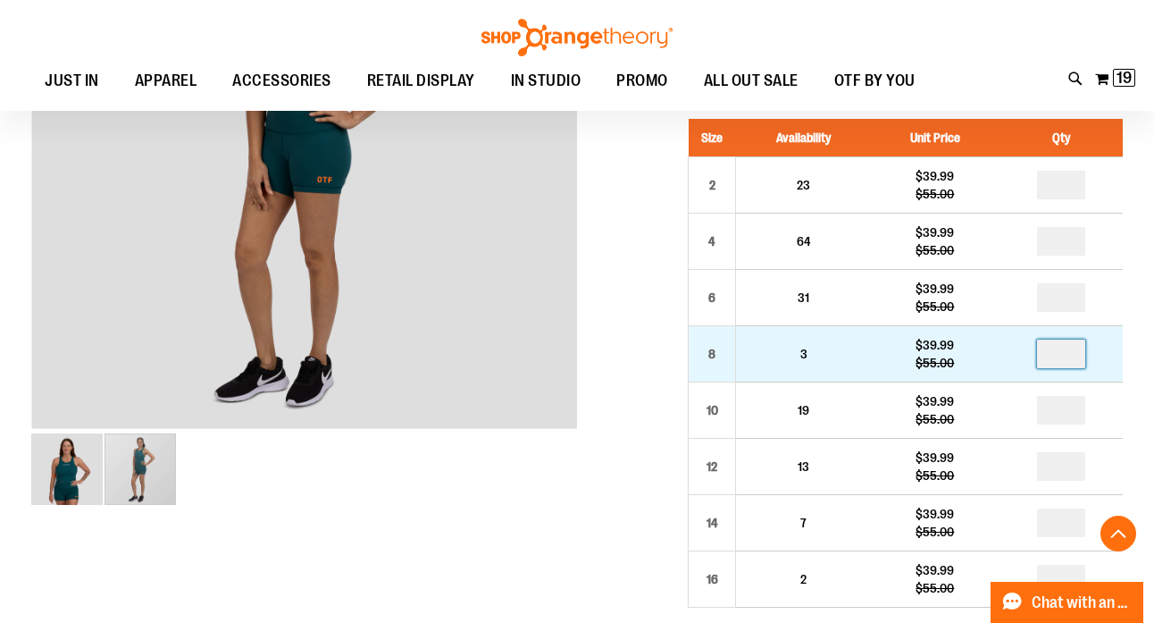
click at [1077, 353] on input "number" at bounding box center [1061, 353] width 48 height 29
type input "*"
click at [1082, 358] on input "*" at bounding box center [1061, 353] width 48 height 29
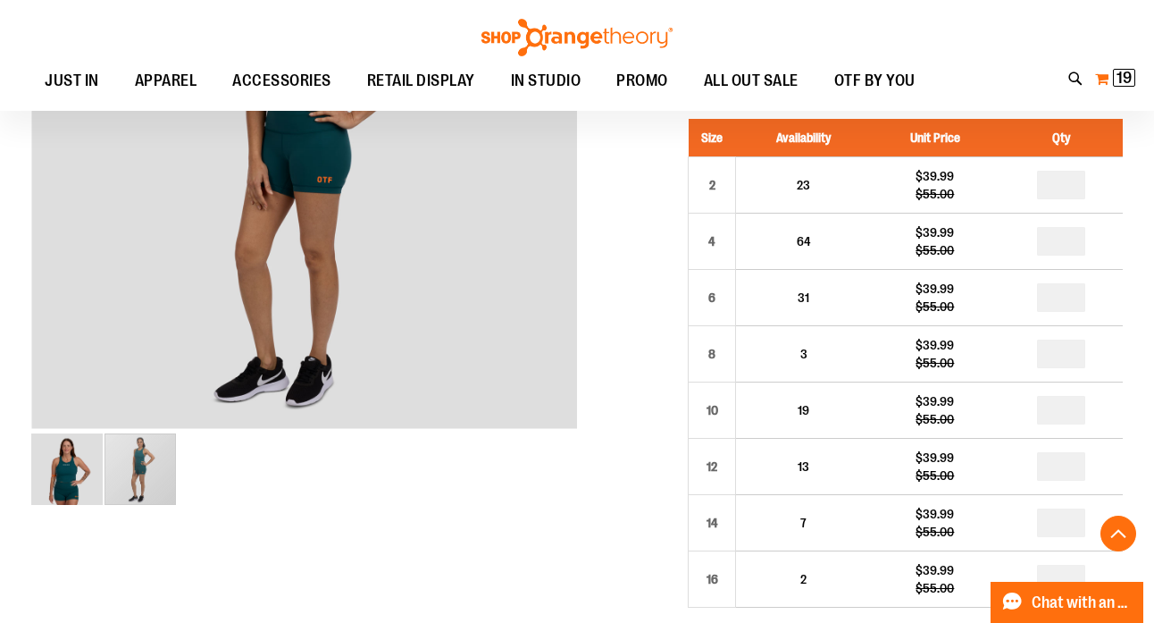
type input "*"
drag, startPoint x: 1114, startPoint y: 100, endPoint x: 849, endPoint y: 96, distance: 264.4
click at [861, 97] on div "Toggle Nav Search Popular Suggestions Advanced Search" at bounding box center [577, 55] width 1154 height 111
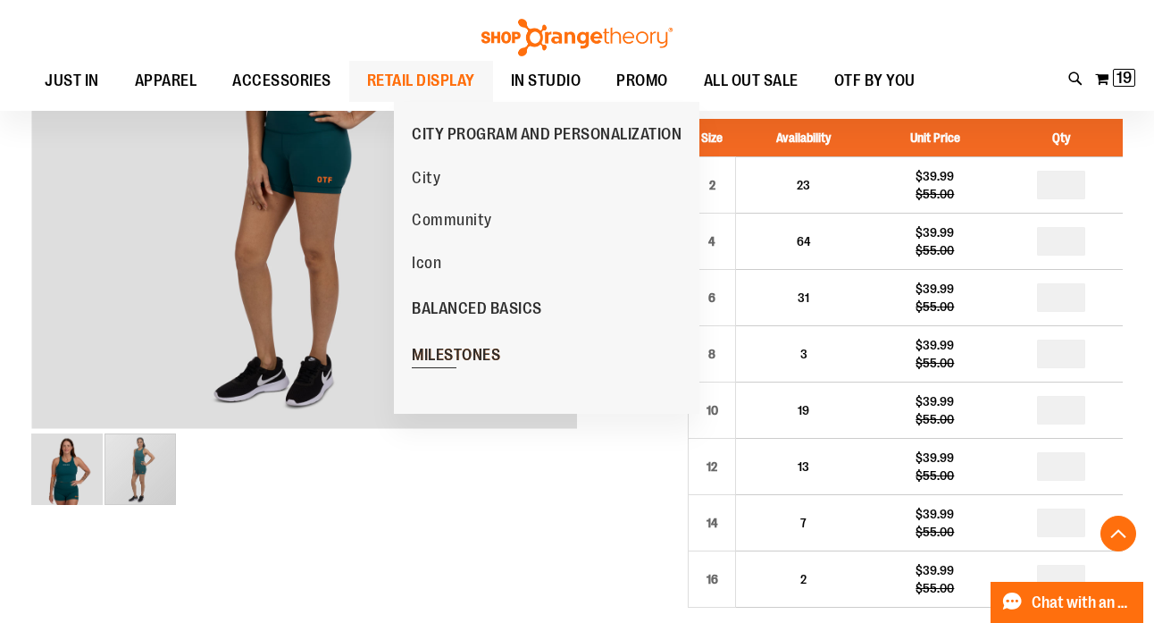
click at [481, 354] on span "MILESTONES" at bounding box center [456, 357] width 88 height 22
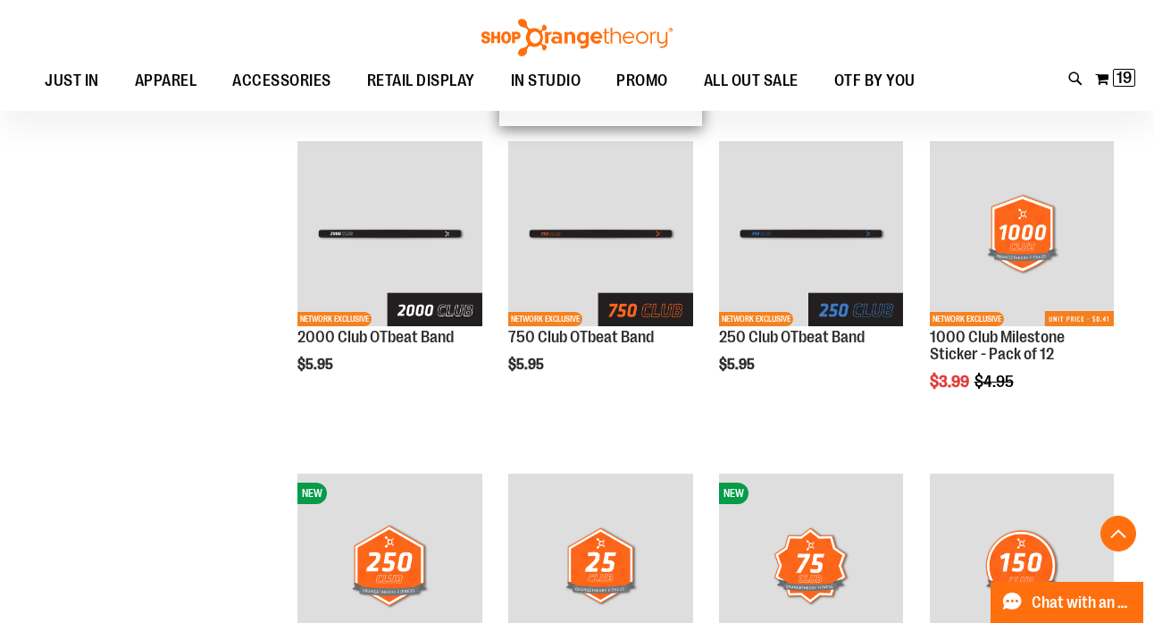
scroll to position [546, 0]
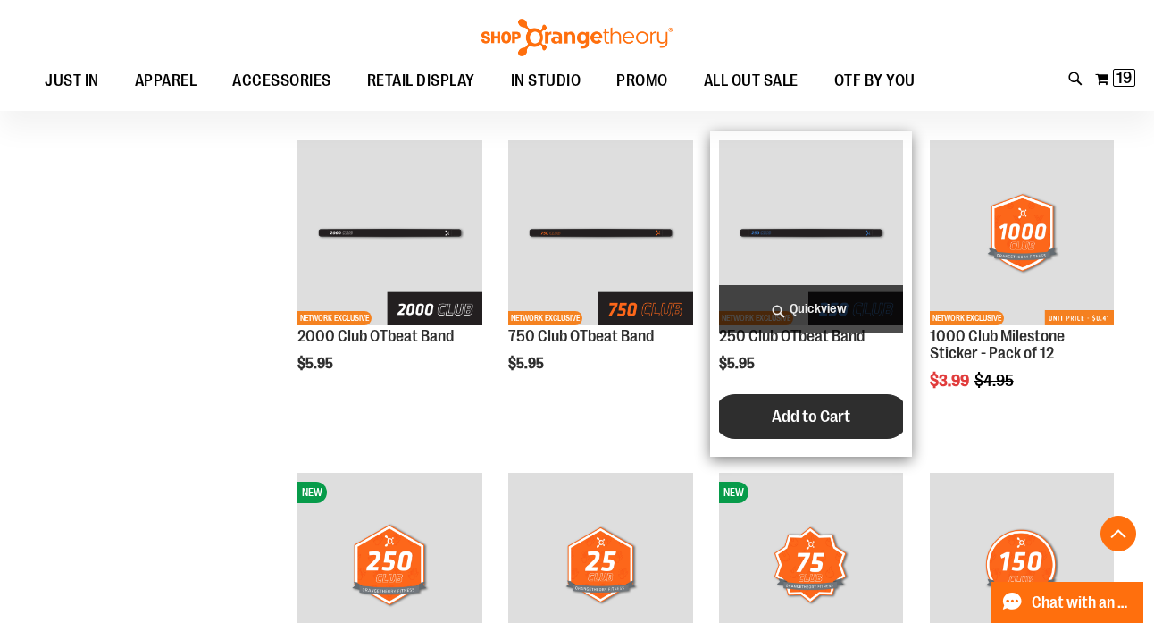
type input "**********"
click at [789, 414] on span "Add to Cart" at bounding box center [811, 416] width 79 height 20
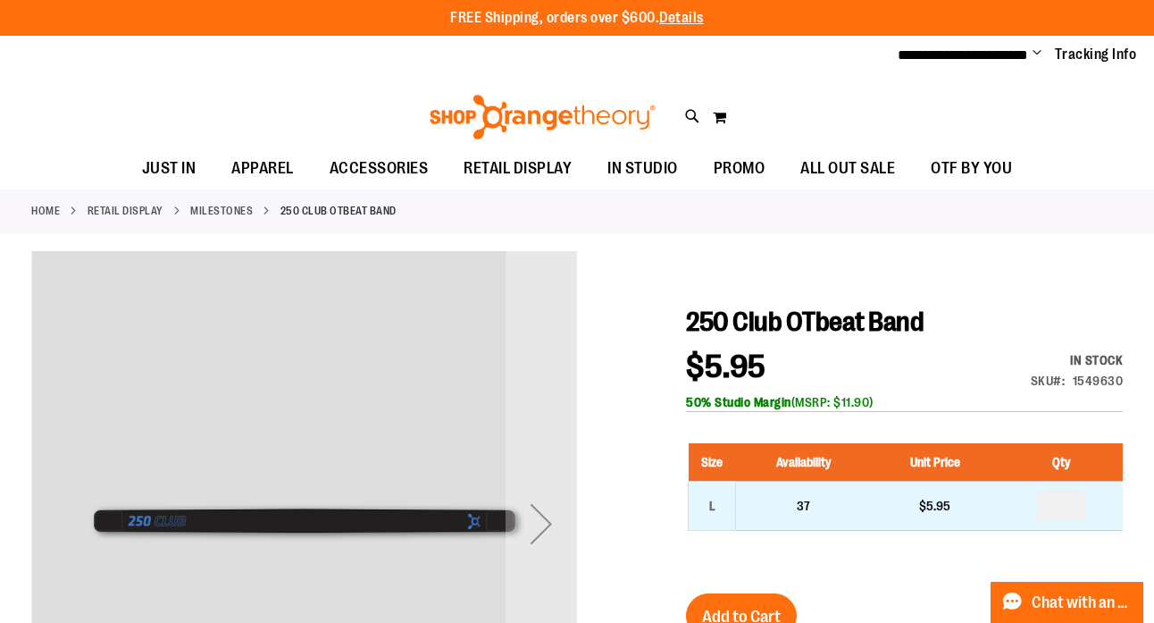
type input "**********"
click at [1082, 504] on input "number" at bounding box center [1061, 505] width 48 height 29
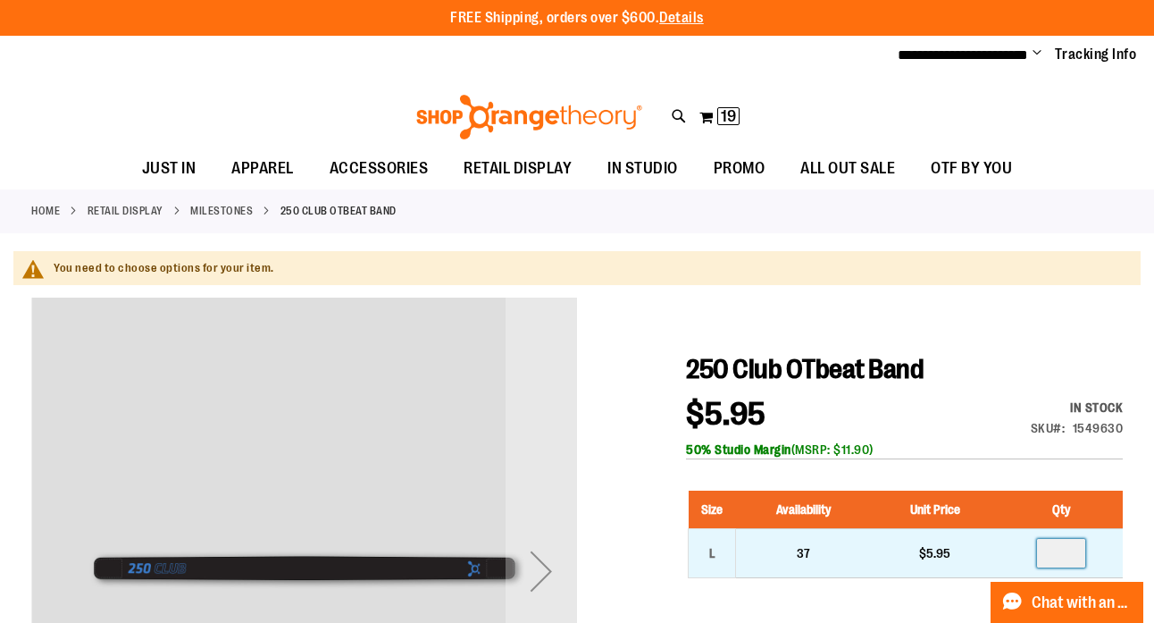
type input "*"
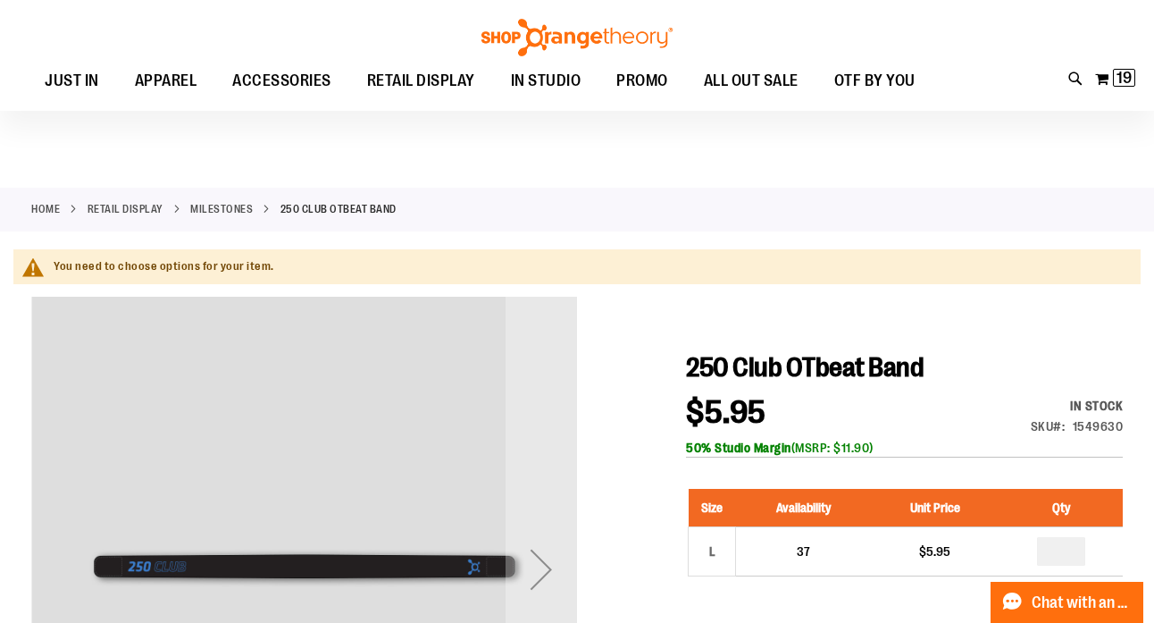
scroll to position [126, 0]
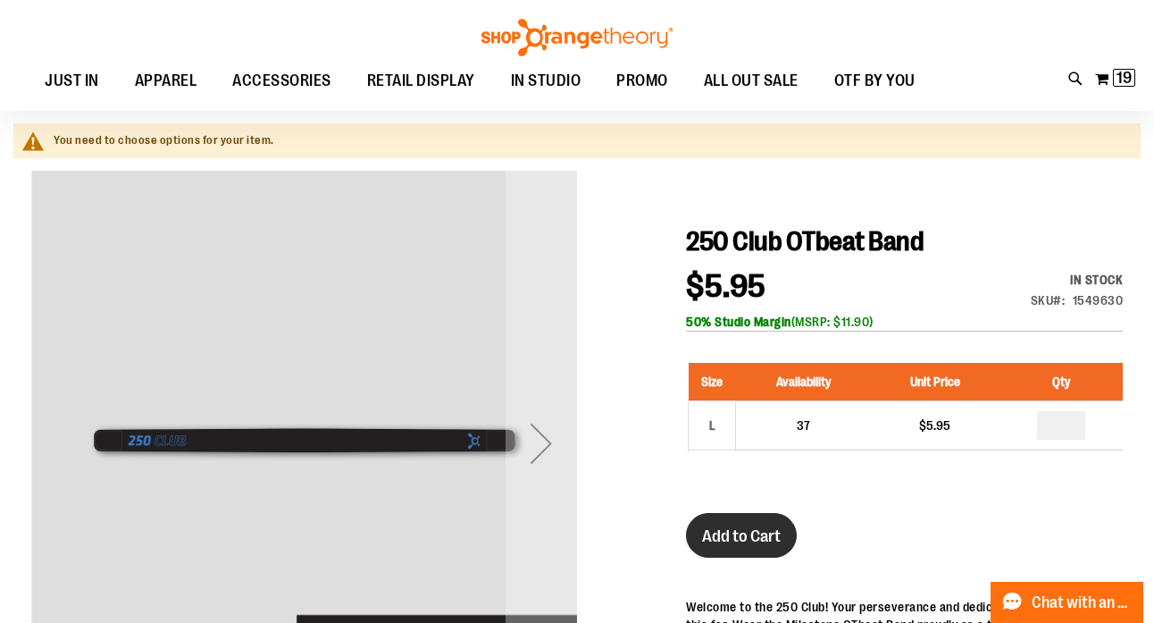
click at [748, 530] on span "Add to Cart" at bounding box center [741, 536] width 79 height 20
